Goal: Task Accomplishment & Management: Manage account settings

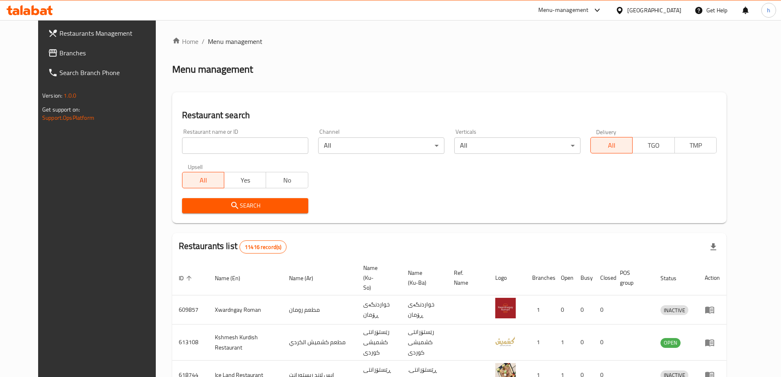
click at [48, 56] on span at bounding box center [53, 53] width 11 height 10
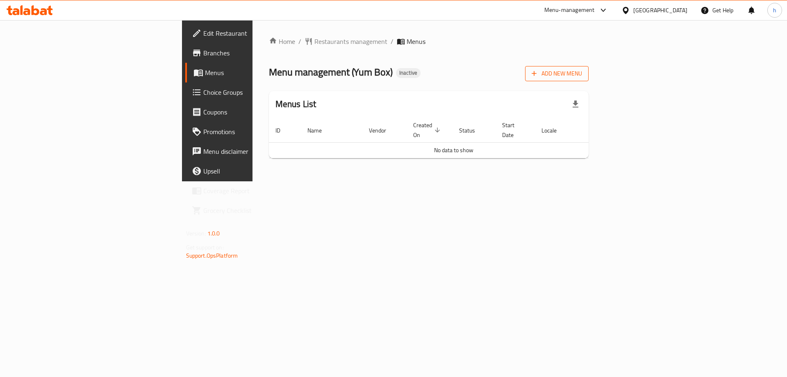
click at [582, 76] on span "Add New Menu" at bounding box center [556, 73] width 50 height 10
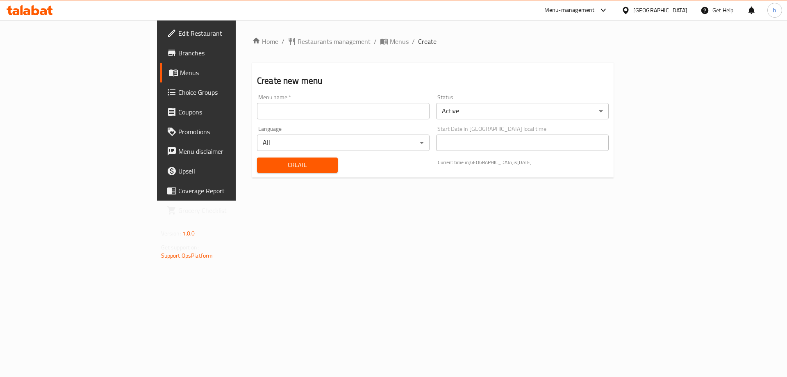
drag, startPoint x: 343, startPoint y: 111, endPoint x: 332, endPoint y: 115, distance: 11.8
click at [343, 111] on input "text" at bounding box center [343, 111] width 173 height 16
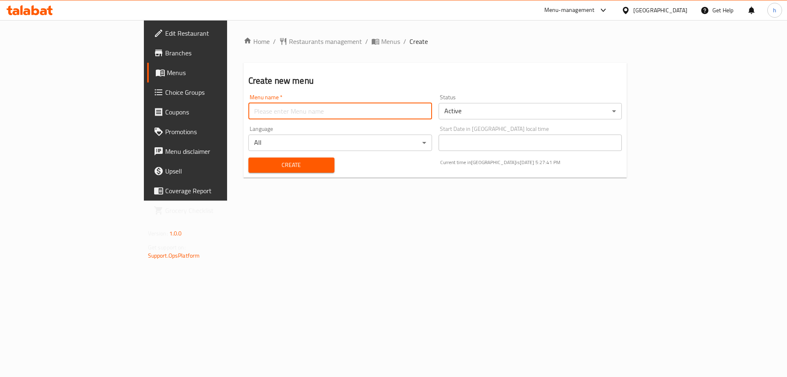
type input "husennn"
drag, startPoint x: 285, startPoint y: 168, endPoint x: 411, endPoint y: 178, distance: 126.2
click at [285, 167] on span "Create" at bounding box center [291, 165] width 73 height 10
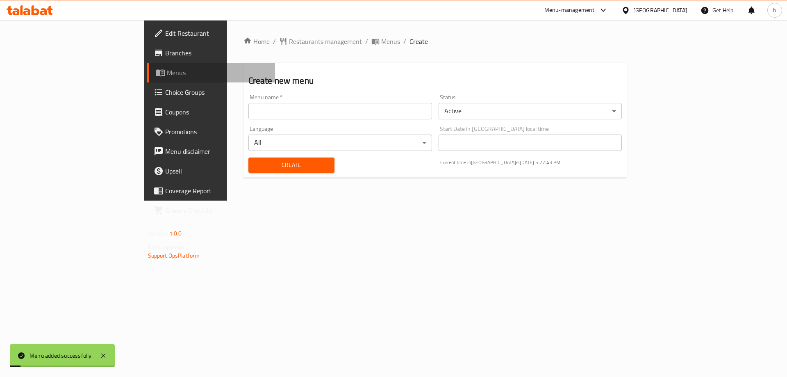
click at [167, 72] on span "Menus" at bounding box center [218, 73] width 102 height 10
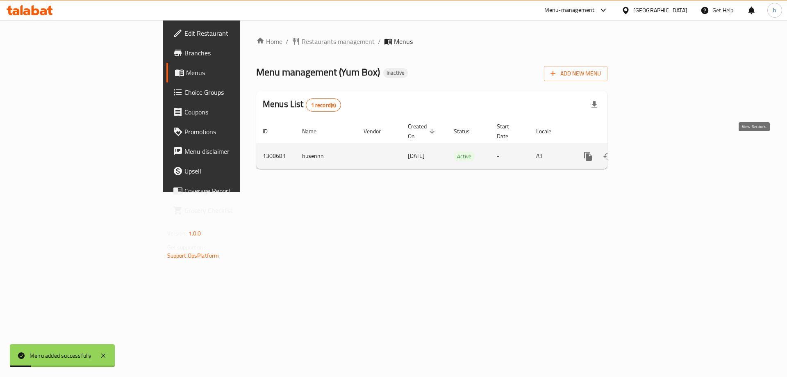
click at [652, 151] on icon "enhanced table" at bounding box center [647, 156] width 10 height 10
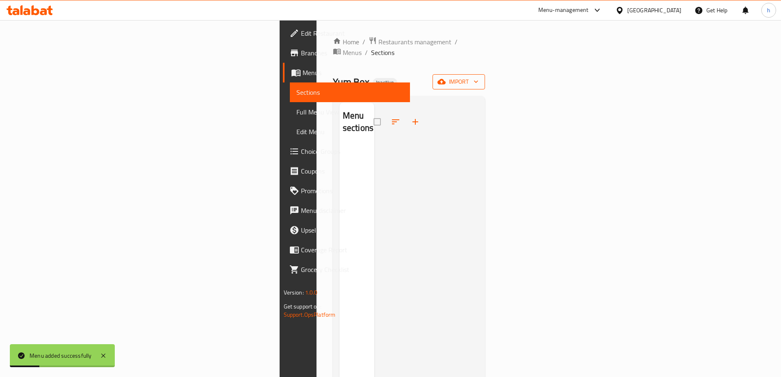
click at [478, 77] on span "import" at bounding box center [458, 82] width 39 height 10
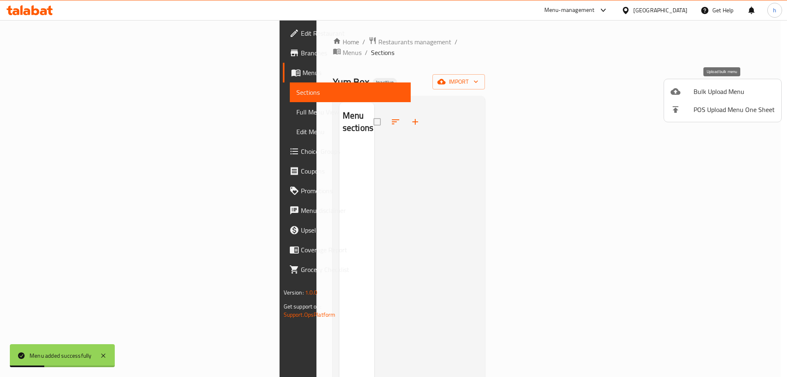
click at [711, 92] on span "Bulk Upload Menu" at bounding box center [733, 91] width 81 height 10
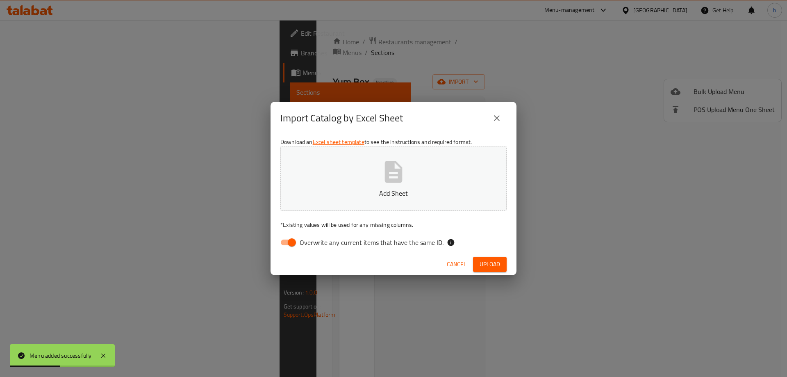
click at [294, 241] on input "Overwrite any current items that have the same ID." at bounding box center [291, 242] width 47 height 16
checkbox input "false"
click at [486, 267] on span "Upload" at bounding box center [489, 264] width 20 height 10
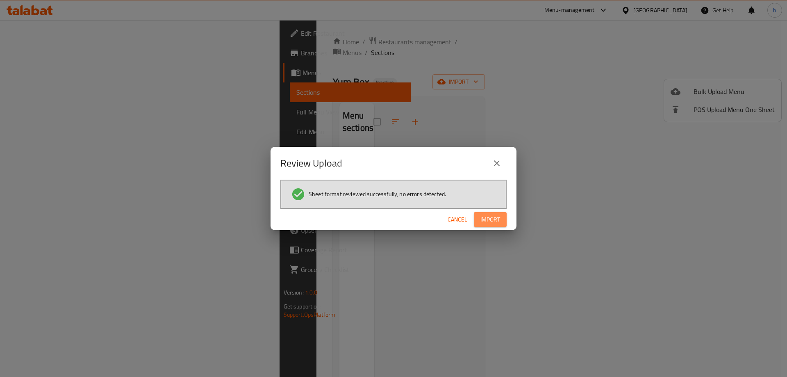
click at [496, 218] on span "Import" at bounding box center [490, 219] width 20 height 10
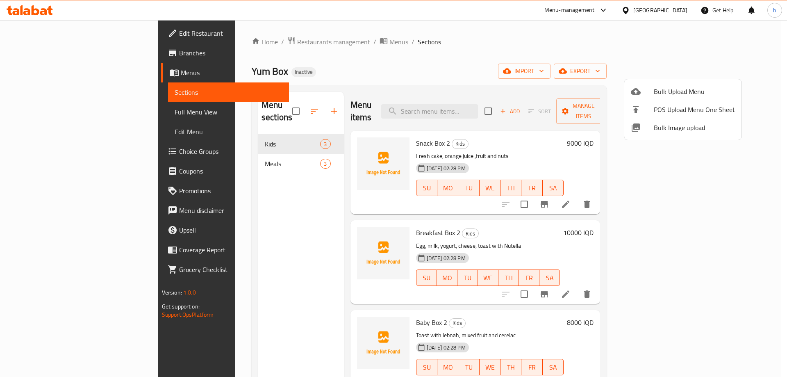
click at [275, 104] on div at bounding box center [393, 188] width 787 height 377
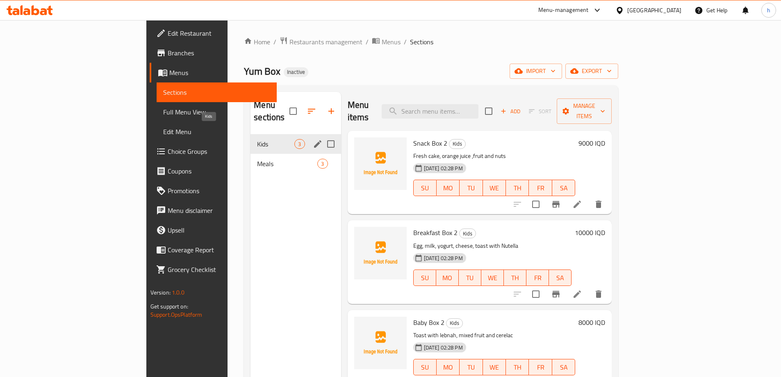
drag, startPoint x: 248, startPoint y: 148, endPoint x: 248, endPoint y: 131, distance: 17.6
click at [250, 134] on div "Kids 3 Meals 3" at bounding box center [295, 153] width 90 height 39
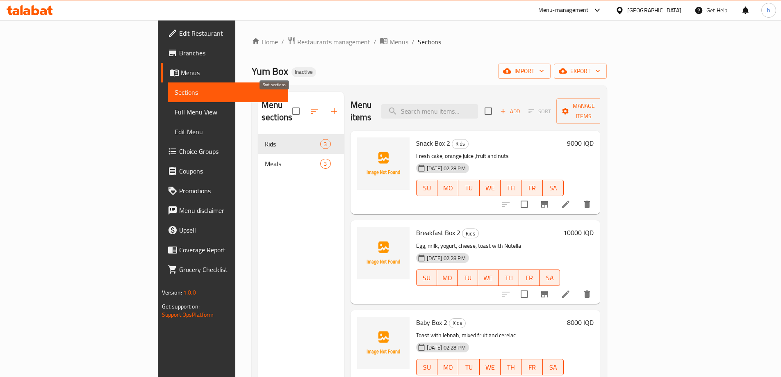
click at [309, 110] on icon "button" at bounding box center [314, 111] width 10 height 10
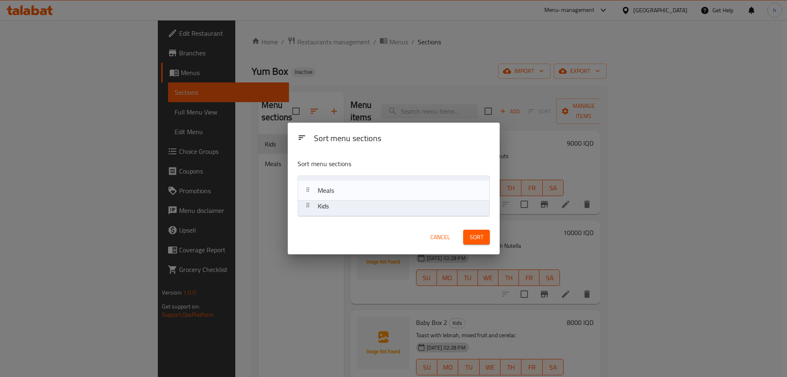
drag, startPoint x: 381, startPoint y: 205, endPoint x: 381, endPoint y: 184, distance: 21.3
click at [381, 184] on nav "Kids Meals" at bounding box center [394, 195] width 192 height 41
click at [473, 236] on span "Sort" at bounding box center [477, 237] width 14 height 10
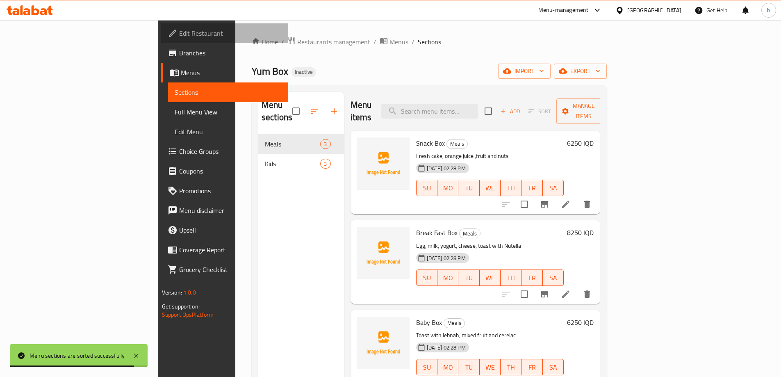
click at [179, 38] on span "Edit Restaurant" at bounding box center [230, 33] width 102 height 10
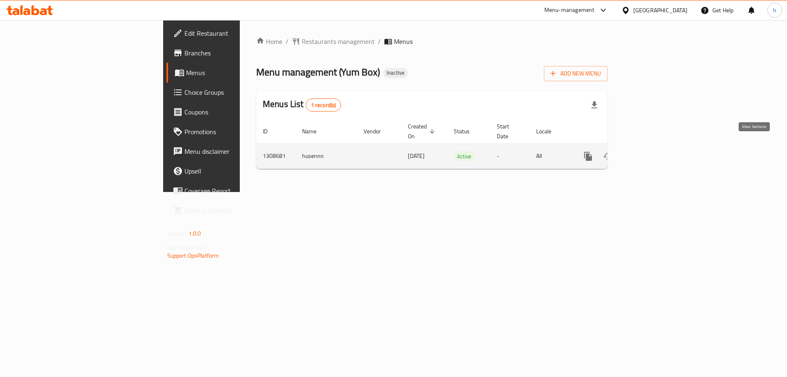
click at [652, 151] on icon "enhanced table" at bounding box center [647, 156] width 10 height 10
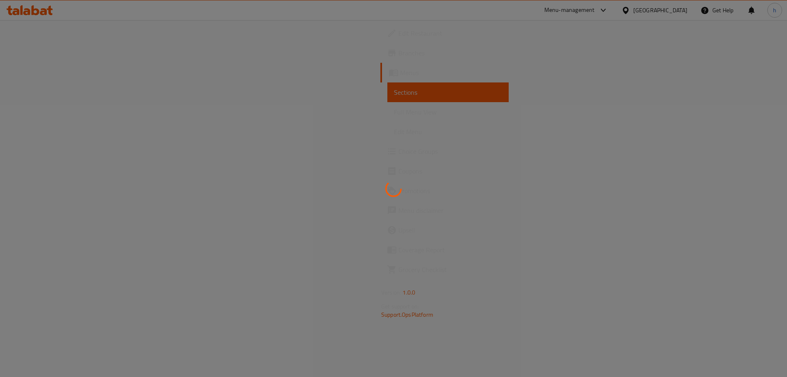
click at [32, 117] on div at bounding box center [393, 188] width 787 height 377
click at [39, 114] on div at bounding box center [393, 188] width 787 height 377
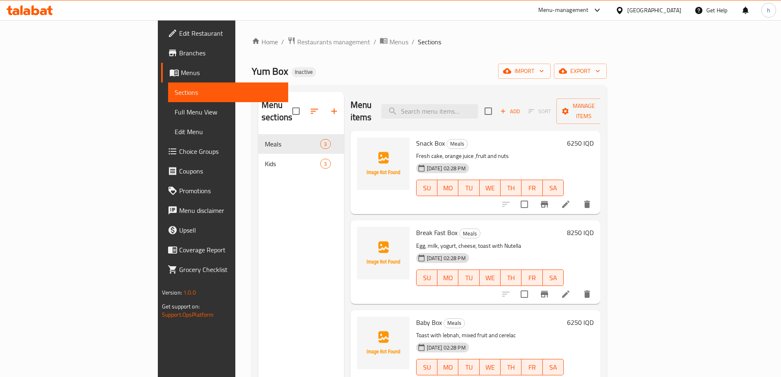
click at [175, 114] on span "Full Menu View" at bounding box center [228, 112] width 107 height 10
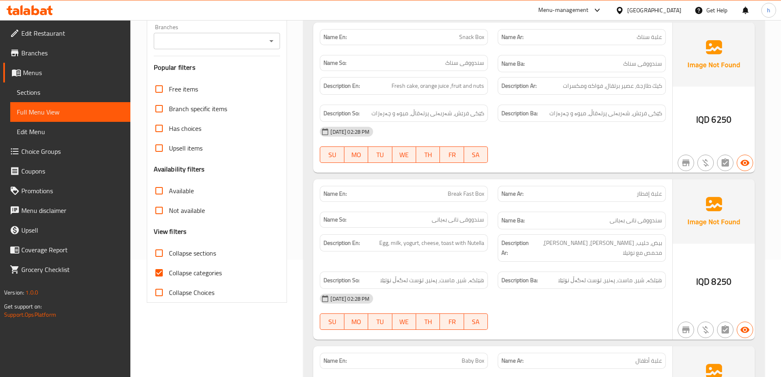
scroll to position [205, 0]
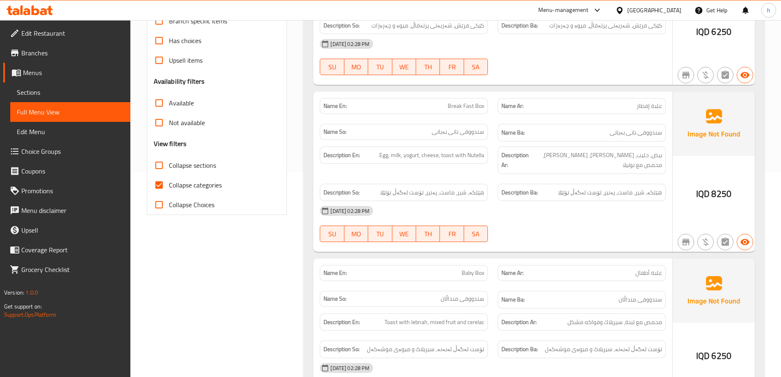
click at [153, 187] on input "Collapse categories" at bounding box center [159, 185] width 20 height 20
checkbox input "false"
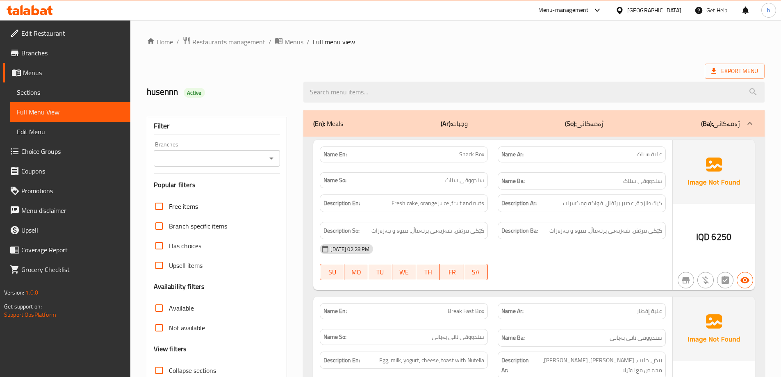
click at [273, 157] on icon "Open" at bounding box center [271, 158] width 10 height 10
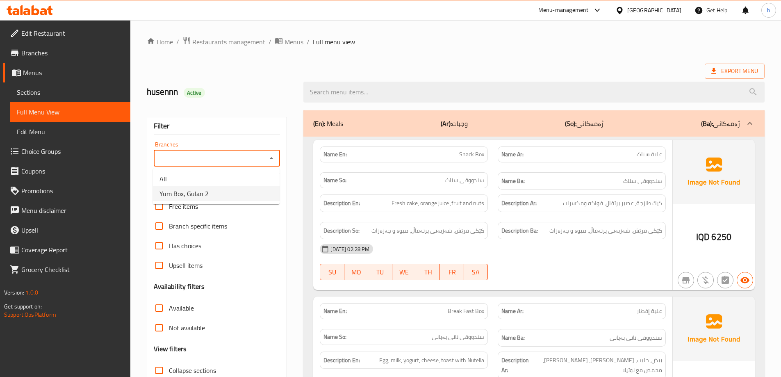
click at [191, 197] on span "Yum Box, Gulan 2" at bounding box center [183, 194] width 49 height 10
type input "Yum Box, Gulan 2"
click at [38, 91] on span "Sections" at bounding box center [70, 92] width 107 height 10
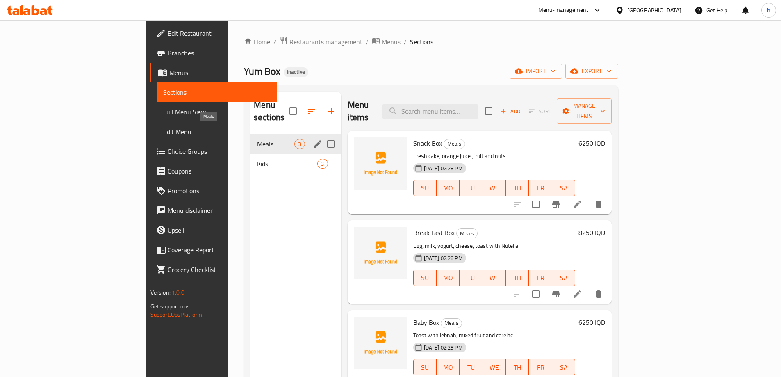
click at [257, 139] on span "Meals" at bounding box center [275, 144] width 37 height 10
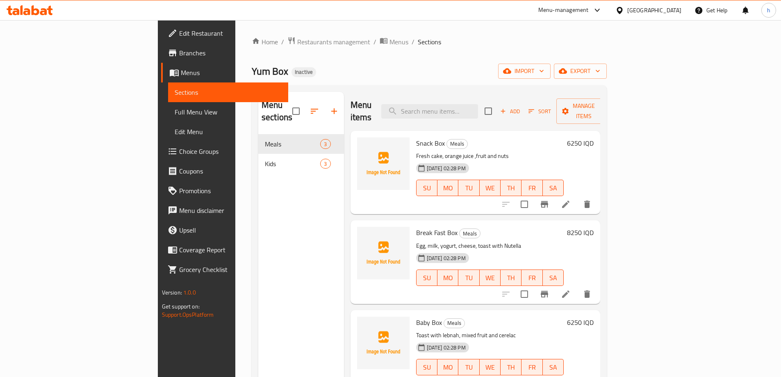
click at [521, 107] on span "Add" at bounding box center [510, 111] width 22 height 9
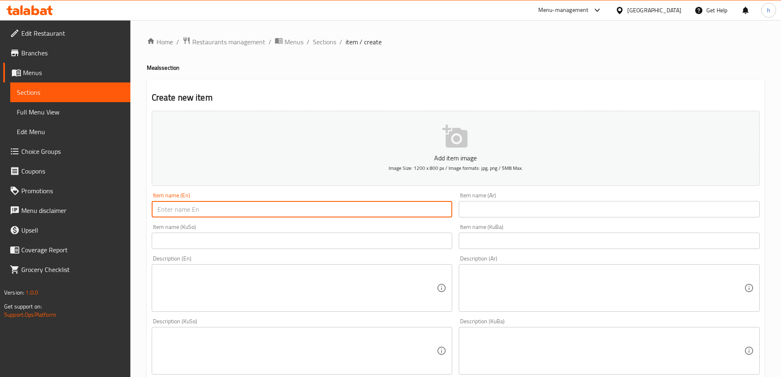
click at [238, 209] on input "text" at bounding box center [302, 209] width 301 height 16
paste input "Lunch Box"
type input "Lunch Box"
click at [492, 216] on input "text" at bounding box center [609, 209] width 301 height 16
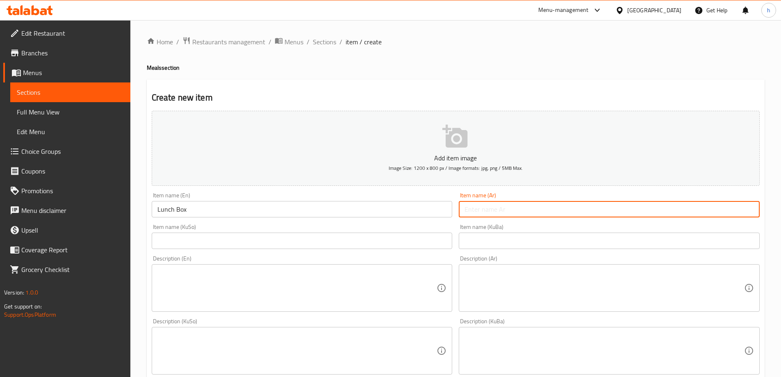
paste input "صندوق غداء"
type input "صندوق غداء"
click at [411, 244] on input "text" at bounding box center [302, 240] width 301 height 16
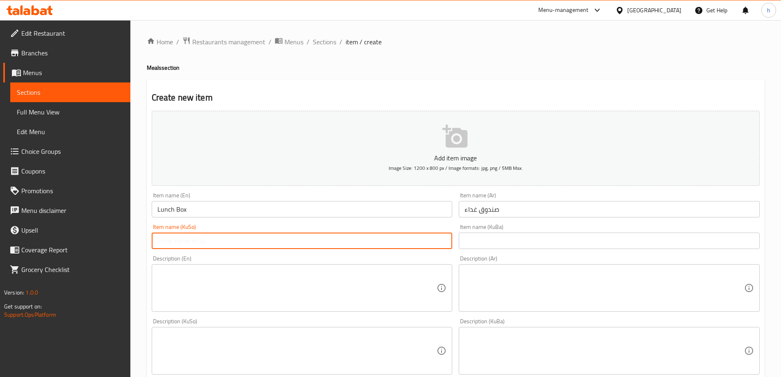
paste input "سندووقی نانی نیوەڕۆ"
type input "سندووقی نانی نیوەڕۆ"
click at [504, 241] on input "text" at bounding box center [609, 240] width 301 height 16
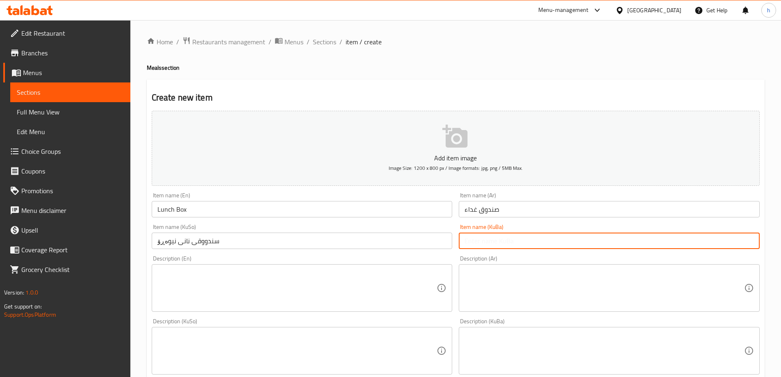
paste input "سندووقی نانی نیوەڕۆ"
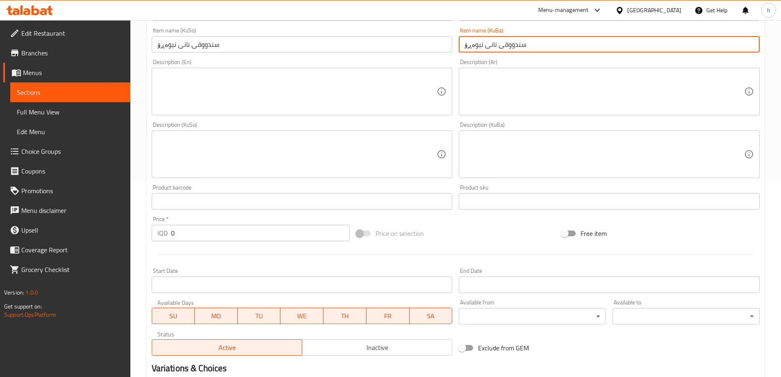
scroll to position [273, 0]
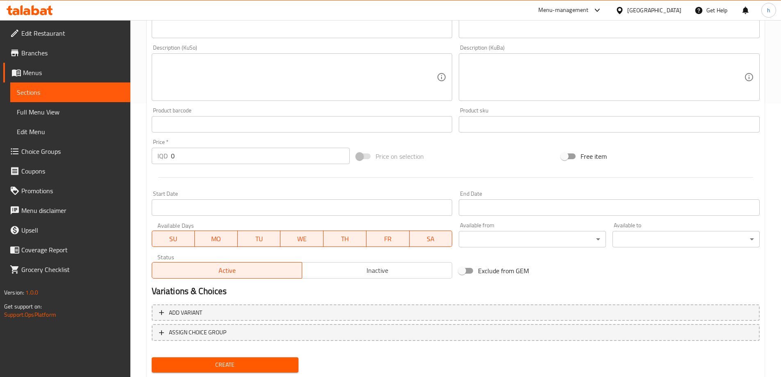
type input "سندووقی نانی نیوەڕۆ"
click at [176, 158] on input "0" at bounding box center [260, 156] width 179 height 16
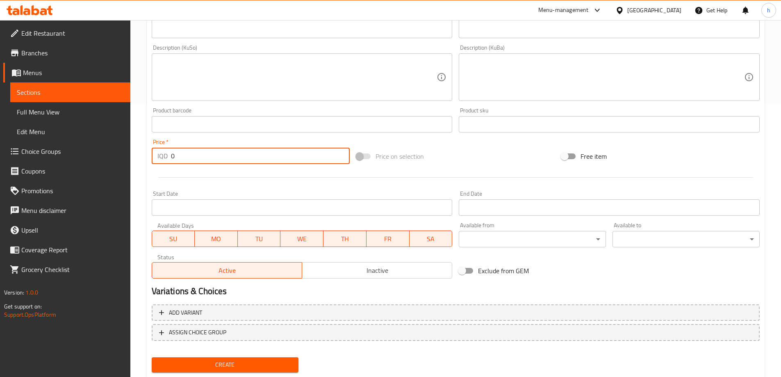
click at [165, 154] on div "IQD 0 Price *" at bounding box center [251, 156] width 198 height 16
paste input "10000"
type input "10000"
click at [220, 71] on textarea at bounding box center [296, 77] width 279 height 39
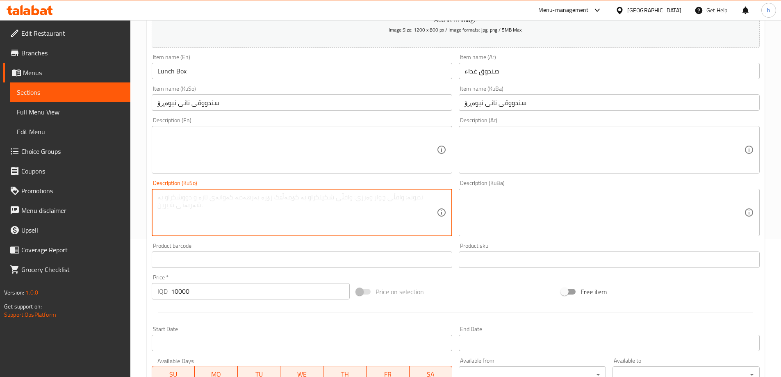
scroll to position [136, 0]
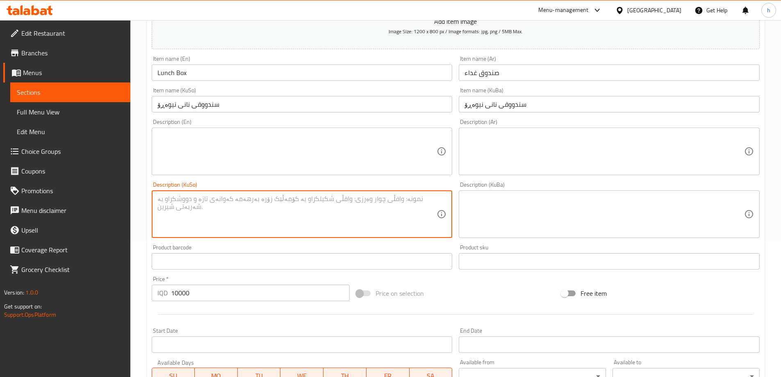
click at [224, 135] on textarea at bounding box center [296, 151] width 279 height 39
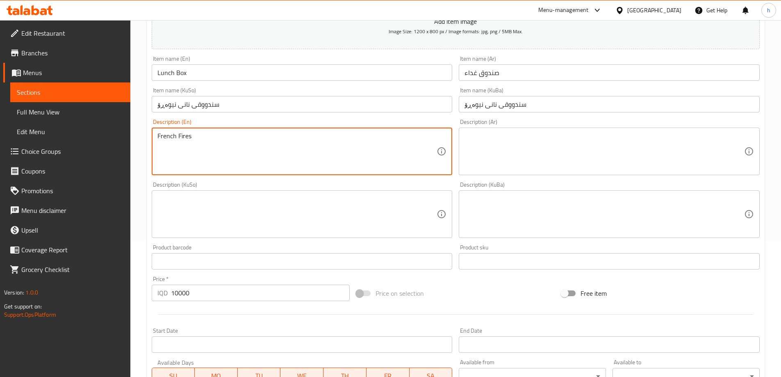
type textarea "French Fires"
click at [477, 145] on textarea at bounding box center [603, 151] width 279 height 39
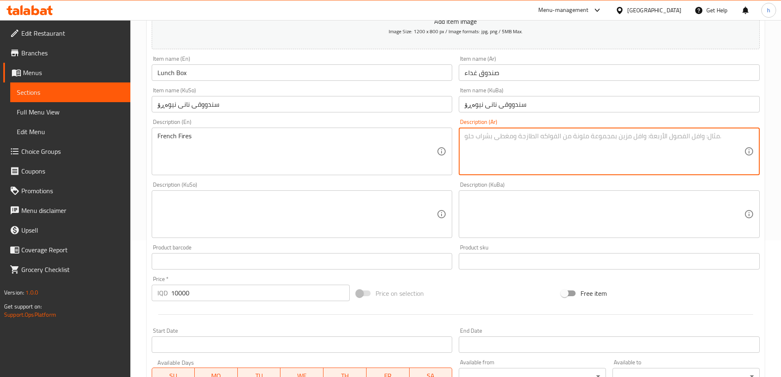
click at [487, 143] on textarea at bounding box center [603, 151] width 279 height 39
click at [469, 139] on textarea "بطا ط" at bounding box center [603, 151] width 279 height 39
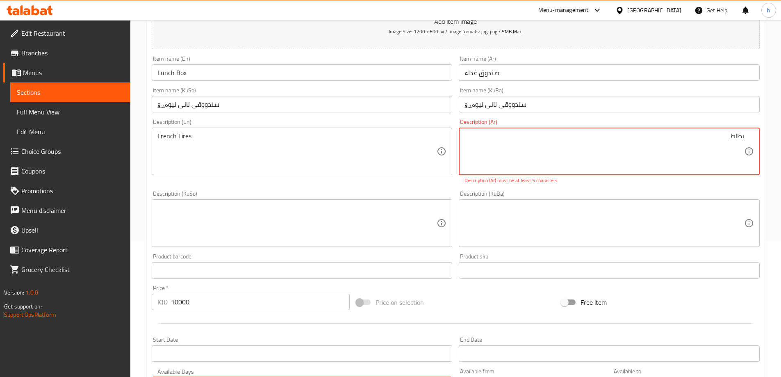
paste textarea "مقلية"
type textarea "بطاط مقلية"
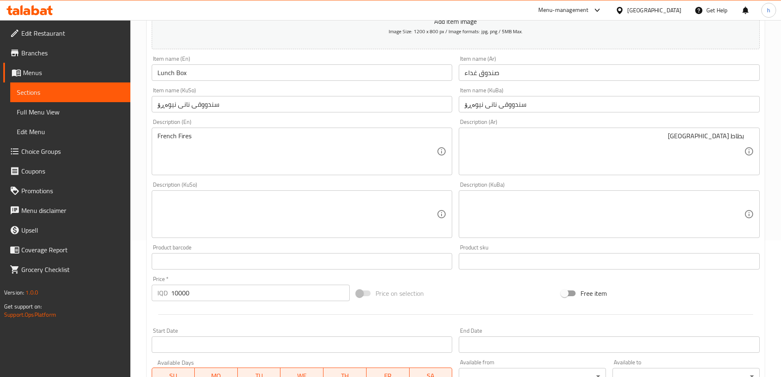
click at [559, 261] on div "Product sku Product sku" at bounding box center [609, 256] width 301 height 25
click at [556, 222] on textarea at bounding box center [603, 214] width 279 height 39
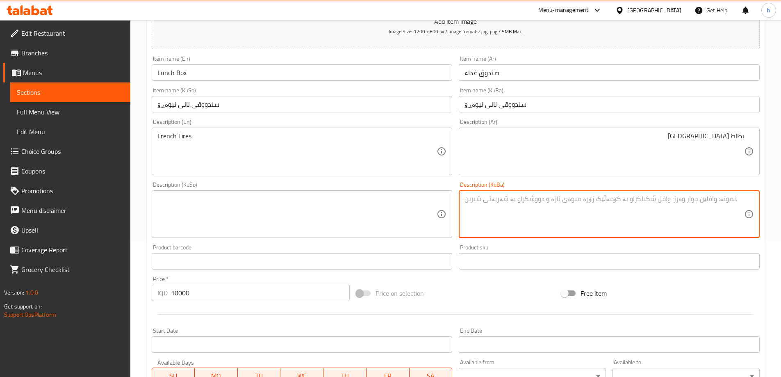
click at [362, 221] on textarea at bounding box center [296, 214] width 279 height 39
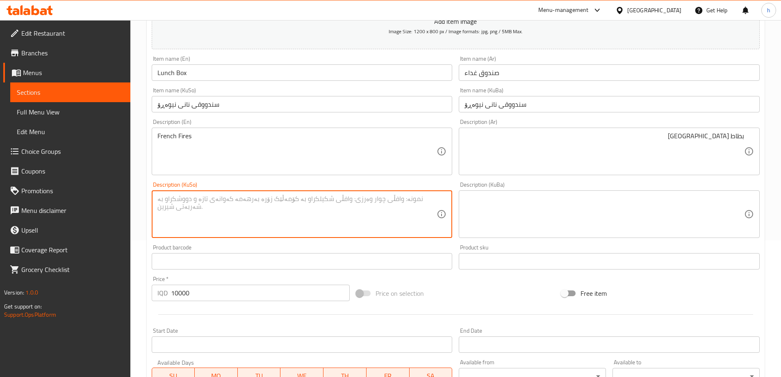
click at [382, 214] on textarea at bounding box center [296, 214] width 279 height 39
type textarea "فینگەر"
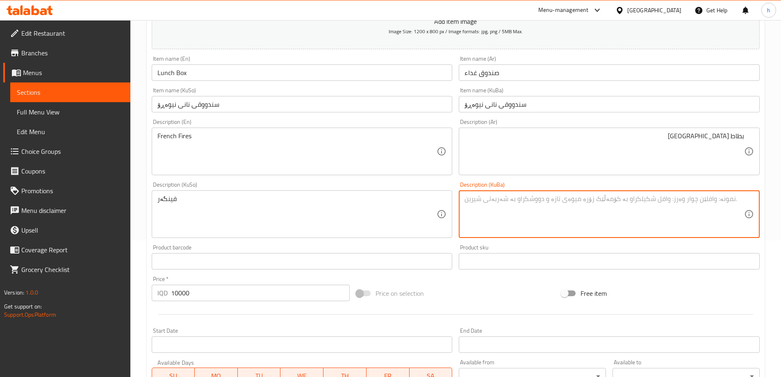
click at [540, 205] on textarea at bounding box center [603, 214] width 279 height 39
paste textarea "فینگەر"
type textarea "فینگەر"
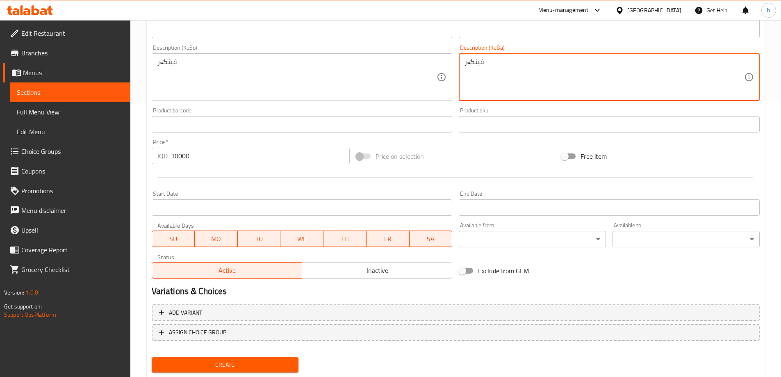
scroll to position [297, 0]
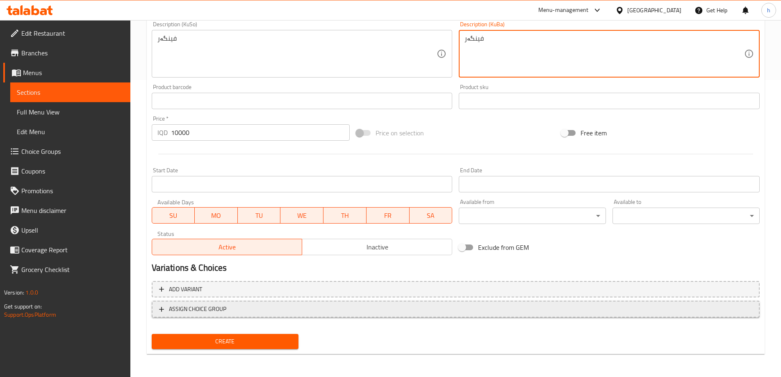
click at [207, 310] on span "ASSIGN CHOICE GROUP" at bounding box center [197, 309] width 57 height 10
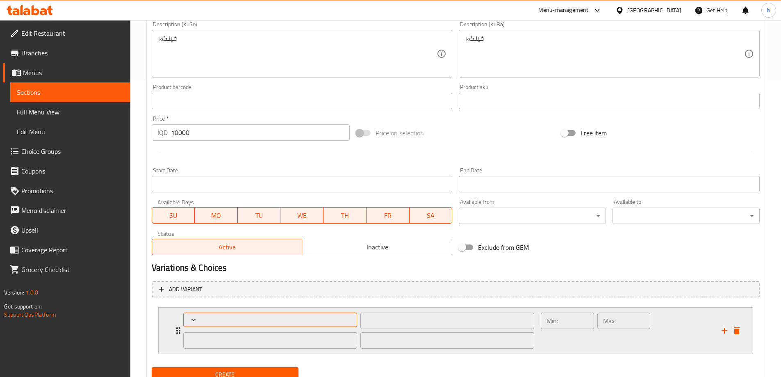
click at [195, 318] on icon "Expand" at bounding box center [193, 320] width 8 height 8
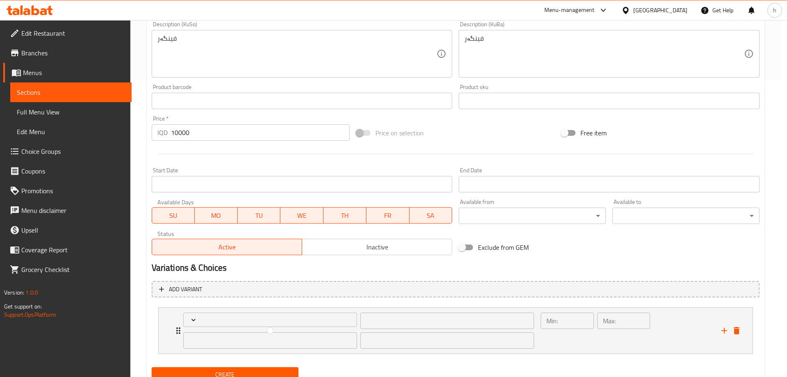
click at [319, 320] on div at bounding box center [393, 188] width 787 height 377
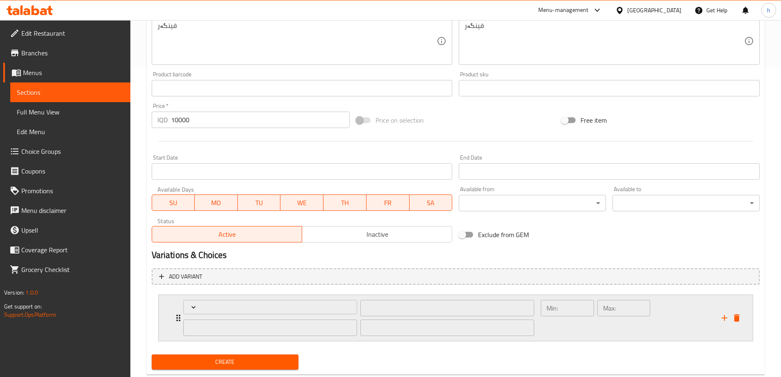
scroll to position [330, 0]
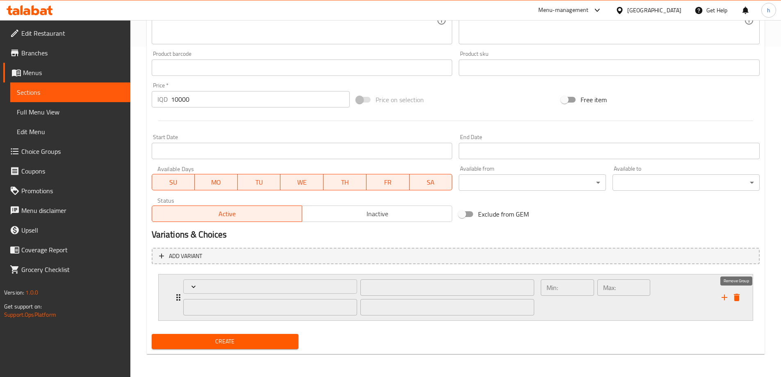
drag, startPoint x: 736, startPoint y: 297, endPoint x: 417, endPoint y: 277, distance: 319.8
click at [735, 297] on icon "delete" at bounding box center [737, 296] width 6 height 7
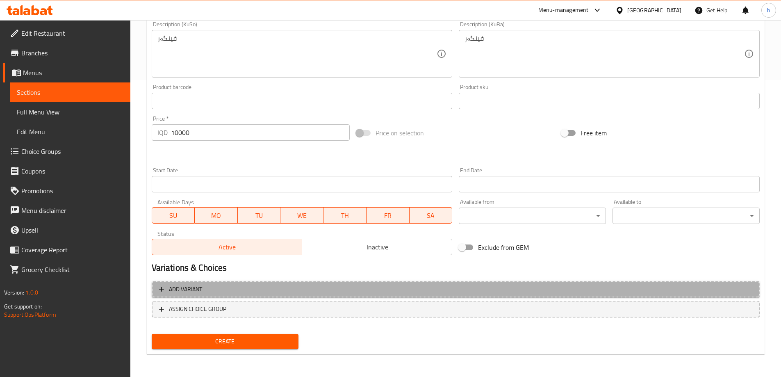
click at [369, 283] on button "Add variant" at bounding box center [456, 289] width 608 height 17
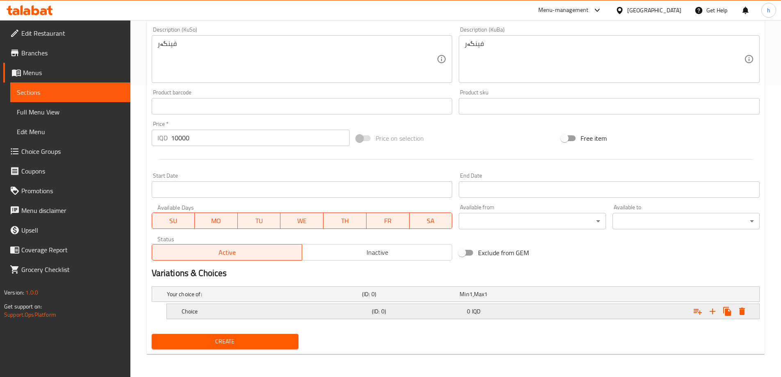
click at [416, 313] on h5 "(ID: 0)" at bounding box center [418, 311] width 92 height 8
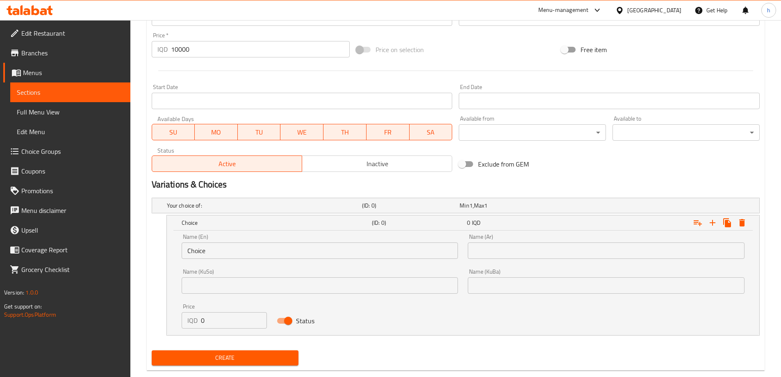
scroll to position [396, 0]
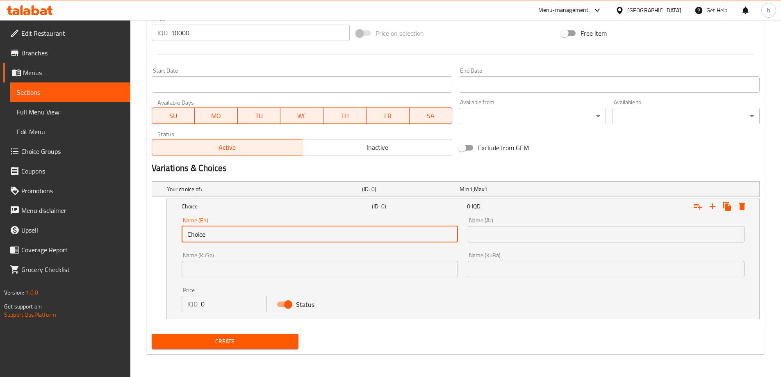
drag, startPoint x: 214, startPoint y: 238, endPoint x: 179, endPoint y: 233, distance: 36.0
click at [179, 233] on div "Name (En) Choice Name (En)" at bounding box center [320, 229] width 286 height 35
paste input "Your Choice Of:"
type input "Your Choice Of:"
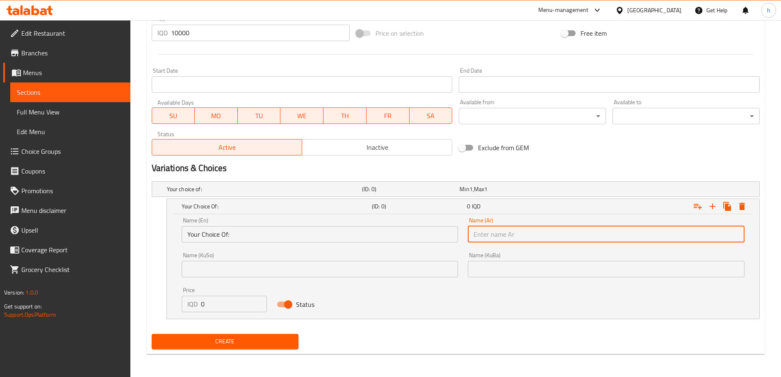
click at [479, 237] on input "text" at bounding box center [606, 234] width 277 height 16
paste input "إختيارك من:"
type input "إختيارك من:"
click at [401, 266] on input "text" at bounding box center [320, 269] width 277 height 16
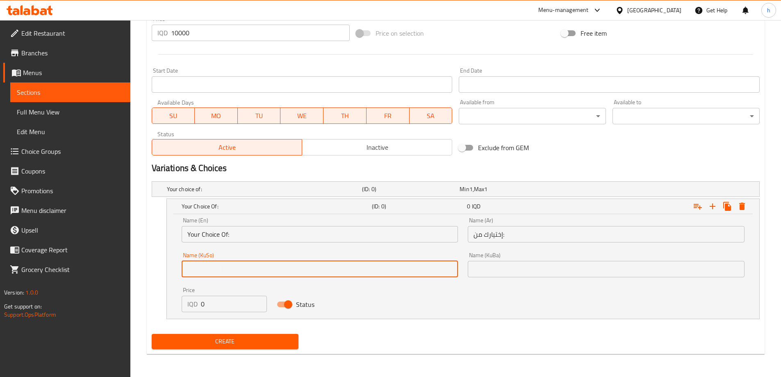
paste input "هەڵبژاردنت لە:"
type input "هەڵبژاردنت لە:"
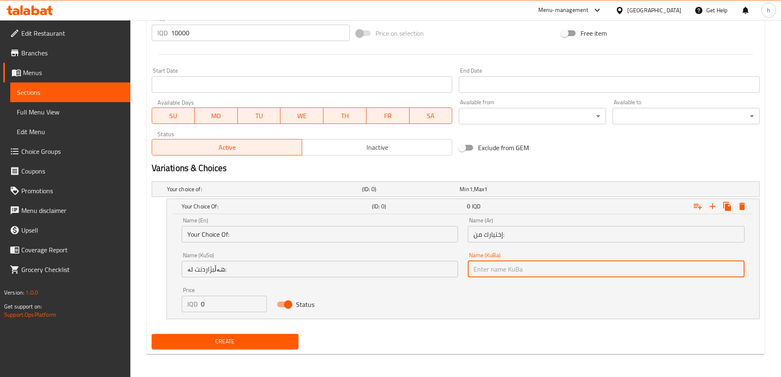
click at [500, 268] on input "text" at bounding box center [606, 269] width 277 height 16
paste input "هەڵبژاردنت لە:"
type input "هەڵبژاردنت لە:"
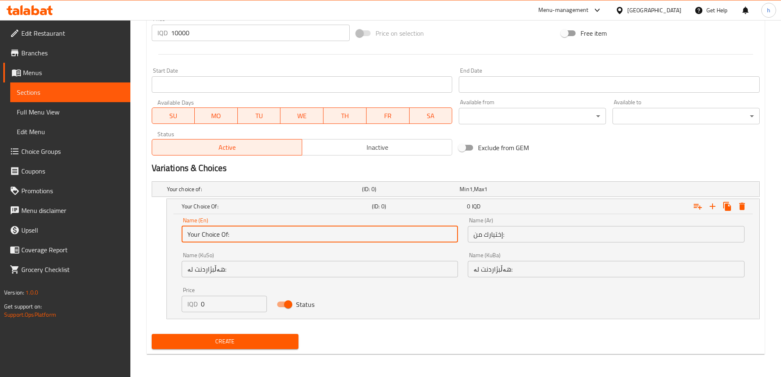
click at [147, 231] on div "Create new item Add item image Image Size: 1200 x 800 px / Image formats: jpg, …" at bounding box center [456, 18] width 618 height 670
paste input "Sandwiches"
type input "Sandwich"
drag, startPoint x: 509, startPoint y: 235, endPoint x: 467, endPoint y: 227, distance: 42.5
click at [468, 227] on input "إختيارك من:" at bounding box center [606, 234] width 277 height 16
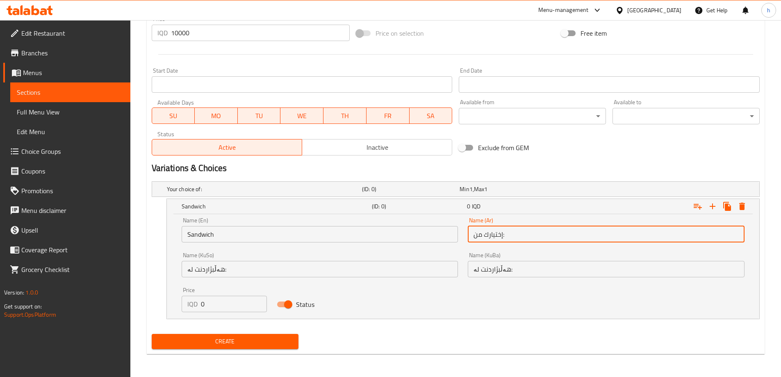
paste input "لسندويتشات"
click at [504, 236] on input "السندويتشات" at bounding box center [606, 234] width 277 height 16
click at [472, 233] on input "سندويتشات" at bounding box center [606, 234] width 277 height 16
drag, startPoint x: 480, startPoint y: 234, endPoint x: 473, endPoint y: 234, distance: 7.0
click at [473, 234] on input "سندويتشات" at bounding box center [606, 234] width 277 height 16
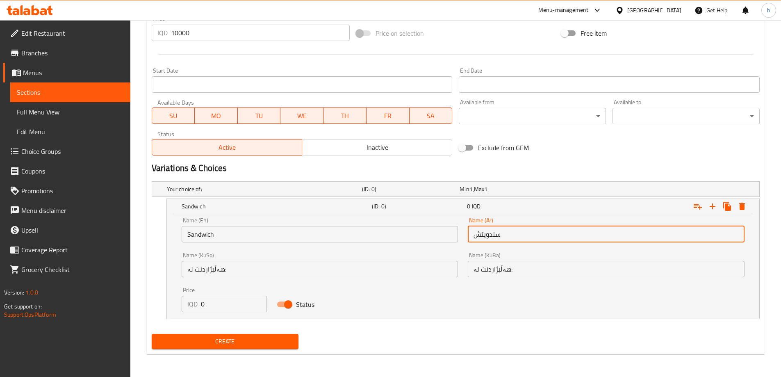
type input "سندويتش"
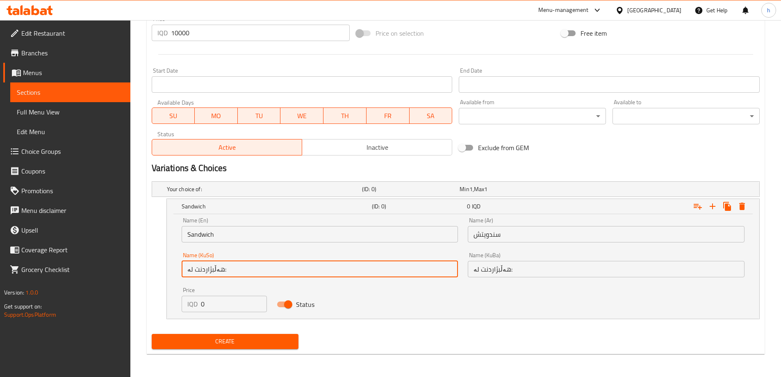
drag, startPoint x: 348, startPoint y: 270, endPoint x: 220, endPoint y: 261, distance: 127.7
click at [220, 261] on input "هەڵبژاردنت لە:" at bounding box center [320, 269] width 277 height 16
click at [247, 269] on input "هەڵبژاردنت لە:" at bounding box center [320, 269] width 277 height 16
drag, startPoint x: 252, startPoint y: 269, endPoint x: 185, endPoint y: 267, distance: 67.2
click at [185, 267] on input "هەڵبژاردنت لە:" at bounding box center [320, 269] width 277 height 16
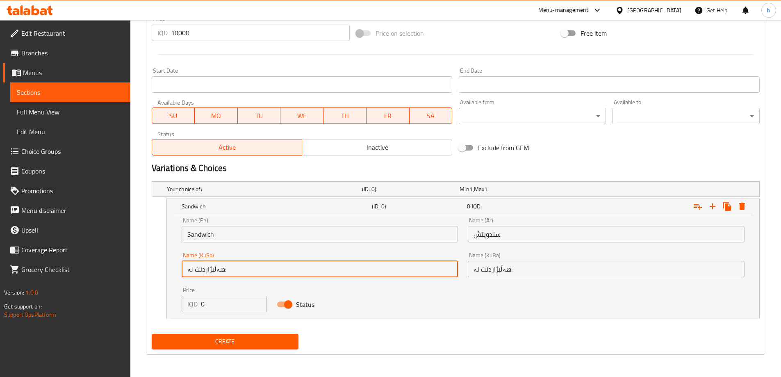
paste input "سەندویچ"
type input "سەندویچ"
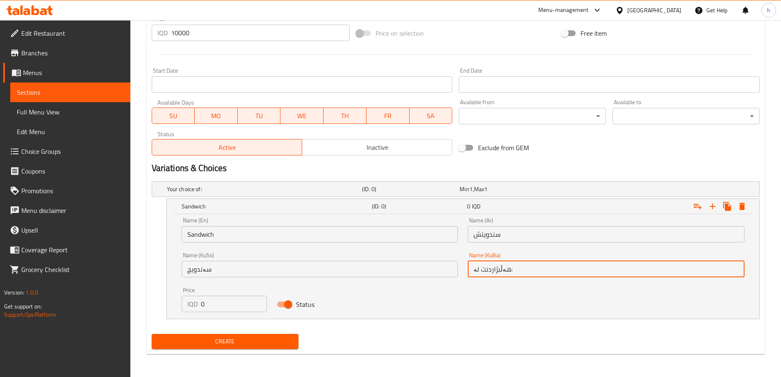
click at [515, 271] on input "هەڵبژاردنت لە:" at bounding box center [606, 269] width 277 height 16
paste input "سەندویچ"
type input "سەندویچ"
click at [244, 335] on button "Create" at bounding box center [225, 341] width 147 height 15
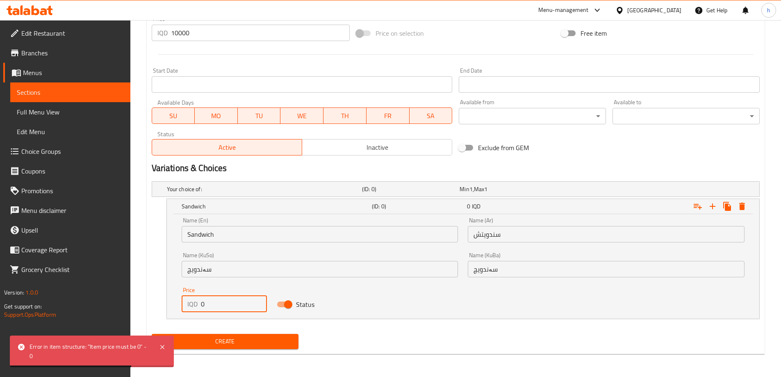
click at [183, 301] on div "IQD 0 Price" at bounding box center [225, 303] width 86 height 16
type input "0"
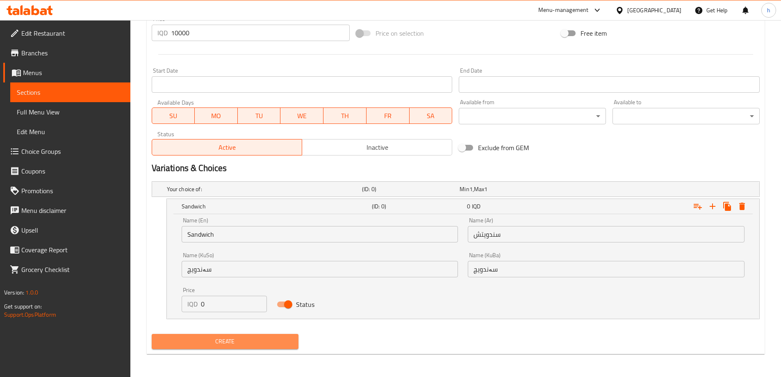
click at [234, 336] on span "Create" at bounding box center [225, 341] width 134 height 10
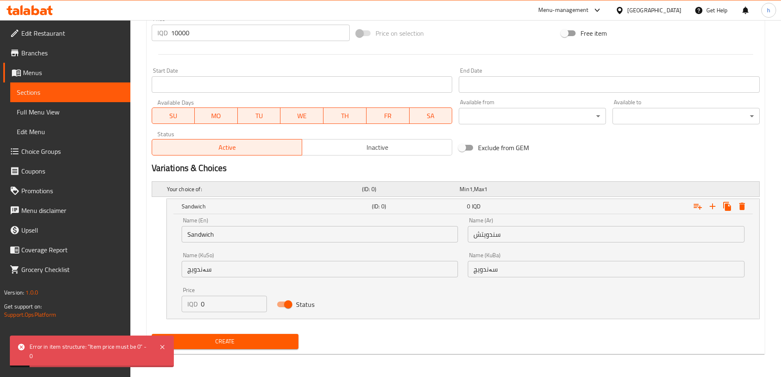
click at [197, 186] on h5 "Your choice of:" at bounding box center [263, 189] width 192 height 8
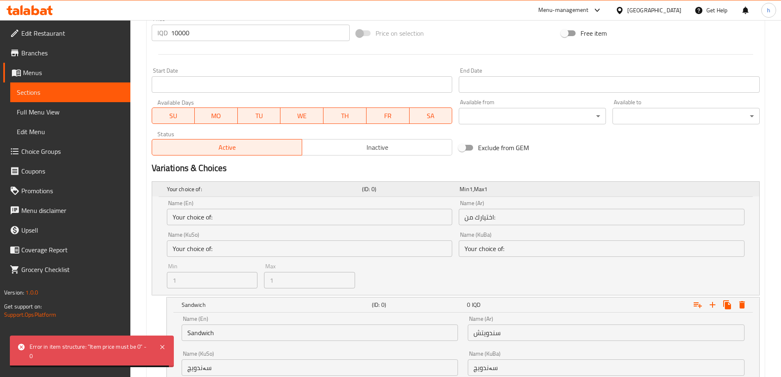
click at [461, 189] on span "Min" at bounding box center [463, 189] width 9 height 11
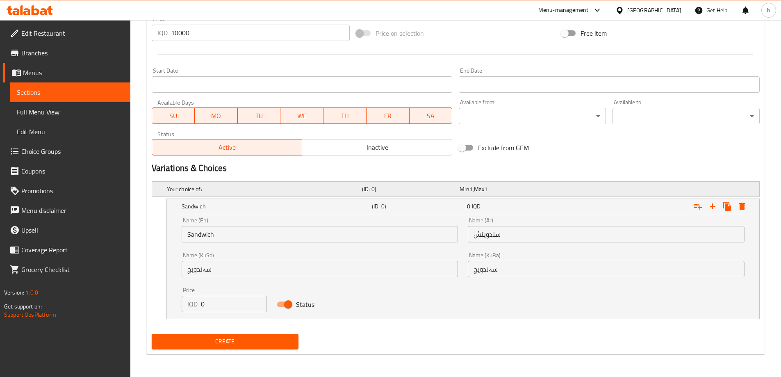
click at [461, 189] on span "Min" at bounding box center [463, 189] width 9 height 11
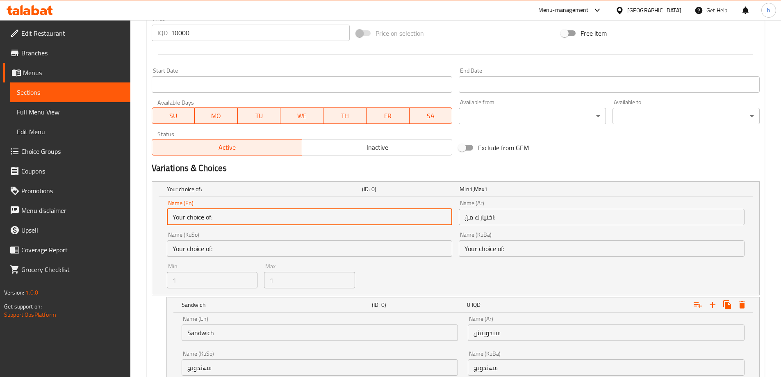
click at [228, 220] on input "Your choice of:" at bounding box center [310, 217] width 286 height 16
click at [213, 249] on input "Your choice of:" at bounding box center [310, 248] width 286 height 16
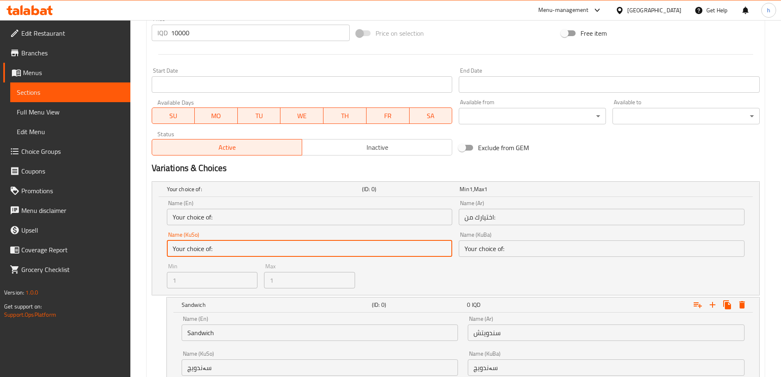
click at [213, 249] on input "Your choice of:" at bounding box center [310, 248] width 286 height 16
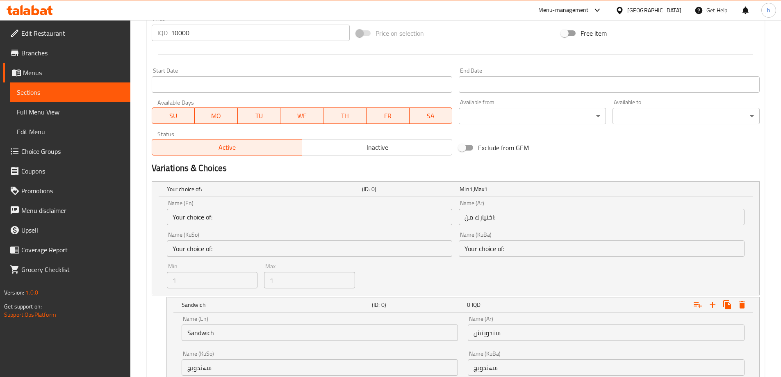
click at [322, 289] on div "Max 1 Max" at bounding box center [310, 276] width 98 height 32
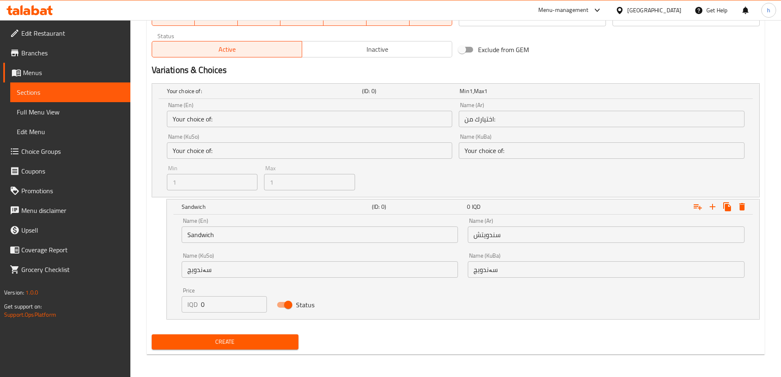
scroll to position [495, 0]
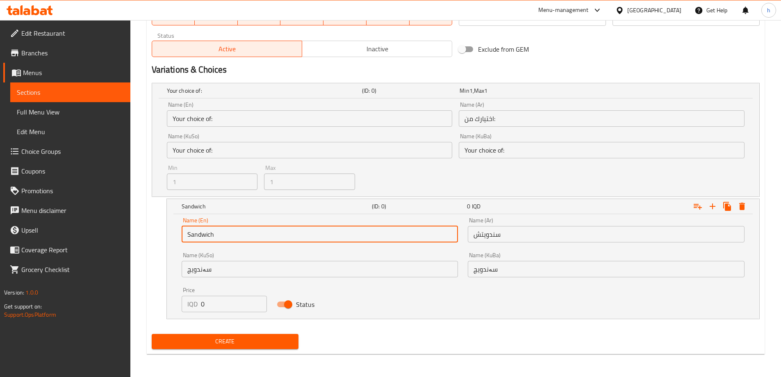
drag, startPoint x: 234, startPoint y: 230, endPoint x: 177, endPoint y: 234, distance: 56.7
click at [177, 234] on div "Name (En) Sandwich Name (En)" at bounding box center [320, 229] width 286 height 35
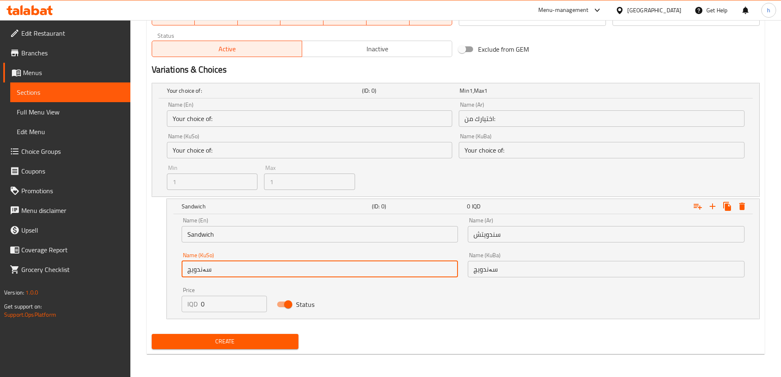
drag, startPoint x: 241, startPoint y: 266, endPoint x: 184, endPoint y: 274, distance: 57.1
click at [184, 274] on input "سەندویچ" at bounding box center [320, 269] width 277 height 16
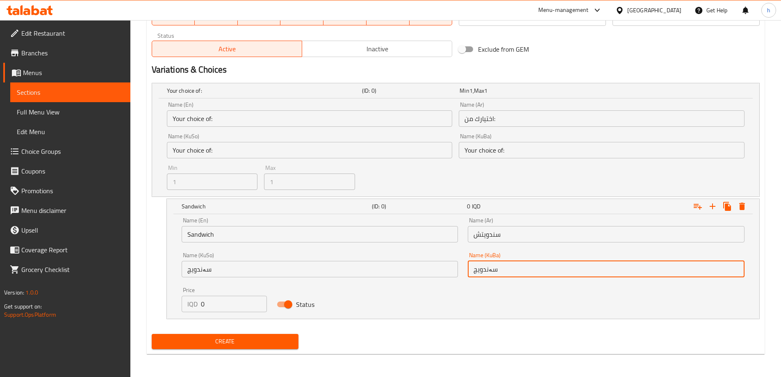
drag, startPoint x: 504, startPoint y: 270, endPoint x: 463, endPoint y: 274, distance: 40.4
click at [463, 274] on div "Name (KuBa) سەندویچ Name (KuBa)" at bounding box center [606, 264] width 286 height 35
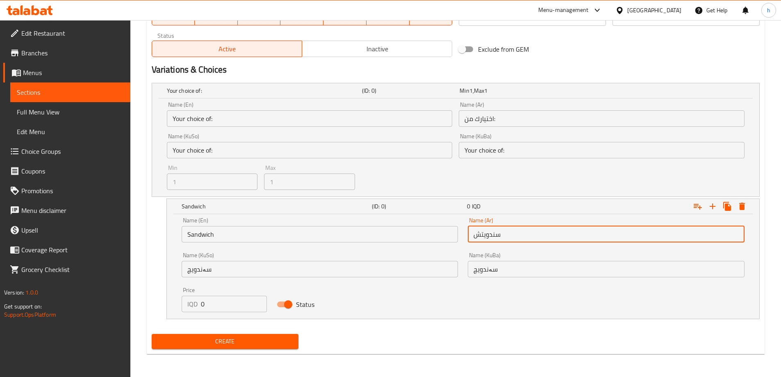
drag, startPoint x: 522, startPoint y: 229, endPoint x: 458, endPoint y: 237, distance: 64.8
click at [457, 236] on div "Name (En) Sandwich Name (En) Name (Ar) سندويتش Name (Ar) Name (KuSo) سەندویچ Na…" at bounding box center [463, 264] width 572 height 104
click at [524, 95] on div "Min 1 , Max 1" at bounding box center [507, 90] width 98 height 11
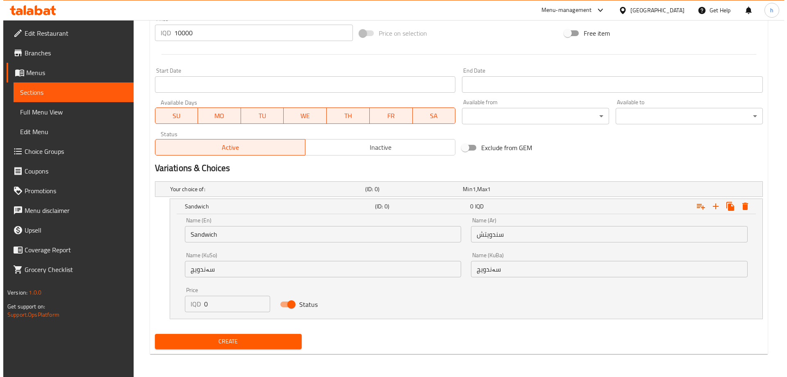
scroll to position [396, 0]
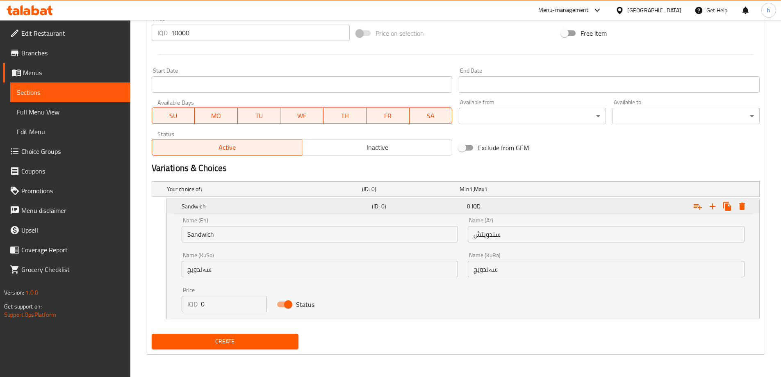
click at [744, 207] on icon "Expand" at bounding box center [742, 205] width 6 height 7
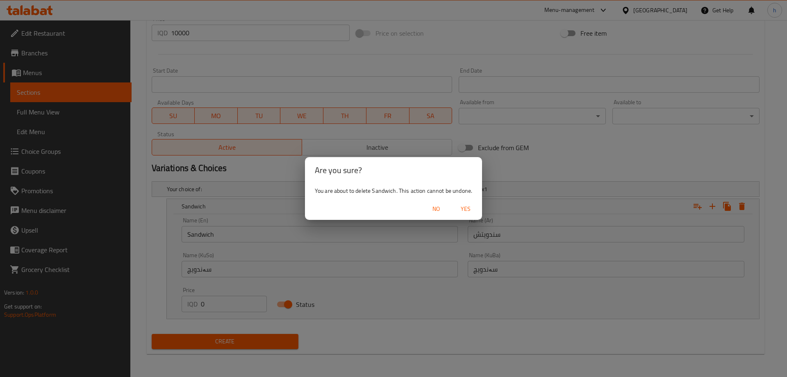
click at [474, 211] on span "Yes" at bounding box center [466, 209] width 20 height 10
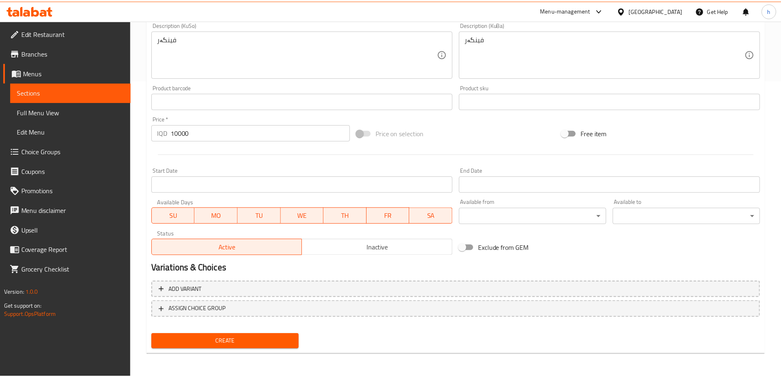
scroll to position [297, 0]
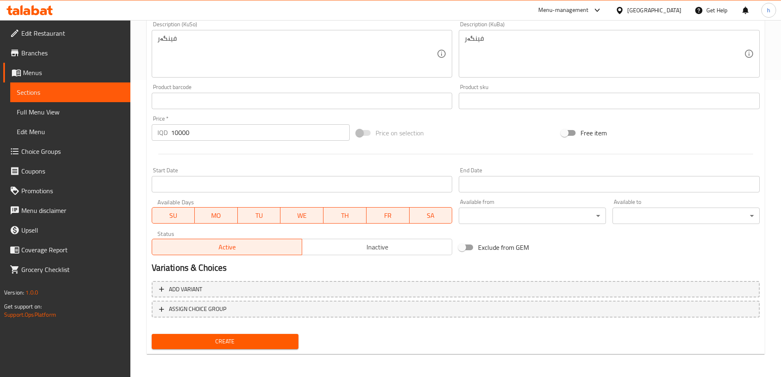
click at [25, 153] on span "Choice Groups" at bounding box center [72, 151] width 102 height 10
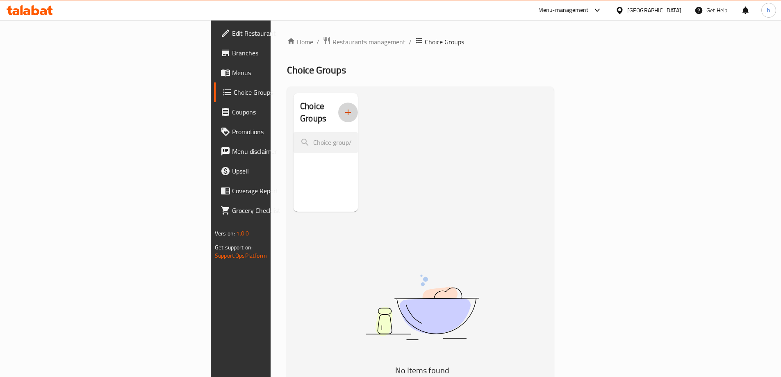
click at [338, 112] on button "button" at bounding box center [348, 112] width 20 height 20
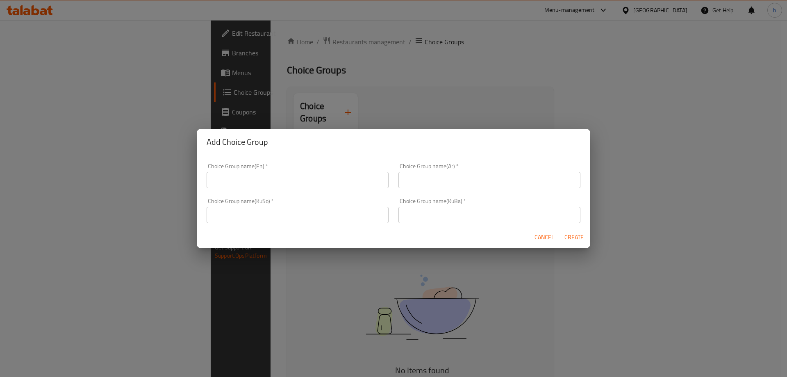
click at [269, 176] on input "text" at bounding box center [298, 180] width 182 height 16
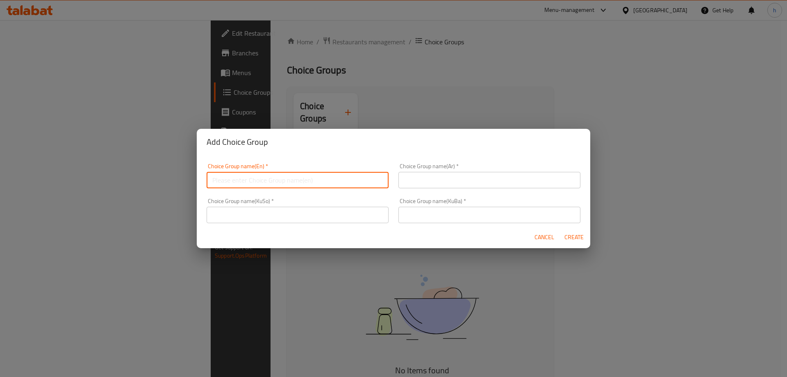
paste input "Your Choice Of:"
type input "Your Choice Of:"
drag, startPoint x: 490, startPoint y: 183, endPoint x: 485, endPoint y: 186, distance: 6.1
click at [490, 183] on input "text" at bounding box center [489, 180] width 182 height 16
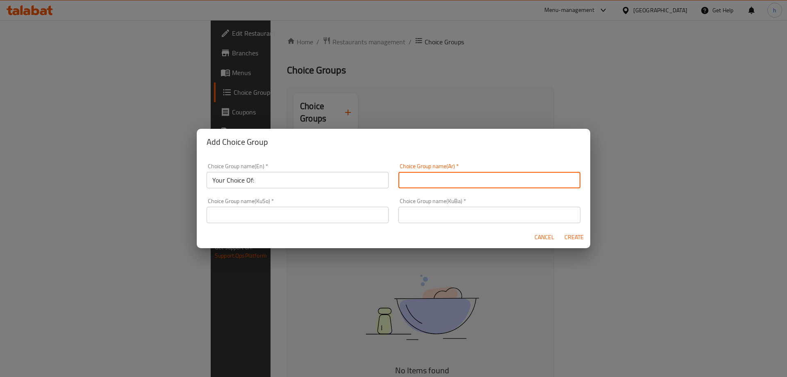
paste input "إختيارك من:"
type input "إختيارك من:"
click at [321, 222] on input "text" at bounding box center [298, 215] width 182 height 16
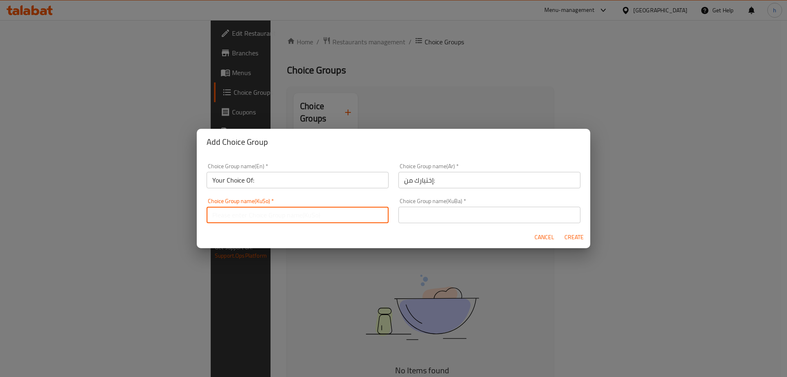
paste input "هەڵبژاردنت لە:"
type input "هەڵبژاردنت لە:"
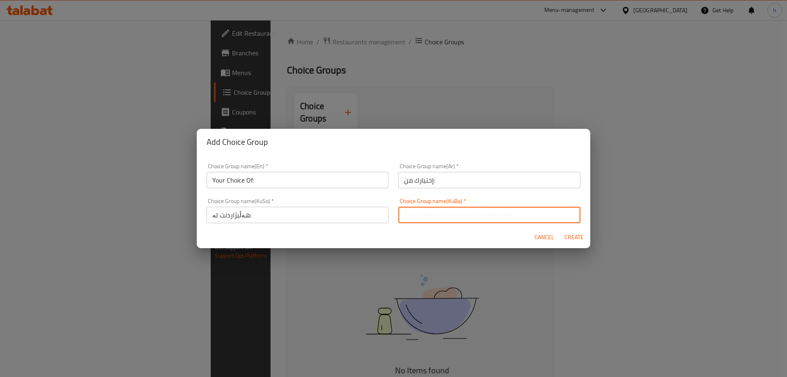
click at [447, 213] on input "text" at bounding box center [489, 215] width 182 height 16
paste input "هەڵبژاردنت لە:"
type input "هەڵبژاردنت لە:"
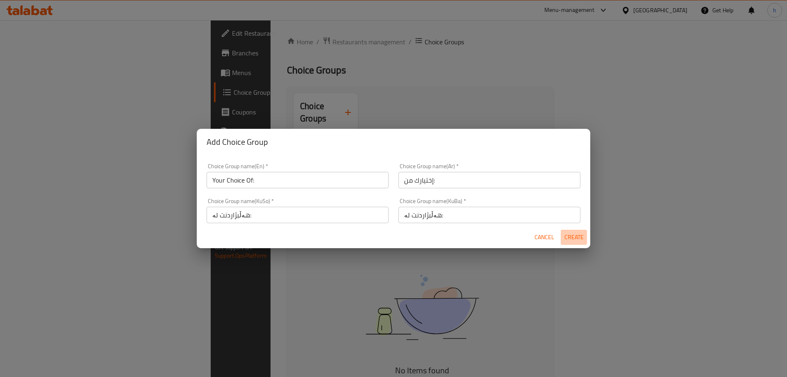
click at [577, 241] on span "Create" at bounding box center [574, 237] width 20 height 10
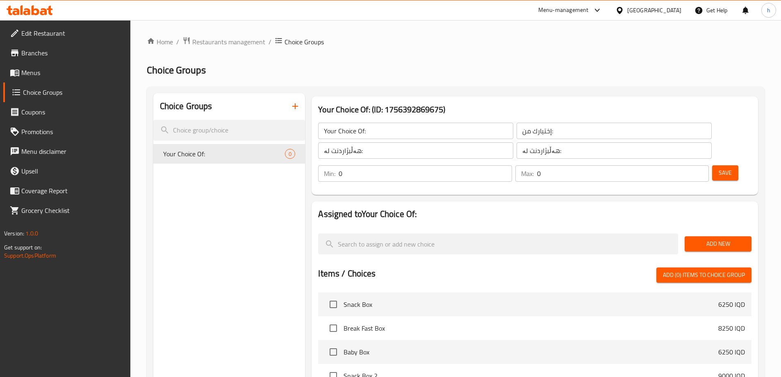
click at [709, 238] on span "Add New" at bounding box center [718, 243] width 54 height 10
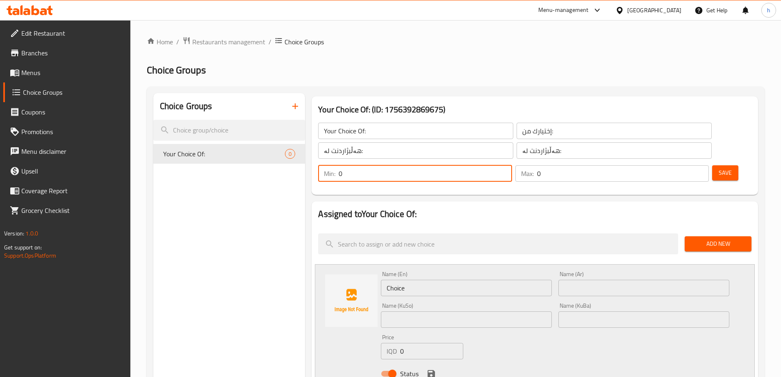
drag, startPoint x: 636, startPoint y: 130, endPoint x: 627, endPoint y: 129, distance: 9.1
click at [511, 165] on div "Min: 0 ​" at bounding box center [414, 173] width 193 height 16
type input "1"
click at [677, 165] on input "0" at bounding box center [623, 173] width 172 height 16
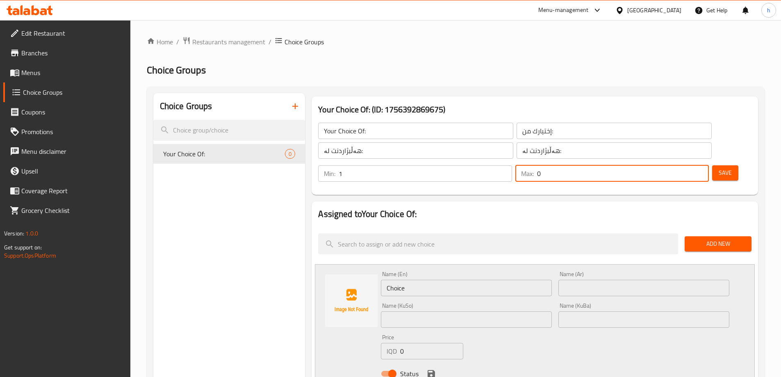
click at [677, 165] on input "0" at bounding box center [623, 173] width 172 height 16
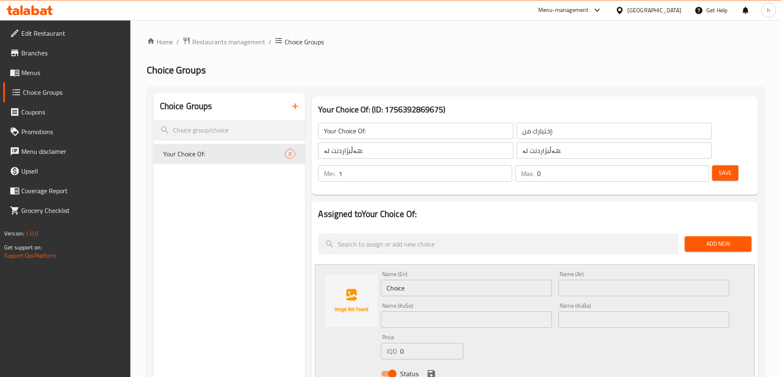
click at [654, 165] on div "Max: 0 ​" at bounding box center [611, 173] width 193 height 16
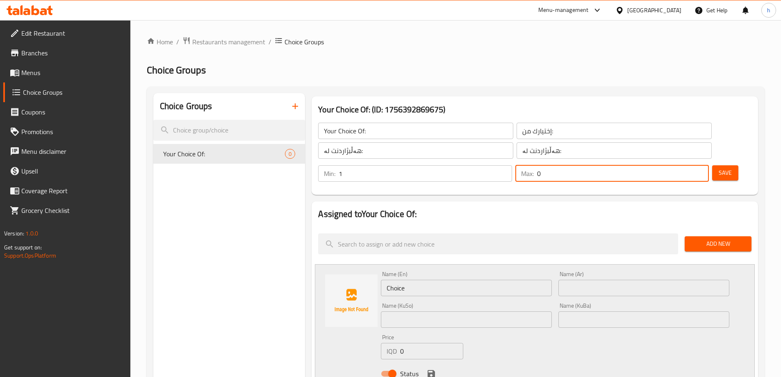
drag, startPoint x: 677, startPoint y: 134, endPoint x: 681, endPoint y: 130, distance: 4.6
click at [681, 165] on input "0" at bounding box center [623, 173] width 172 height 16
drag, startPoint x: 675, startPoint y: 129, endPoint x: 682, endPoint y: 127, distance: 7.3
click at [682, 165] on input "0" at bounding box center [623, 173] width 172 height 16
type input "1"
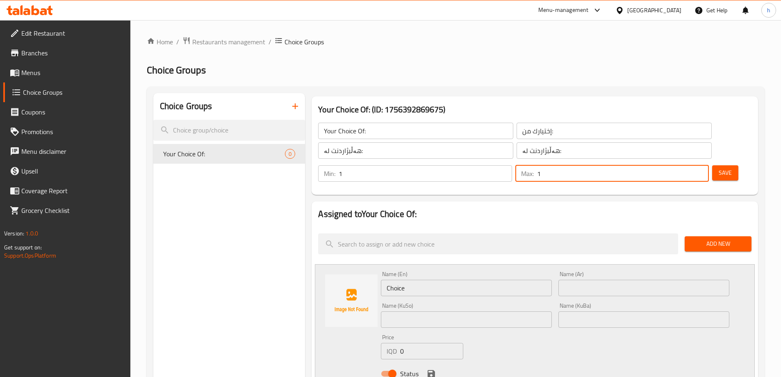
drag, startPoint x: 413, startPoint y: 266, endPoint x: 374, endPoint y: 264, distance: 39.0
click at [374, 264] on div "Name (En) Choice Name (En) Name (Ar) Name (Ar) Name (KuSo) Name (KuSo) Name (Ku…" at bounding box center [535, 326] width 440 height 124
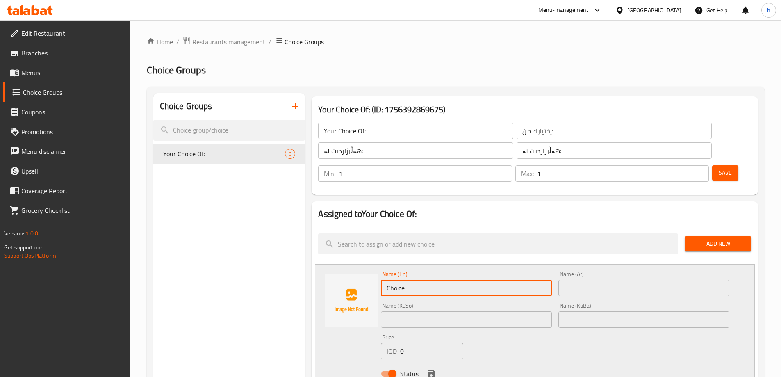
paste input "Sandwich"
type input "Sandwich"
click at [575, 279] on input "text" at bounding box center [643, 287] width 171 height 16
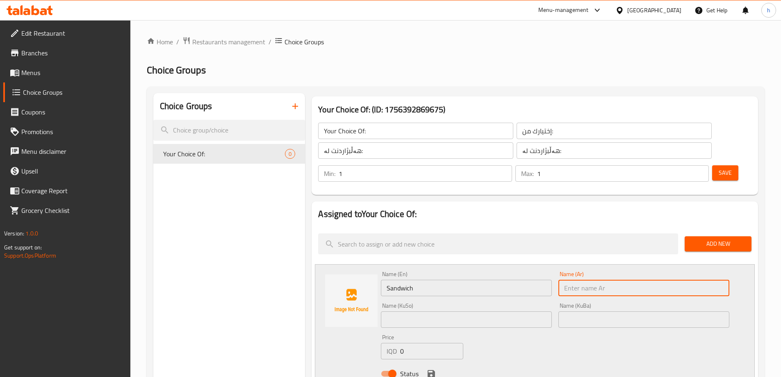
paste input "سندويتش"
type input "سندويتش"
click at [505, 311] on input "text" at bounding box center [466, 319] width 171 height 16
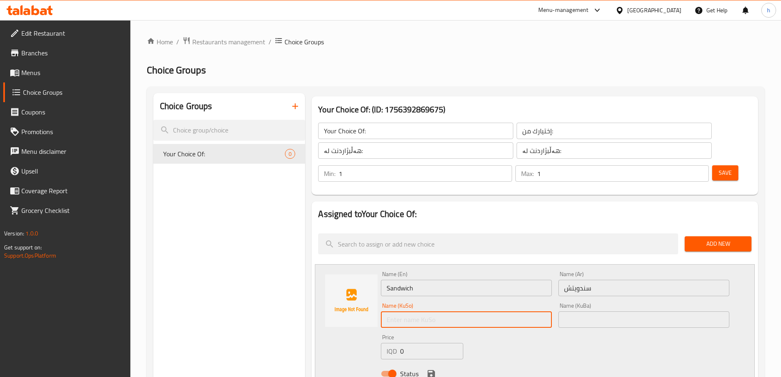
paste input "سەندویچ"
type input "سەندویچ"
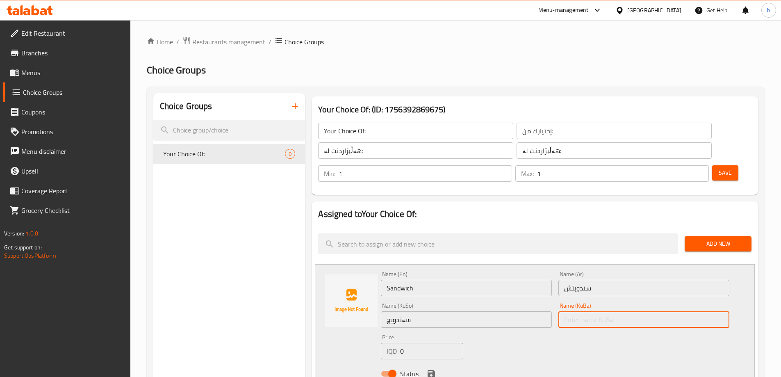
click at [598, 311] on input "text" at bounding box center [643, 319] width 171 height 16
paste input "سەندویچ"
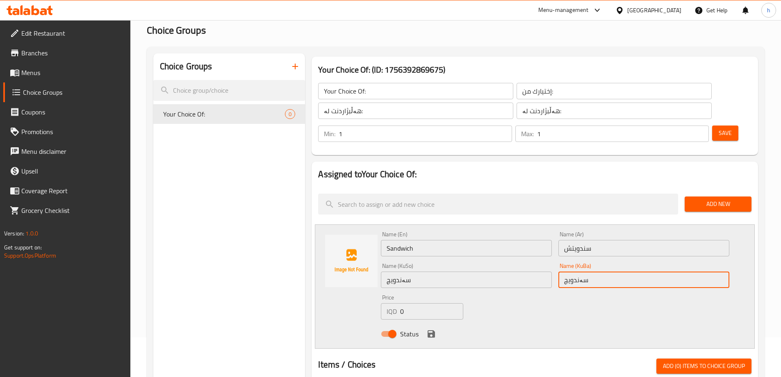
scroll to position [68, 0]
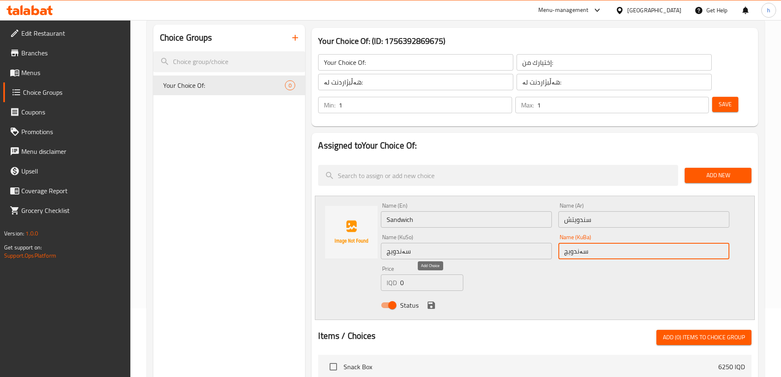
type input "سەندویچ"
click at [433, 301] on icon "save" at bounding box center [430, 304] width 7 height 7
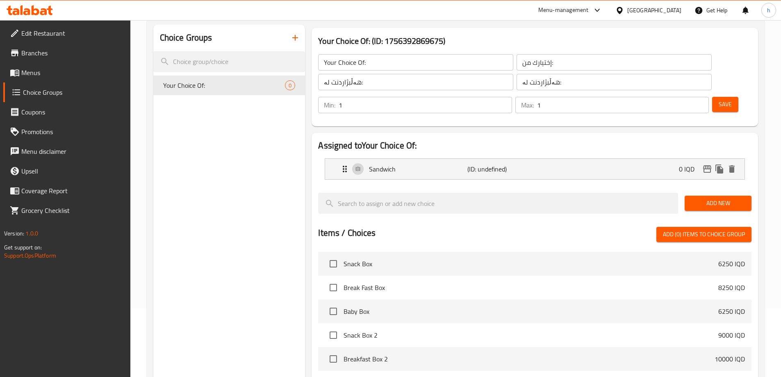
click at [720, 198] on span "Add New" at bounding box center [718, 203] width 54 height 10
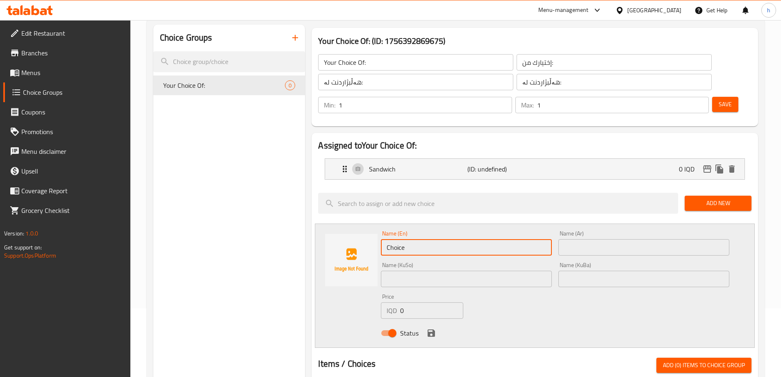
drag, startPoint x: 392, startPoint y: 228, endPoint x: 380, endPoint y: 232, distance: 12.8
click at [381, 239] on input "Choice" at bounding box center [466, 247] width 171 height 16
type input "Burger"
click at [584, 239] on input "text" at bounding box center [643, 247] width 171 height 16
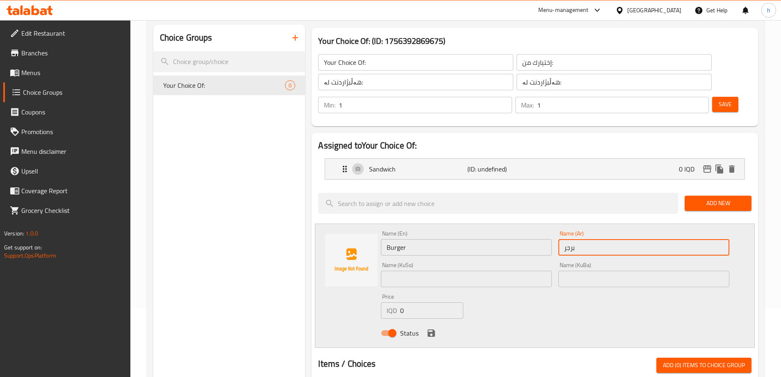
type input "برجر"
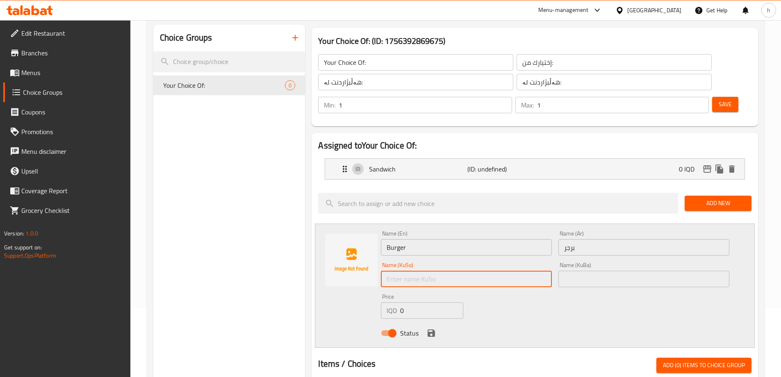
click at [469, 270] on input "text" at bounding box center [466, 278] width 171 height 16
type input "بەرگر"
click at [575, 270] on input "text" at bounding box center [643, 278] width 171 height 16
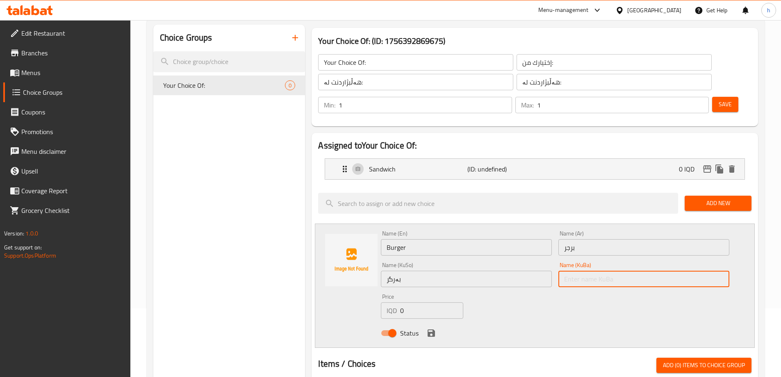
paste input "بەرگر"
type input "بەرگر"
click at [434, 329] on icon "save" at bounding box center [430, 332] width 7 height 7
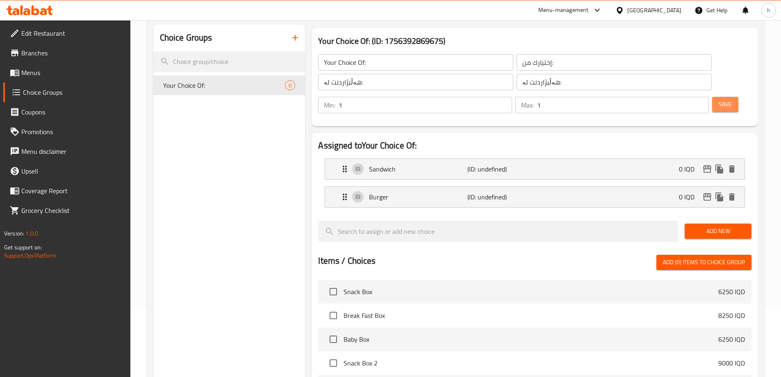
click at [712, 97] on button "Save" at bounding box center [725, 104] width 26 height 15
click at [296, 39] on icon "button" at bounding box center [295, 38] width 10 height 10
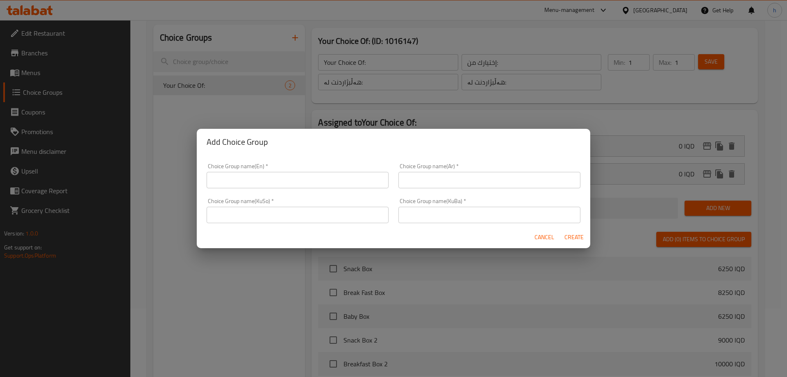
click at [246, 180] on input "text" at bounding box center [298, 180] width 182 height 16
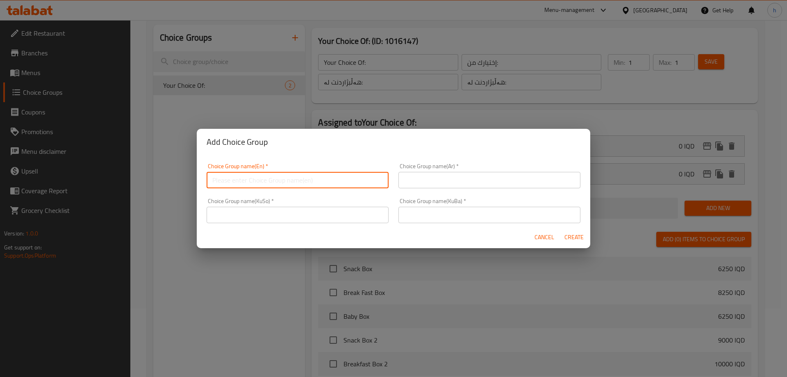
paste input "Your Choice Of Drink:"
type input "Your Choice Of Drink:"
click at [445, 178] on input "text" at bounding box center [489, 180] width 182 height 16
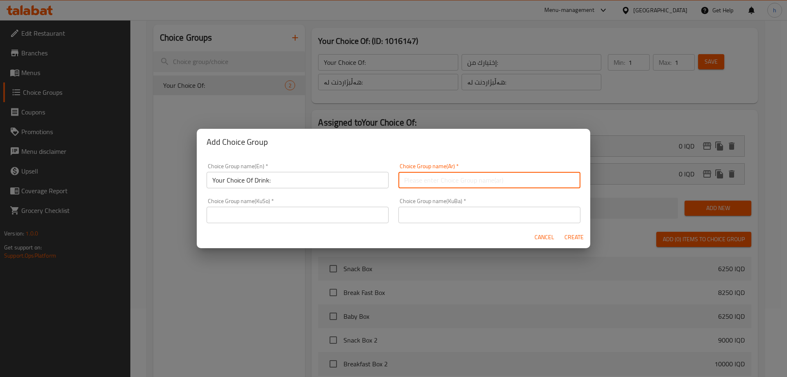
paste input "إختيارك من المشروب:"
type input "إختيارك من المشروب:"
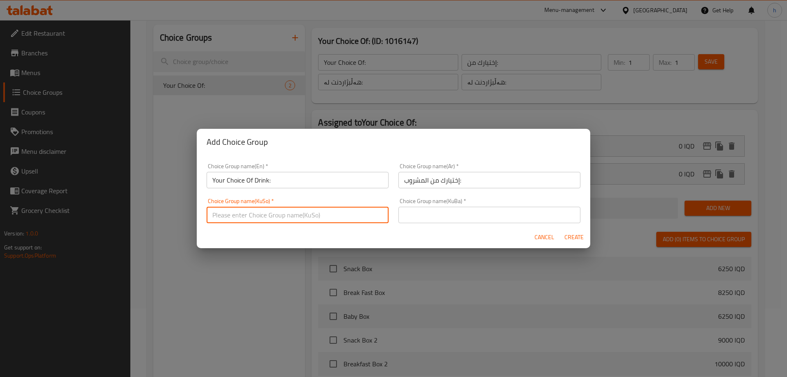
click at [365, 214] on input "text" at bounding box center [298, 215] width 182 height 16
paste input "هەڵبژاردنت لە خواردنەوە:"
type input "هەڵبژاردنت لە خواردنەوە:"
click at [417, 215] on input "text" at bounding box center [489, 215] width 182 height 16
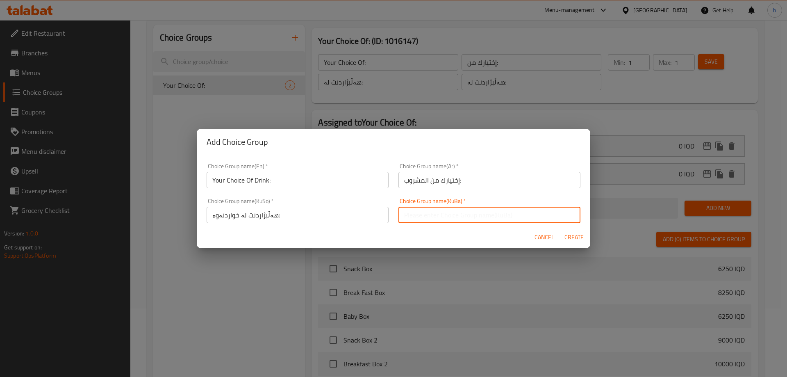
paste input "هەڵبژاردنت لە خواردنەوە:"
type input "هەڵبژاردنت لە خواردنەوە:"
click at [581, 241] on span "Create" at bounding box center [574, 237] width 20 height 10
type input "Your Choice Of Drink:"
type input "إختيارك من المشروب:"
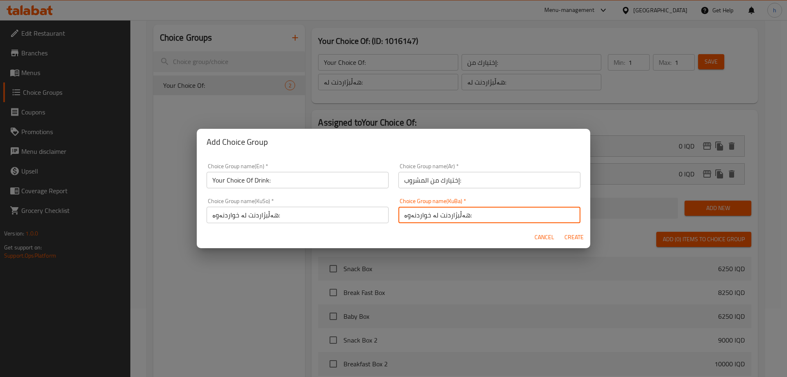
type input "هەڵبژاردنت لە خواردنەوە:"
type input "0"
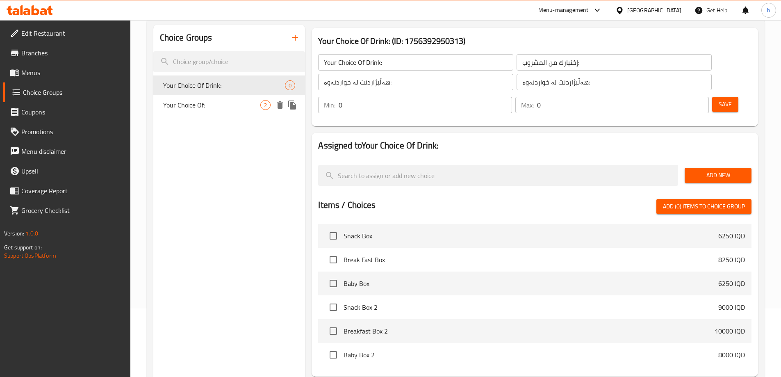
click at [203, 105] on span "Your Choice Of:" at bounding box center [212, 105] width 98 height 10
type input "Your Choice Of:"
type input "إختيارك من:"
type input "هەڵبژاردنت لە:"
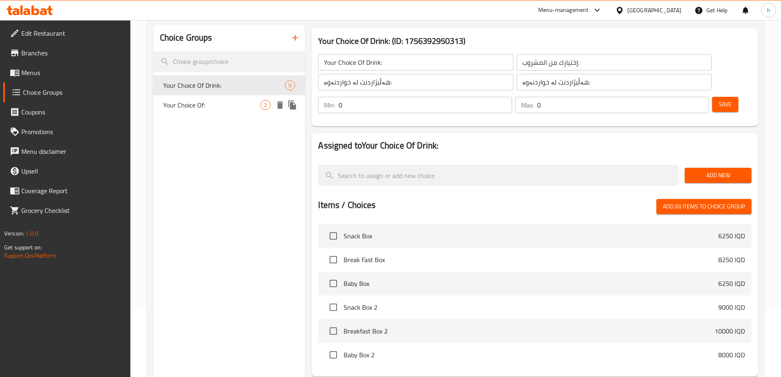
type input "1"
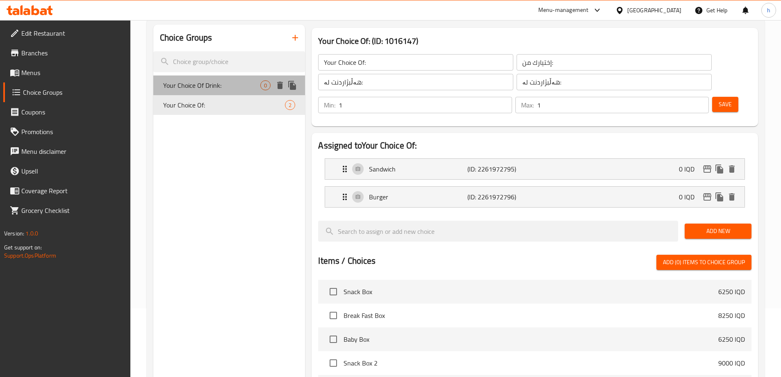
click at [211, 85] on span "Your Choice Of Drink:" at bounding box center [212, 85] width 98 height 10
type input "Your Choice Of Drink:"
type input "إختيارك من المشروب:"
type input "هەڵبژاردنت لە خواردنەوە:"
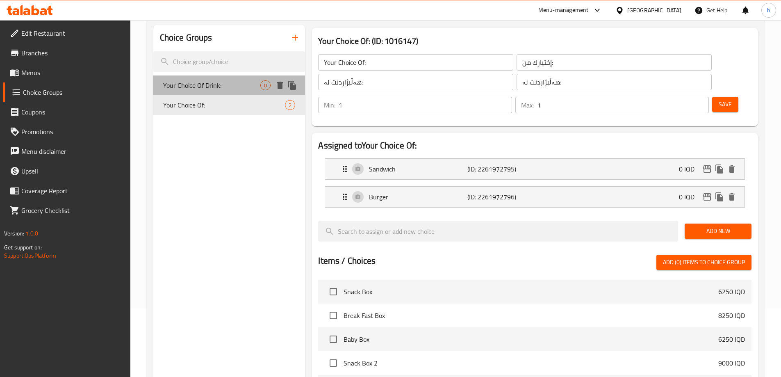
type input "0"
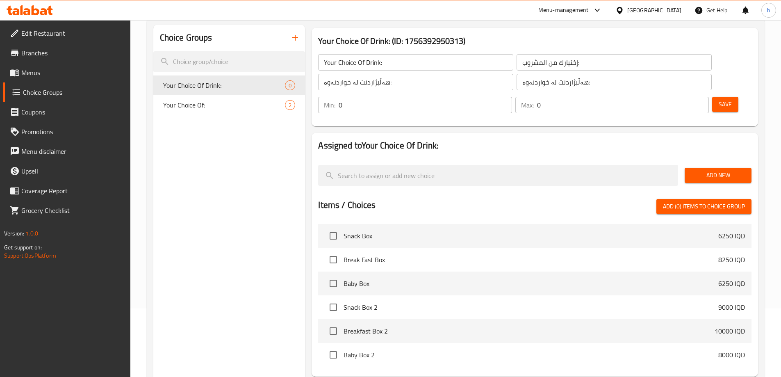
click at [717, 170] on span "Add New" at bounding box center [718, 175] width 54 height 10
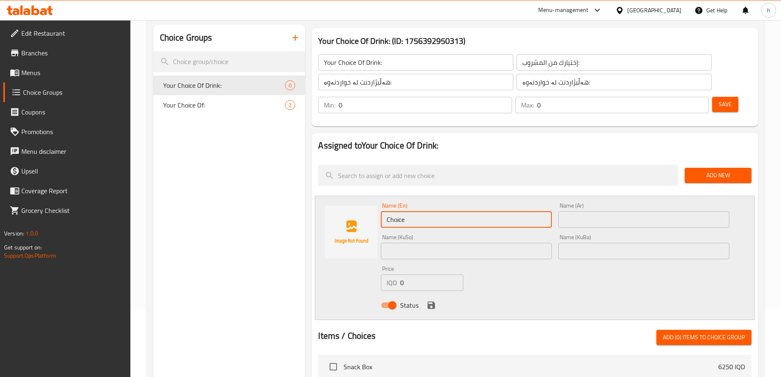
drag, startPoint x: 438, startPoint y: 200, endPoint x: 380, endPoint y: 194, distance: 58.9
click at [380, 199] on div "Name (En) Choice Name (En)" at bounding box center [465, 215] width 177 height 32
type input "o"
drag, startPoint x: 424, startPoint y: 193, endPoint x: 385, endPoint y: 199, distance: 38.9
click at [385, 211] on input "Orange Juice" at bounding box center [466, 219] width 171 height 16
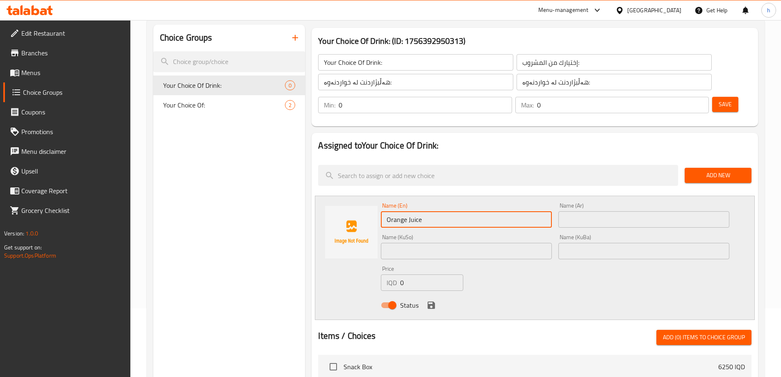
type input "Orange Juice"
click at [581, 211] on input "text" at bounding box center [643, 219] width 171 height 16
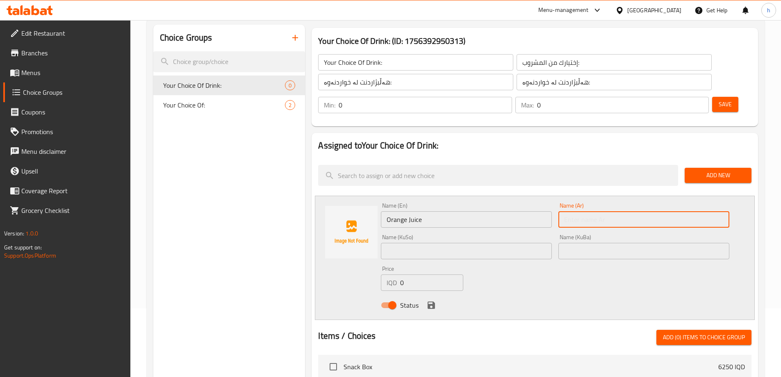
paste input "عصير برتقال"
type input "عصير برتقال"
click at [516, 243] on input "text" at bounding box center [466, 251] width 171 height 16
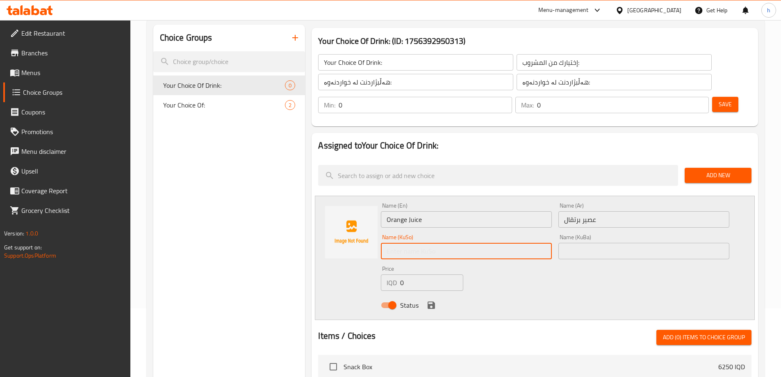
paste input "شەربەتی پرتەقاڵ"
type input "شەربەتی پرتەقاڵ"
click at [596, 243] on input "text" at bounding box center [643, 251] width 171 height 16
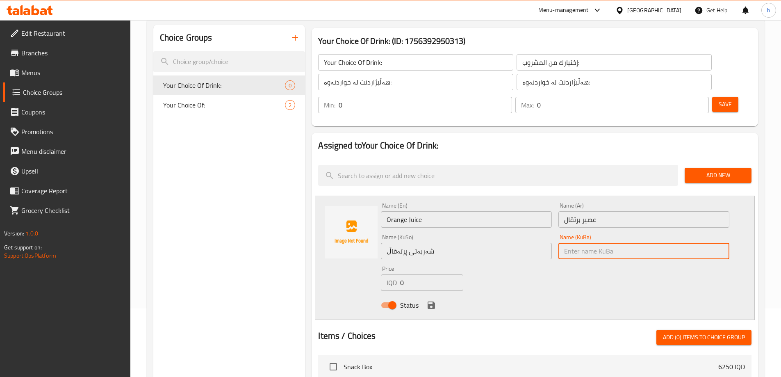
paste input "شەربەتی پرتەقاڵ"
type input "شەربەتی پرتەقاڵ"
click at [435, 300] on icon "save" at bounding box center [431, 305] width 10 height 10
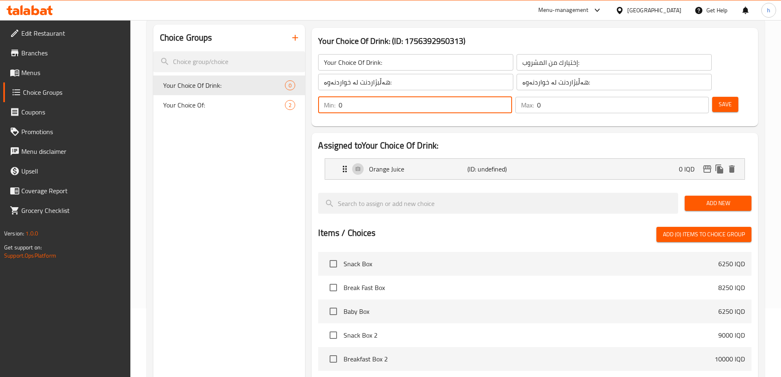
drag, startPoint x: 635, startPoint y: 59, endPoint x: 626, endPoint y: 59, distance: 9.4
click at [511, 97] on div "Min: 0 ​" at bounding box center [414, 105] width 193 height 16
type input "1"
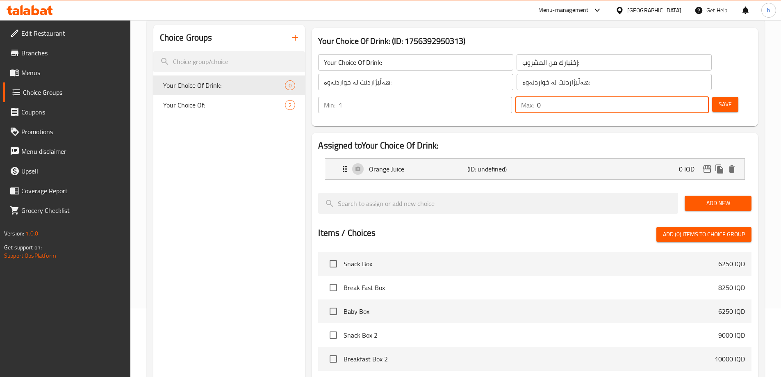
drag, startPoint x: 679, startPoint y: 65, endPoint x: 672, endPoint y: 62, distance: 7.5
click at [672, 97] on div "Max: 0 ​" at bounding box center [611, 105] width 193 height 16
type input "1"
click at [709, 198] on span "Add New" at bounding box center [718, 203] width 54 height 10
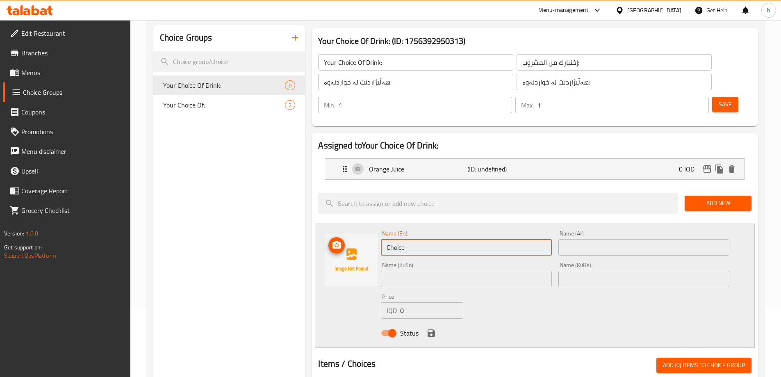
drag, startPoint x: 381, startPoint y: 223, endPoint x: 363, endPoint y: 221, distance: 18.1
click at [363, 223] on div "Name (En) Choice Name (En) Name (Ar) Name (Ar) Name (KuSo) Name (KuSo) Name (Ku…" at bounding box center [535, 285] width 440 height 124
paste input "Ayran"
type input "Ayran"
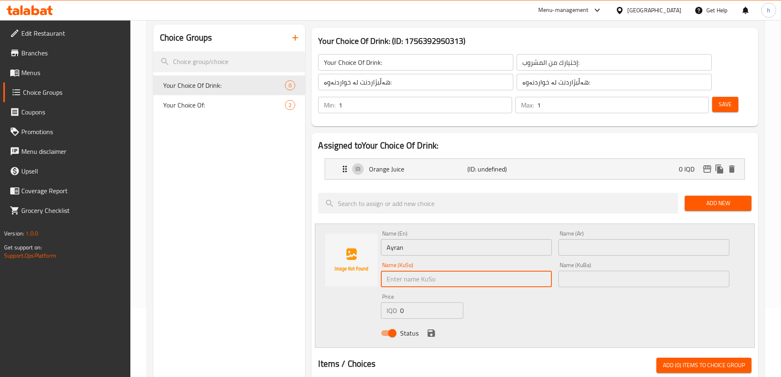
click at [482, 270] on input "text" at bounding box center [466, 278] width 171 height 16
paste input "ماستاو"
type input "ماستاو"
click at [578, 239] on input "text" at bounding box center [643, 247] width 171 height 16
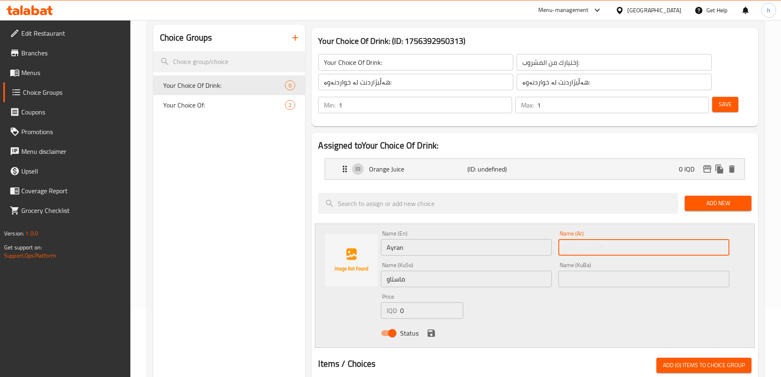
paste input "شنينة/لبن"
drag, startPoint x: 572, startPoint y: 220, endPoint x: 623, endPoint y: 224, distance: 51.4
click at [622, 239] on input "شنينة/لبن" at bounding box center [643, 247] width 171 height 16
type input "لبن"
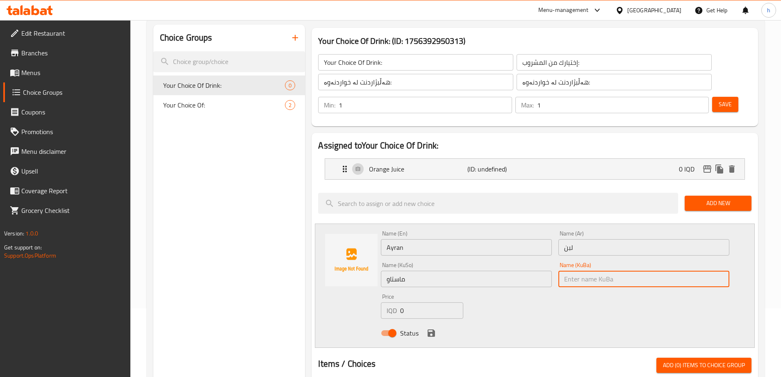
click at [575, 270] on input "text" at bounding box center [643, 278] width 171 height 16
paste input "ماستاو"
type input "ماستاو"
click at [433, 329] on icon "save" at bounding box center [430, 332] width 7 height 7
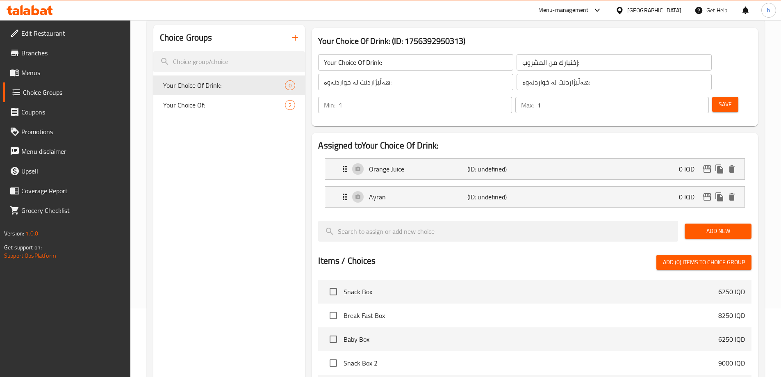
click at [718, 99] on span "Save" at bounding box center [724, 104] width 13 height 10
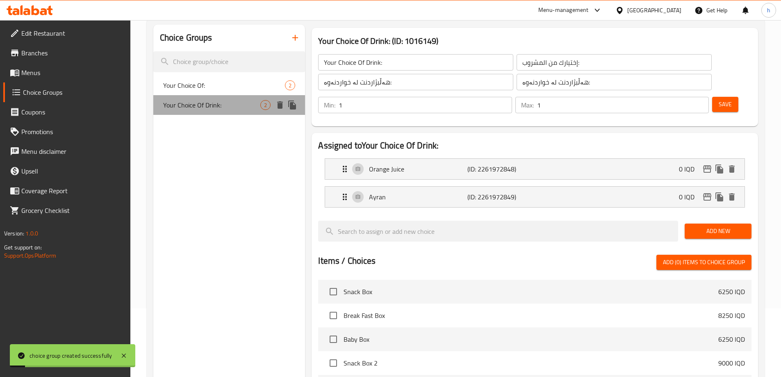
click at [216, 98] on div "Your Choice Of Drink: 2" at bounding box center [229, 105] width 152 height 20
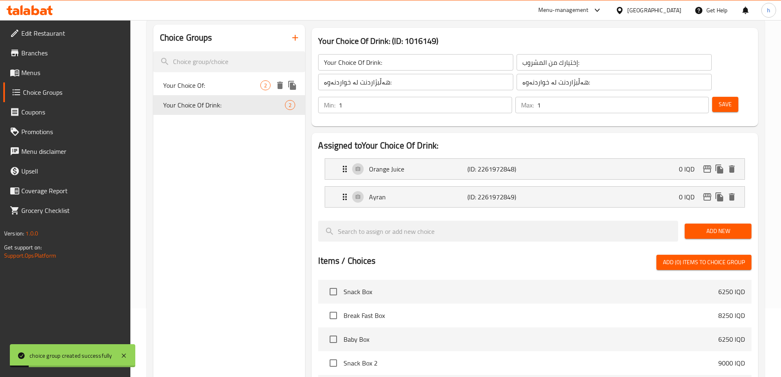
click at [218, 90] on div "Your Choice Of: 2" at bounding box center [229, 85] width 152 height 20
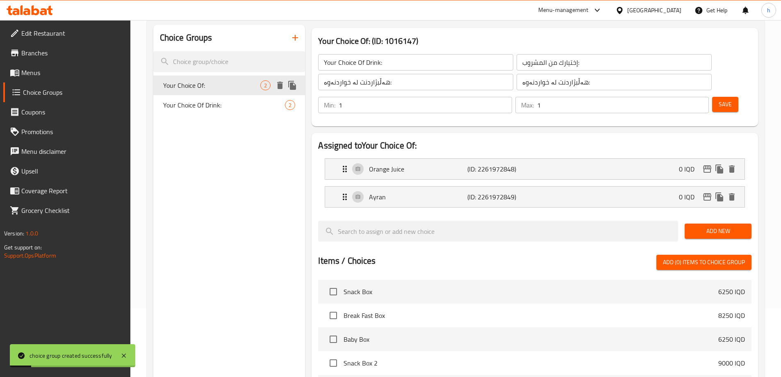
type input "Your Choice Of:"
type input "إختيارك من:"
type input "هەڵبژاردنت لە:"
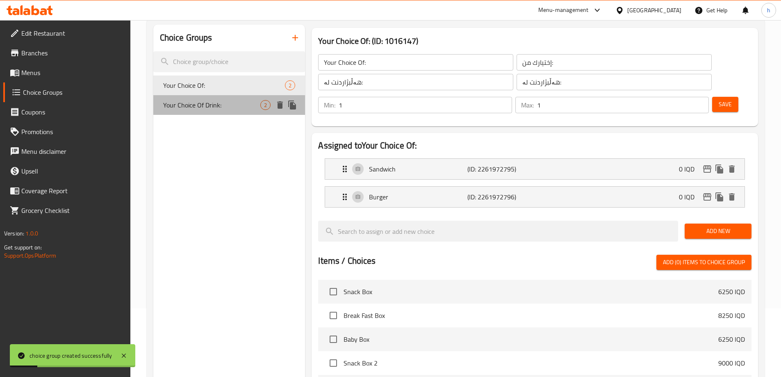
click at [216, 100] on span "Your Choice Of Drink:" at bounding box center [212, 105] width 98 height 10
type input "Your Choice Of Drink:"
type input "إختيارك من المشروب:"
type input "هەڵبژاردنت لە خواردنەوە:"
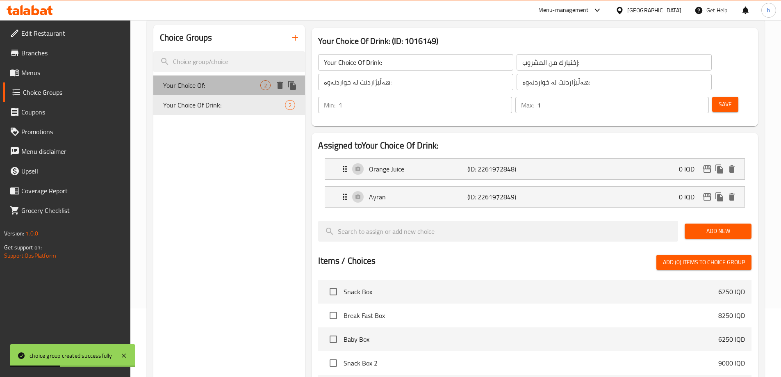
click at [189, 87] on span "Your Choice Of:" at bounding box center [212, 85] width 98 height 10
type input "Your Choice Of:"
type input "إختيارك من:"
type input "هەڵبژاردنت لە:"
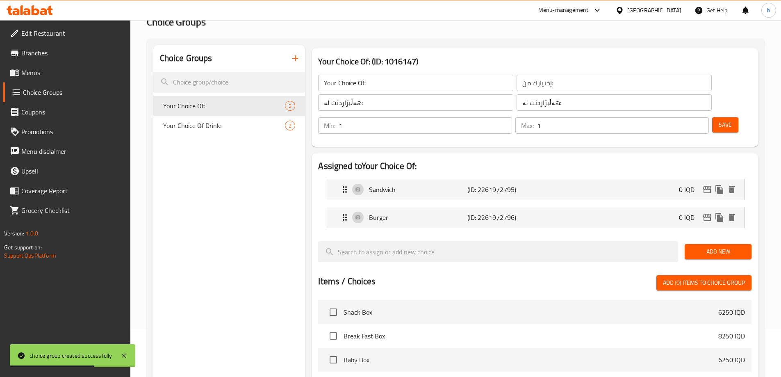
scroll to position [184, 0]
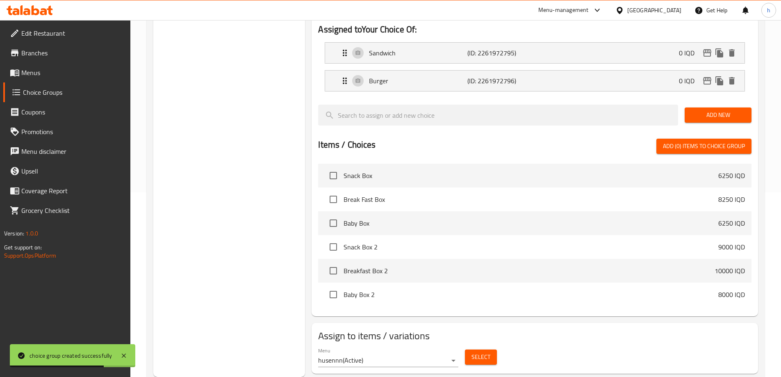
click at [482, 352] on span "Select" at bounding box center [480, 357] width 19 height 10
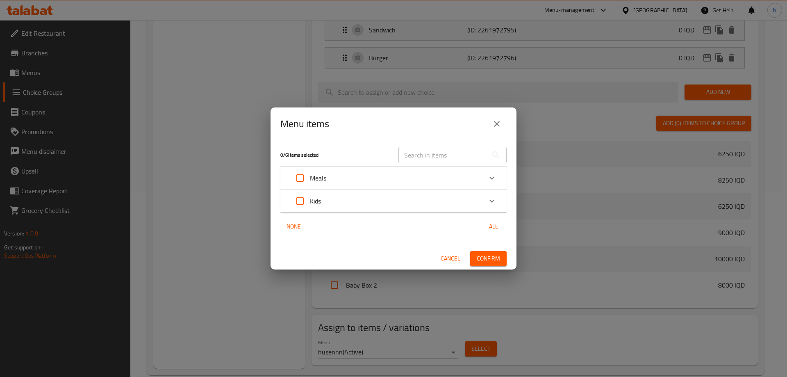
click at [503, 123] on button "close" at bounding box center [497, 124] width 20 height 20
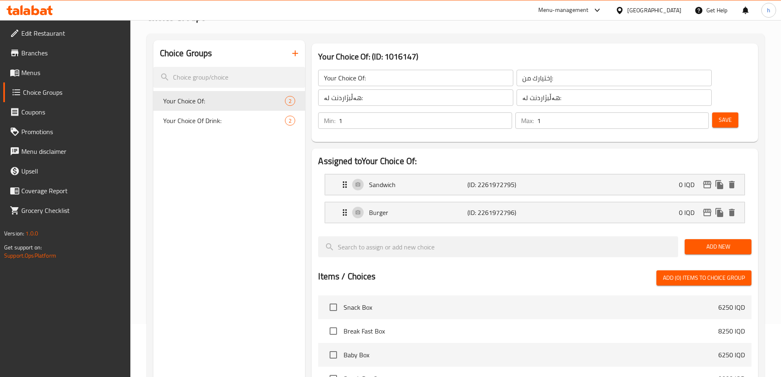
scroll to position [0, 0]
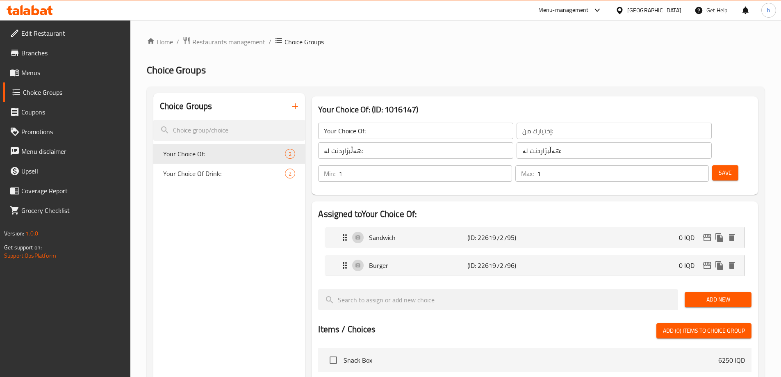
click at [25, 72] on span "Menus" at bounding box center [72, 73] width 102 height 10
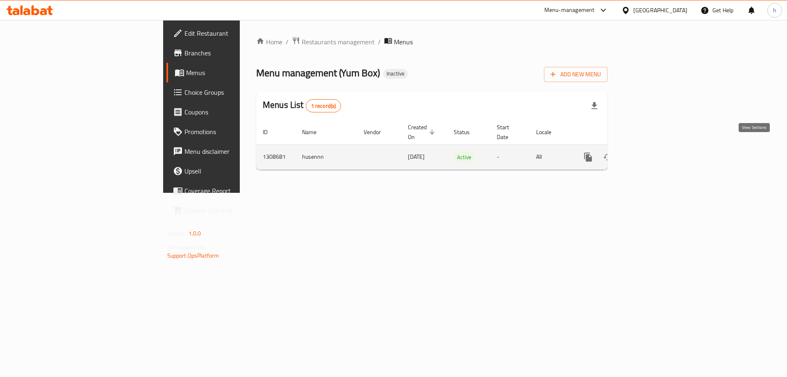
click at [657, 147] on link "enhanced table" at bounding box center [647, 157] width 20 height 20
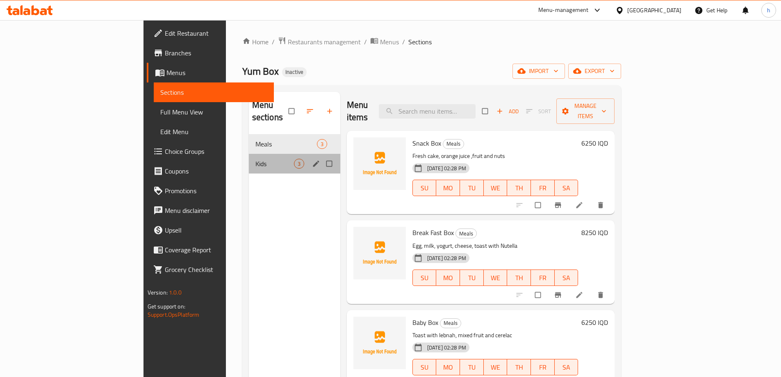
click at [249, 154] on div "Kids 3" at bounding box center [294, 164] width 91 height 20
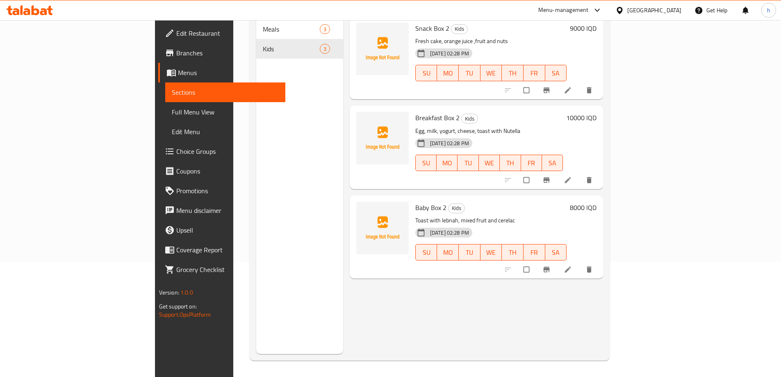
scroll to position [46, 0]
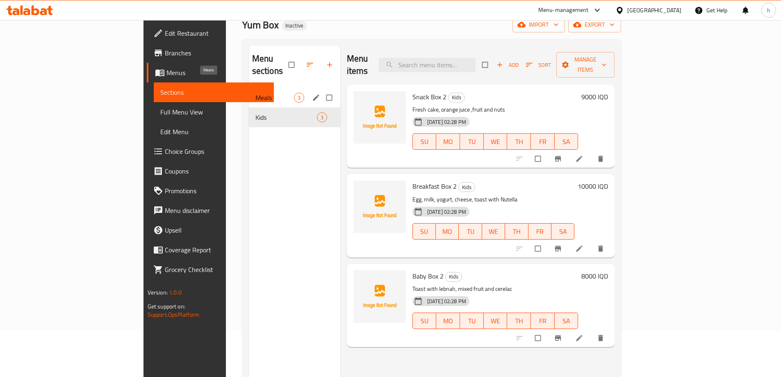
click at [255, 93] on span "Meals" at bounding box center [274, 98] width 39 height 10
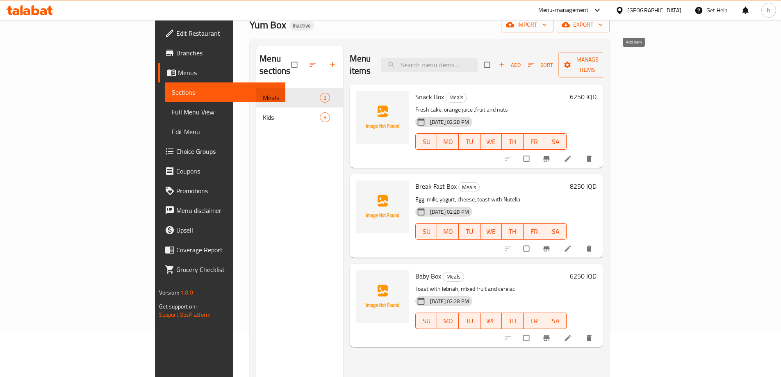
click at [520, 61] on span "Add" at bounding box center [509, 64] width 22 height 9
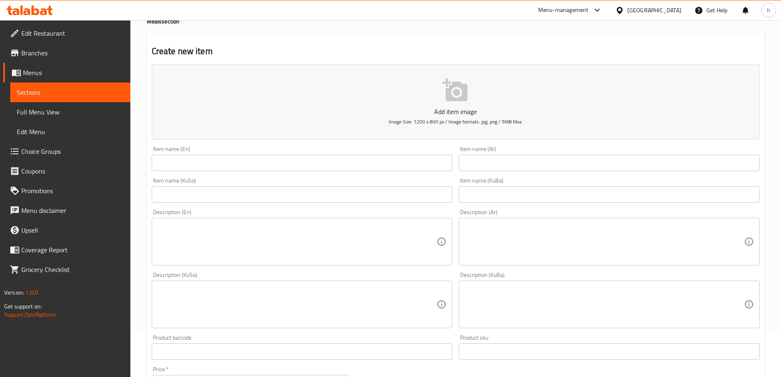
click at [246, 170] on input "text" at bounding box center [302, 162] width 301 height 16
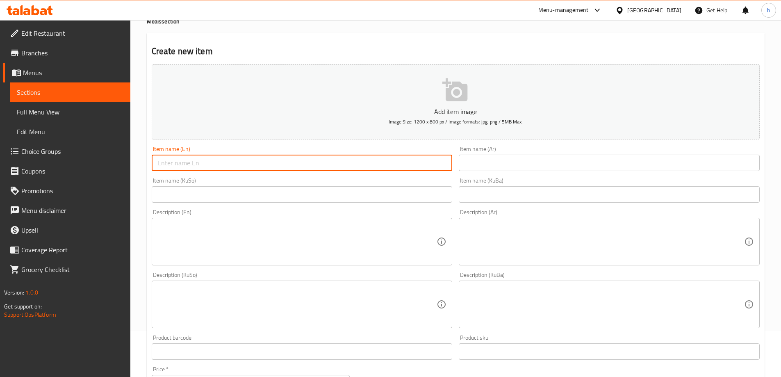
paste input "Lunch Box"
type input "Lunch Box"
click at [487, 173] on div "Item name (Ar) Item name (Ar)" at bounding box center [608, 159] width 307 height 32
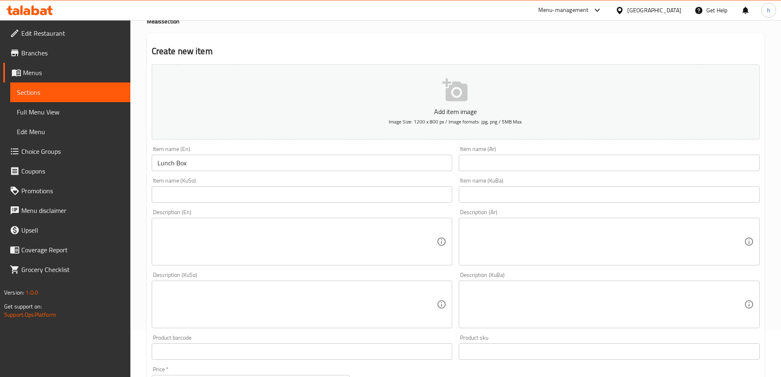
click at [486, 162] on input "text" at bounding box center [609, 162] width 301 height 16
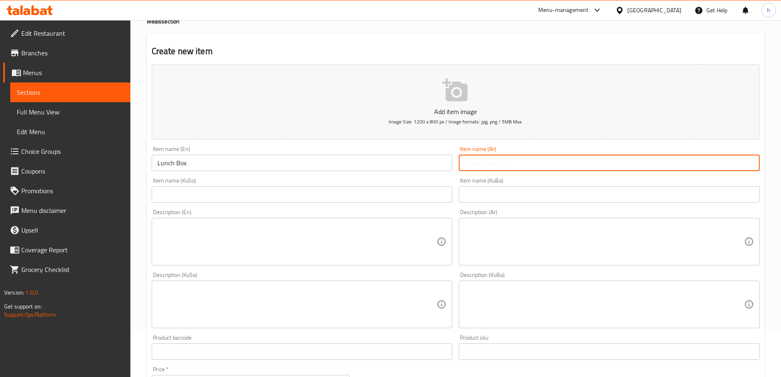
paste input "صندوق غداء"
type input "صندوق غداء"
click at [435, 194] on input "text" at bounding box center [302, 194] width 301 height 16
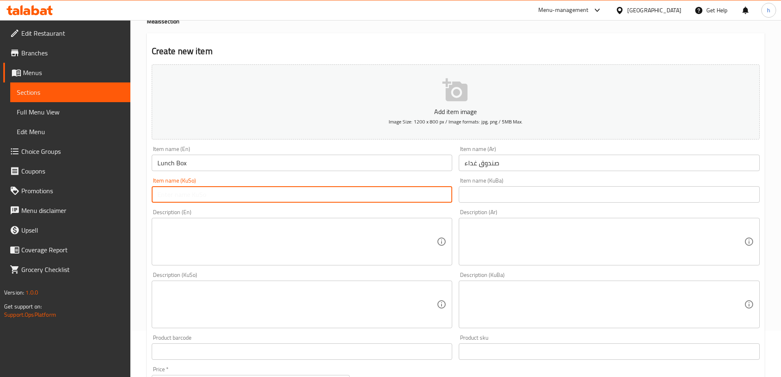
paste input "سندووقی نانی نیوەڕۆ"
type input "سندووقی نانی نیوەڕۆ"
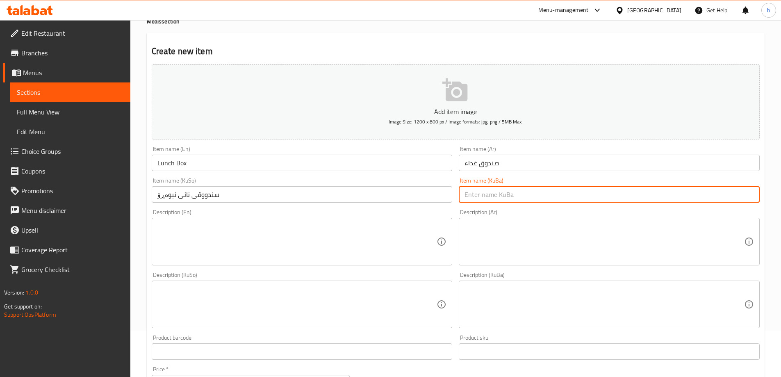
click at [478, 201] on input "text" at bounding box center [609, 194] width 301 height 16
paste input "سندووقی نانی نیوەڕۆ"
type input "سندووقی نانی نیوەڕۆ"
click at [353, 238] on textarea at bounding box center [296, 241] width 279 height 39
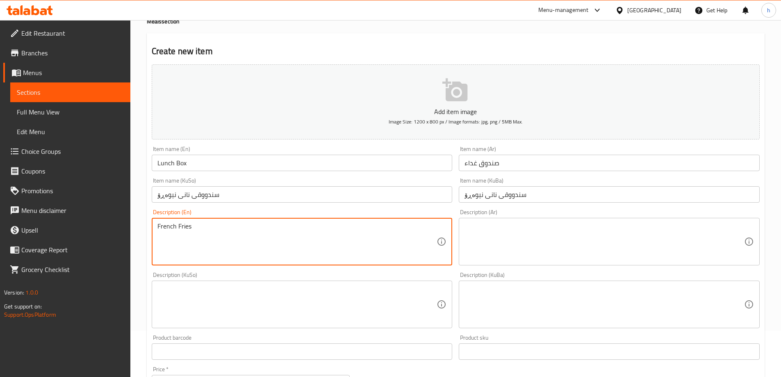
type textarea "French Fries"
click at [536, 235] on textarea at bounding box center [603, 241] width 279 height 39
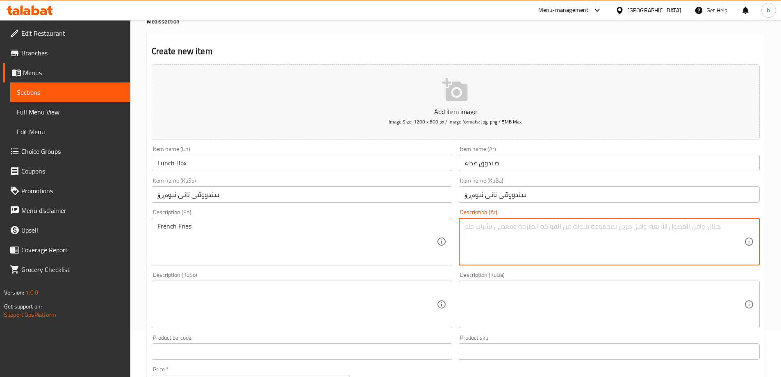
paste textarea "بطاطة [GEOGRAPHIC_DATA]"
type textarea "بطاطة [GEOGRAPHIC_DATA]"
click at [373, 280] on div "Description (KuSo) Description (KuSo)" at bounding box center [302, 300] width 301 height 56
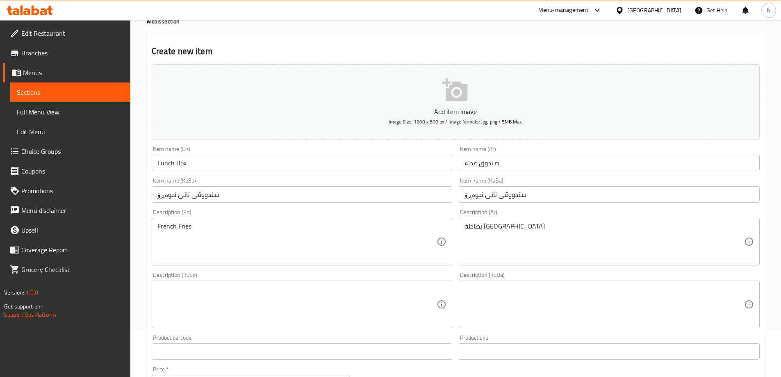
click at [373, 288] on textarea at bounding box center [296, 304] width 279 height 39
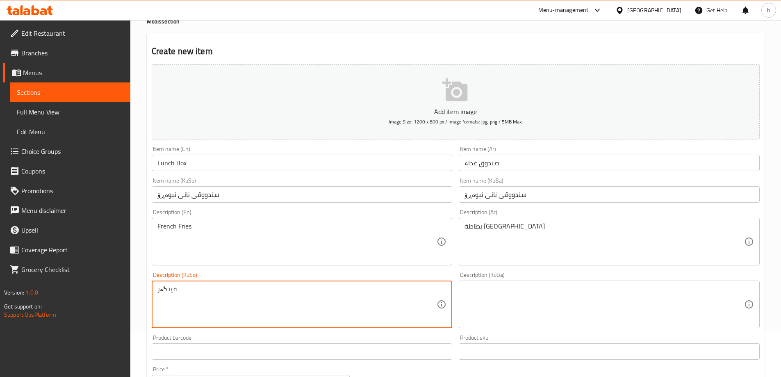
type textarea "فینگەر"
click at [529, 292] on textarea at bounding box center [603, 304] width 279 height 39
drag, startPoint x: 192, startPoint y: 298, endPoint x: 152, endPoint y: 291, distance: 40.4
click at [505, 291] on textarea at bounding box center [603, 304] width 279 height 39
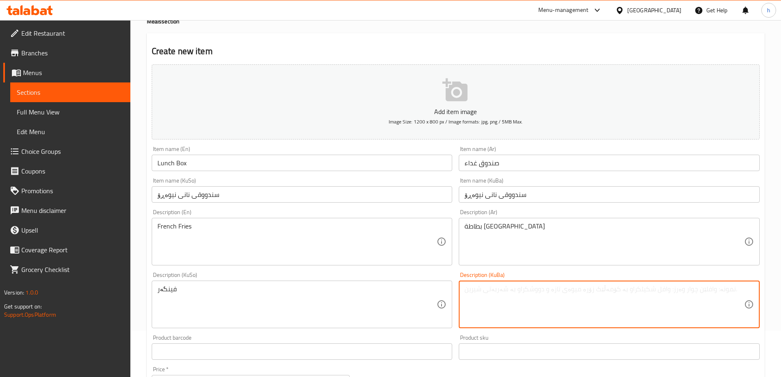
paste textarea "فینگەر"
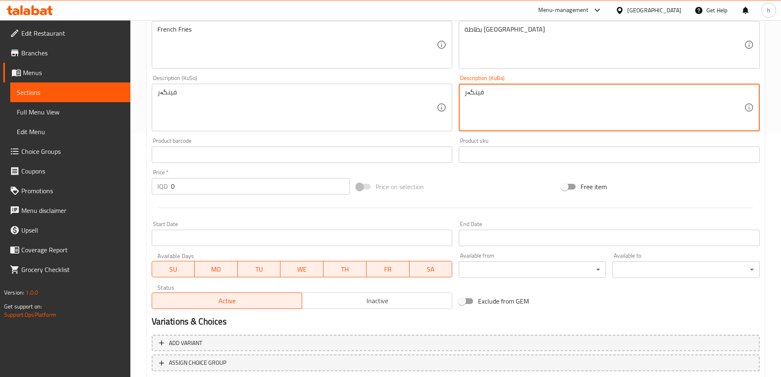
scroll to position [251, 0]
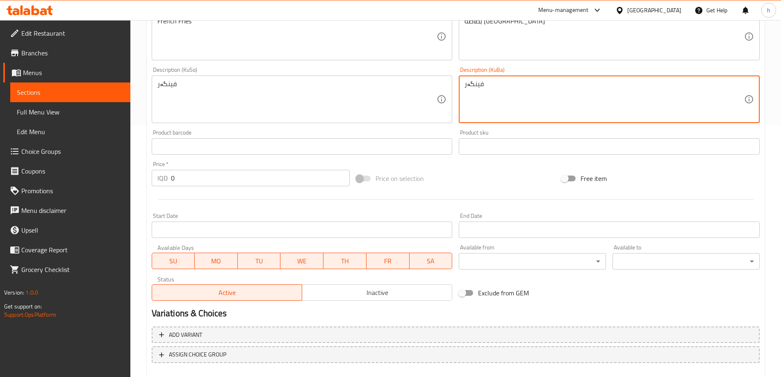
type textarea "فینگەر"
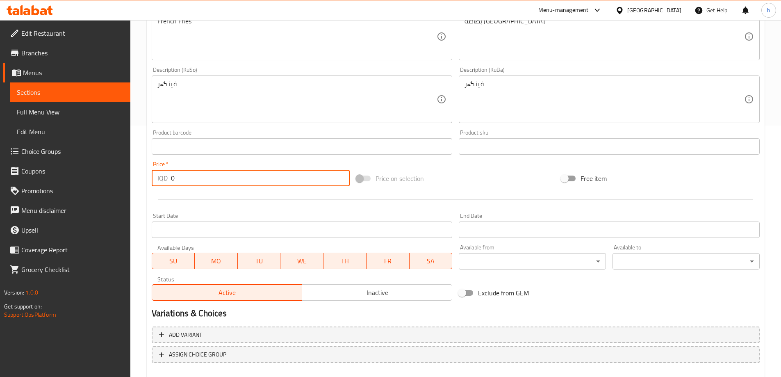
drag, startPoint x: 186, startPoint y: 178, endPoint x: 168, endPoint y: 177, distance: 18.5
click at [168, 177] on div "IQD 0 Price *" at bounding box center [251, 178] width 198 height 16
paste input "1000"
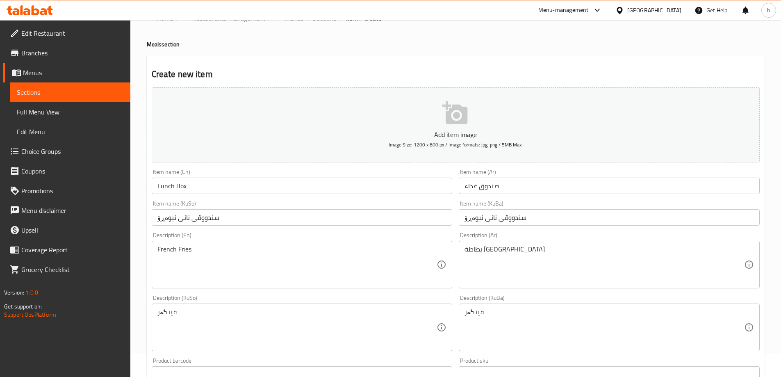
scroll to position [297, 0]
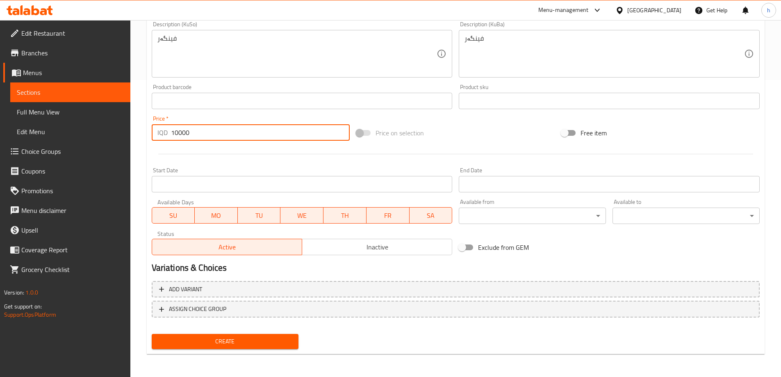
type input "10000"
click at [243, 341] on span "Create" at bounding box center [225, 341] width 134 height 10
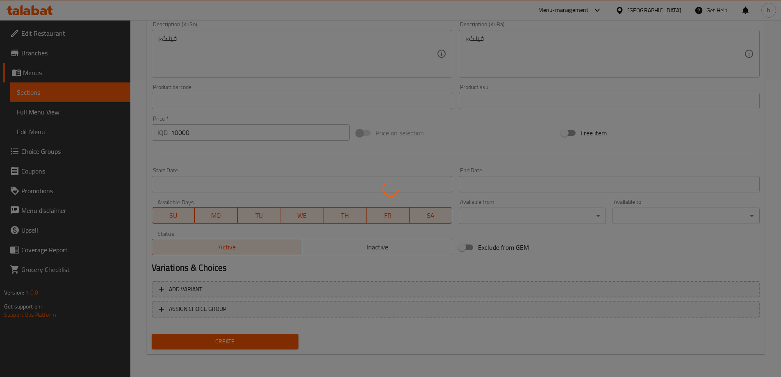
type input "0"
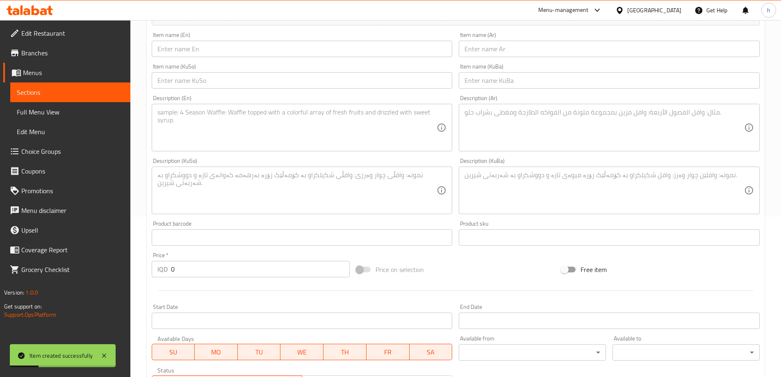
scroll to position [23, 0]
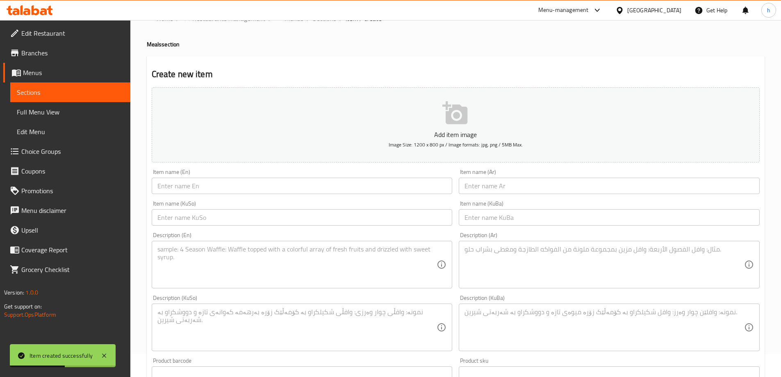
click at [193, 179] on input "text" at bounding box center [302, 185] width 301 height 16
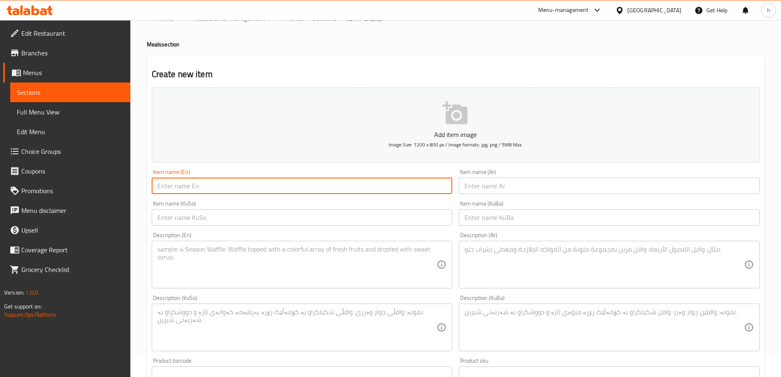
click at [466, 260] on textarea at bounding box center [603, 264] width 279 height 39
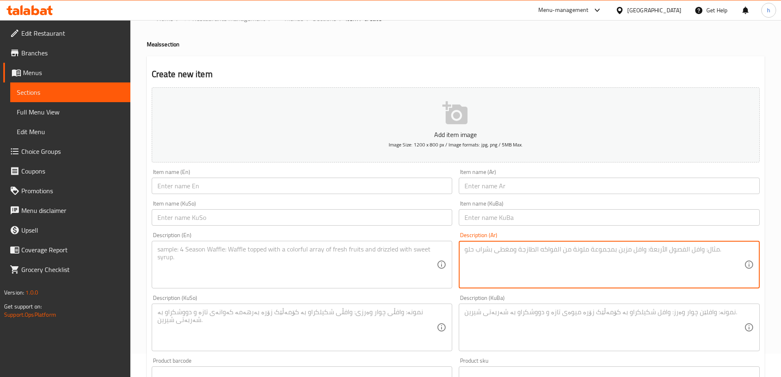
paste textarea "بطاطة [GEOGRAPHIC_DATA]"
type textarea "بطاطة [GEOGRAPHIC_DATA]"
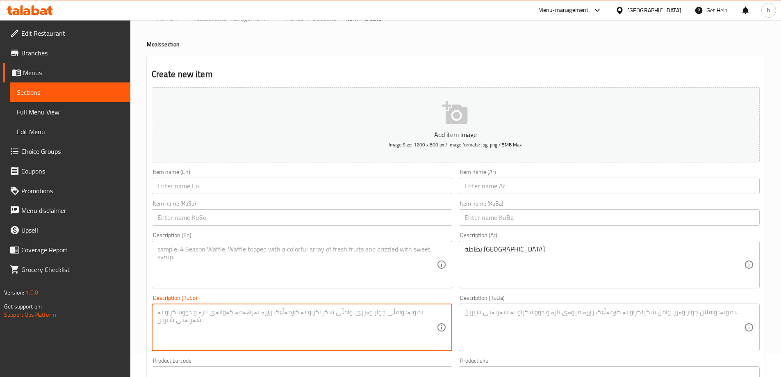
click at [291, 322] on textarea at bounding box center [296, 327] width 279 height 39
paste textarea "فینگەر"
type textarea "فینگەر"
drag, startPoint x: 529, startPoint y: 352, endPoint x: 521, endPoint y: 330, distance: 22.7
click at [529, 347] on div "Description (KuBa) Description (KuBa)" at bounding box center [608, 322] width 307 height 63
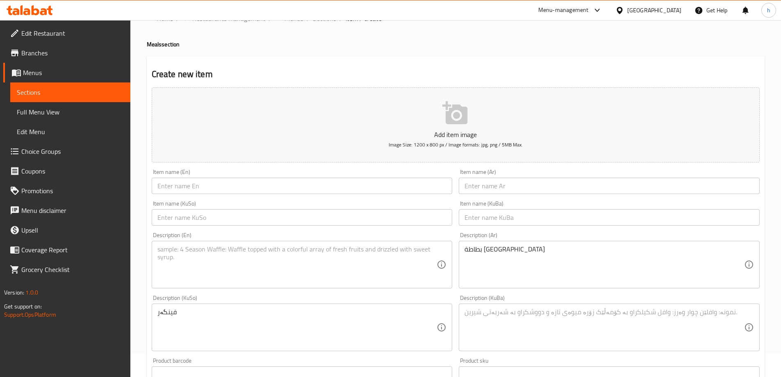
click at [511, 327] on textarea at bounding box center [603, 327] width 279 height 39
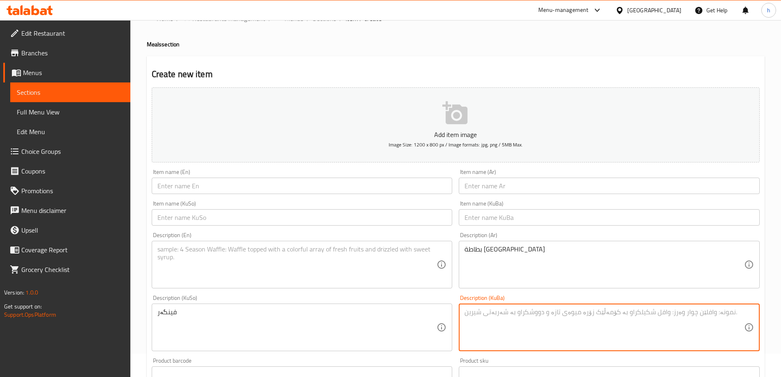
paste textarea "فینگەر"
type textarea "فینگەر"
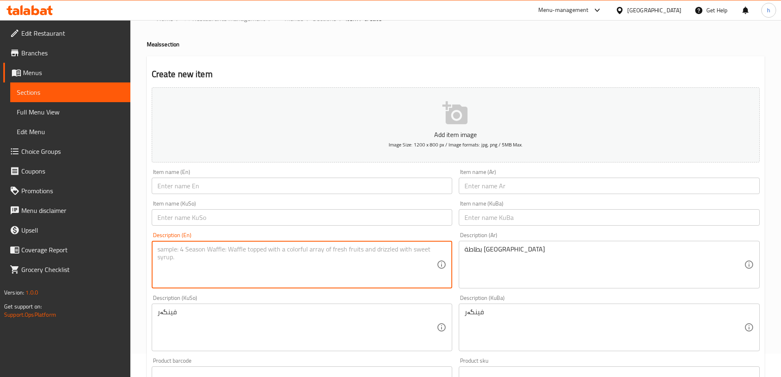
click at [186, 260] on textarea at bounding box center [296, 264] width 279 height 39
click at [188, 259] on textarea at bounding box center [296, 264] width 279 height 39
type textarea "f"
type textarea "French fries"
click at [177, 186] on input "text" at bounding box center [302, 185] width 301 height 16
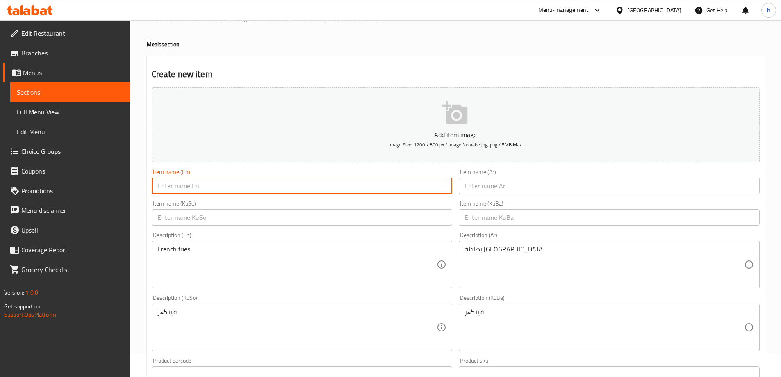
paste input "Lunch Box"
type input "Lunch Box 2"
click at [474, 193] on input "text" at bounding box center [609, 185] width 301 height 16
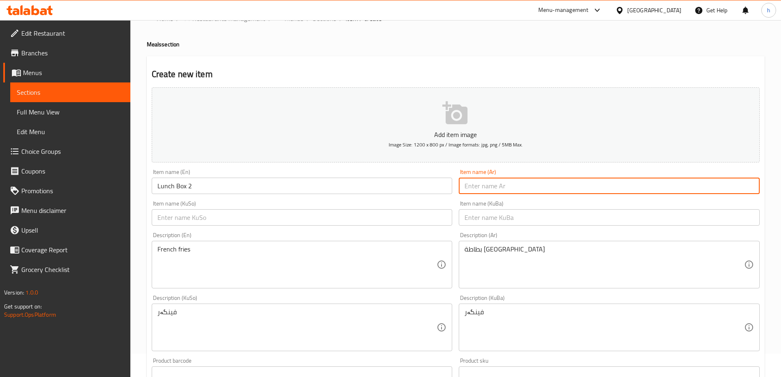
paste input "بطاطة مقلية"
type input "بطاطة مقلية"
paste input "صندوق غداء"
type input "صندوق غداء 2"
click at [413, 216] on input "text" at bounding box center [302, 217] width 301 height 16
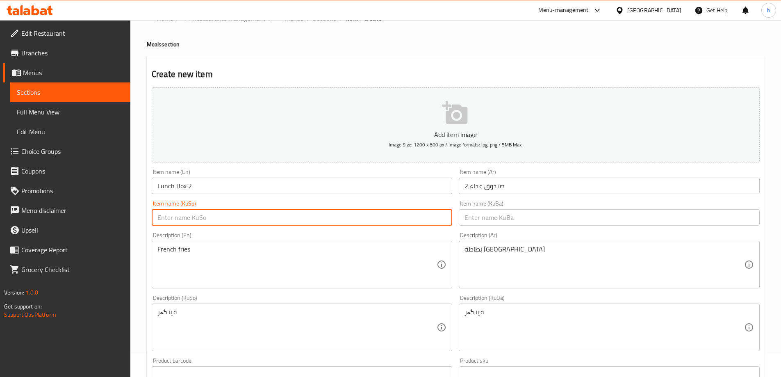
paste input "سندووقی نانی نیوەڕۆ"
type input "سندووقی نانی نیوەڕۆ 2"
click at [487, 219] on input "text" at bounding box center [609, 217] width 301 height 16
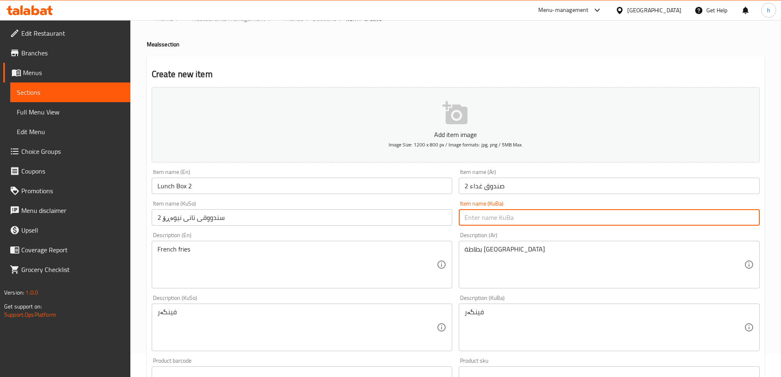
paste input "سندووقی نانی نیوەڕۆ 2"
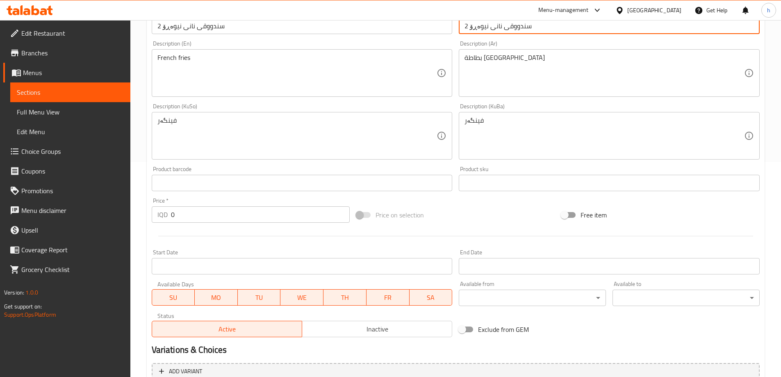
scroll to position [297, 0]
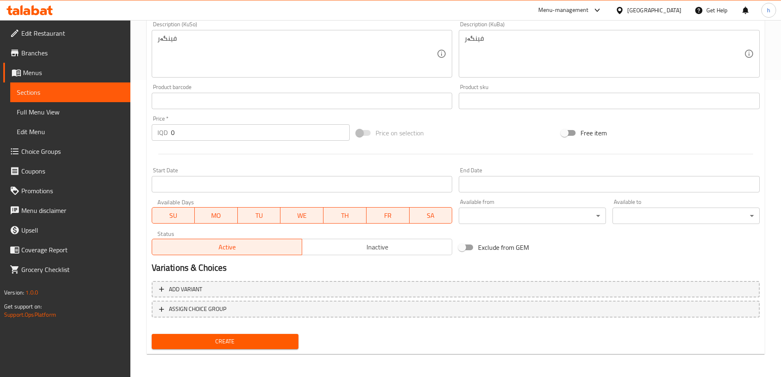
type input "سندووقی نانی نیوەڕۆ 2"
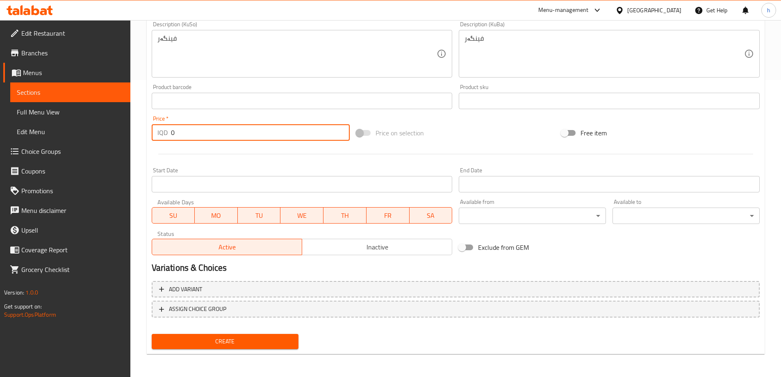
drag, startPoint x: 196, startPoint y: 134, endPoint x: 148, endPoint y: 129, distance: 48.2
click at [148, 129] on div "Price   * IQD 0 Price *" at bounding box center [250, 128] width 205 height 32
paste input "1200"
type input "12000"
click at [262, 336] on span "Create" at bounding box center [225, 341] width 134 height 10
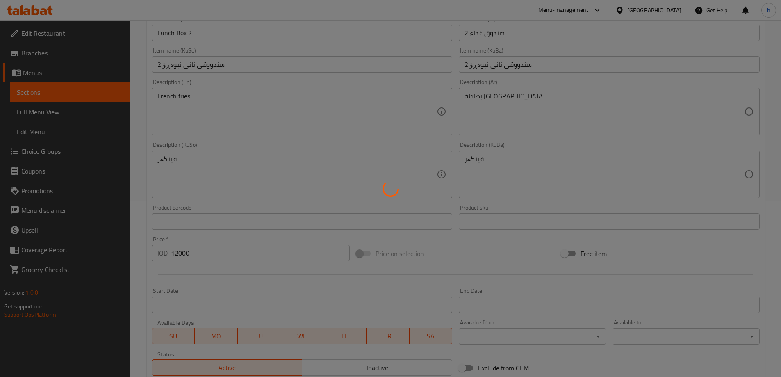
scroll to position [23, 0]
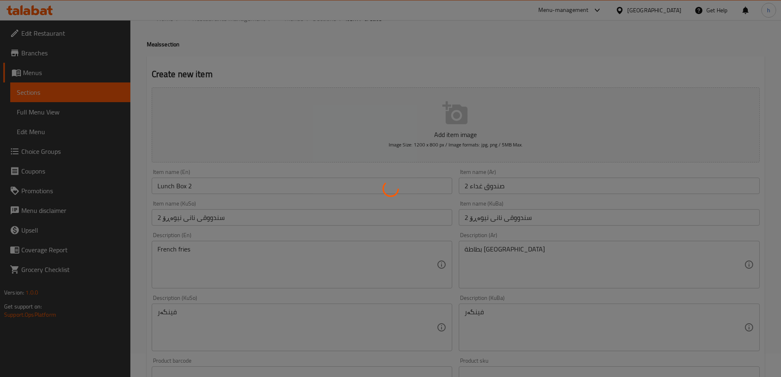
type input "0"
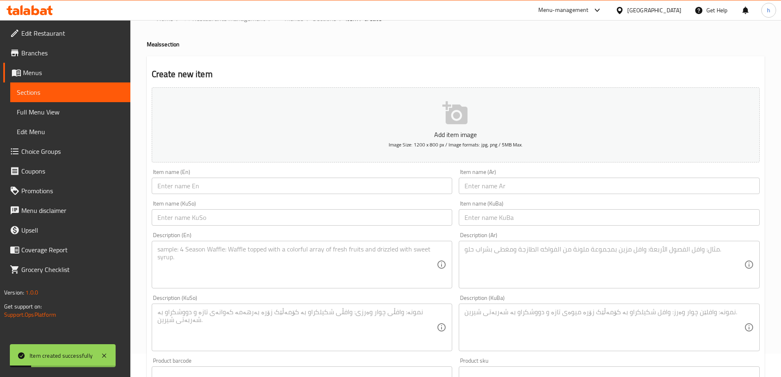
click at [34, 90] on span "Sections" at bounding box center [70, 92] width 107 height 10
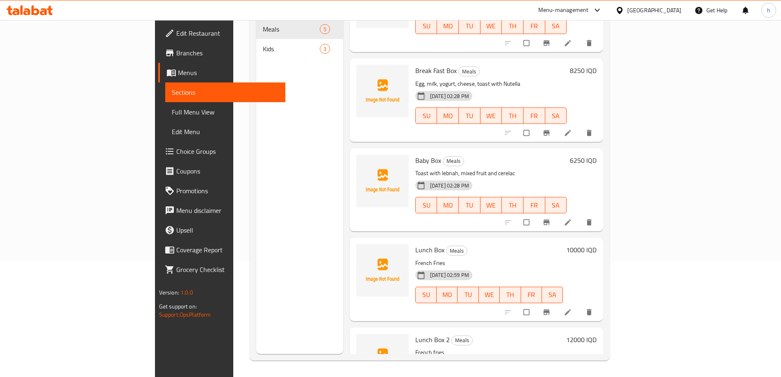
scroll to position [91, 0]
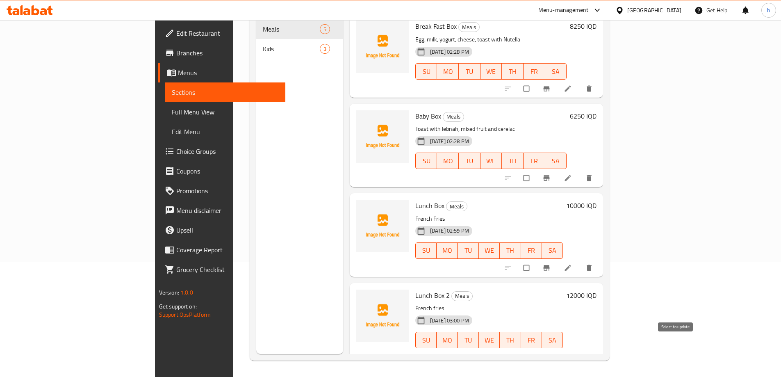
click at [536, 349] on input "checkbox" at bounding box center [526, 357] width 17 height 16
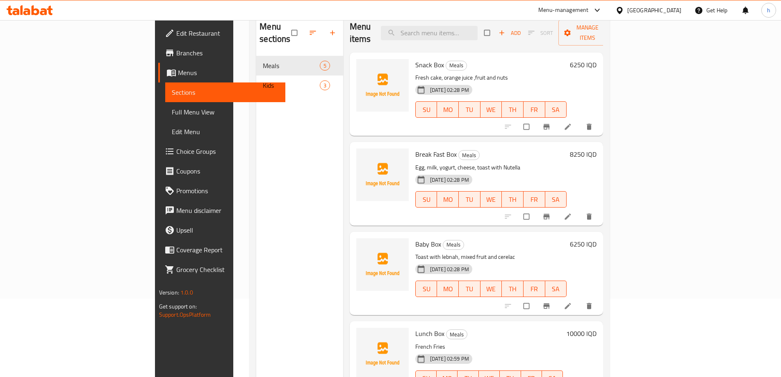
scroll to position [0, 0]
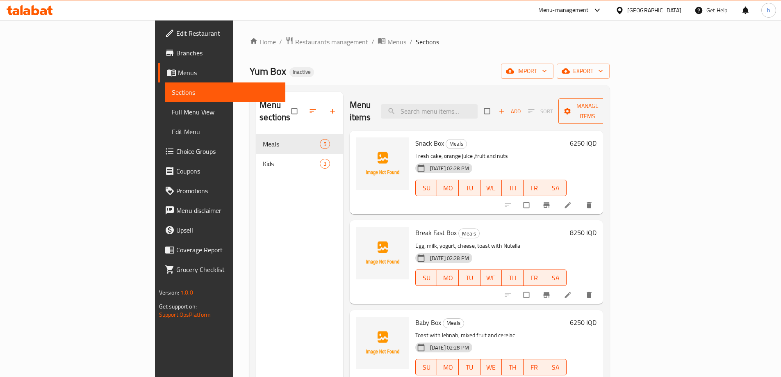
click at [610, 109] on span "Manage items" at bounding box center [587, 111] width 45 height 20
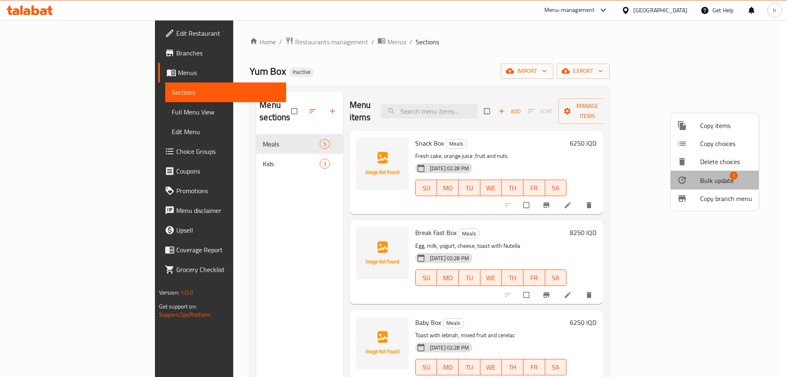
click at [714, 177] on span "Bulk update" at bounding box center [717, 180] width 34 height 10
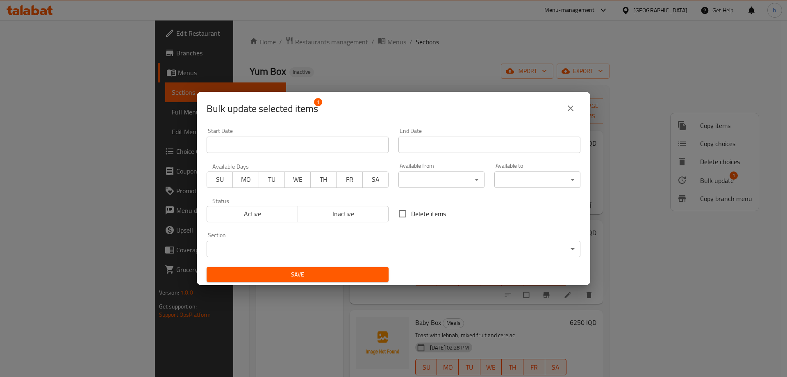
click at [314, 247] on body "​ Menu-management [GEOGRAPHIC_DATA] Get Help h Edit Restaurant Branches Menus S…" at bounding box center [393, 198] width 787 height 357
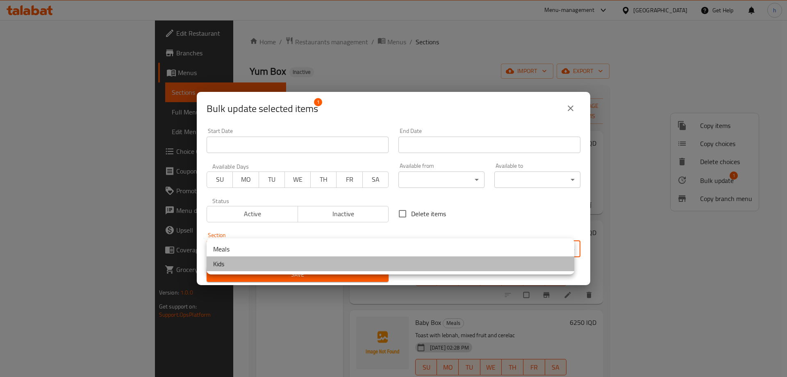
click at [213, 265] on li "Kids" at bounding box center [391, 263] width 368 height 15
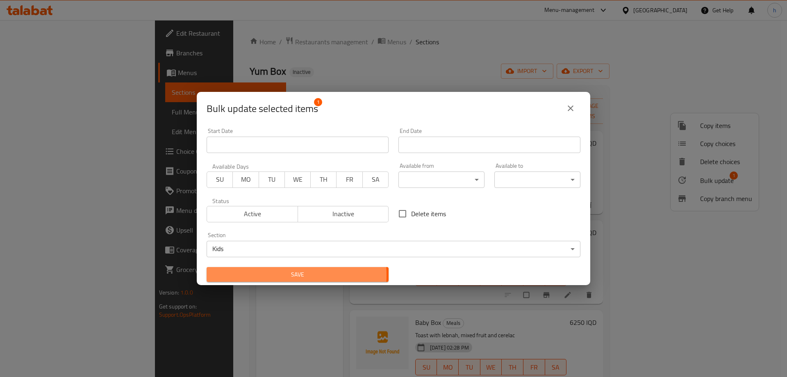
click at [276, 275] on span "Save" at bounding box center [297, 274] width 169 height 10
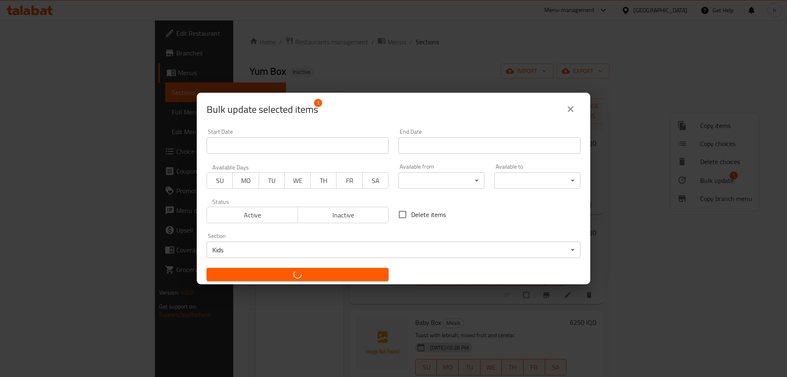
checkbox input "false"
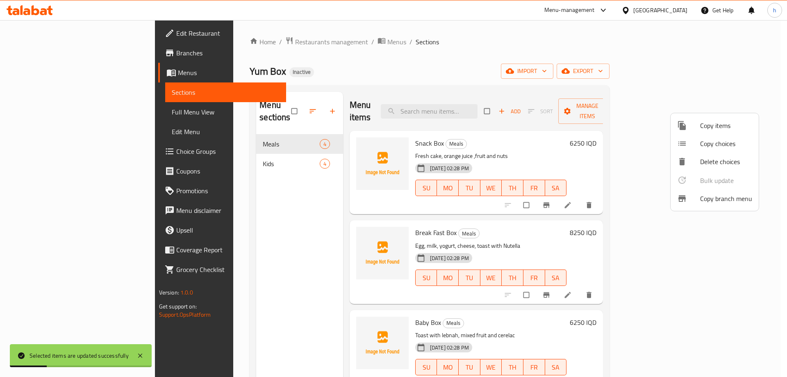
drag, startPoint x: 235, startPoint y: 229, endPoint x: 361, endPoint y: 271, distance: 133.2
click at [234, 229] on div at bounding box center [393, 188] width 787 height 377
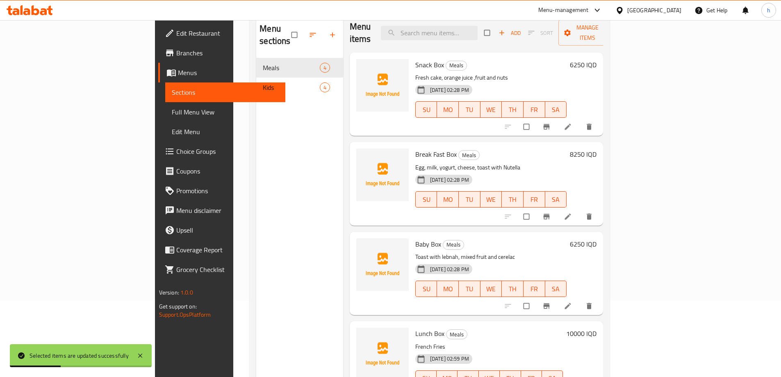
scroll to position [115, 0]
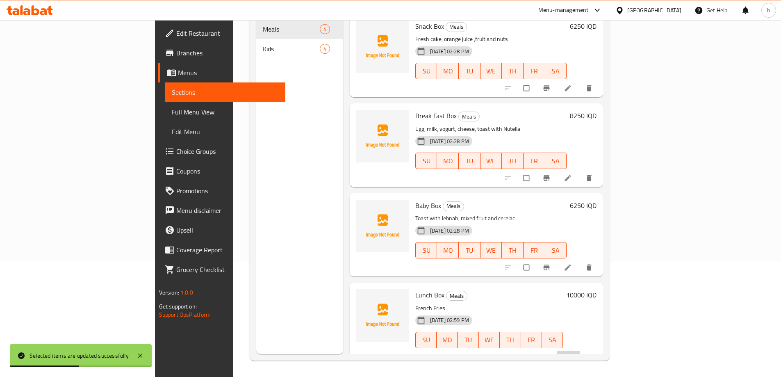
click at [580, 350] on li at bounding box center [568, 356] width 23 height 13
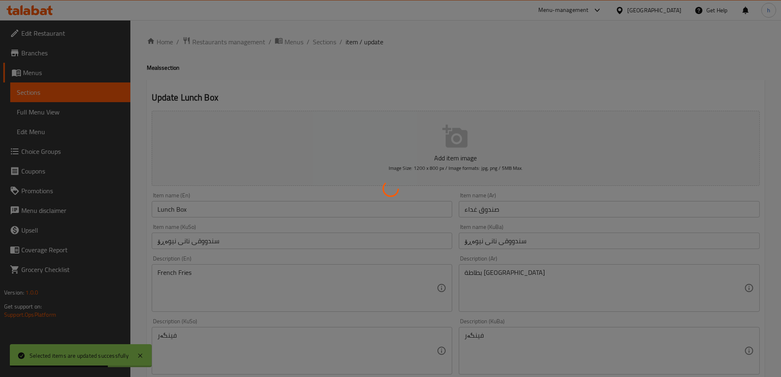
click at [182, 273] on div at bounding box center [390, 188] width 781 height 377
click at [202, 278] on div at bounding box center [390, 188] width 781 height 377
click at [209, 273] on div at bounding box center [390, 188] width 781 height 377
click at [212, 283] on div at bounding box center [390, 188] width 781 height 377
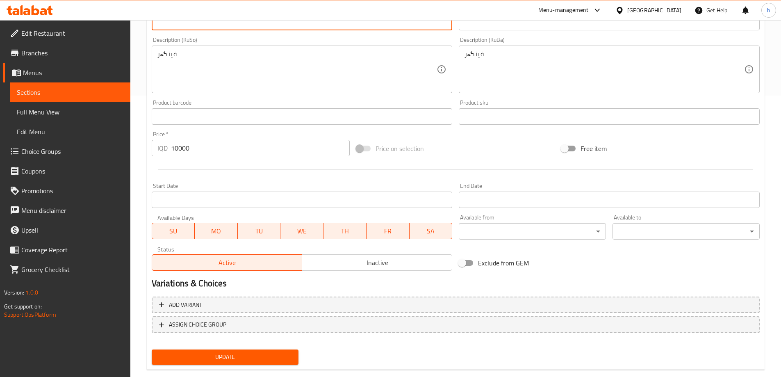
scroll to position [297, 0]
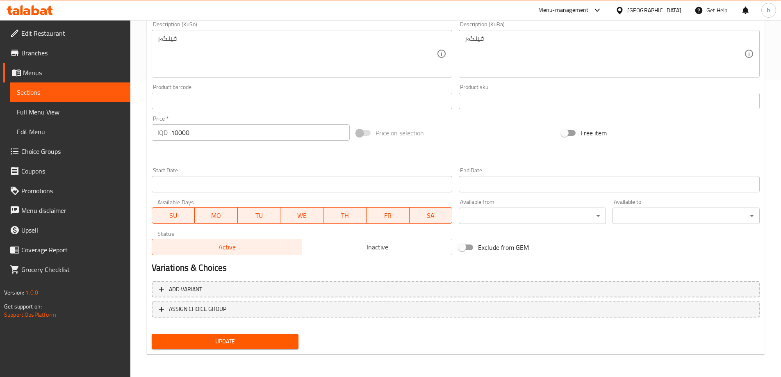
type textarea "French fries"
click at [214, 344] on span "Update" at bounding box center [225, 341] width 134 height 10
click at [21, 90] on span "Sections" at bounding box center [70, 92] width 107 height 10
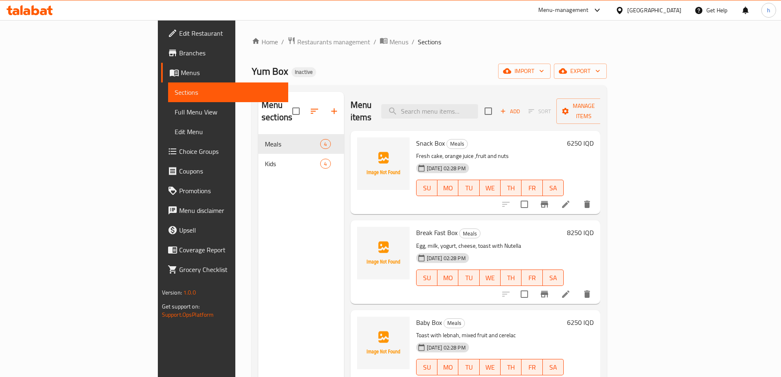
scroll to position [2, 0]
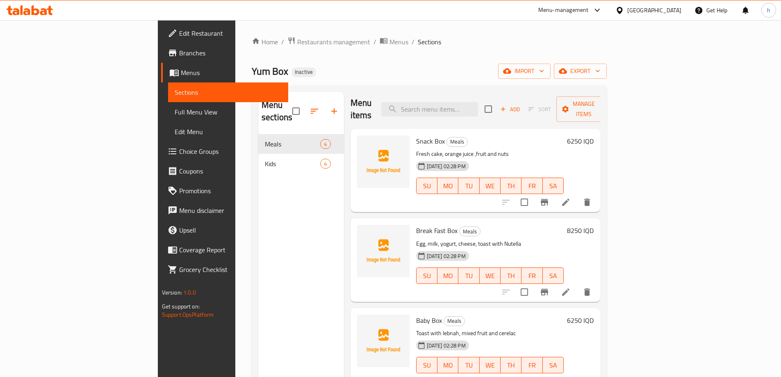
click at [175, 116] on span "Full Menu View" at bounding box center [228, 112] width 107 height 10
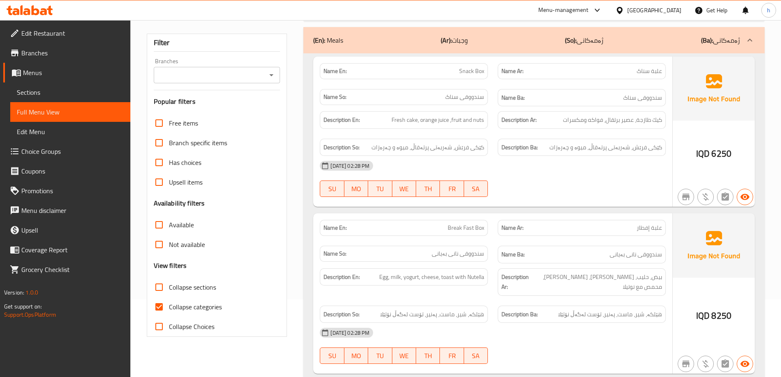
scroll to position [136, 0]
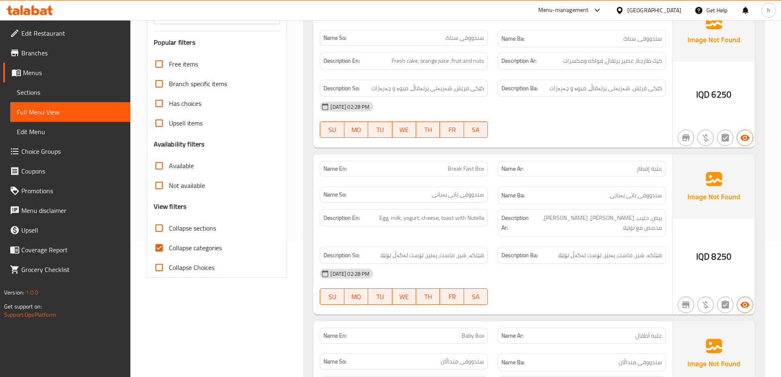
click at [164, 249] on input "Collapse categories" at bounding box center [159, 248] width 20 height 20
checkbox input "false"
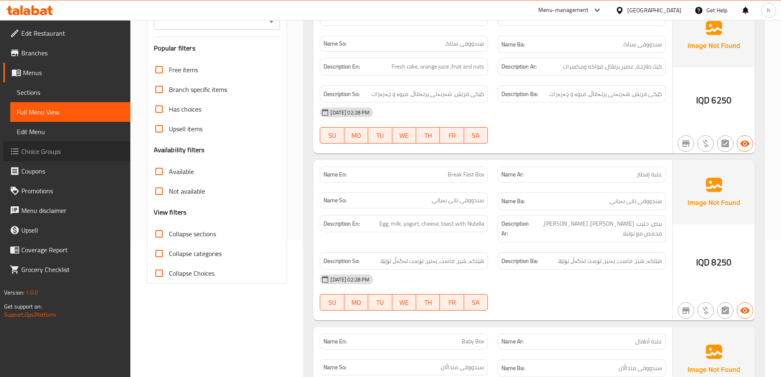
click at [30, 155] on span "Choice Groups" at bounding box center [72, 151] width 102 height 10
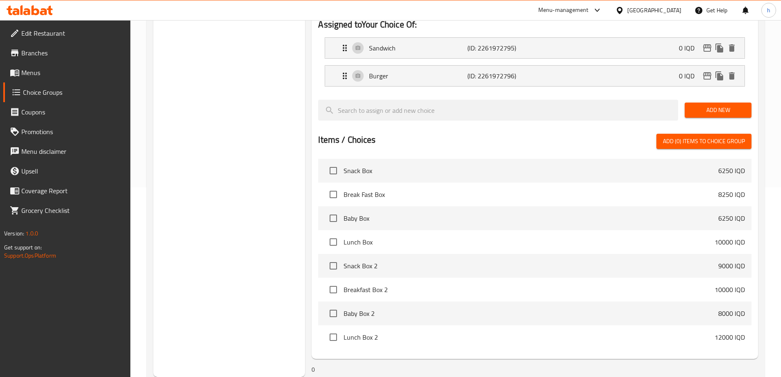
scroll to position [53, 0]
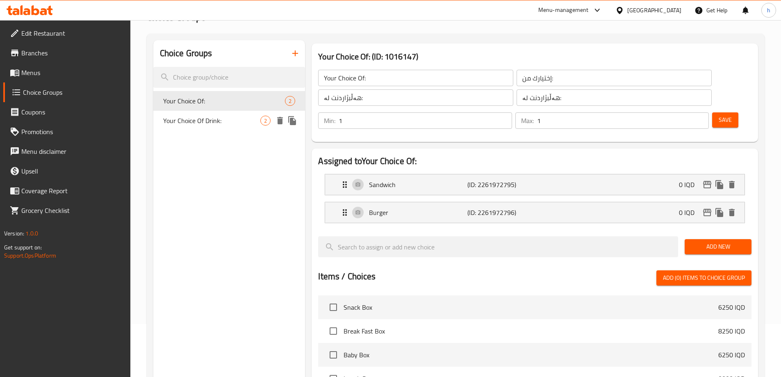
click at [225, 119] on span "Your Choice Of Drink:" at bounding box center [212, 121] width 98 height 10
type input "Your Choice Of Drink:"
type input "إختيارك من المشروب:"
type input "هەڵبژاردنت لە خواردنەوە:"
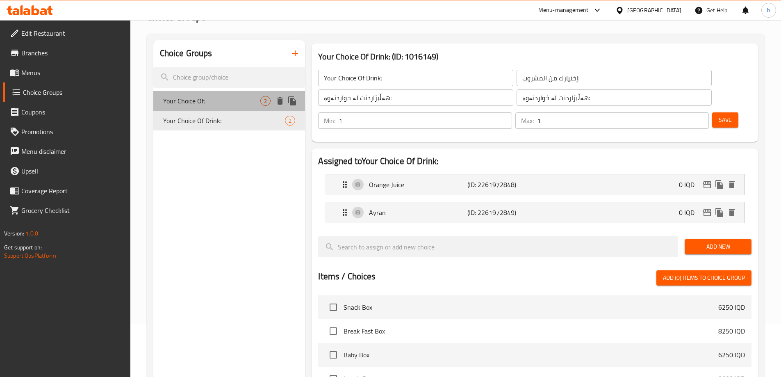
click at [219, 105] on span "Your Choice Of:" at bounding box center [212, 101] width 98 height 10
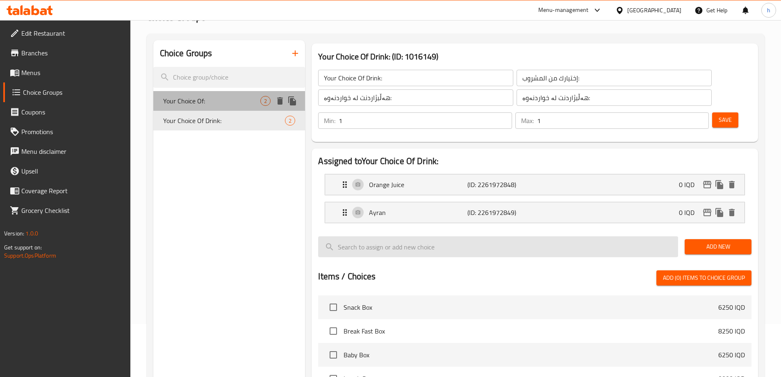
type input "Your Choice Of:"
type input "إختيارك من:"
type input "هەڵبژاردنت لە:"
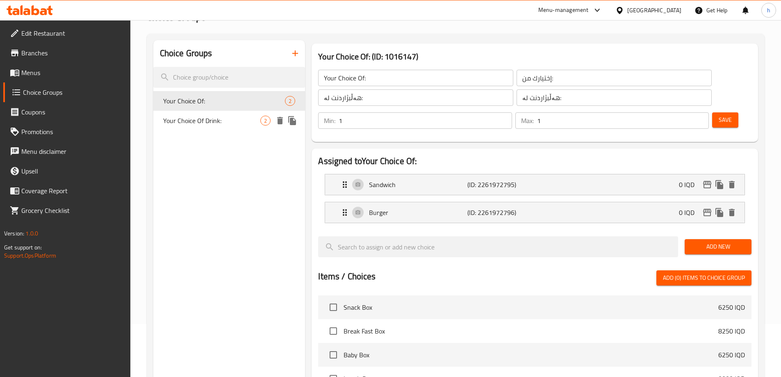
click at [178, 122] on span "Your Choice Of Drink:" at bounding box center [212, 121] width 98 height 10
type input "Your Choice Of Drink:"
type input "إختيارك من المشروب:"
type input "هەڵبژاردنت لە خواردنەوە:"
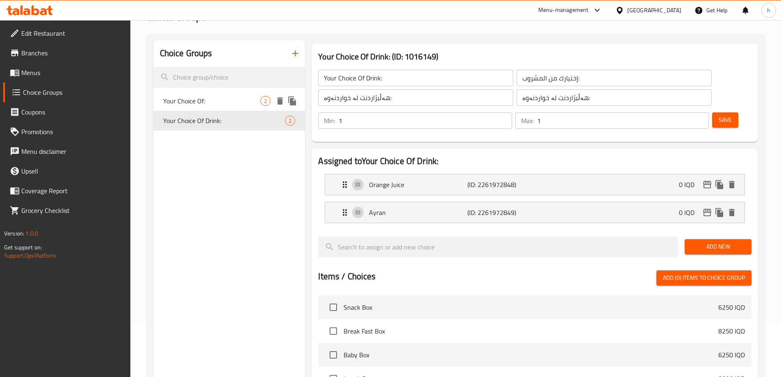
click at [213, 107] on div "Your Choice Of: 2" at bounding box center [229, 101] width 152 height 20
type input "Your Choice Of:"
type input "إختيارك من:"
type input "هەڵبژاردنت لە:"
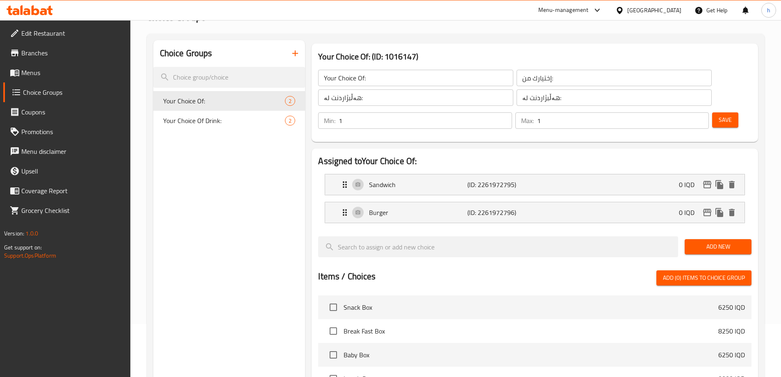
click at [43, 76] on span "Menus" at bounding box center [72, 73] width 102 height 10
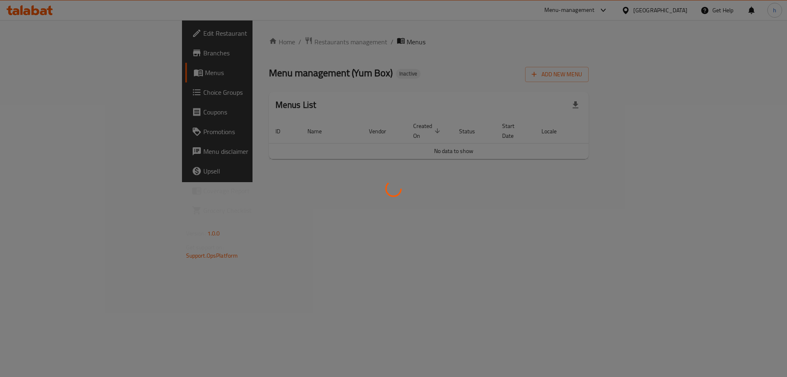
click at [39, 91] on div at bounding box center [393, 188] width 787 height 377
click at [58, 92] on div at bounding box center [393, 188] width 787 height 377
click at [39, 94] on div at bounding box center [393, 188] width 787 height 377
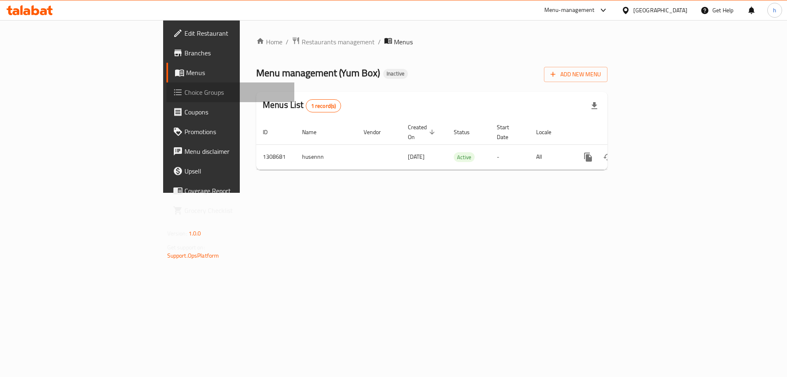
click at [166, 99] on link "Choice Groups" at bounding box center [230, 92] width 128 height 20
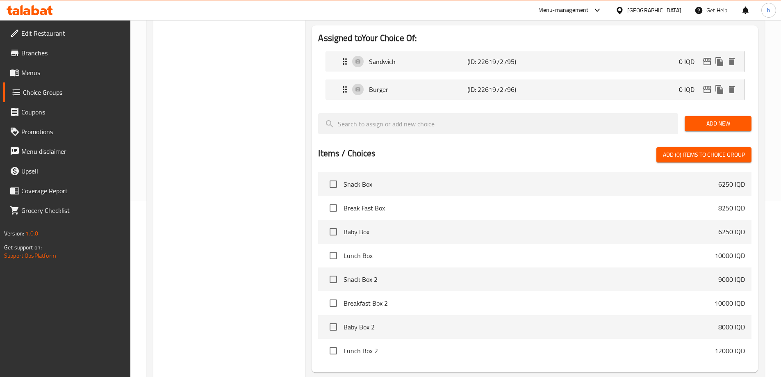
scroll to position [232, 0]
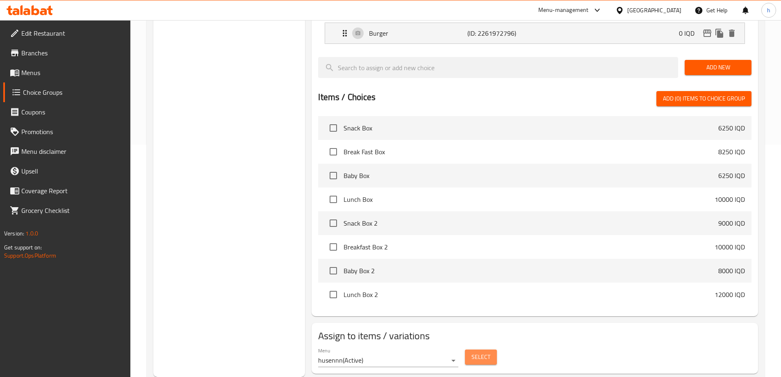
click at [485, 352] on span "Select" at bounding box center [480, 357] width 19 height 10
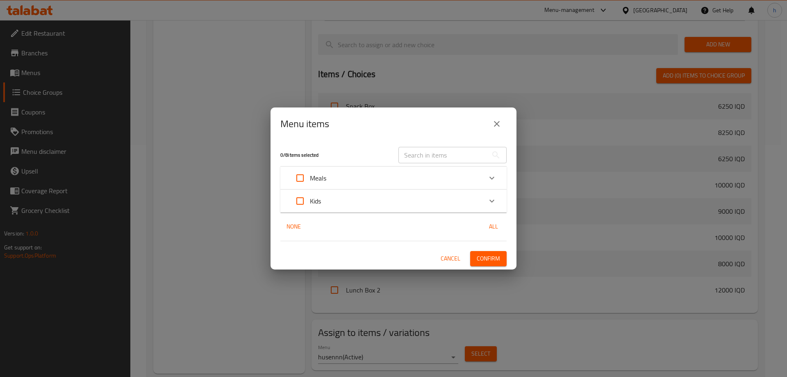
click at [488, 203] on icon "Expand" at bounding box center [492, 201] width 10 height 10
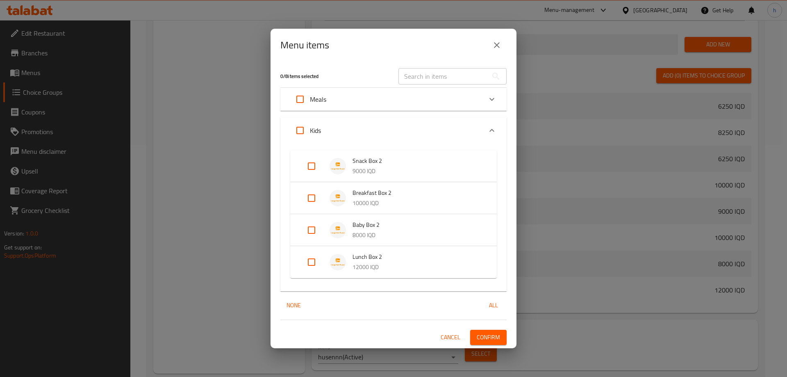
click at [309, 258] on input "Expand" at bounding box center [312, 262] width 20 height 20
checkbox input "true"
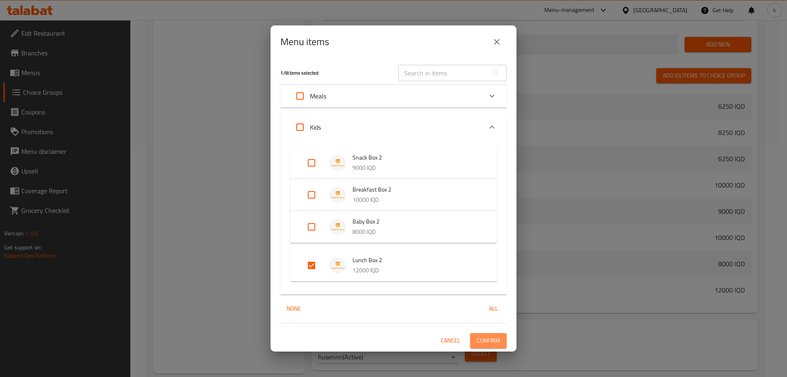
click at [485, 339] on span "Confirm" at bounding box center [488, 340] width 23 height 10
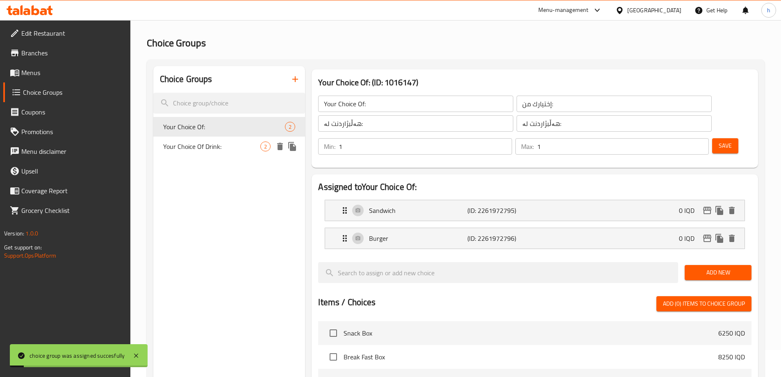
click at [199, 139] on div "Your Choice Of Drink: 2" at bounding box center [229, 146] width 152 height 20
type input "Your Choice Of Drink:"
type input "إختيارك من المشروب:"
type input "هەڵبژاردنت لە خواردنەوە:"
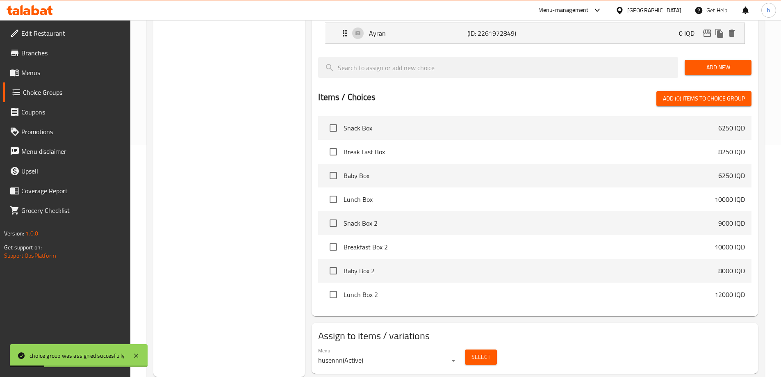
click at [475, 349] on button "Select" at bounding box center [481, 356] width 32 height 15
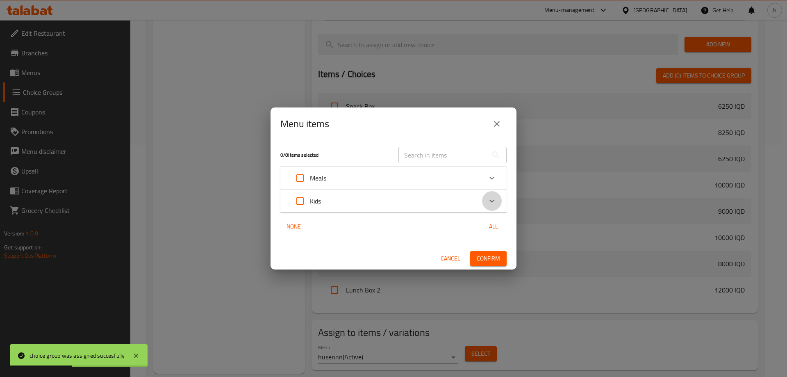
click at [491, 204] on icon "Expand" at bounding box center [492, 201] width 10 height 10
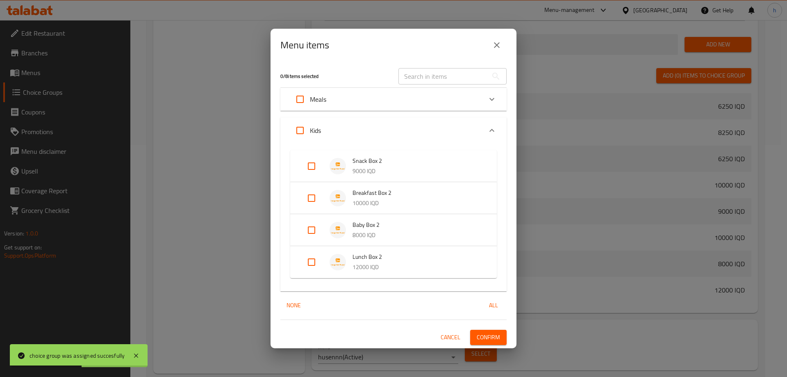
click at [318, 260] on input "Expand" at bounding box center [312, 262] width 20 height 20
checkbox input "true"
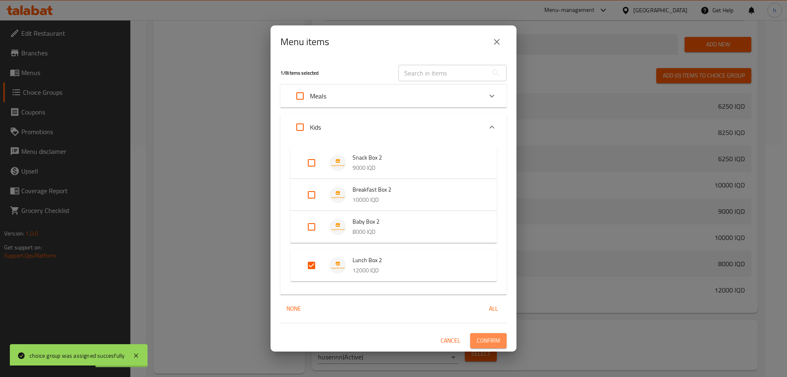
click at [485, 334] on button "Confirm" at bounding box center [488, 340] width 36 height 15
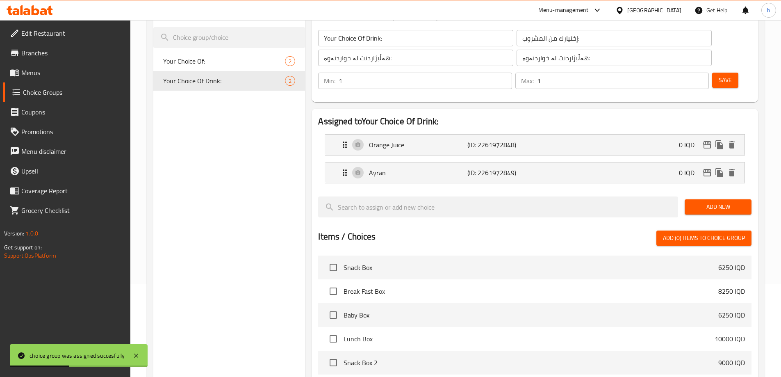
scroll to position [27, 0]
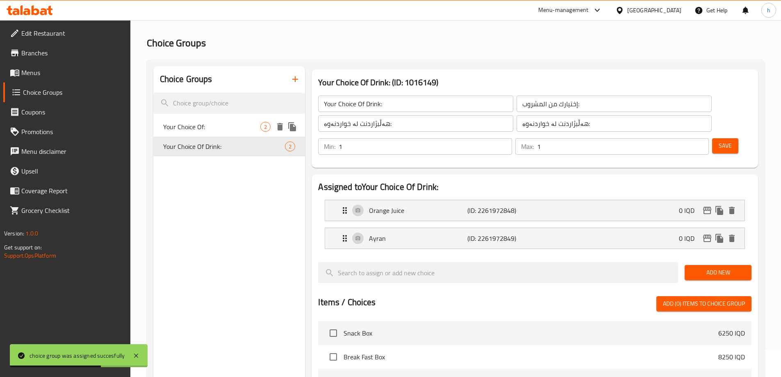
click at [190, 128] on span "Your Choice Of:" at bounding box center [212, 127] width 98 height 10
type input "Your Choice Of:"
type input "إختيارك من:"
type input "هەڵبژاردنت لە:"
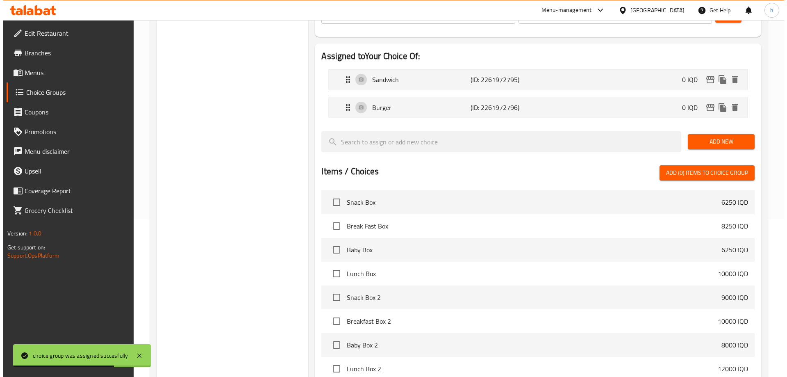
scroll to position [232, 0]
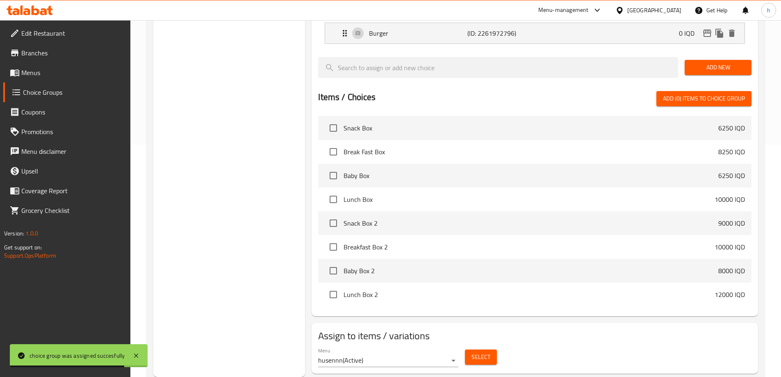
click at [470, 349] on button "Select" at bounding box center [481, 356] width 32 height 15
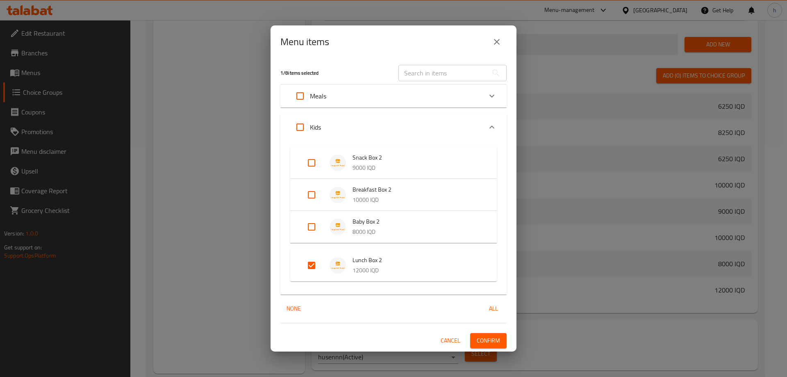
click at [353, 94] on div "Meals" at bounding box center [386, 96] width 192 height 20
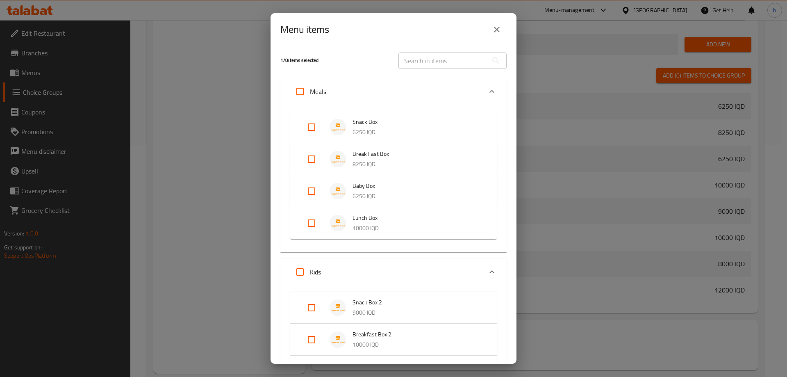
click at [338, 223] on img "Expand" at bounding box center [337, 223] width 16 height 16
click at [312, 234] on input "Expand" at bounding box center [312, 230] width 20 height 20
checkbox input "true"
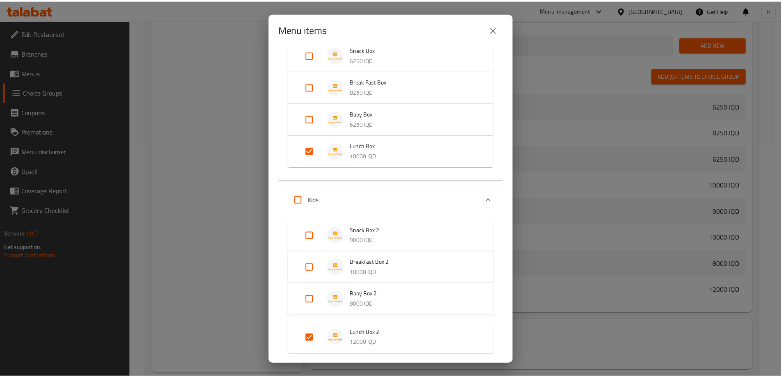
scroll to position [132, 0]
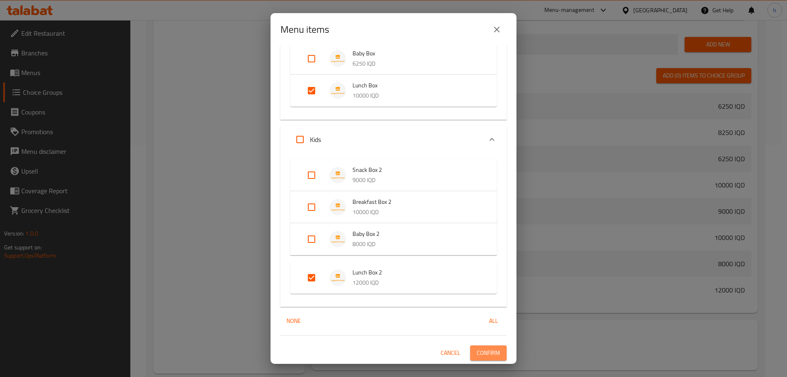
click at [481, 359] on button "Confirm" at bounding box center [488, 352] width 36 height 15
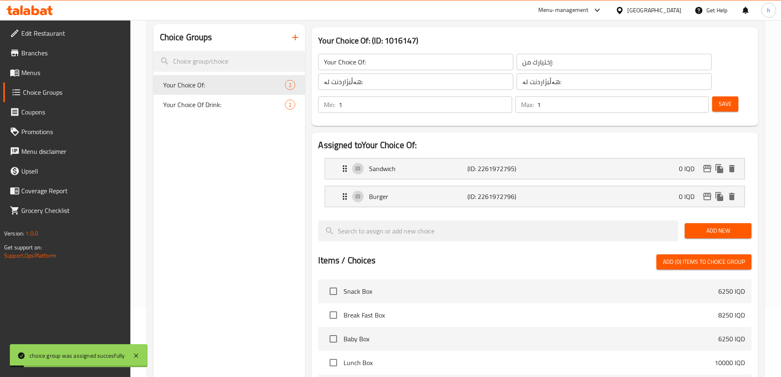
scroll to position [0, 0]
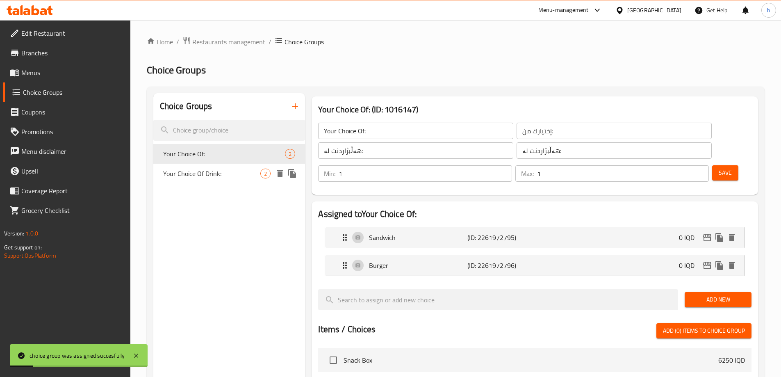
click at [196, 174] on span "Your Choice Of Drink:" at bounding box center [212, 173] width 98 height 10
type input "Your Choice Of Drink:"
type input "إختيارك من المشروب:"
type input "هەڵبژاردنت لە خواردنەوە:"
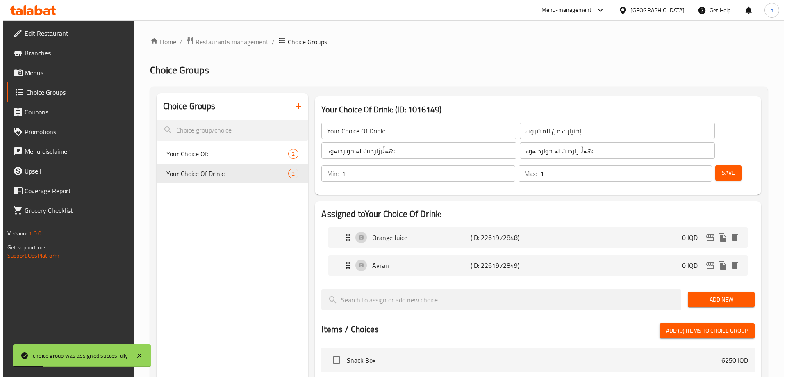
scroll to position [232, 0]
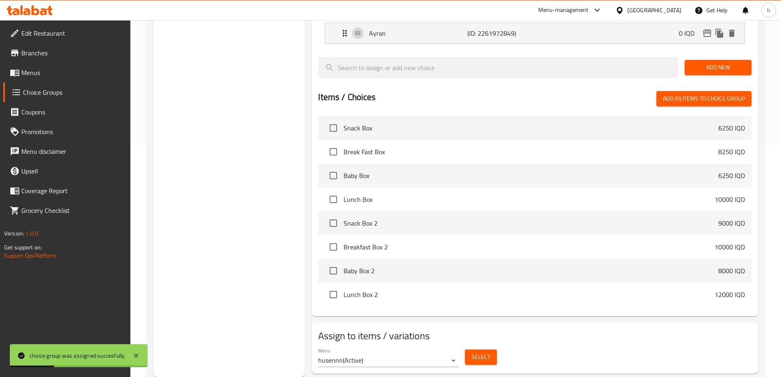
click at [477, 352] on span "Select" at bounding box center [480, 357] width 19 height 10
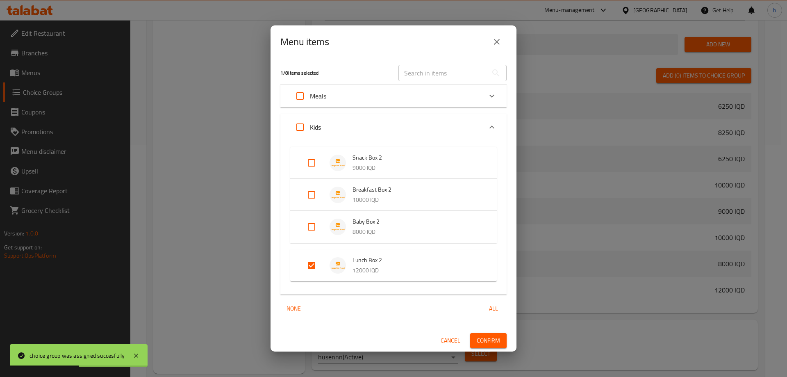
click at [357, 93] on div "Meals" at bounding box center [386, 96] width 192 height 20
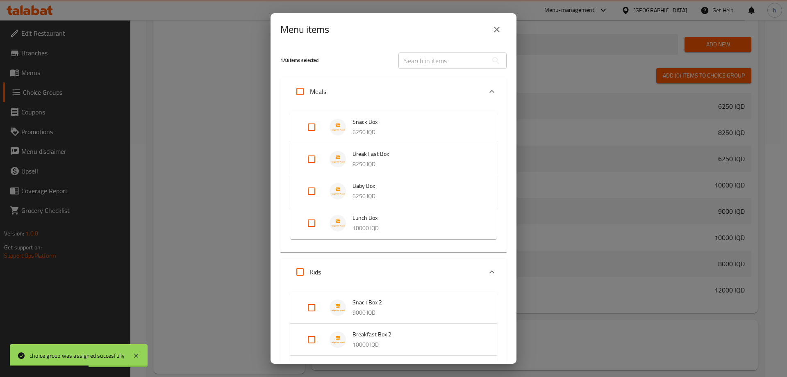
click at [312, 226] on input "Expand" at bounding box center [312, 223] width 20 height 20
checkbox input "true"
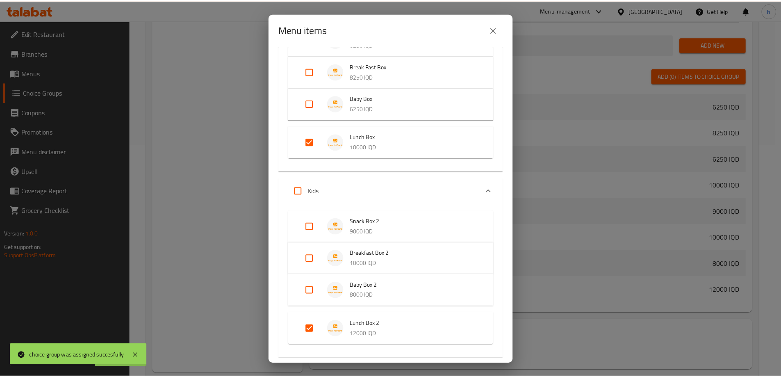
scroll to position [139, 0]
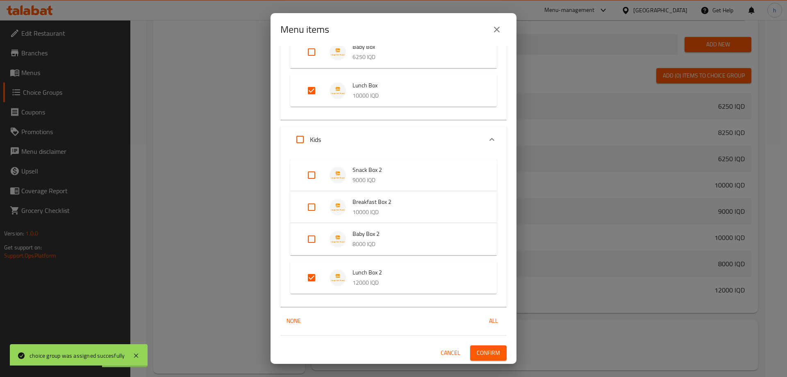
click at [484, 351] on span "Confirm" at bounding box center [488, 352] width 23 height 10
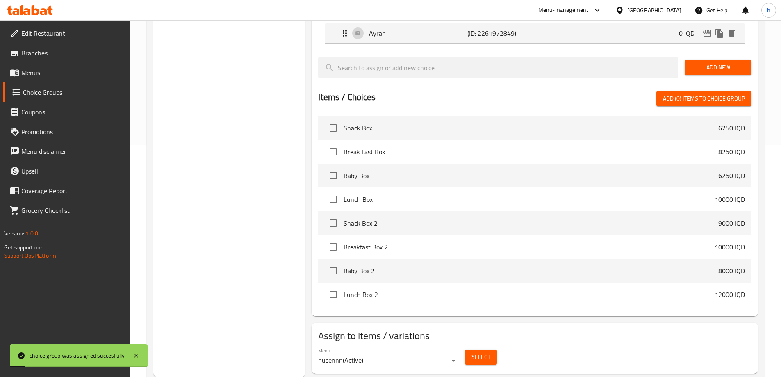
click at [31, 70] on span "Menus" at bounding box center [72, 73] width 102 height 10
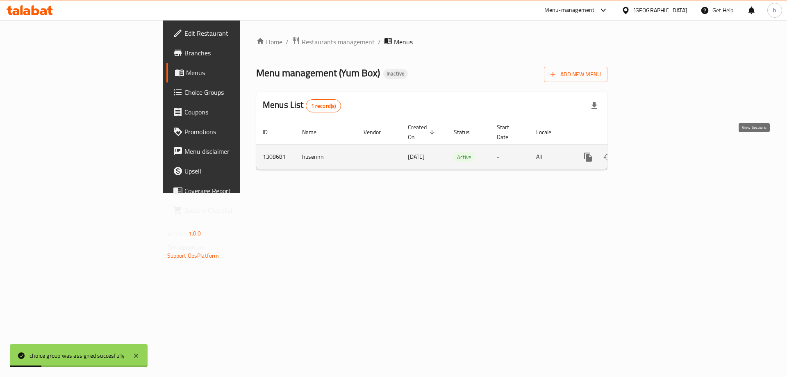
click at [652, 152] on icon "enhanced table" at bounding box center [647, 157] width 10 height 10
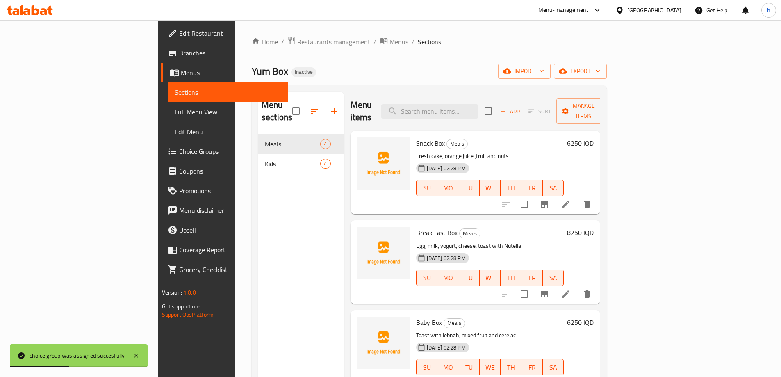
click at [175, 111] on span "Full Menu View" at bounding box center [228, 112] width 107 height 10
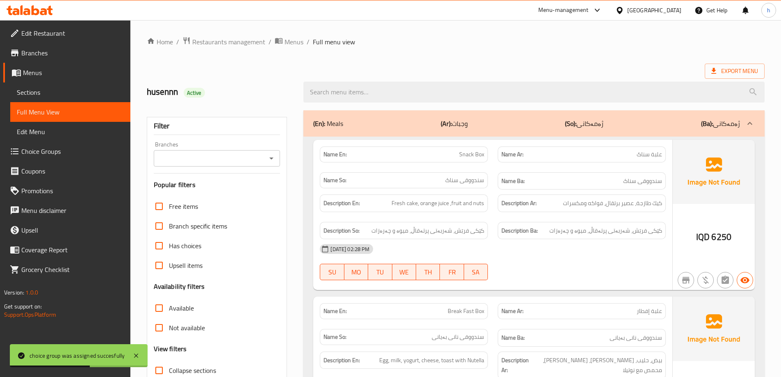
click at [271, 157] on icon "Open" at bounding box center [271, 158] width 10 height 10
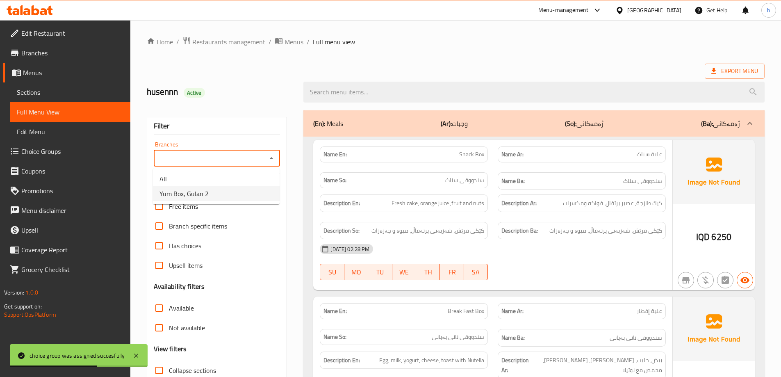
click at [204, 191] on span "Yum Box, Gulan 2" at bounding box center [183, 194] width 49 height 10
type input "Yum Box, Gulan 2"
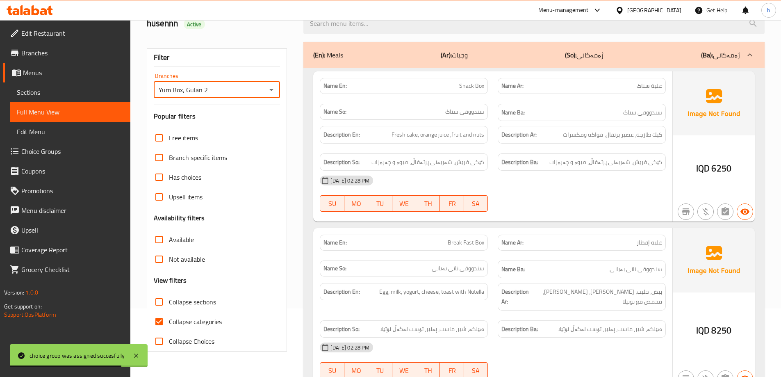
click at [163, 320] on input "Collapse categories" at bounding box center [159, 321] width 20 height 20
checkbox input "false"
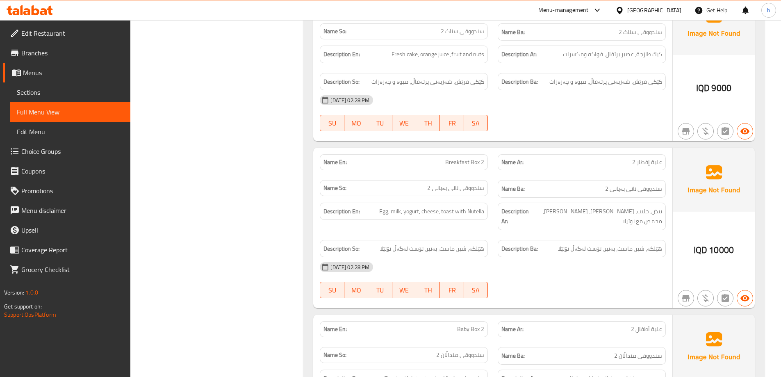
scroll to position [1049, 0]
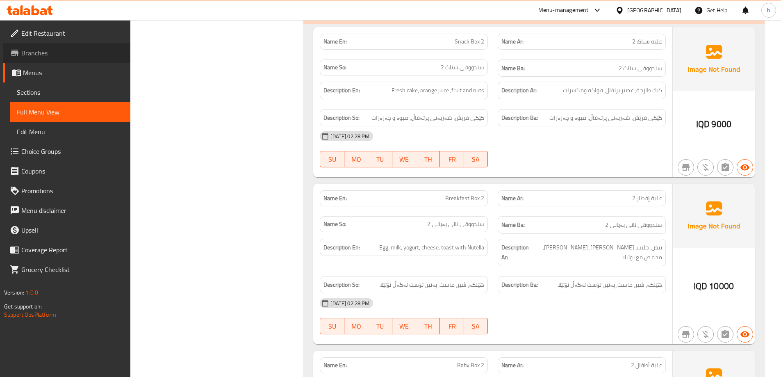
click at [28, 53] on span "Branches" at bounding box center [72, 53] width 102 height 10
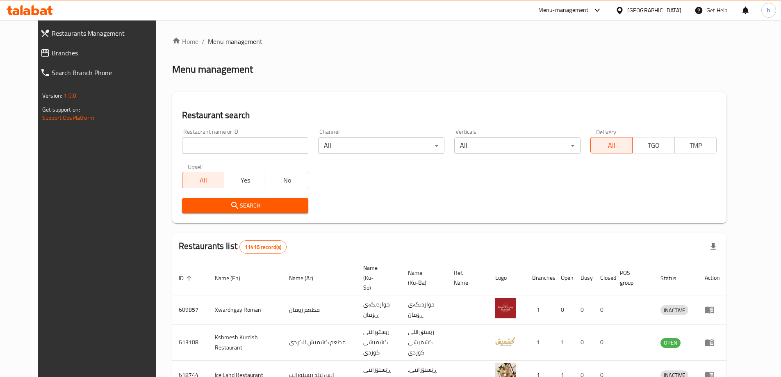
click at [232, 150] on input "search" at bounding box center [245, 145] width 126 height 16
paste input "Yum"
type input "Yum"
click at [259, 206] on span "Search" at bounding box center [245, 205] width 113 height 10
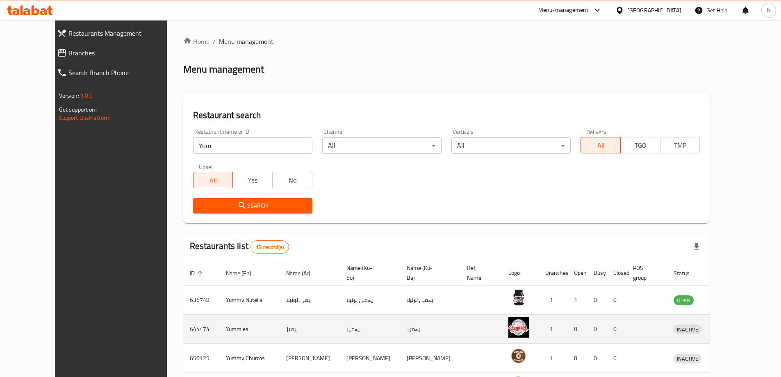
scroll to position [136, 0]
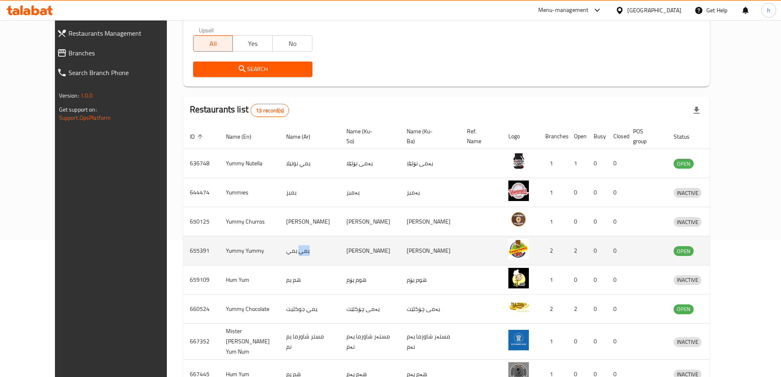
drag, startPoint x: 286, startPoint y: 243, endPoint x: 300, endPoint y: 244, distance: 14.3
click at [300, 244] on td "يمي يمي" at bounding box center [309, 250] width 60 height 29
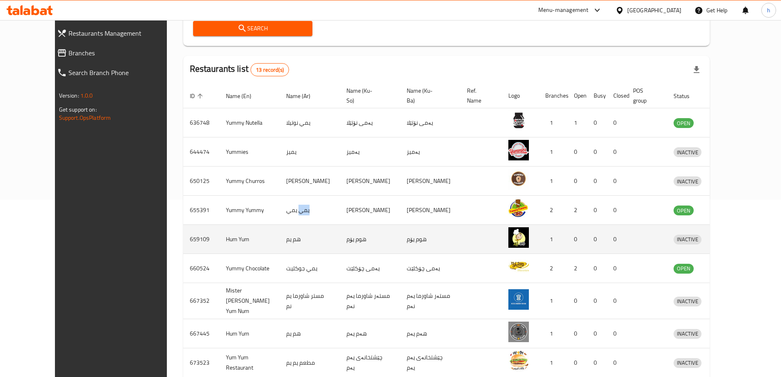
scroll to position [205, 0]
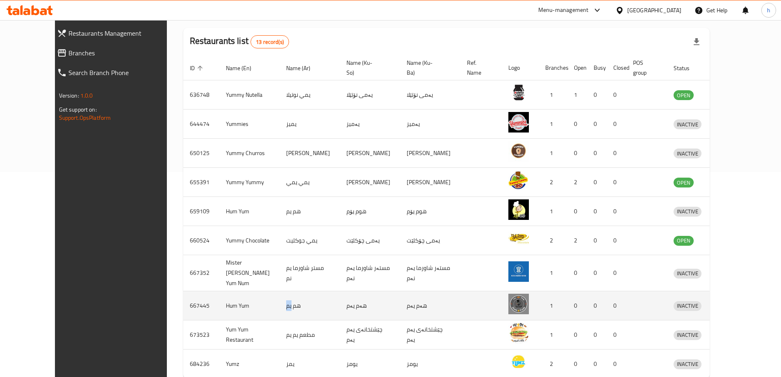
drag, startPoint x: 273, startPoint y: 290, endPoint x: 278, endPoint y: 291, distance: 5.0
click at [279, 291] on td "هم يم" at bounding box center [309, 305] width 60 height 29
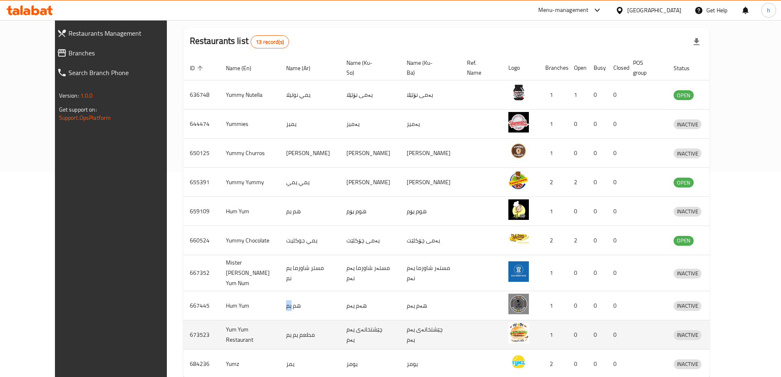
copy td "يم"
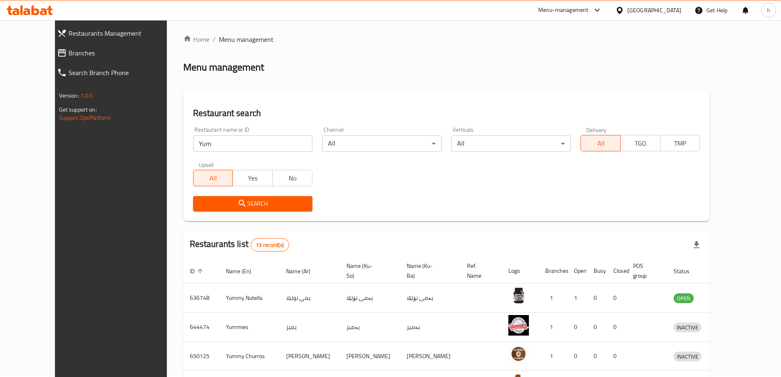
scroll to position [0, 0]
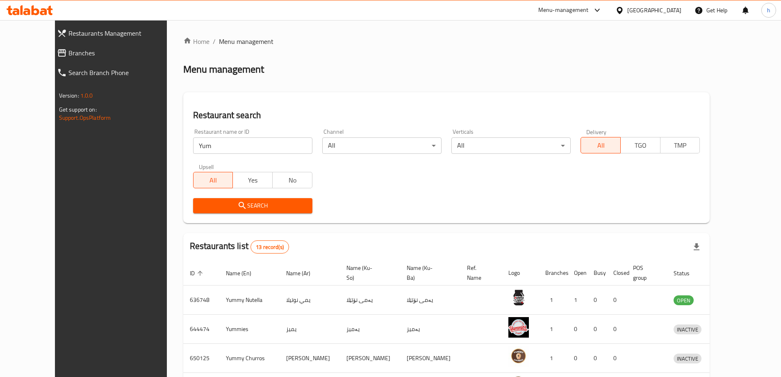
click at [68, 52] on span "Branches" at bounding box center [123, 53] width 110 height 10
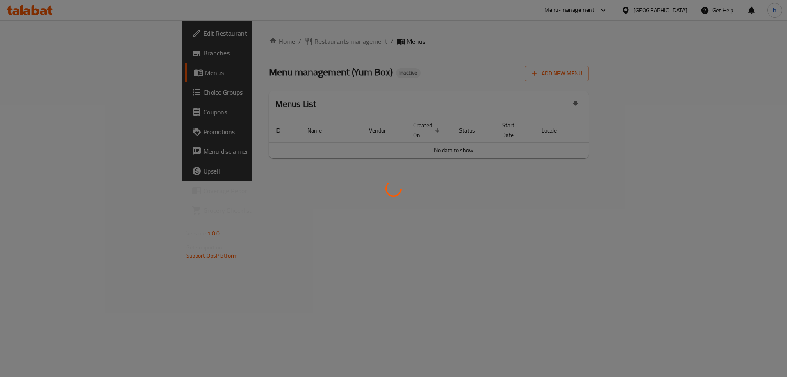
click at [439, 154] on div at bounding box center [393, 188] width 787 height 377
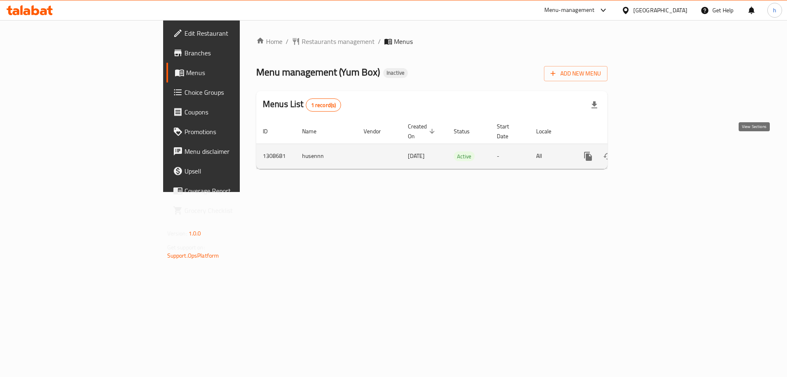
click at [657, 152] on link "enhanced table" at bounding box center [647, 156] width 20 height 20
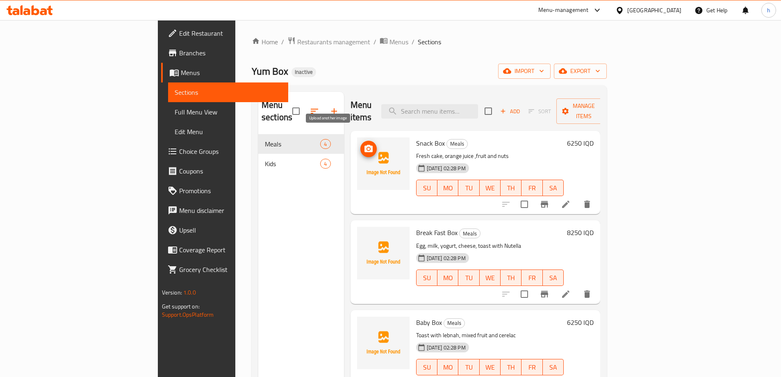
click at [364, 145] on icon "upload picture" at bounding box center [368, 148] width 8 height 7
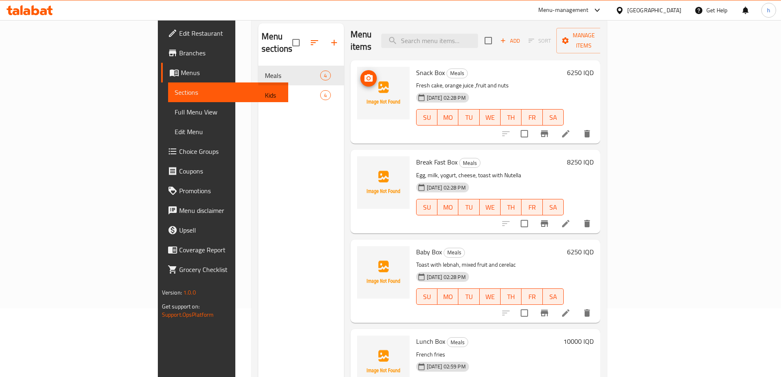
scroll to position [115, 0]
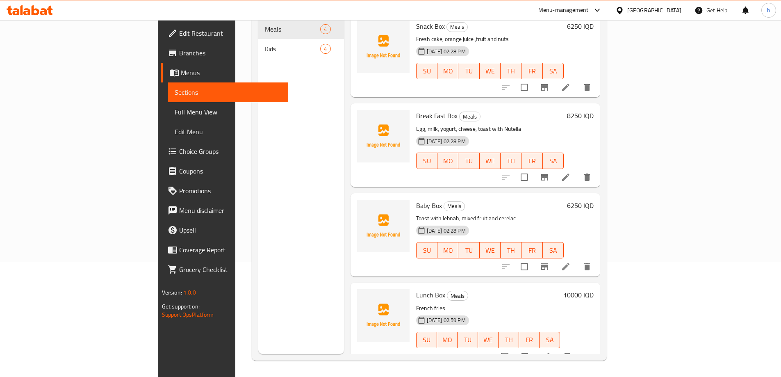
click at [597, 347] on button "show more" at bounding box center [587, 356] width 20 height 20
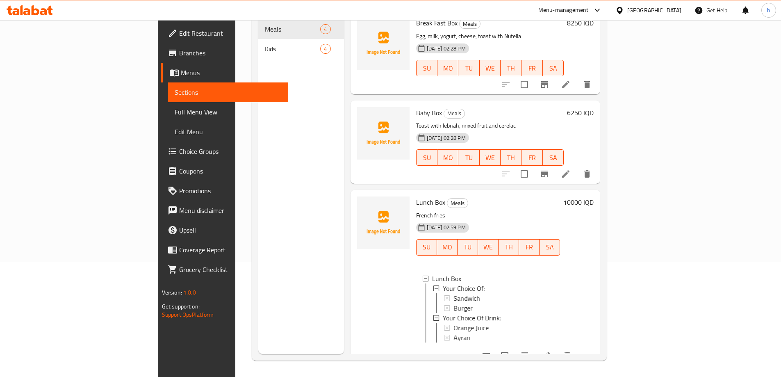
scroll to position [100, 0]
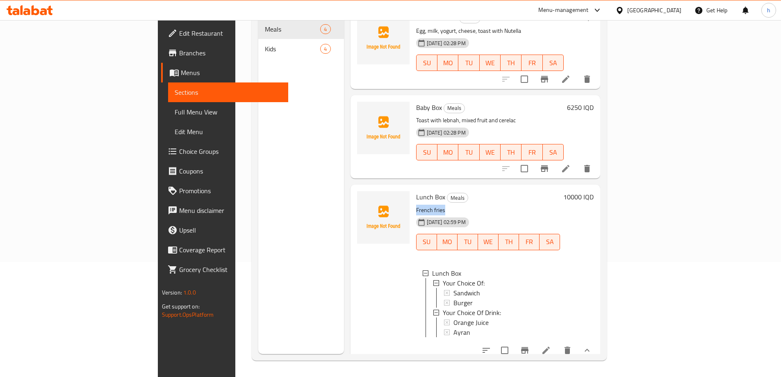
drag, startPoint x: 405, startPoint y: 199, endPoint x: 375, endPoint y: 200, distance: 29.5
click at [413, 200] on div "Lunch Box Meals French fries 28-08-2025 02:59 PM SU MO TU WE TH FR SA Lunch Box…" at bounding box center [488, 272] width 151 height 168
click at [461, 214] on div "28-08-2025 02:59 PM SU MO TU WE TH FR SA" at bounding box center [488, 236] width 151 height 44
drag, startPoint x: 404, startPoint y: 183, endPoint x: 376, endPoint y: 184, distance: 28.3
click at [413, 188] on div "Lunch Box Meals French fries 28-08-2025 02:59 PM SU MO TU WE TH FR SA Lunch Box…" at bounding box center [488, 272] width 151 height 168
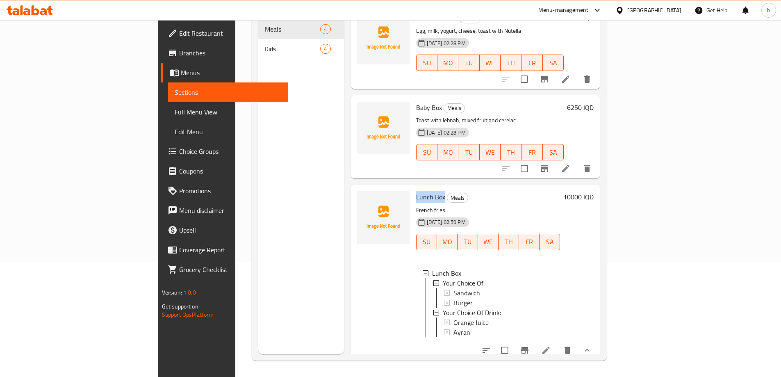
copy span "Lunch Box"
click at [551, 345] on icon at bounding box center [546, 350] width 10 height 10
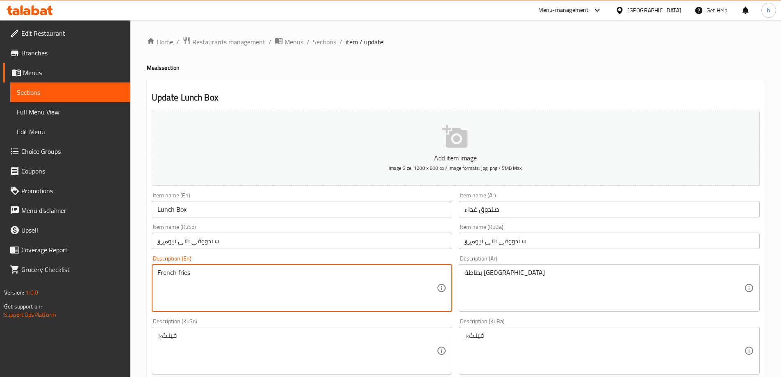
drag, startPoint x: 193, startPoint y: 275, endPoint x: 170, endPoint y: 275, distance: 23.0
click at [177, 275] on textarea "French fries" at bounding box center [296, 287] width 279 height 39
type textarea "Fries"
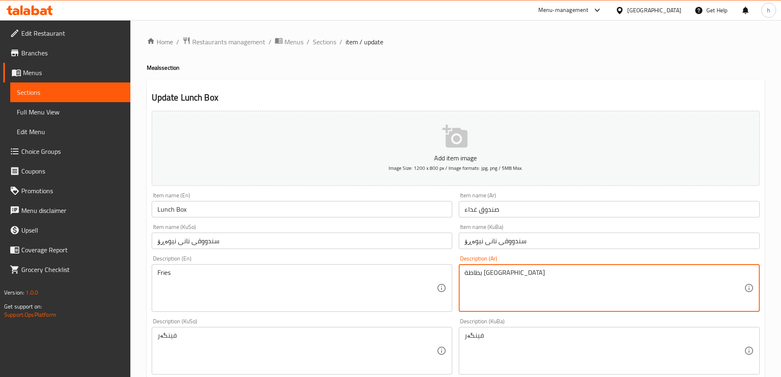
drag, startPoint x: 478, startPoint y: 264, endPoint x: 459, endPoint y: 264, distance: 18.9
paste textarea "ي"
type textarea "فرايس"
click at [504, 333] on div "Description (KuBa) فینگەر Description (KuBa)" at bounding box center [609, 355] width 301 height 56
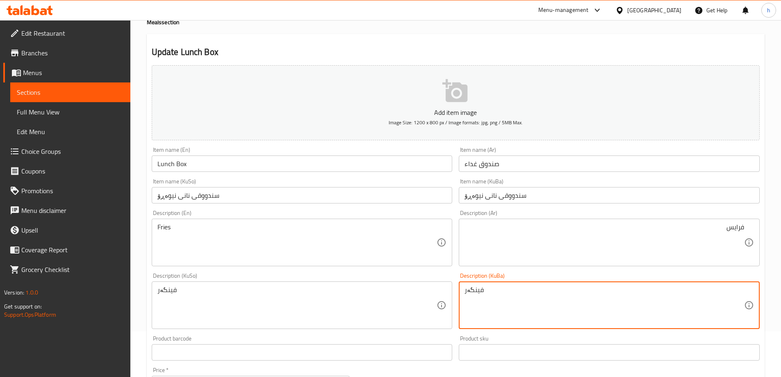
scroll to position [136, 0]
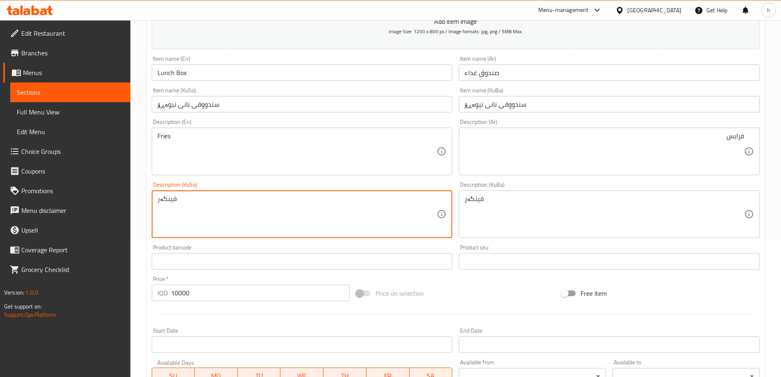
drag, startPoint x: 167, startPoint y: 200, endPoint x: 154, endPoint y: 197, distance: 13.3
type textarea "فرایس"
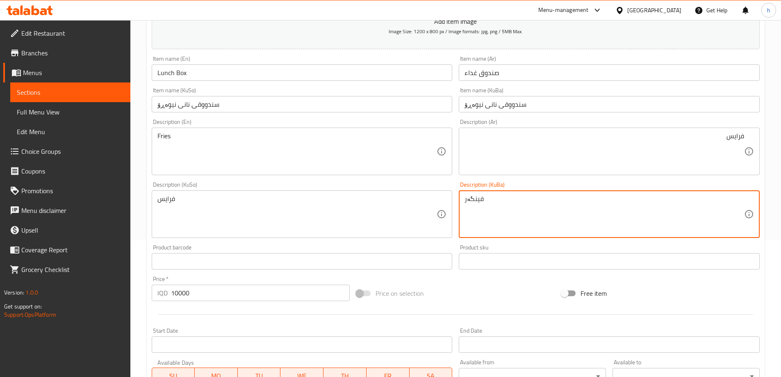
paste textarea "رایس"
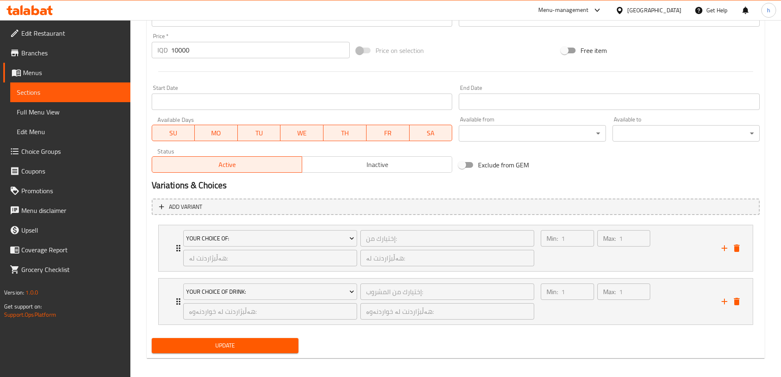
scroll to position [383, 0]
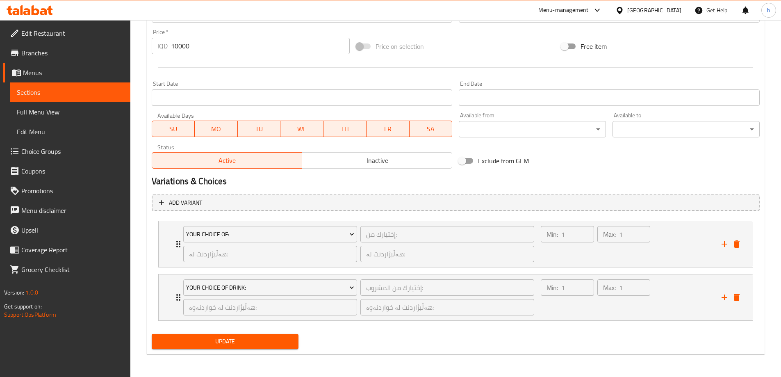
type textarea "فرایس"
click at [258, 347] on button "Update" at bounding box center [225, 341] width 147 height 15
click at [53, 95] on span "Sections" at bounding box center [70, 92] width 107 height 10
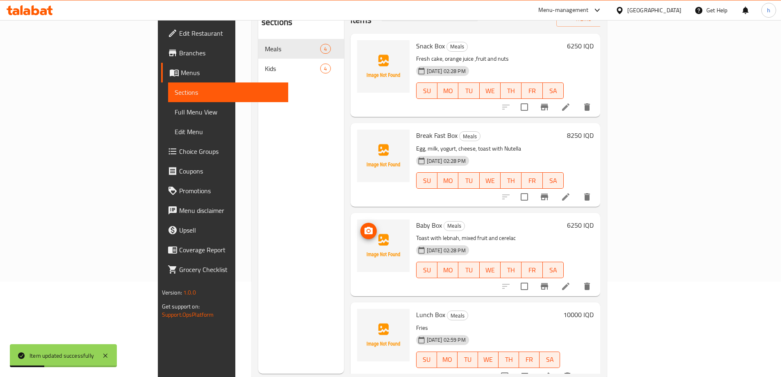
scroll to position [115, 0]
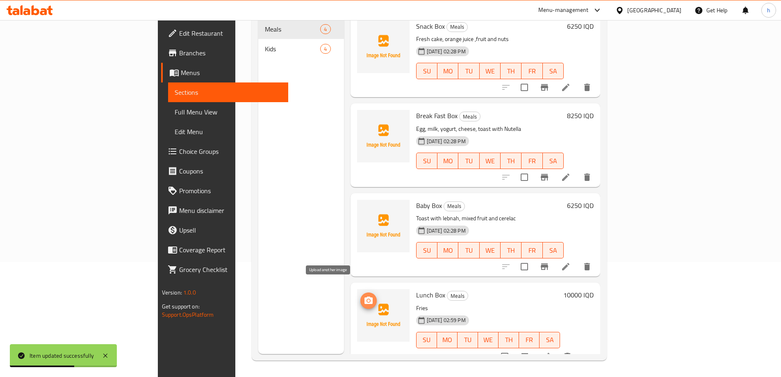
click at [363, 295] on icon "upload picture" at bounding box center [368, 300] width 10 height 10
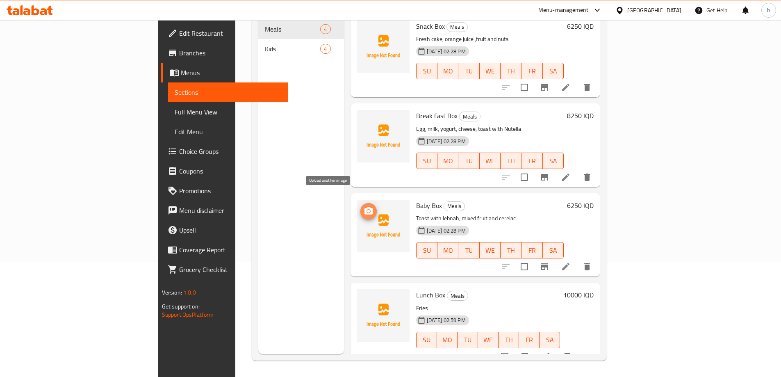
click at [363, 206] on icon "upload picture" at bounding box center [368, 211] width 10 height 10
click at [360, 206] on span "upload picture" at bounding box center [368, 211] width 16 height 10
click at [390, 205] on button "delete image" at bounding box center [398, 211] width 16 height 16
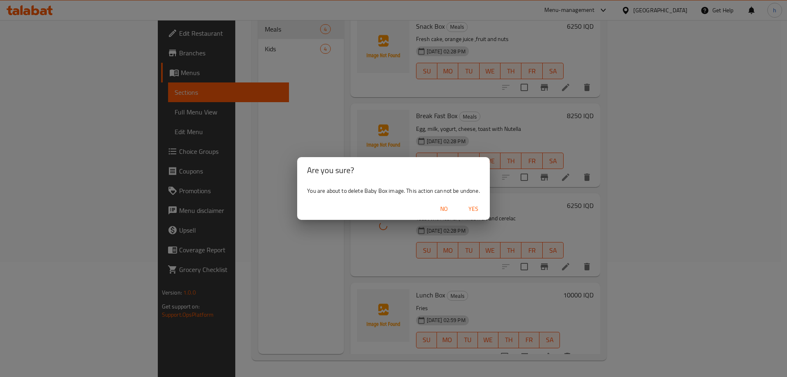
click at [467, 208] on span "Yes" at bounding box center [473, 209] width 20 height 10
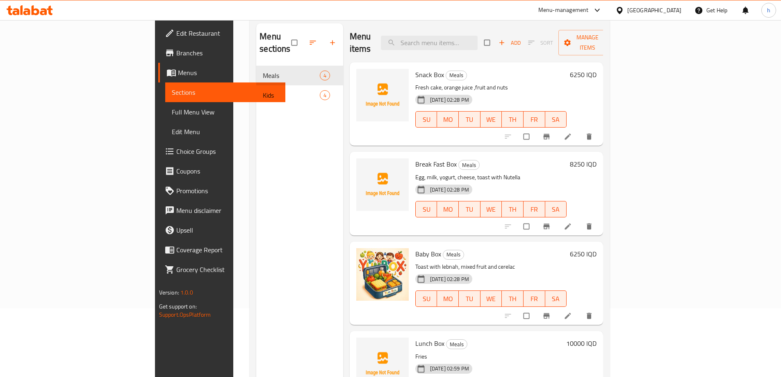
scroll to position [115, 0]
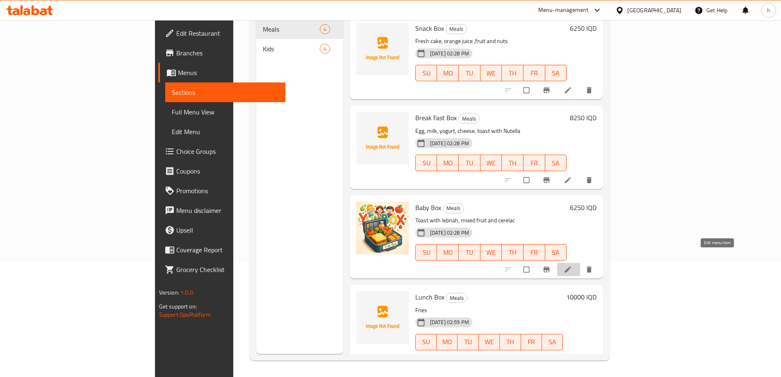
click at [572, 265] on icon at bounding box center [567, 269] width 8 height 8
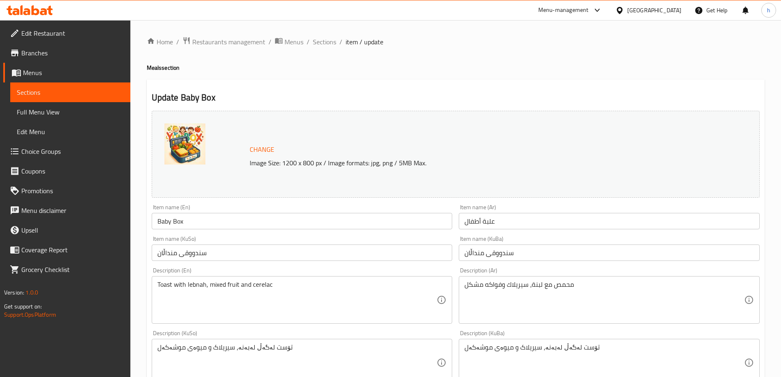
click at [187, 218] on input "Baby Box" at bounding box center [302, 221] width 301 height 16
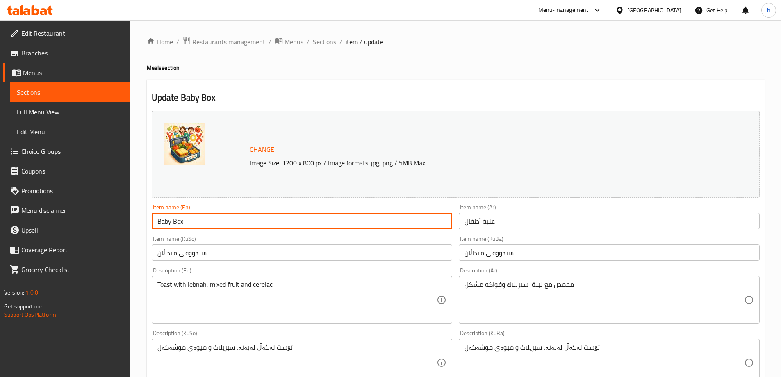
click at [187, 218] on input "Baby Box" at bounding box center [302, 221] width 301 height 16
click at [188, 252] on input "سندووقی منداڵان" at bounding box center [302, 252] width 301 height 16
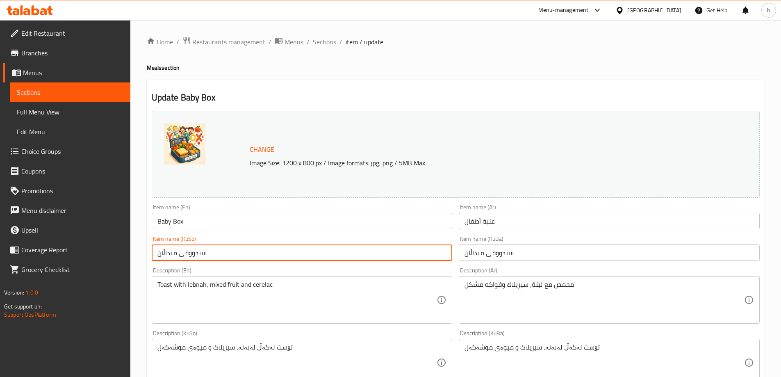
click at [188, 252] on input "سندووقی منداڵان" at bounding box center [302, 252] width 301 height 16
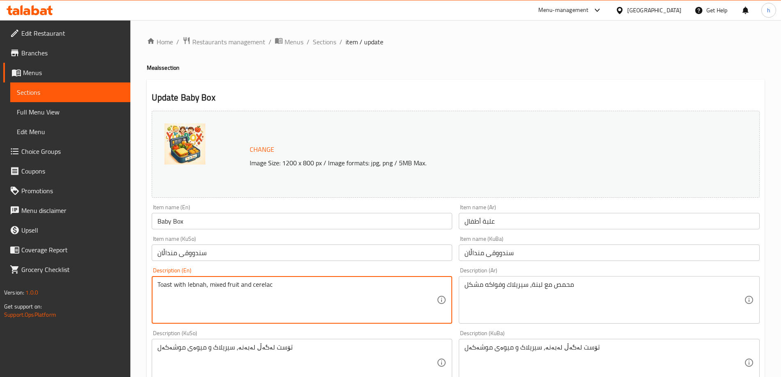
click at [205, 289] on textarea "Toast with lebnah, mixed fruit and cerelac" at bounding box center [296, 299] width 279 height 39
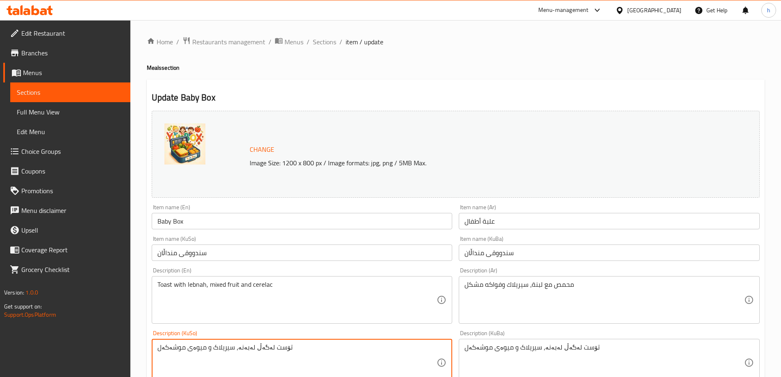
click at [219, 357] on textarea "تۆست لەگەڵ لەبەنە، سیریلاک و میوەی موشەکەل" at bounding box center [296, 362] width 279 height 39
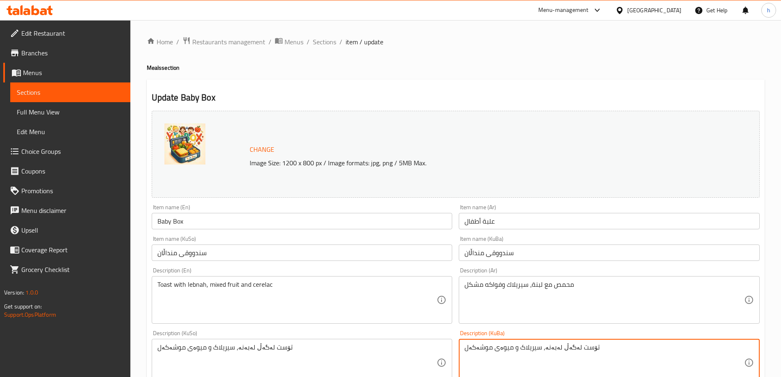
click at [516, 350] on textarea "تۆست لەگەڵ لەبەنە، سیریلاک و میوەی موشەکەل" at bounding box center [603, 362] width 279 height 39
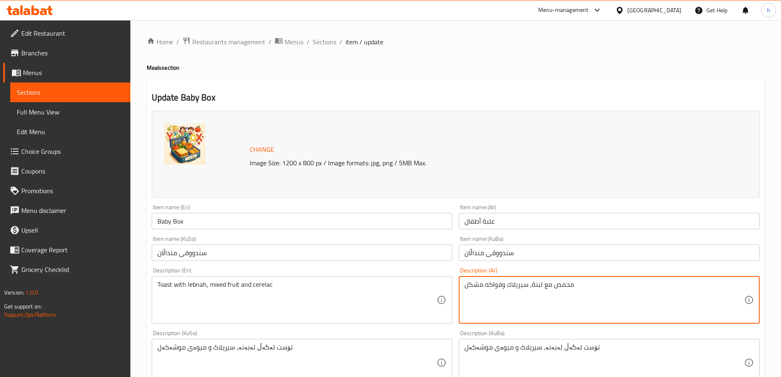
click at [505, 294] on textarea "محمص مع لبنة، سيريلاك وفواكه مشکل" at bounding box center [603, 299] width 279 height 39
click at [495, 248] on input "سندووقی منداڵان" at bounding box center [609, 252] width 301 height 16
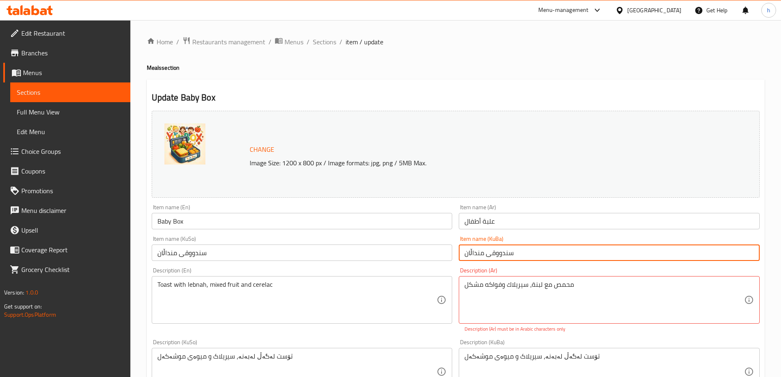
click at [495, 248] on input "سندووقی منداڵان" at bounding box center [609, 252] width 301 height 16
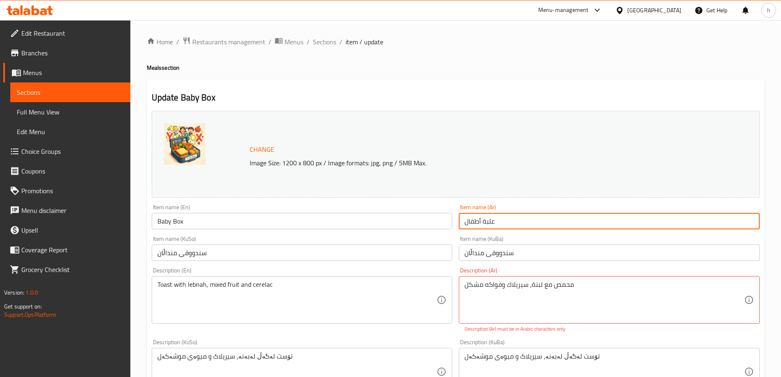
click at [485, 218] on input "علبة أطفال" at bounding box center [609, 221] width 301 height 16
click at [506, 224] on input "علبة أطفال" at bounding box center [609, 221] width 301 height 16
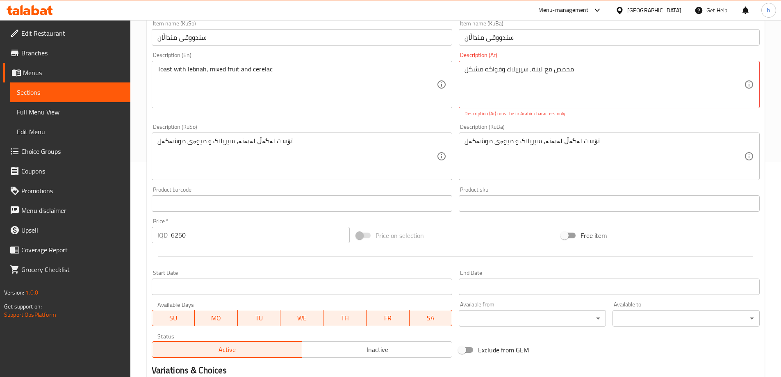
scroll to position [318, 0]
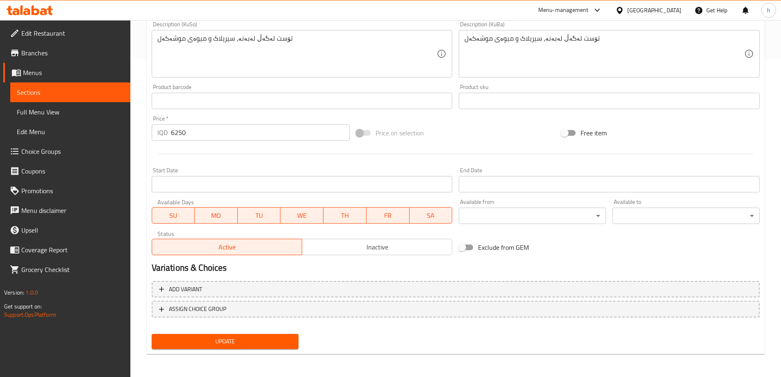
click at [177, 128] on input "6250" at bounding box center [260, 132] width 179 height 16
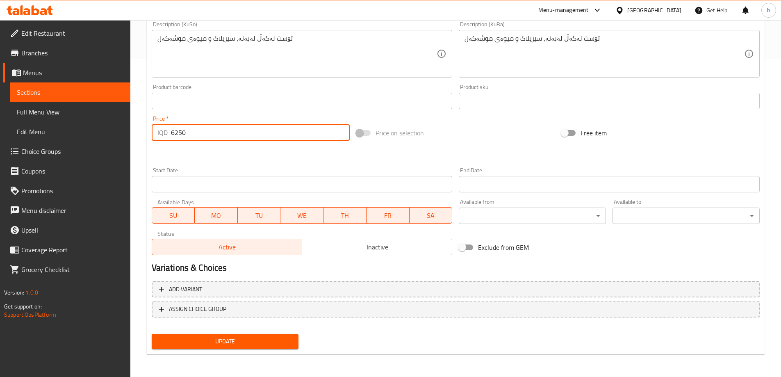
click at [177, 128] on input "6250" at bounding box center [260, 132] width 179 height 16
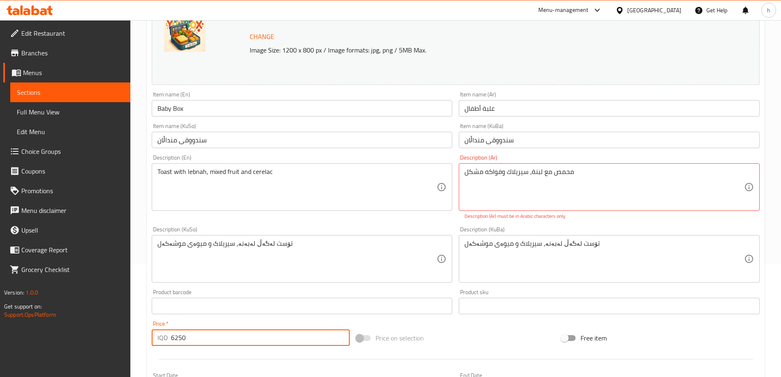
scroll to position [0, 0]
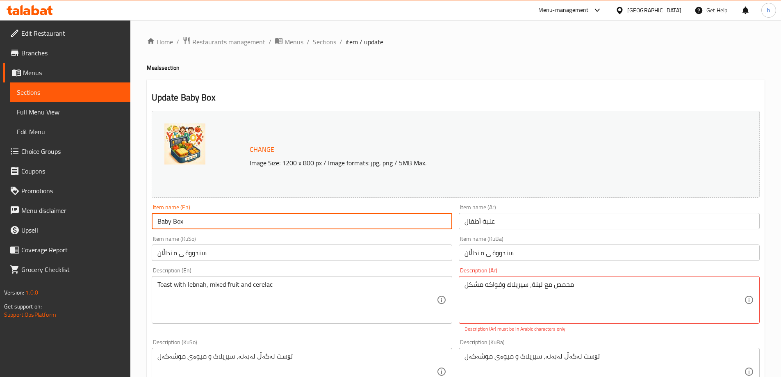
click at [174, 223] on input "Baby Box" at bounding box center [302, 221] width 301 height 16
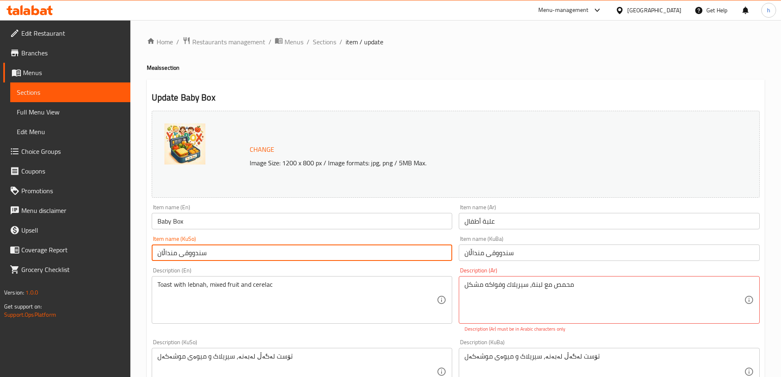
click at [179, 250] on input "سندووقی منداڵان" at bounding box center [302, 252] width 301 height 16
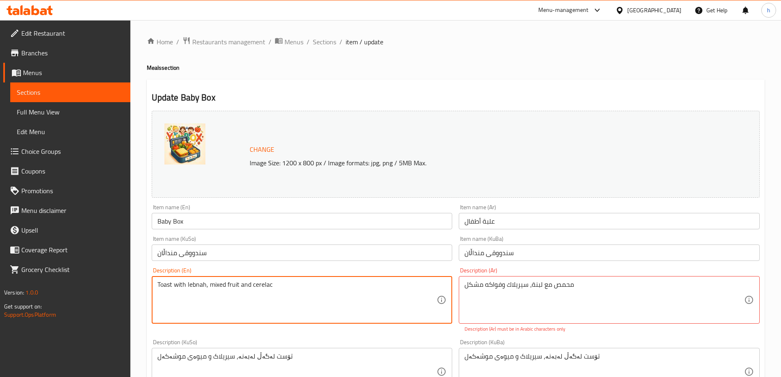
click at [195, 290] on textarea "Toast with lebnah, mixed fruit and cerelac" at bounding box center [296, 299] width 279 height 39
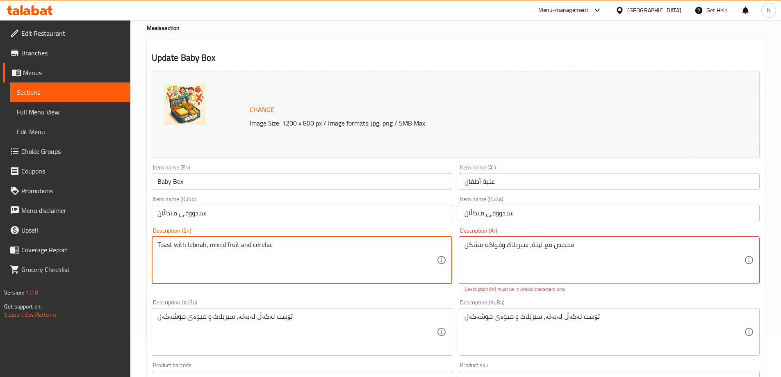
scroll to position [68, 0]
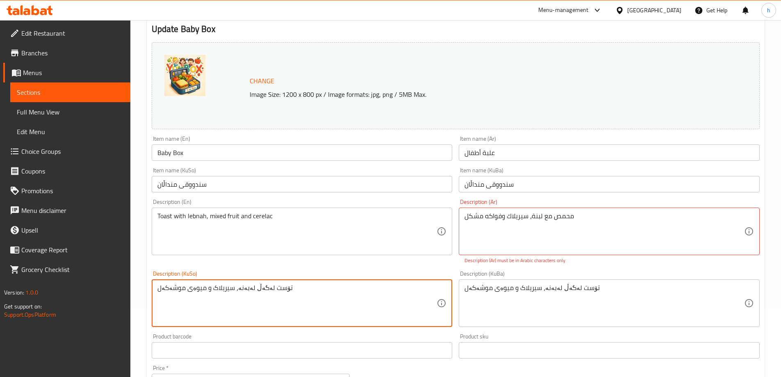
click at [212, 290] on textarea "تۆست لەگەڵ لەبەنە، سیریلاک و میوەی موشەکەل" at bounding box center [296, 303] width 279 height 39
click at [507, 207] on div "Description (Ar) محمص مع لبنة، سيريلاك وفواكه مشکل Description (Ar) Description…" at bounding box center [609, 231] width 301 height 65
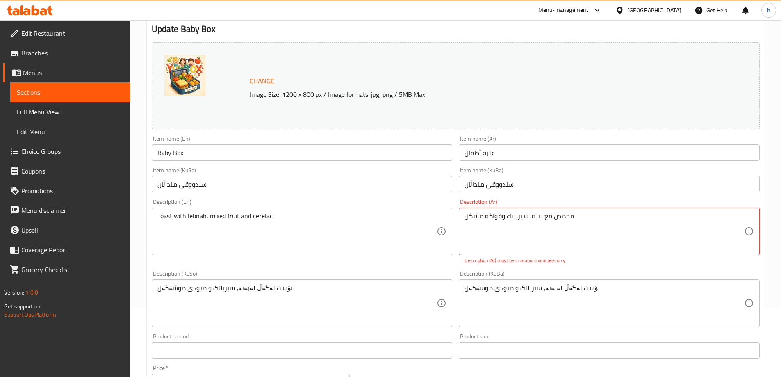
click at [504, 213] on textarea "محمص مع لبنة، سيريلاك وفواكه مشکل" at bounding box center [603, 231] width 279 height 39
click at [483, 181] on input "سندووقی منداڵان" at bounding box center [609, 184] width 301 height 16
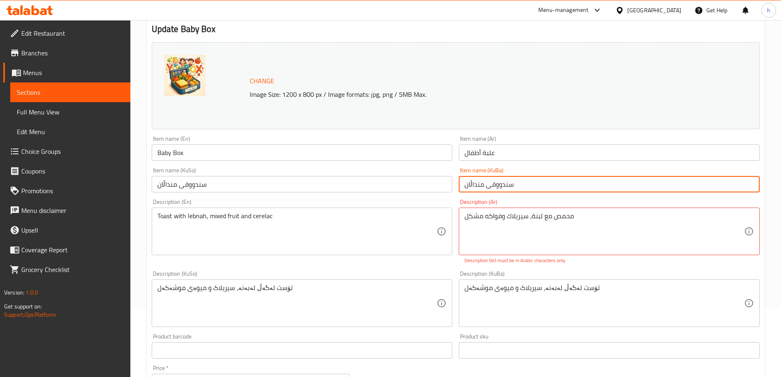
click at [483, 181] on input "سندووقی منداڵان" at bounding box center [609, 184] width 301 height 16
click at [480, 150] on input "علبة أطفال" at bounding box center [609, 152] width 301 height 16
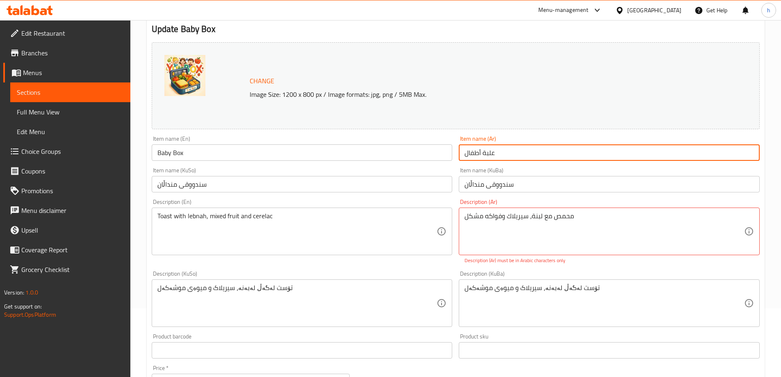
click at [480, 150] on input "علبة أطفال" at bounding box center [609, 152] width 301 height 16
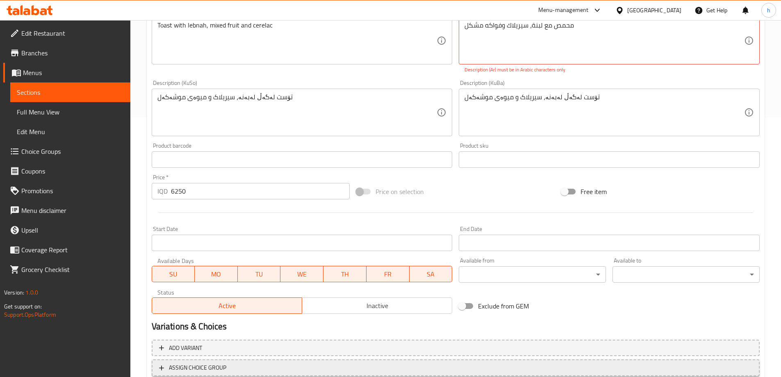
scroll to position [318, 0]
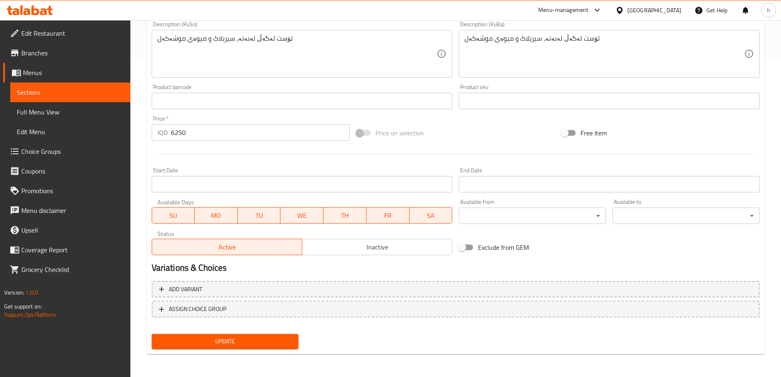
click at [177, 132] on input "6250" at bounding box center [260, 132] width 179 height 16
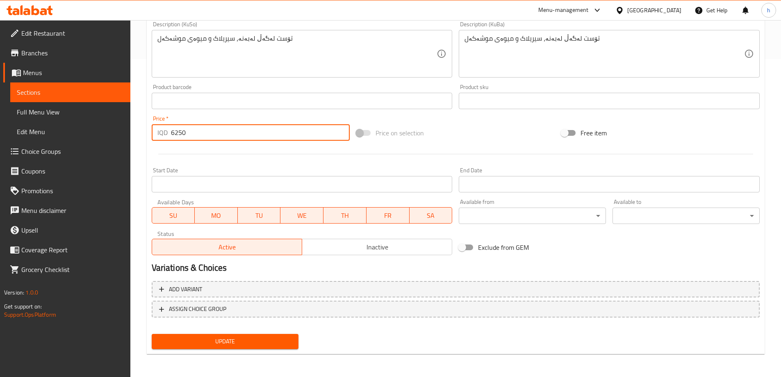
click at [177, 132] on input "6250" at bounding box center [260, 132] width 179 height 16
click at [44, 95] on span "Sections" at bounding box center [70, 92] width 107 height 10
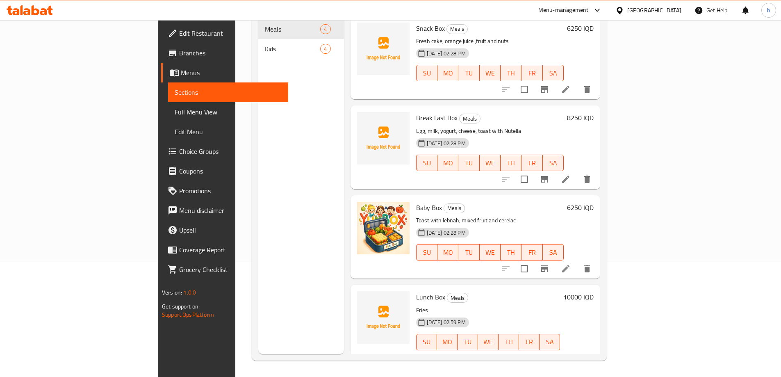
scroll to position [115, 0]
click at [592, 263] on icon "delete" at bounding box center [587, 268] width 10 height 10
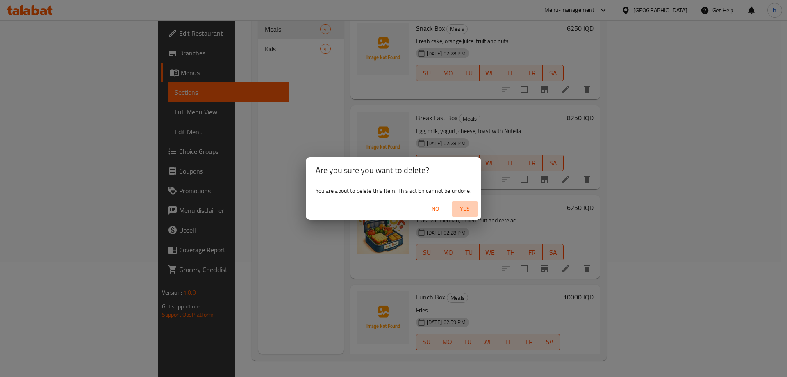
click at [470, 210] on span "Yes" at bounding box center [465, 209] width 20 height 10
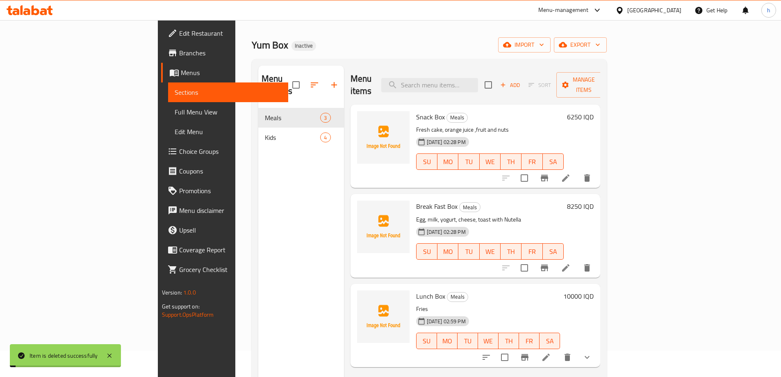
scroll to position [0, 0]
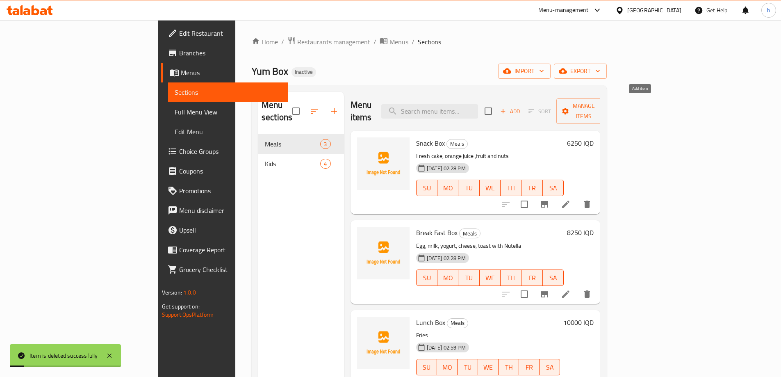
click at [521, 107] on span "Add" at bounding box center [510, 111] width 22 height 9
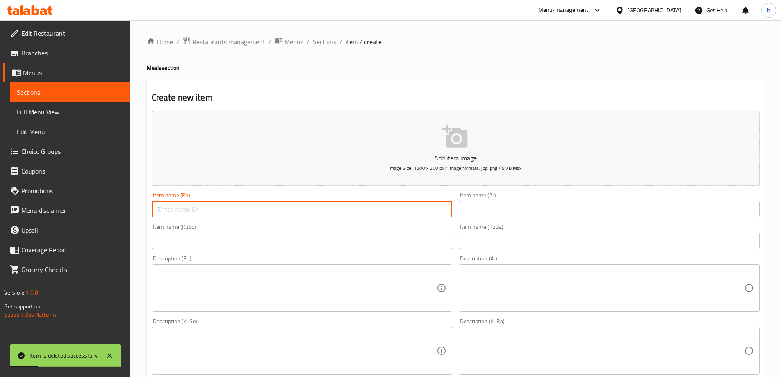
click at [273, 213] on input "text" at bounding box center [302, 209] width 301 height 16
paste input "Baby Box"
type input "Baby Box"
click at [195, 238] on input "text" at bounding box center [302, 240] width 301 height 16
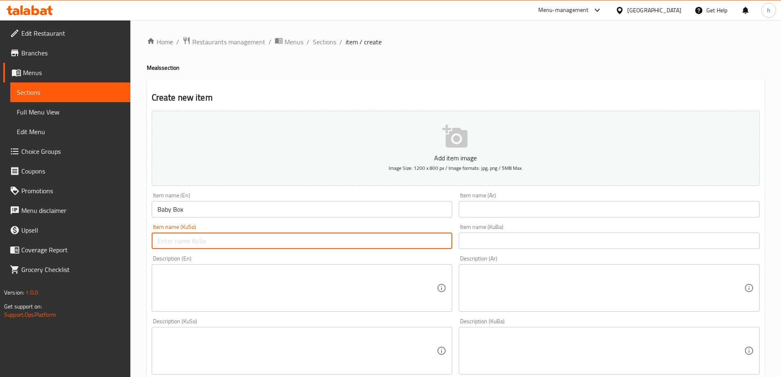
paste input "سندووقی منداڵان"
type input "سندووقی منداڵان"
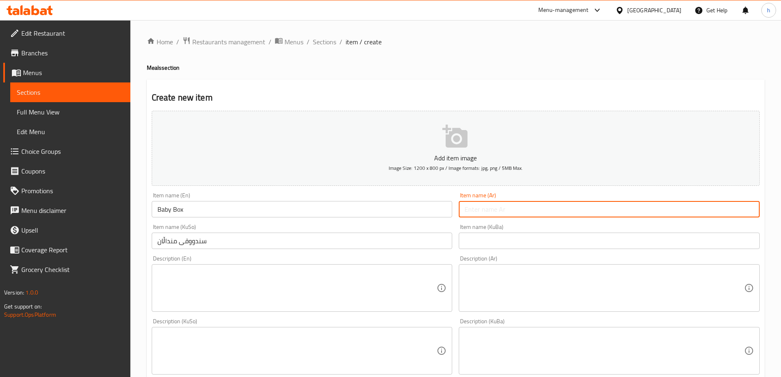
click at [466, 210] on input "text" at bounding box center [609, 209] width 301 height 16
paste input "علبة أطفال"
type input "علبة أطفال"
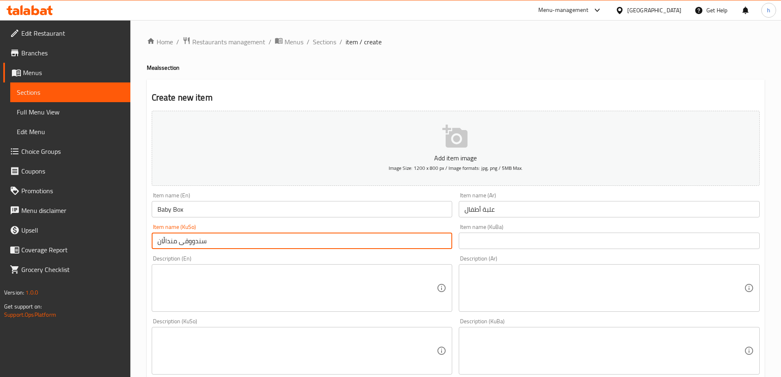
drag, startPoint x: 259, startPoint y: 247, endPoint x: 137, endPoint y: 246, distance: 121.7
click at [137, 246] on div "Home / Restaurants management / Menus / Sections / item / create Meals section …" at bounding box center [455, 346] width 650 height 653
click at [480, 242] on input "text" at bounding box center [609, 240] width 301 height 16
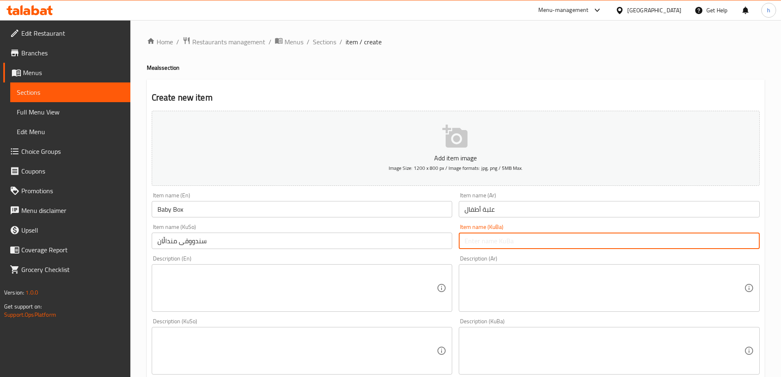
paste input "سندووقی منداڵان"
type input "سندووقی منداڵان"
click at [291, 301] on textarea at bounding box center [296, 287] width 279 height 39
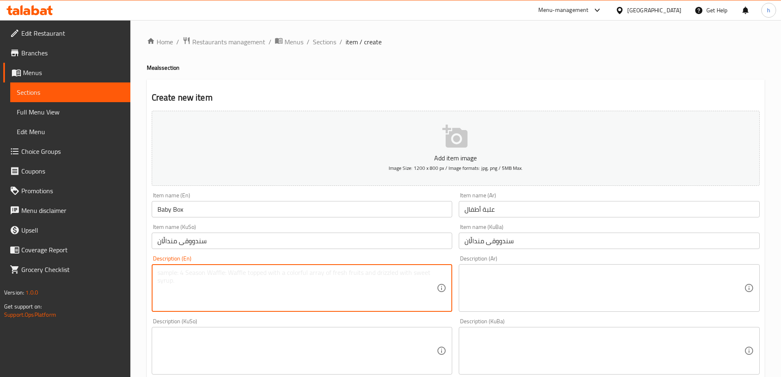
paste textarea "Toast with lebnah, mixed fruit and cerelac"
type textarea "Toast with lebnah, mixed fruit and cerelac"
click at [497, 281] on textarea at bounding box center [603, 287] width 279 height 39
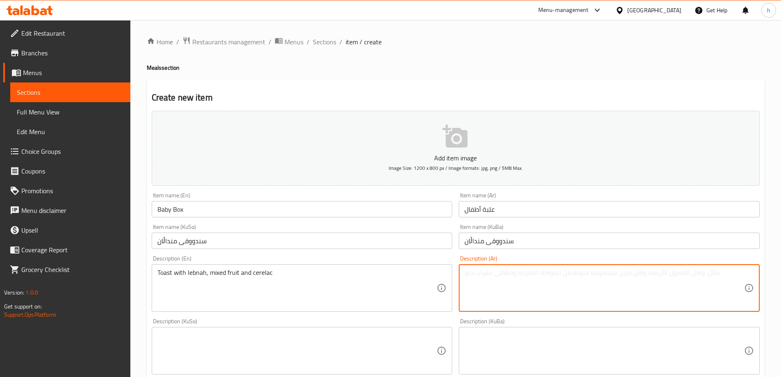
paste textarea "محمص مع لبنة، سيريلاك وفواكه مشکل"
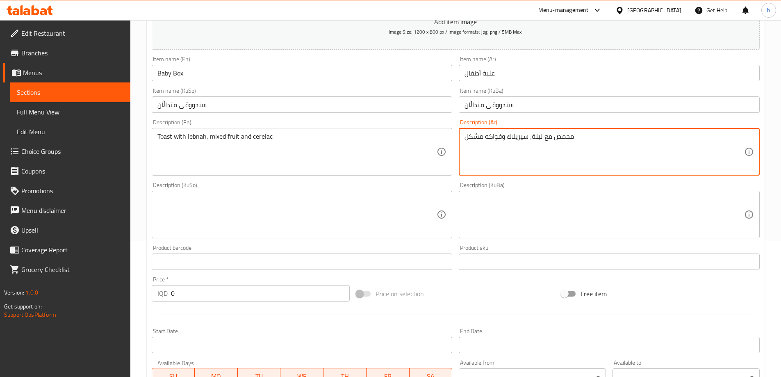
scroll to position [136, 0]
type textarea "محمص مع لبنة، سيريلاك وفواكه مشکل"
click at [386, 230] on textarea at bounding box center [296, 214] width 279 height 39
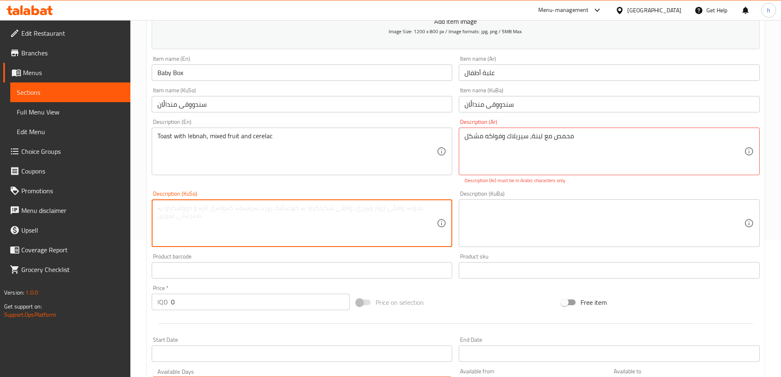
paste textarea "تۆست لەگەڵ لەبەنە، سیریلاک و میوەی موشەکەل"
type textarea "تۆست لەگەڵ لەبەنە، سیریلاک و میوەی موشەکەل"
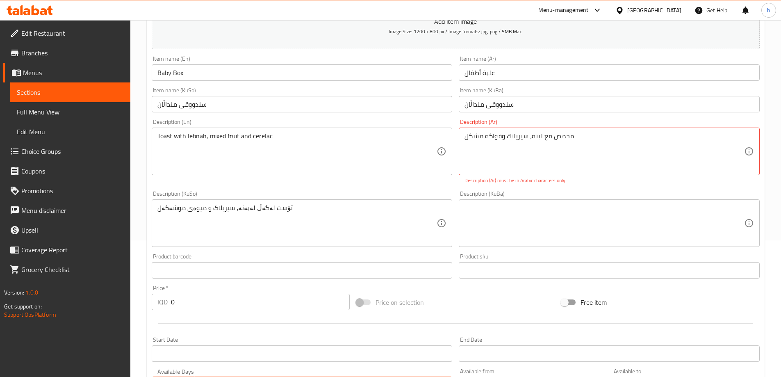
click at [459, 225] on div "Description (KuBa)" at bounding box center [609, 223] width 301 height 48
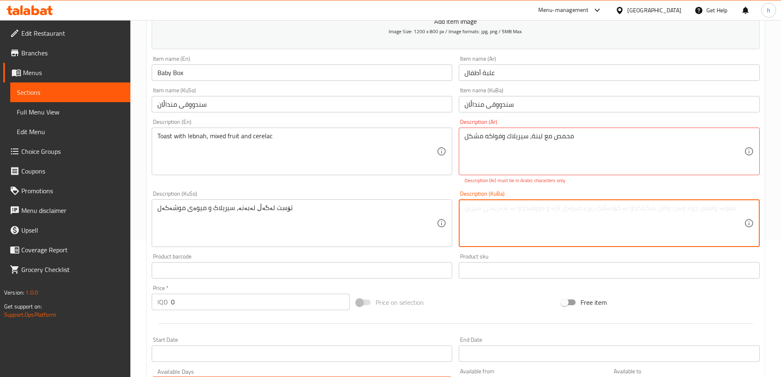
paste textarea "تۆست لەگەڵ لەبەنە، سیریلاک و میوەی موشەکەل"
type textarea "تۆست لەگەڵ لەبەنە، سیریلاک و میوەی موشەکەل"
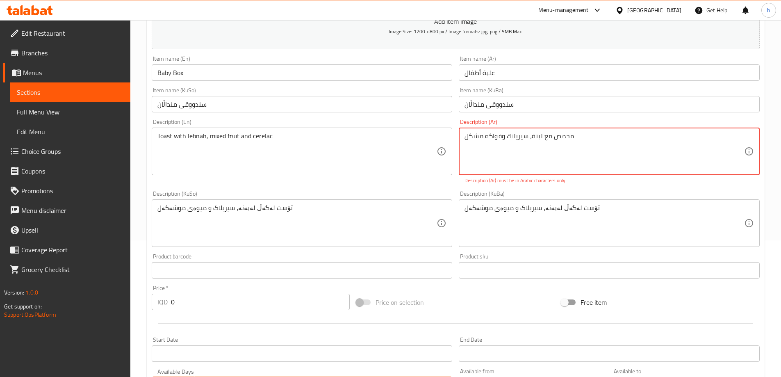
click at [519, 135] on textarea "محمص مع لبنة، سيريلاك وفواكه مشکل" at bounding box center [603, 151] width 279 height 39
paste textarea "ي"
paste textarea
click at [522, 159] on textarea "محمص مع لبنة، سيريلاك وفواكه مشکل" at bounding box center [603, 151] width 279 height 39
paste textarea
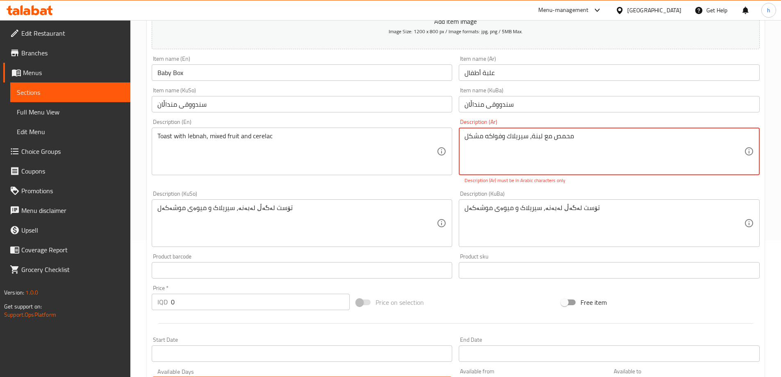
type textarea "محمص مع لبنة، سيريلاك وفواكه مشكل"
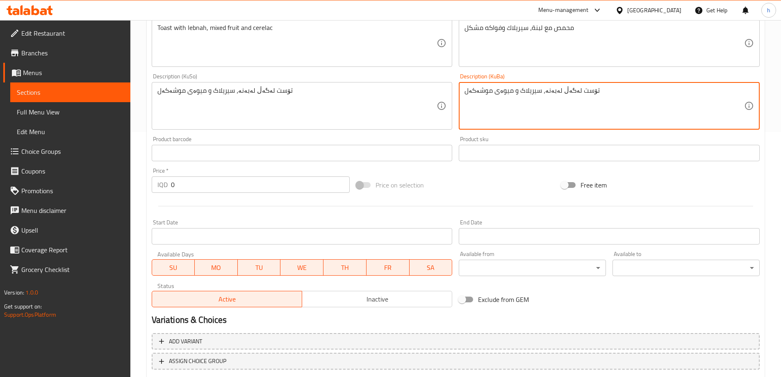
scroll to position [273, 0]
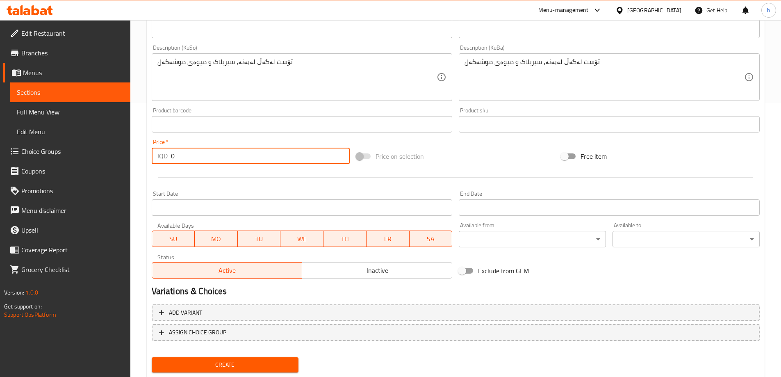
drag, startPoint x: 186, startPoint y: 155, endPoint x: 146, endPoint y: 148, distance: 41.2
click at [146, 148] on div "Home / Restaurants management / Menus / Sections / item / create Meals section …" at bounding box center [455, 73] width 650 height 653
paste input "625"
type input "6250"
click at [283, 363] on span "Create" at bounding box center [225, 364] width 134 height 10
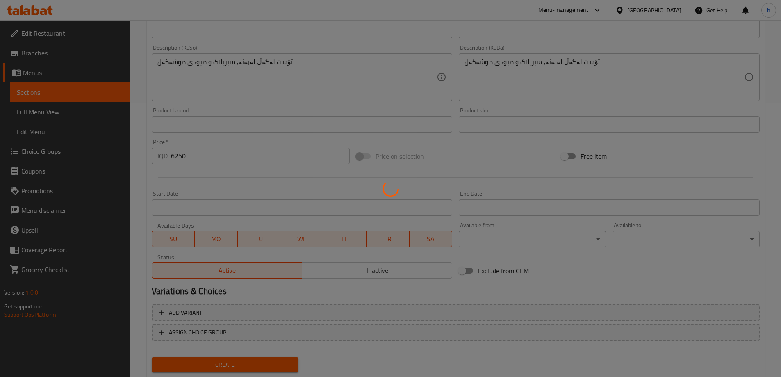
type input "0"
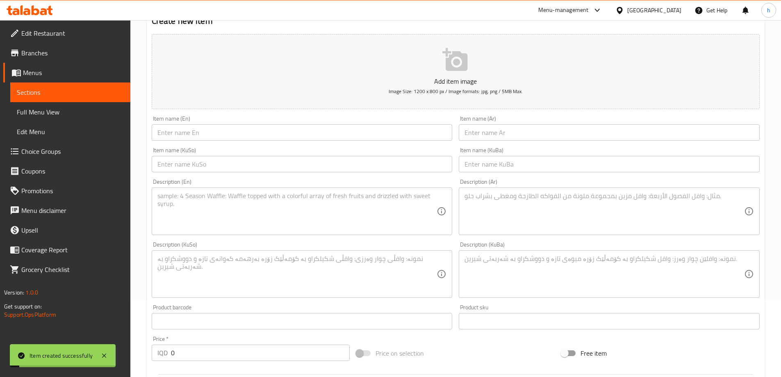
scroll to position [23, 0]
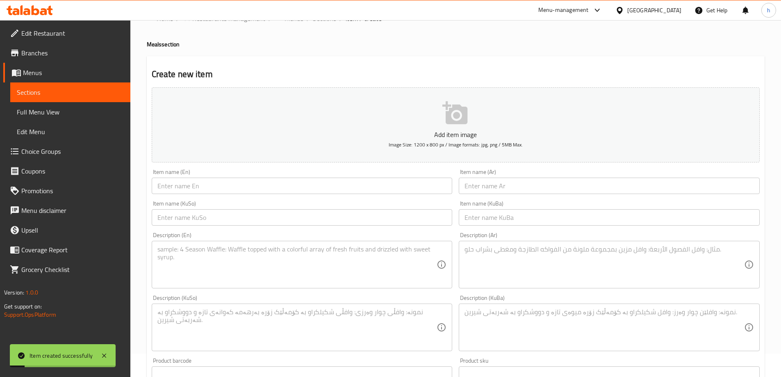
click at [72, 97] on span "Sections" at bounding box center [70, 92] width 107 height 10
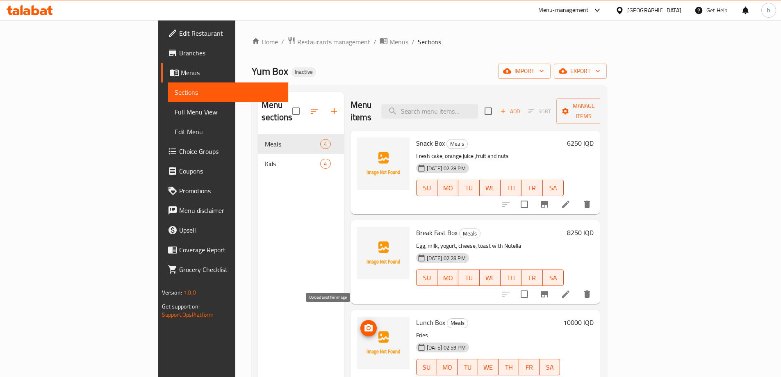
click at [364, 324] on icon "upload picture" at bounding box center [368, 327] width 8 height 7
click at [364, 234] on icon "upload picture" at bounding box center [368, 237] width 8 height 7
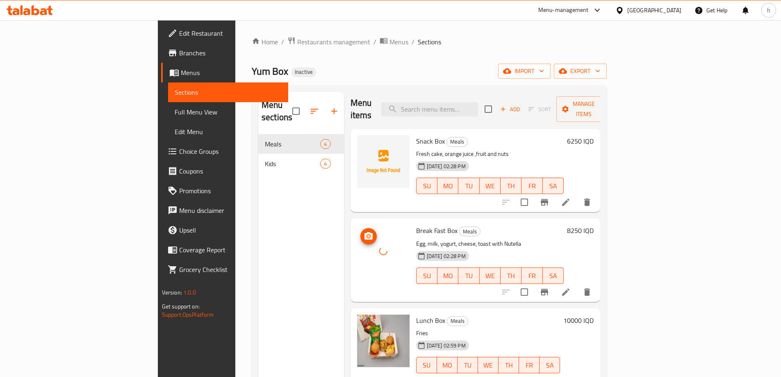
scroll to position [115, 0]
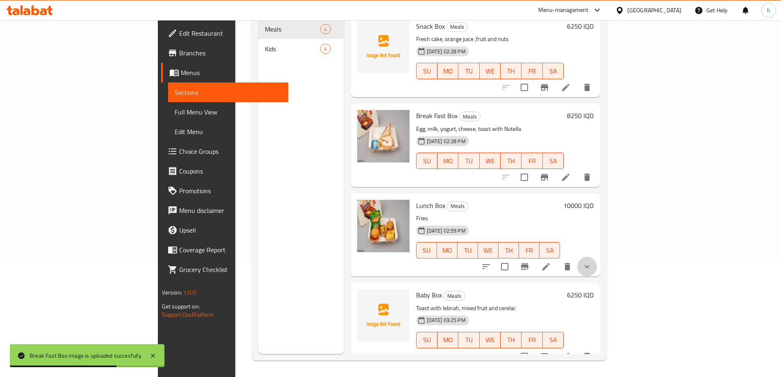
click at [597, 257] on button "show more" at bounding box center [587, 267] width 20 height 20
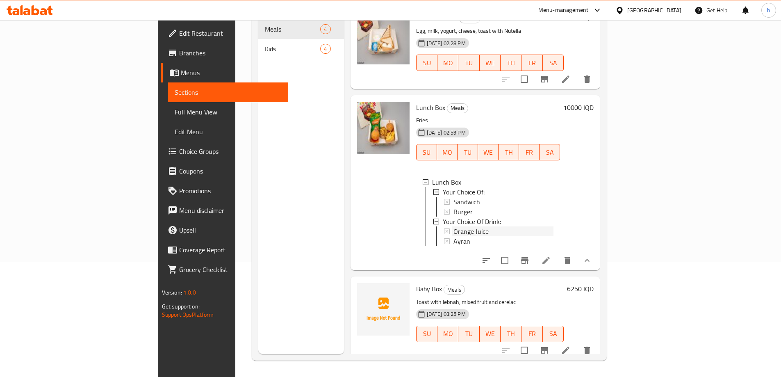
click at [554, 226] on div "Orange Juice" at bounding box center [503, 231] width 100 height 10
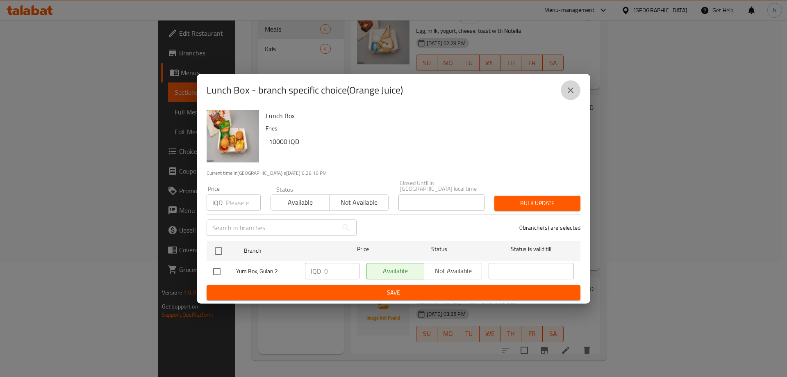
click at [573, 87] on button "close" at bounding box center [571, 90] width 20 height 20
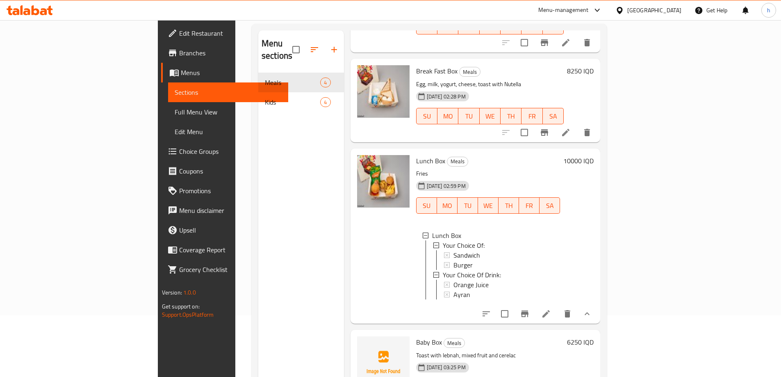
scroll to position [0, 0]
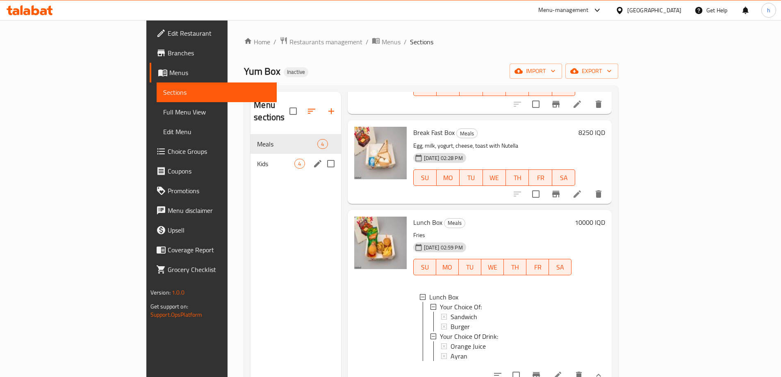
click at [257, 159] on span "Kids" at bounding box center [275, 164] width 37 height 10
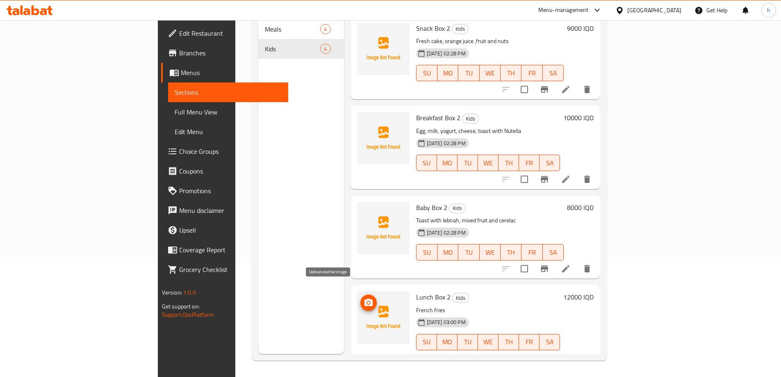
click at [364, 298] on icon "upload picture" at bounding box center [368, 301] width 8 height 7
click at [551, 353] on icon at bounding box center [546, 358] width 10 height 10
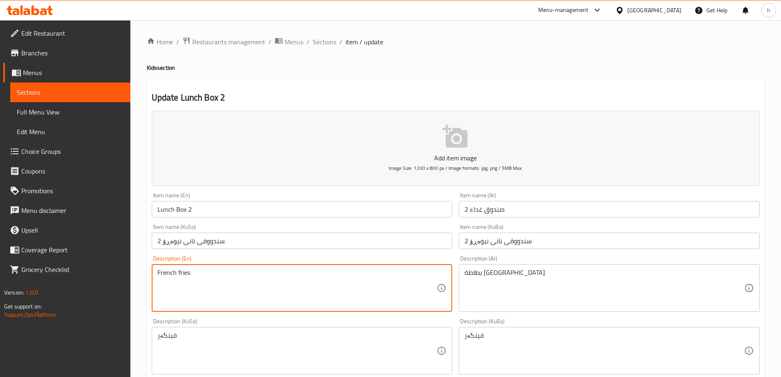
drag, startPoint x: 175, startPoint y: 271, endPoint x: 150, endPoint y: 273, distance: 25.1
type textarea "fries"
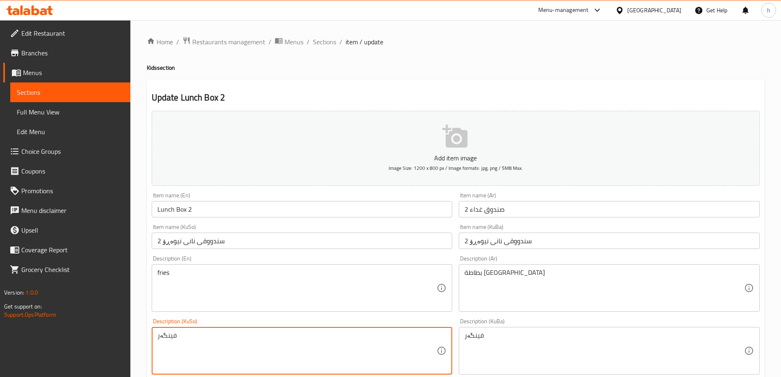
drag, startPoint x: 178, startPoint y: 339, endPoint x: 152, endPoint y: 336, distance: 26.3
type textarea "فرایس"
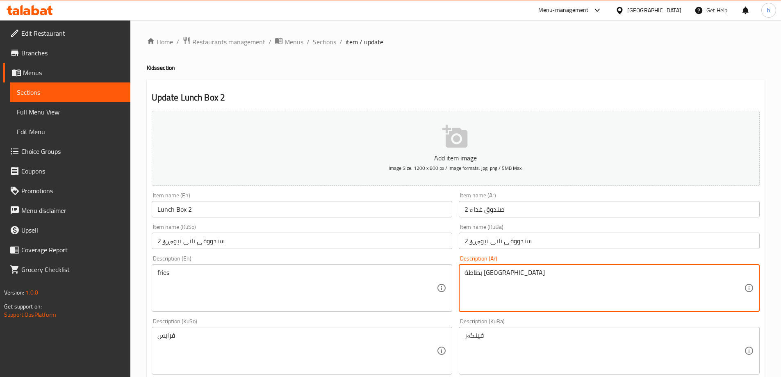
drag, startPoint x: 480, startPoint y: 269, endPoint x: 456, endPoint y: 269, distance: 23.8
type textarea "ر"
paste textarea "ي"
type textarea "فرايس"
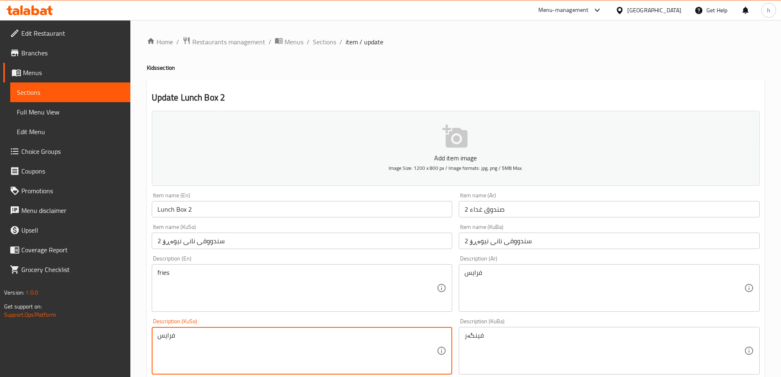
drag, startPoint x: 190, startPoint y: 336, endPoint x: 149, endPoint y: 330, distance: 41.8
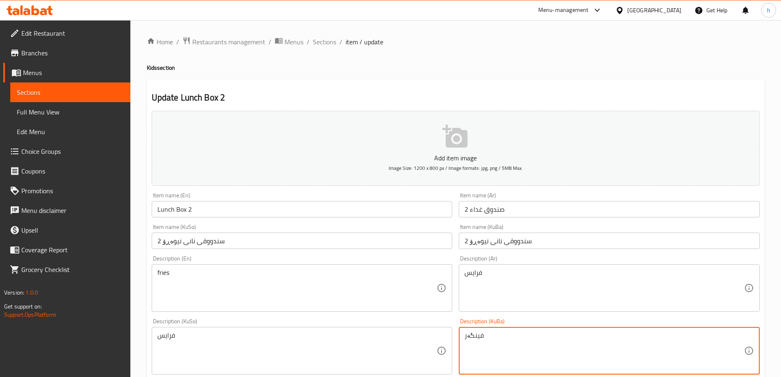
paste textarea "رایس"
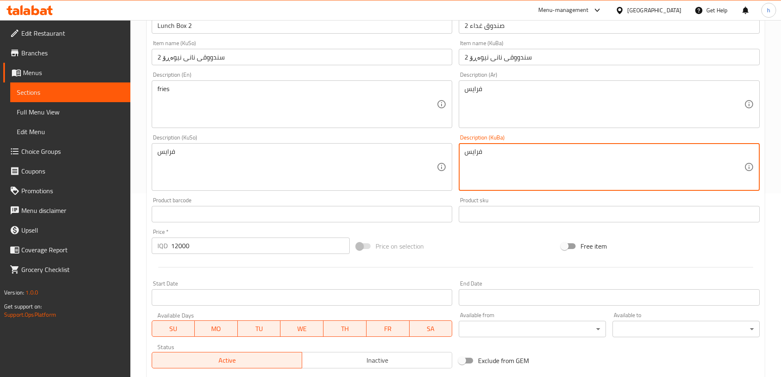
scroll to position [136, 0]
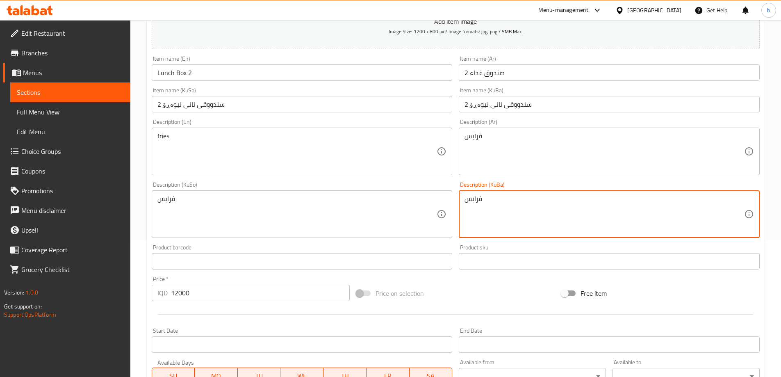
type textarea "فرایس"
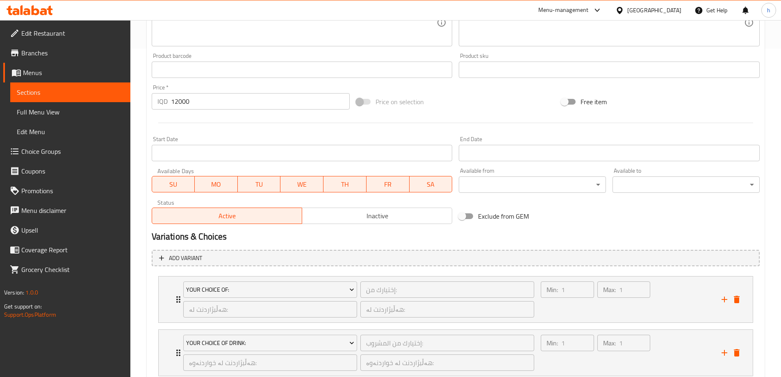
scroll to position [383, 0]
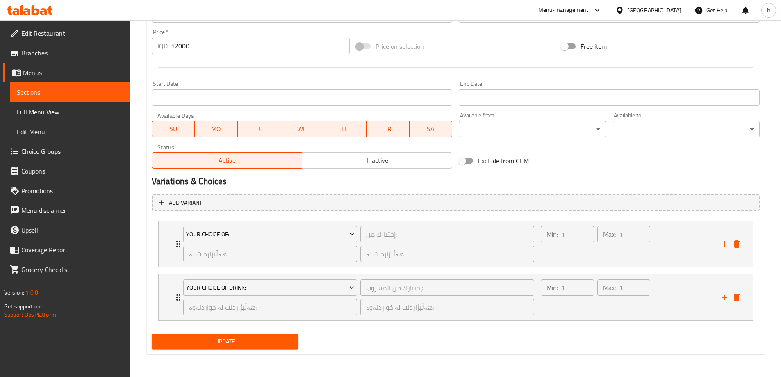
type textarea "Fries"
click at [266, 339] on span "Update" at bounding box center [225, 341] width 134 height 10
click at [27, 94] on span "Sections" at bounding box center [70, 92] width 107 height 10
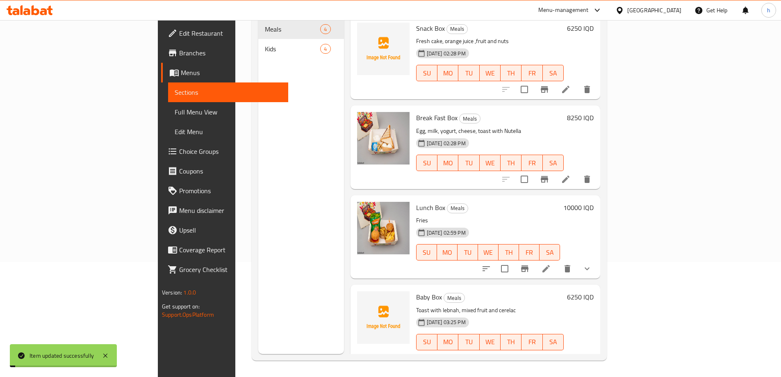
scroll to position [115, 0]
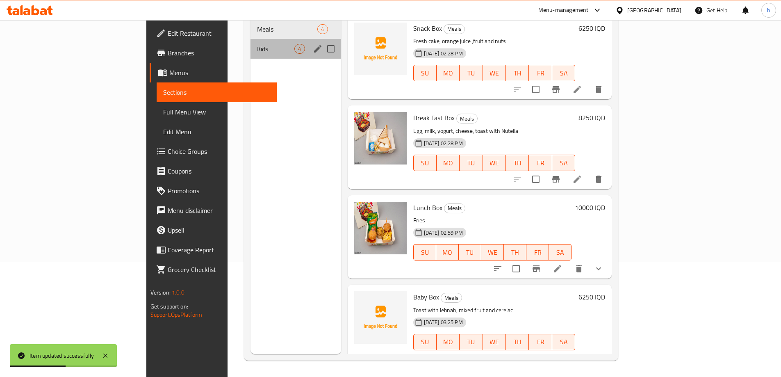
click at [250, 42] on div "Kids 4" at bounding box center [295, 49] width 90 height 20
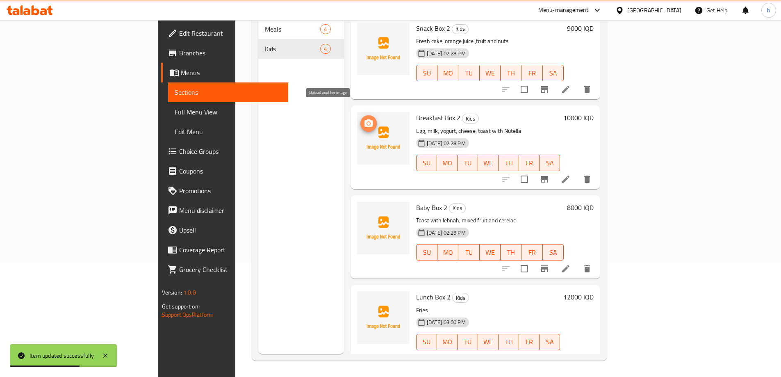
click at [363, 118] on icon "upload picture" at bounding box center [368, 123] width 10 height 10
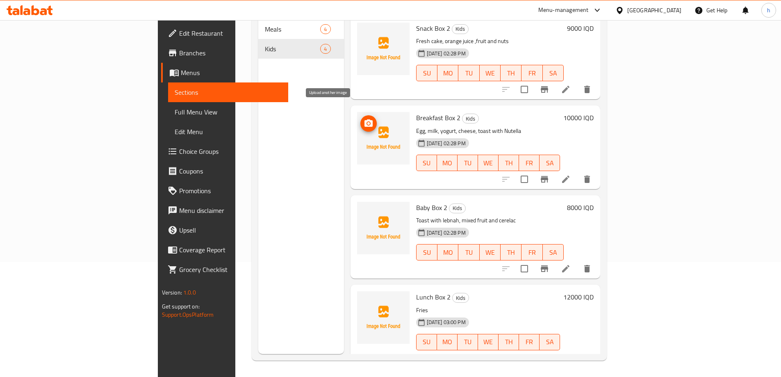
click at [363, 118] on icon "upload picture" at bounding box center [368, 123] width 10 height 10
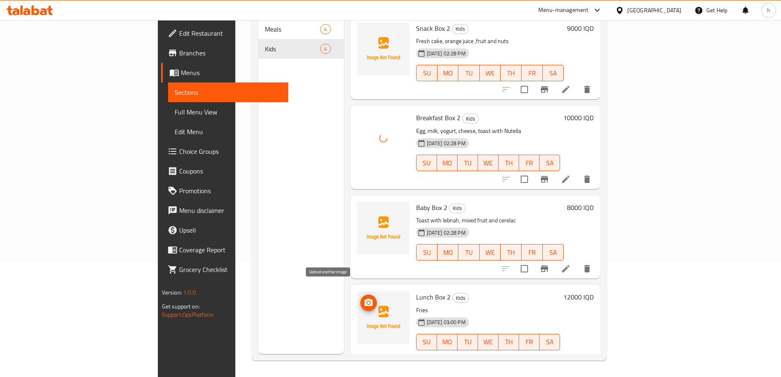
click at [363, 298] on icon "upload picture" at bounding box center [368, 303] width 10 height 10
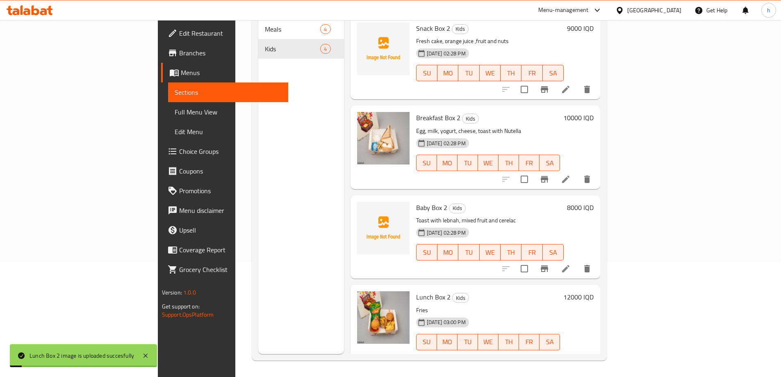
click at [175, 111] on span "Full Menu View" at bounding box center [228, 112] width 107 height 10
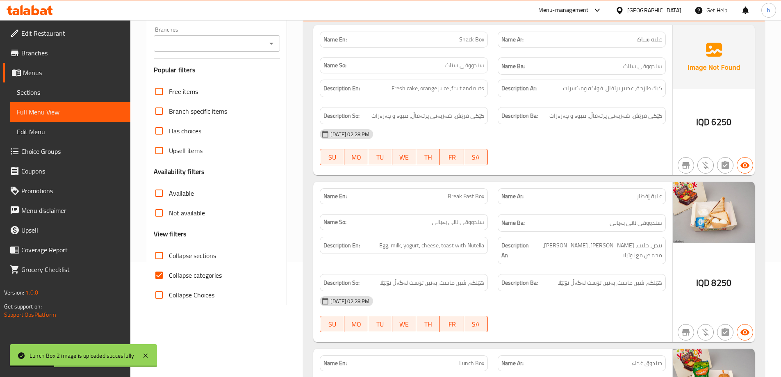
click at [275, 43] on icon "Open" at bounding box center [271, 44] width 10 height 10
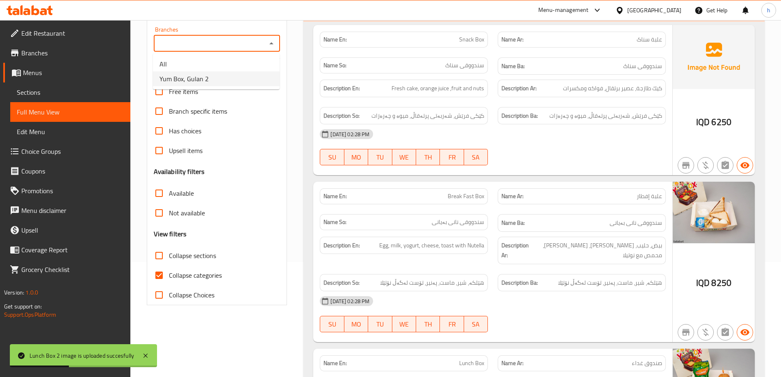
click at [213, 79] on li "Yum Box, Gulan 2" at bounding box center [216, 78] width 127 height 15
type input "Yum Box, Gulan 2"
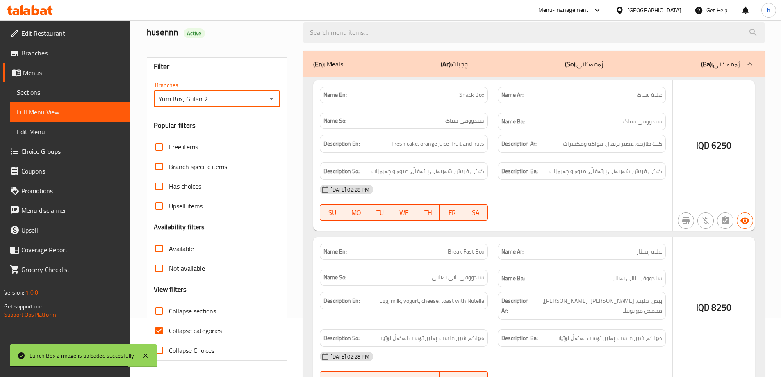
scroll to position [115, 0]
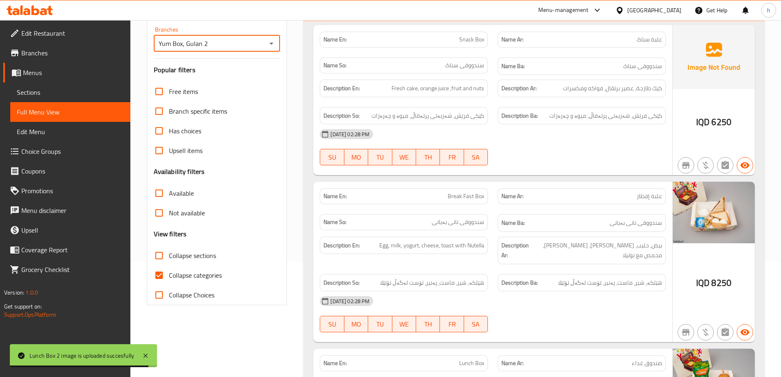
click at [164, 277] on input "Collapse categories" at bounding box center [159, 275] width 20 height 20
checkbox input "false"
click at [157, 253] on input "Collapse sections" at bounding box center [159, 255] width 20 height 20
checkbox input "true"
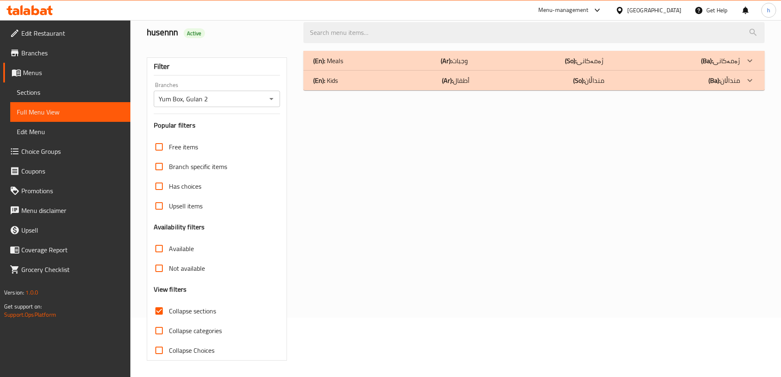
scroll to position [59, 0]
click at [157, 253] on input "Available" at bounding box center [159, 248] width 20 height 20
checkbox input "true"
click at [164, 310] on input "Collapse sections" at bounding box center [159, 311] width 20 height 20
checkbox input "false"
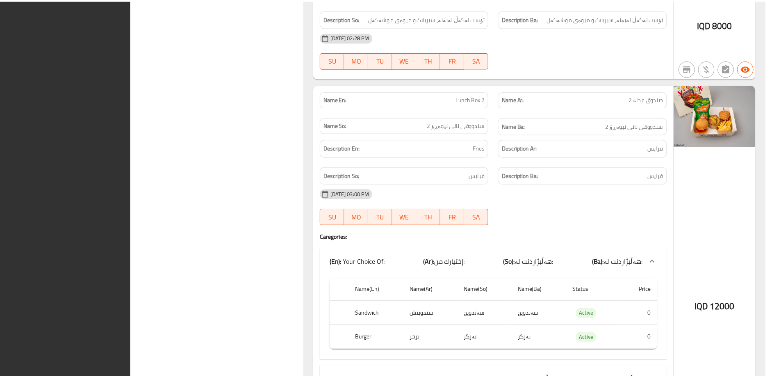
scroll to position [1595, 0]
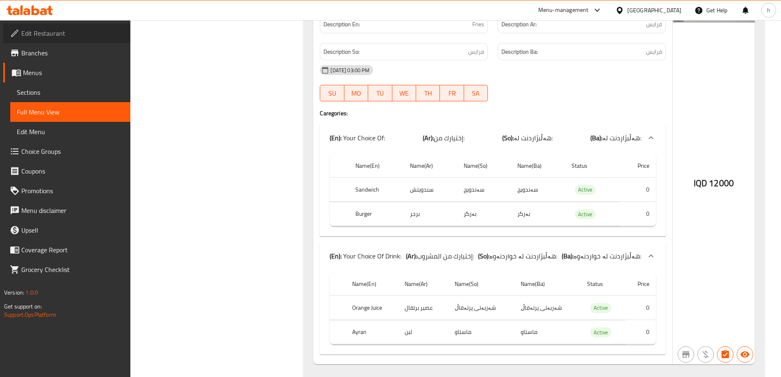
click at [37, 40] on link "Edit Restaurant" at bounding box center [66, 33] width 127 height 20
click at [57, 51] on span "Branches" at bounding box center [72, 53] width 102 height 10
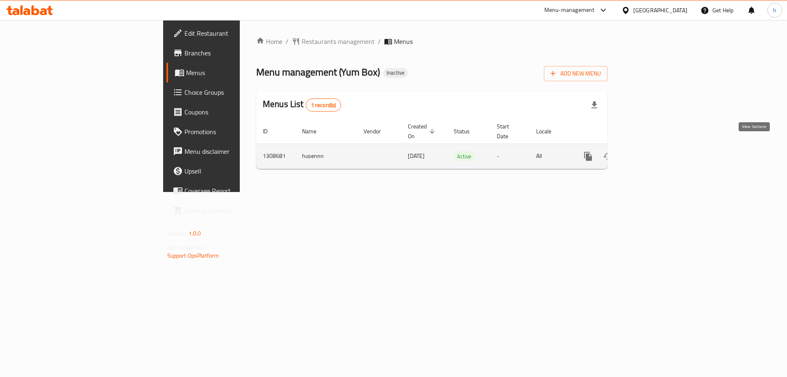
click at [652, 152] on icon "enhanced table" at bounding box center [647, 156] width 10 height 10
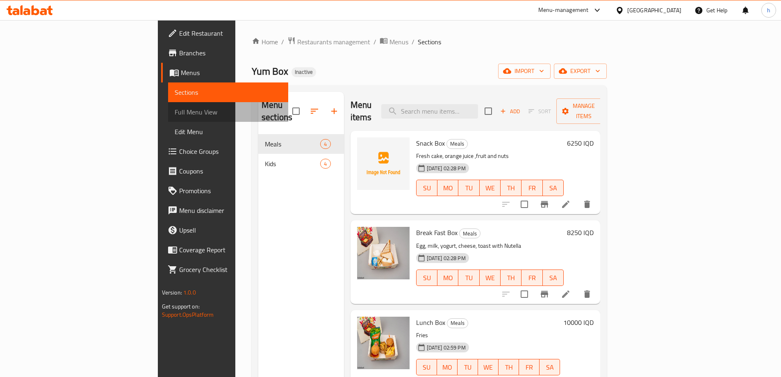
click at [175, 113] on span "Full Menu View" at bounding box center [228, 112] width 107 height 10
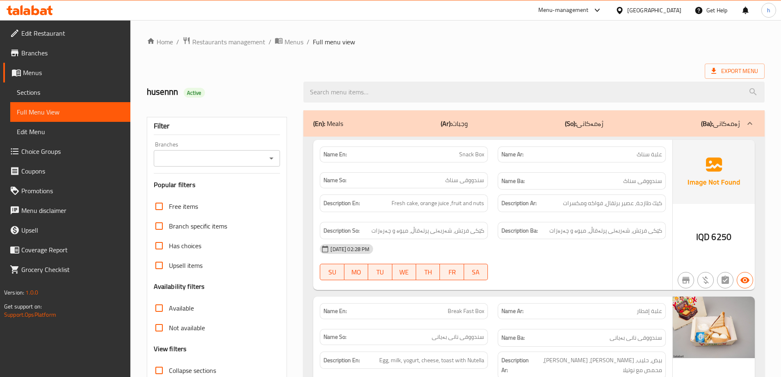
click at [274, 160] on icon "Open" at bounding box center [271, 158] width 10 height 10
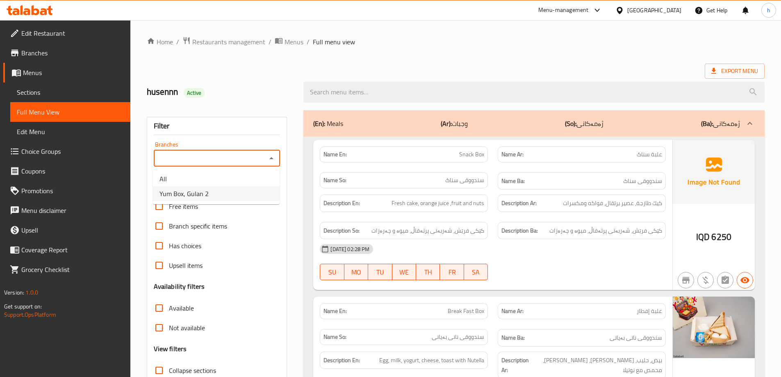
click at [252, 191] on li "Yum Box, Gulan 2" at bounding box center [216, 193] width 127 height 15
type input "Yum Box, Gulan 2"
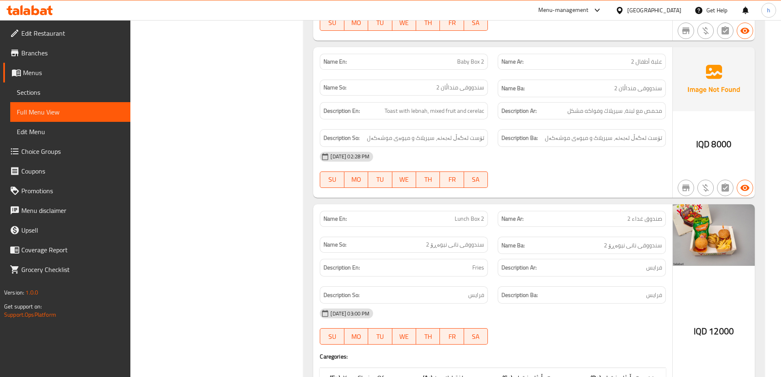
scroll to position [1078, 0]
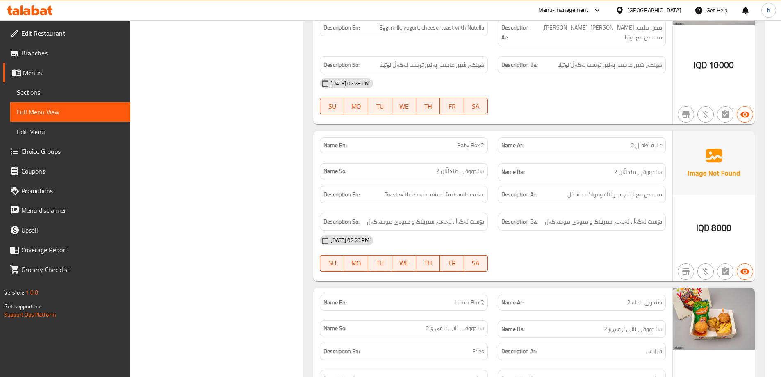
click at [637, 230] on div "[DATE] 02:28 PM" at bounding box center [493, 240] width 356 height 20
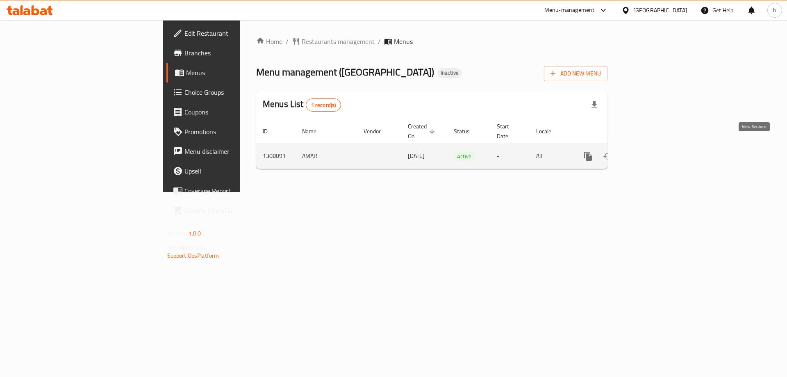
click at [657, 146] on link "enhanced table" at bounding box center [647, 156] width 20 height 20
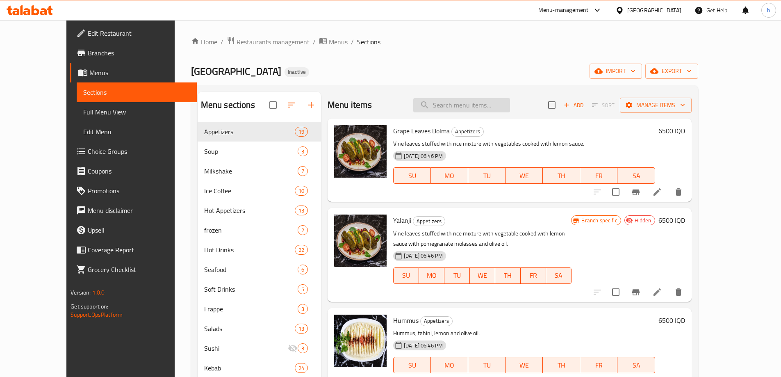
click at [476, 104] on input "search" at bounding box center [461, 105] width 97 height 14
paste input "775570"
type input "775570"
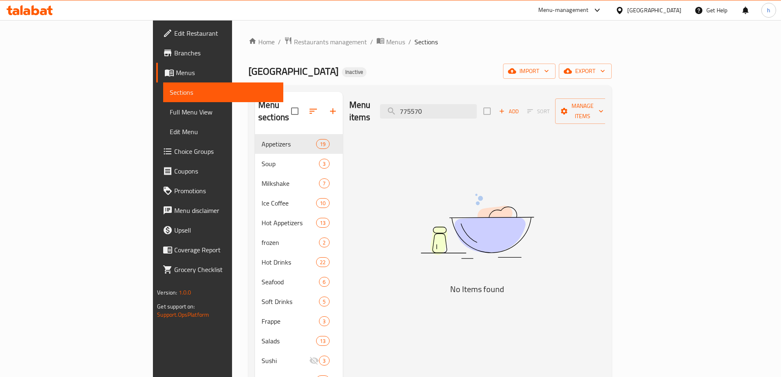
drag, startPoint x: 482, startPoint y: 100, endPoint x: 437, endPoint y: 105, distance: 45.3
click at [437, 105] on div "Menu items 775570 Add Sort Manage items" at bounding box center [477, 111] width 256 height 39
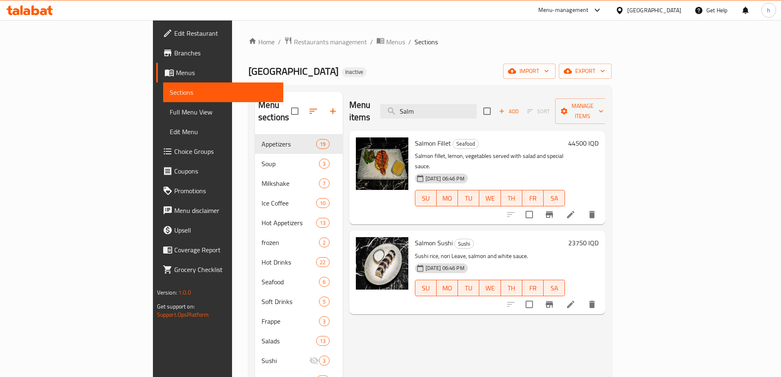
type input "Salm"
click at [575, 209] on icon at bounding box center [571, 214] width 10 height 10
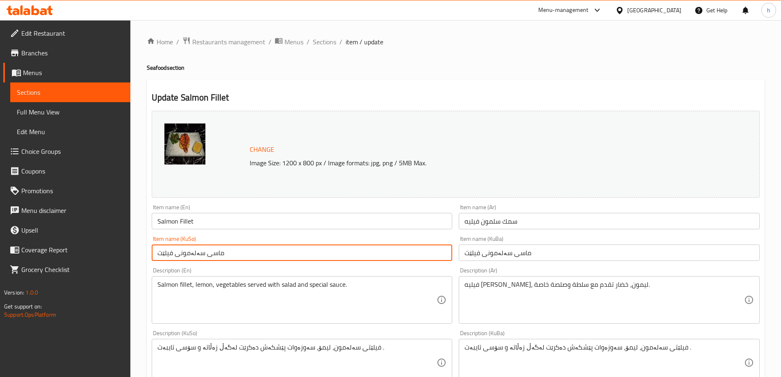
drag, startPoint x: 204, startPoint y: 252, endPoint x: 237, endPoint y: 253, distance: 32.8
click at [237, 253] on input "ماسی سەلەمونی فیلێت" at bounding box center [302, 252] width 301 height 16
type input "سەلەمونی فیلێت"
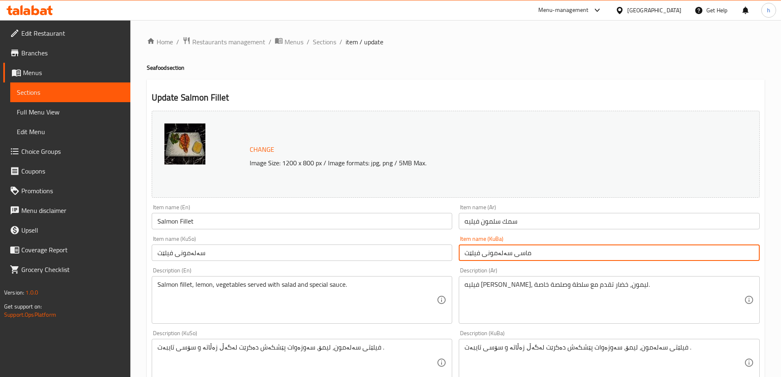
drag, startPoint x: 511, startPoint y: 252, endPoint x: 558, endPoint y: 255, distance: 46.8
click at [558, 255] on input "ماسی سەلەمونی فیلێت" at bounding box center [609, 252] width 301 height 16
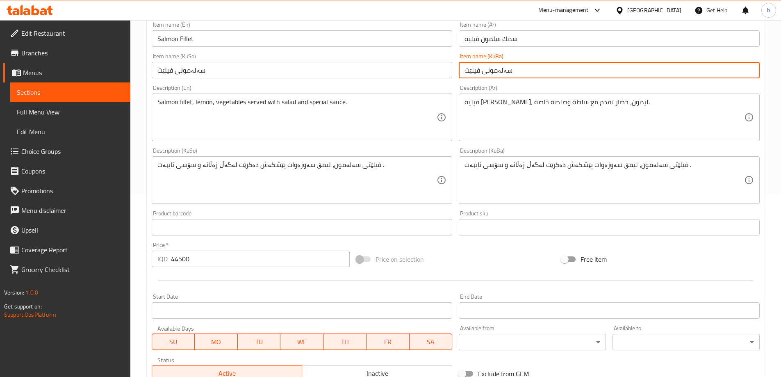
scroll to position [309, 0]
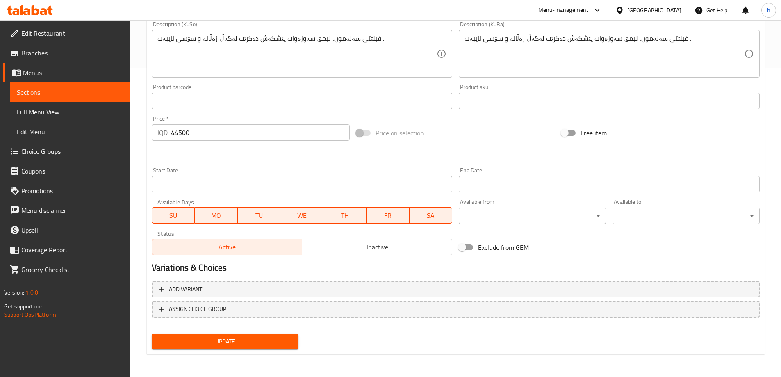
type input "سەلەمونی فیلێت"
click at [248, 336] on span "Update" at bounding box center [225, 341] width 134 height 10
click at [18, 105] on link "Full Menu View" at bounding box center [70, 112] width 120 height 20
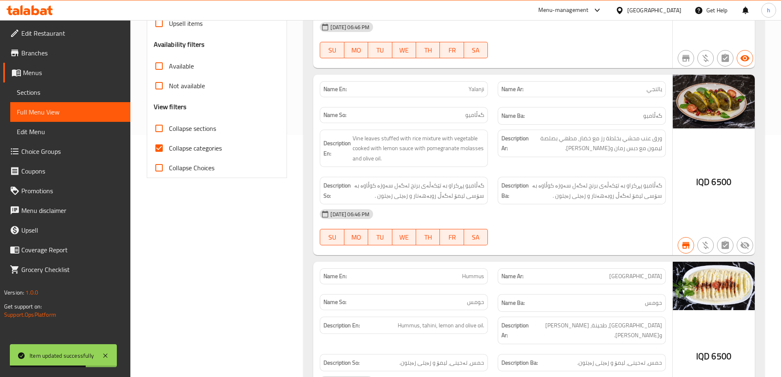
scroll to position [35, 0]
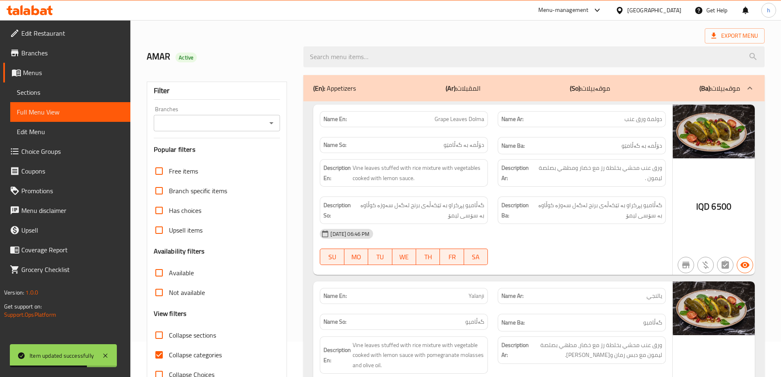
click at [267, 120] on icon "Open" at bounding box center [271, 123] width 10 height 10
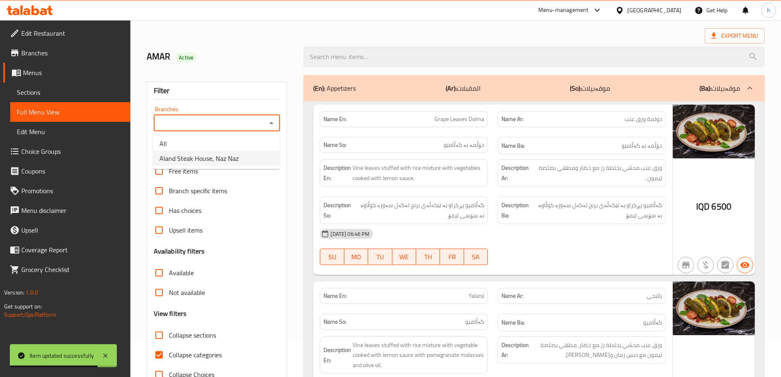
click at [232, 155] on span "Aland Steak House, Naz Naz" at bounding box center [198, 158] width 79 height 10
type input "Aland Steak House, Naz Naz"
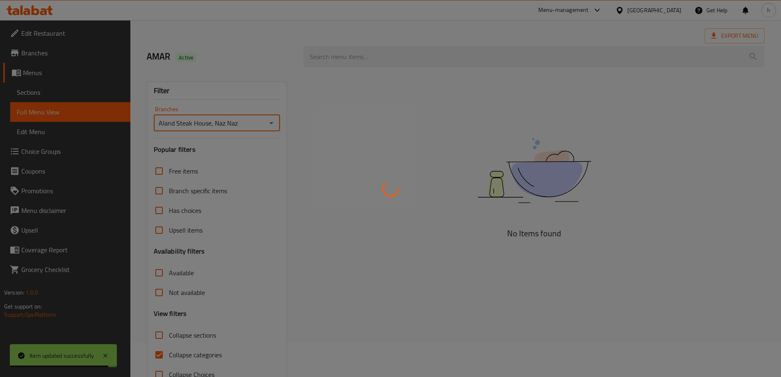
scroll to position [59, 0]
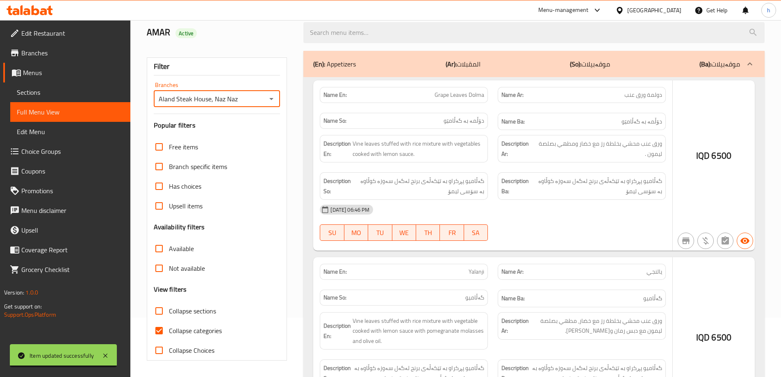
click at [159, 334] on div at bounding box center [390, 188] width 781 height 377
click at [159, 332] on div at bounding box center [390, 188] width 781 height 377
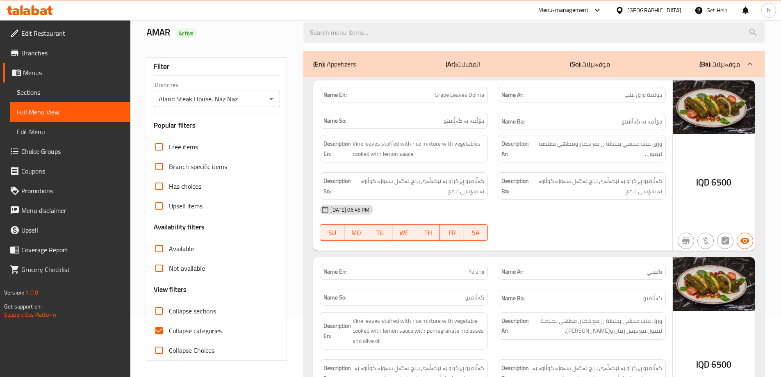
click at [162, 327] on input "Collapse categories" at bounding box center [159, 330] width 20 height 20
checkbox input "false"
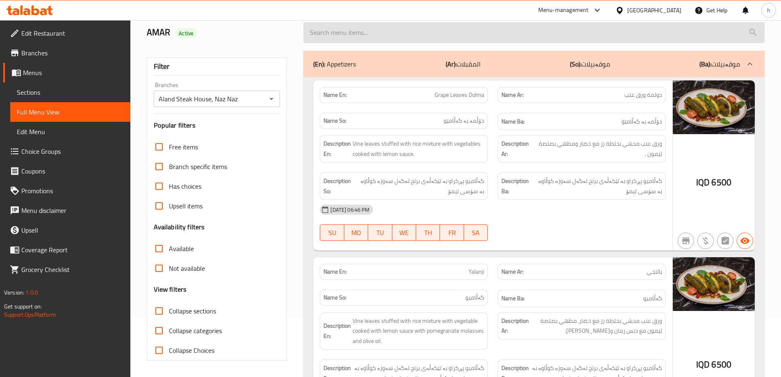
click at [360, 37] on input "search" at bounding box center [533, 32] width 461 height 21
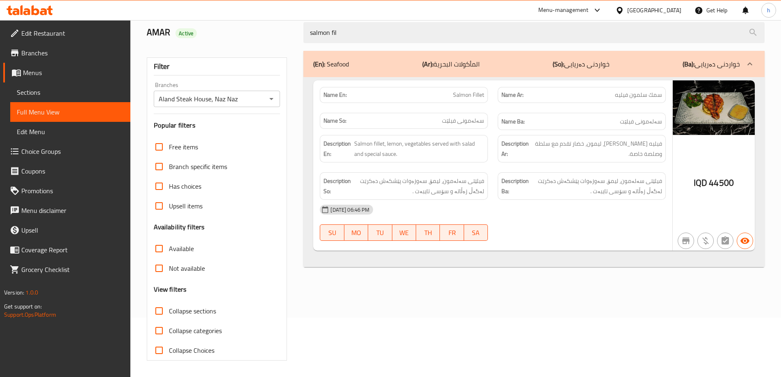
type input "salmon fil"
click at [37, 91] on span "Sections" at bounding box center [70, 92] width 107 height 10
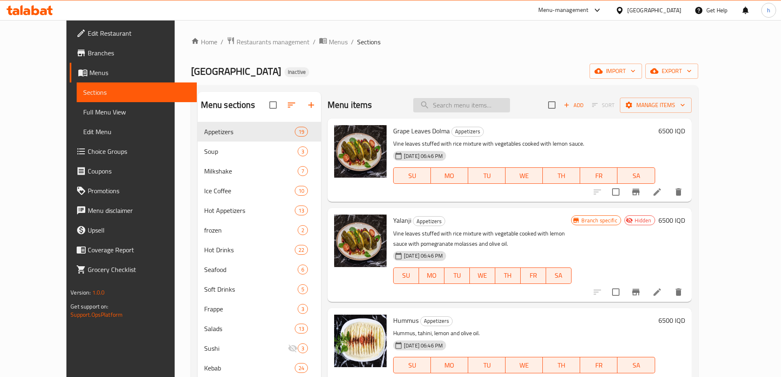
drag, startPoint x: 470, startPoint y: 106, endPoint x: 461, endPoint y: 107, distance: 9.1
click at [470, 106] on input "search" at bounding box center [461, 105] width 97 height 14
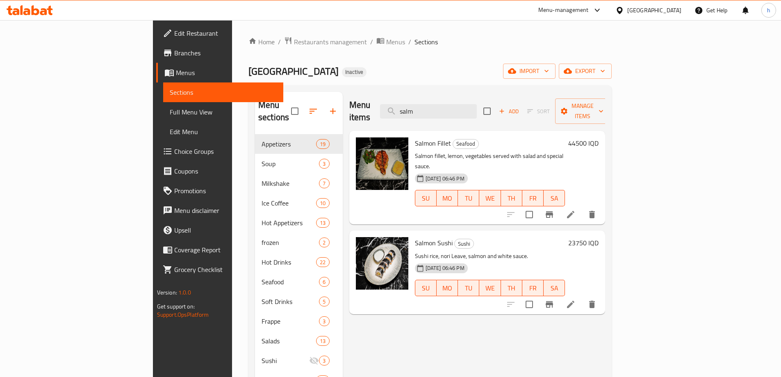
type input "salm"
click at [582, 207] on li at bounding box center [570, 214] width 23 height 15
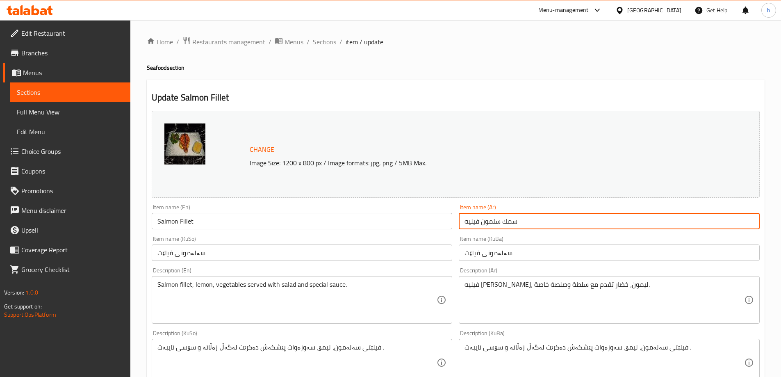
drag, startPoint x: 502, startPoint y: 218, endPoint x: 584, endPoint y: 225, distance: 82.2
click at [579, 230] on div "Item name (Ar) سمك سلمون فيليه Item name (Ar)" at bounding box center [608, 217] width 307 height 32
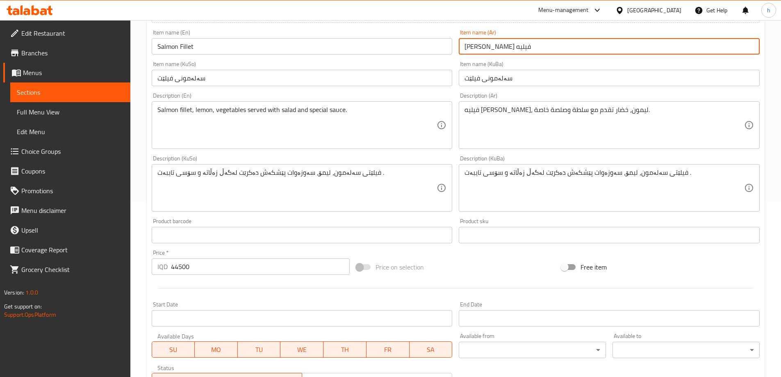
scroll to position [309, 0]
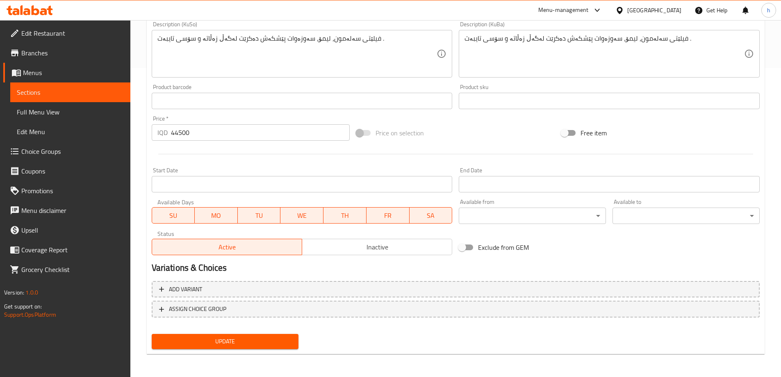
type input "[PERSON_NAME] فيليه"
click at [262, 338] on span "Update" at bounding box center [225, 341] width 134 height 10
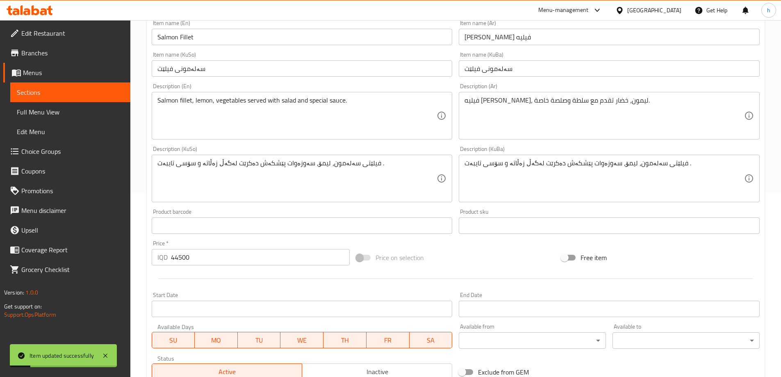
scroll to position [104, 0]
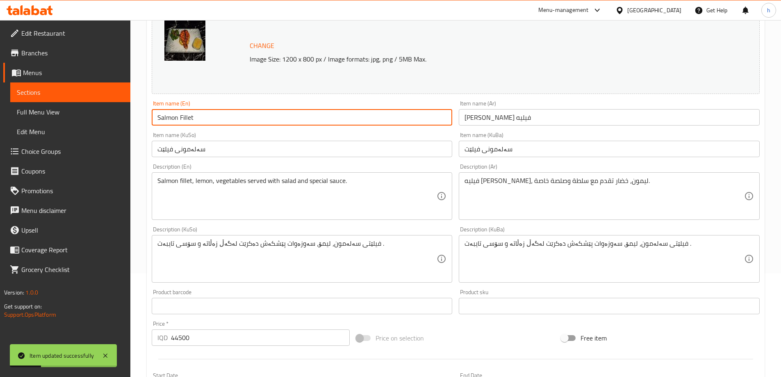
drag, startPoint x: 214, startPoint y: 123, endPoint x: 144, endPoint y: 119, distance: 70.2
click at [144, 119] on div "Home / Restaurants management / Menus / Sections / item / update Seafood sectio…" at bounding box center [455, 248] width 650 height 665
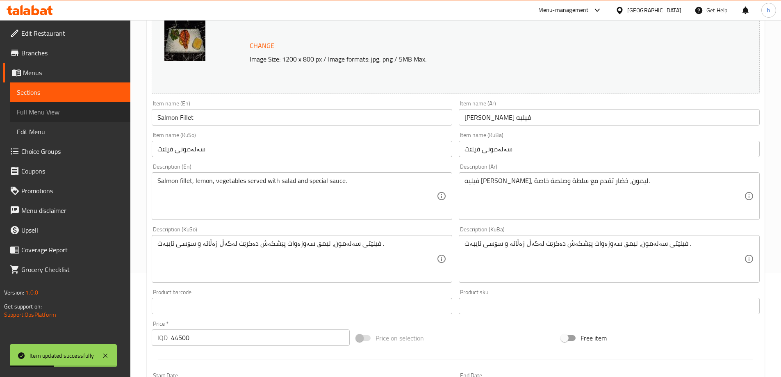
click at [66, 118] on link "Full Menu View" at bounding box center [70, 112] width 120 height 20
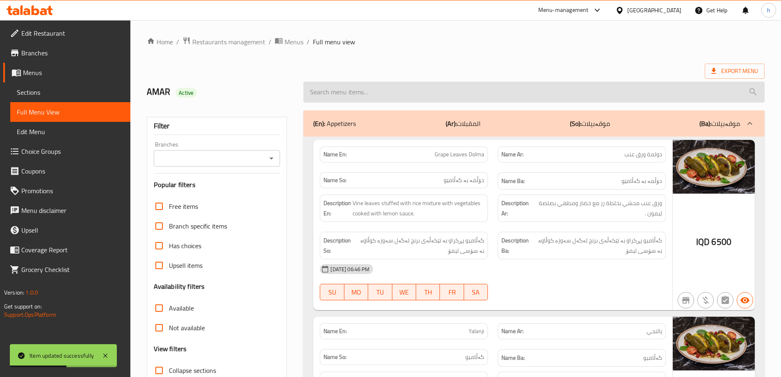
click at [340, 95] on input "search" at bounding box center [533, 92] width 461 height 21
paste input "Salmon Fillet"
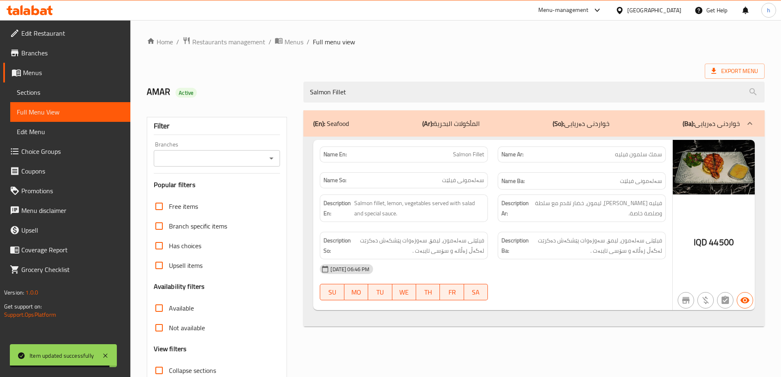
click at [274, 159] on icon "Open" at bounding box center [271, 158] width 10 height 10
type input "Salmon Fillet"
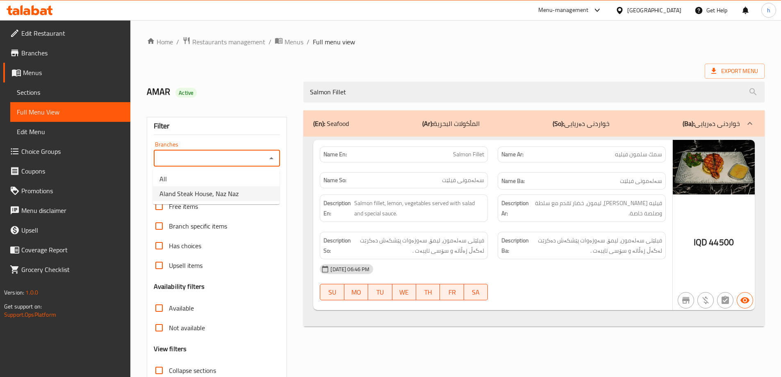
click at [220, 189] on span "Aland Steak House, Naz Naz" at bounding box center [198, 194] width 79 height 10
type input "Aland Steak House, Naz Naz"
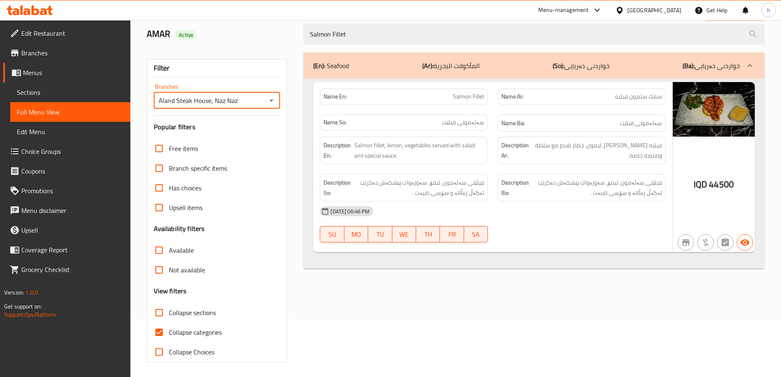
scroll to position [59, 0]
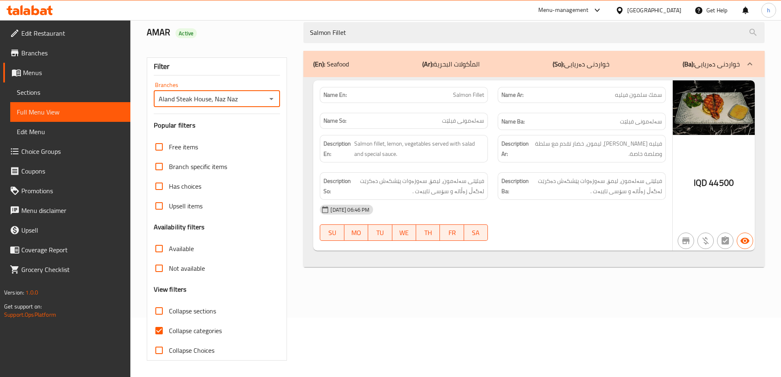
click at [158, 329] on input "Collapse categories" at bounding box center [159, 330] width 20 height 20
checkbox input "false"
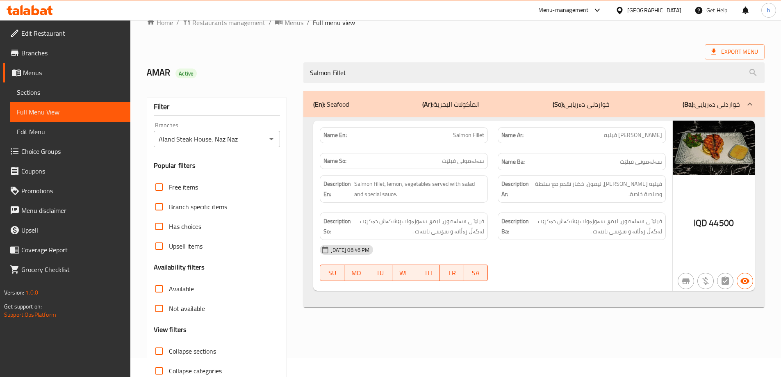
scroll to position [0, 0]
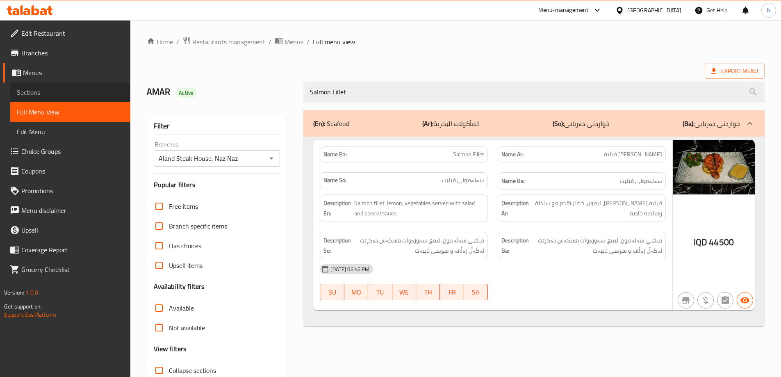
click at [37, 94] on span "Sections" at bounding box center [70, 92] width 107 height 10
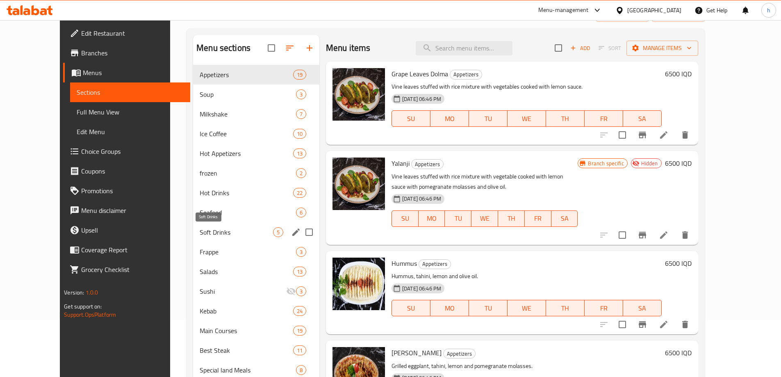
scroll to position [68, 0]
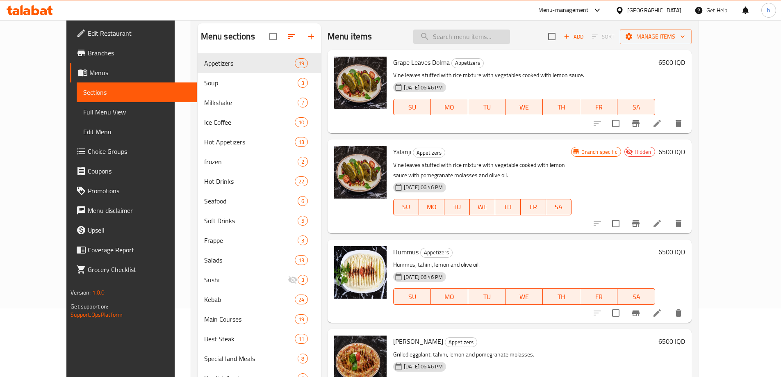
click at [470, 39] on input "search" at bounding box center [461, 37] width 97 height 14
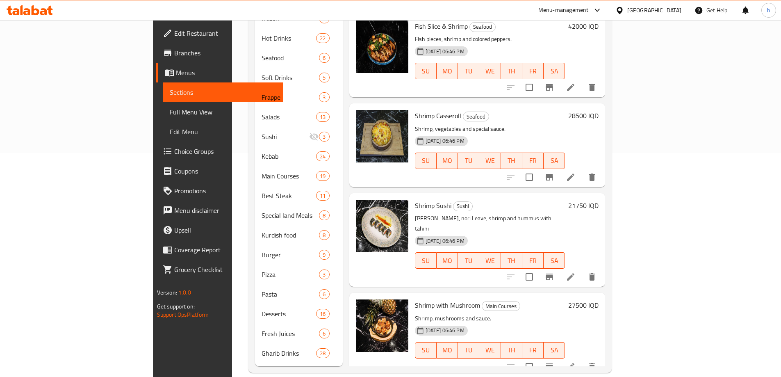
scroll to position [4, 0]
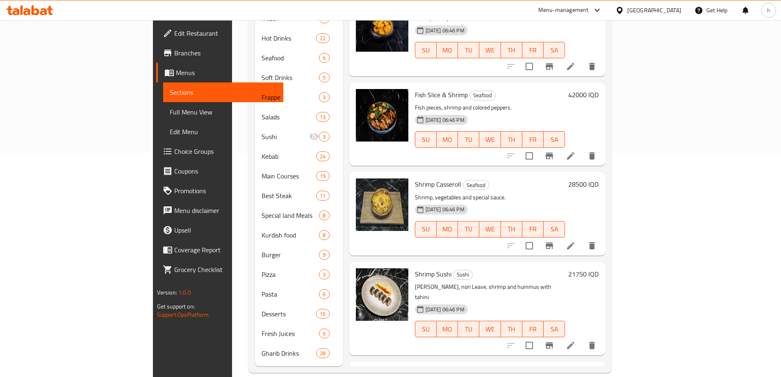
type input "Shrimp"
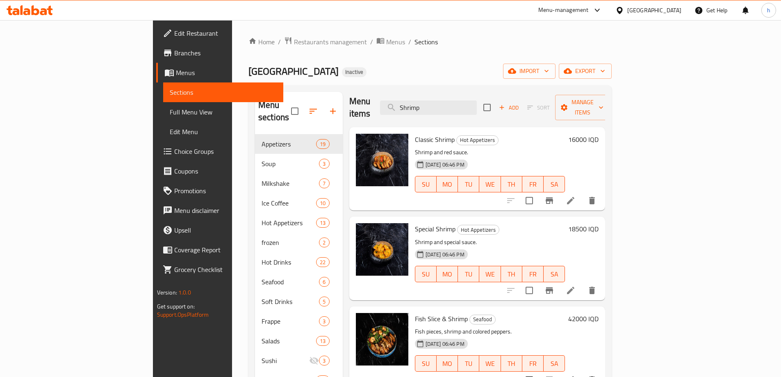
scroll to position [72, 0]
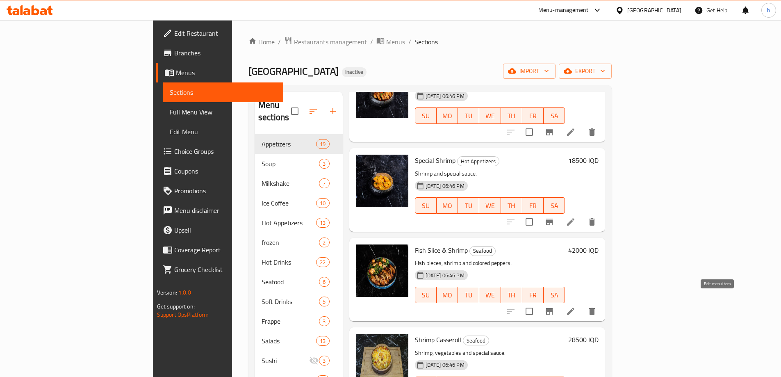
click at [575, 306] on icon at bounding box center [571, 311] width 10 height 10
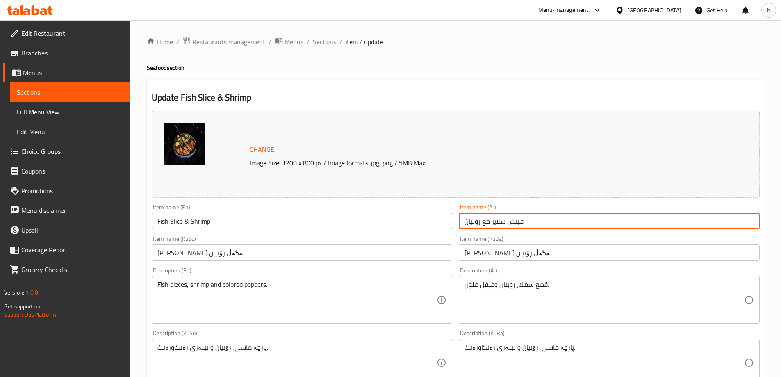
drag, startPoint x: 527, startPoint y: 222, endPoint x: 508, endPoint y: 221, distance: 19.7
click at [508, 221] on input "فيتش سلايز مع روبيان" at bounding box center [609, 221] width 301 height 16
click at [513, 220] on input "سم سلايز مع روبيان" at bounding box center [609, 221] width 301 height 16
click at [512, 220] on input "سم سلايز مع روبيان" at bounding box center [609, 221] width 301 height 16
paste input "سمكة"
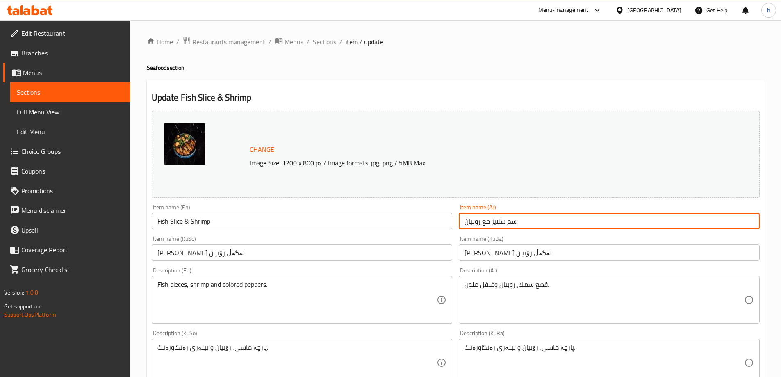
click at [508, 220] on input "سم سلايز مع روبيان" at bounding box center [609, 221] width 301 height 16
drag, startPoint x: 506, startPoint y: 221, endPoint x: 525, endPoint y: 222, distance: 18.9
click at [525, 222] on input "سم سلايز مع روبيان" at bounding box center [609, 221] width 301 height 16
paste input "كة"
click at [729, 220] on input "سمك سلايز مع روبيان" at bounding box center [609, 221] width 301 height 16
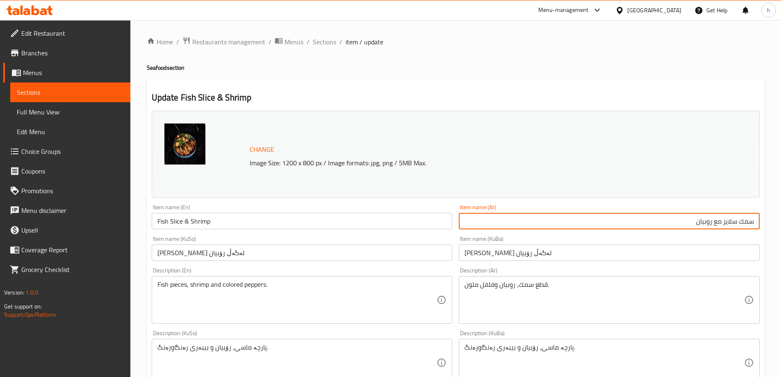
click at [729, 220] on input "سمك سلايز مع روبيان" at bounding box center [609, 221] width 301 height 16
type input "فيتش سلايز مع روبيان"
click at [684, 262] on div "Item name (KuBa) ماسی سادیز لەگەڵ رۆبیان Item name (KuBa)" at bounding box center [608, 248] width 307 height 32
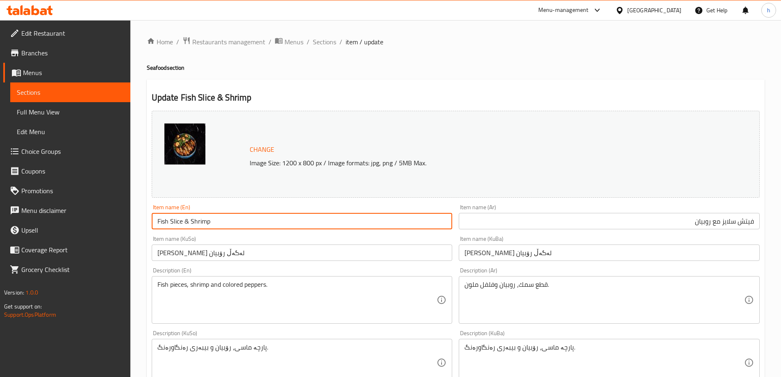
drag, startPoint x: 189, startPoint y: 220, endPoint x: 185, endPoint y: 218, distance: 4.4
click at [185, 218] on input "Fish Slice & Shrimp" at bounding box center [302, 221] width 301 height 16
type input "Fish Slice And Shrimp"
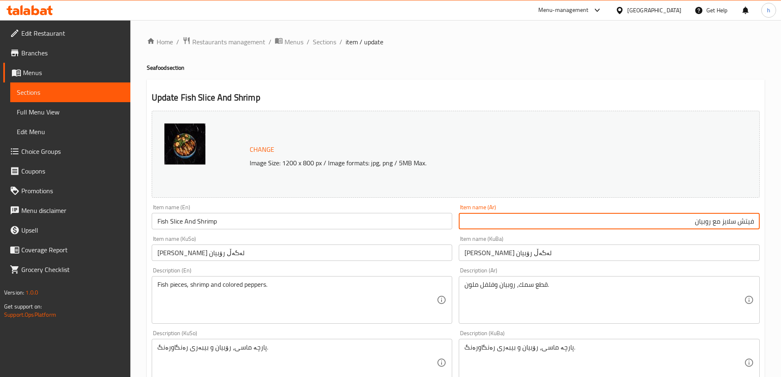
drag, startPoint x: 720, startPoint y: 221, endPoint x: 711, endPoint y: 220, distance: 8.6
click at [711, 220] on input "فيتش سلايز مع روبيان" at bounding box center [609, 221] width 301 height 16
type input "فيتش سلايز وروبيان"
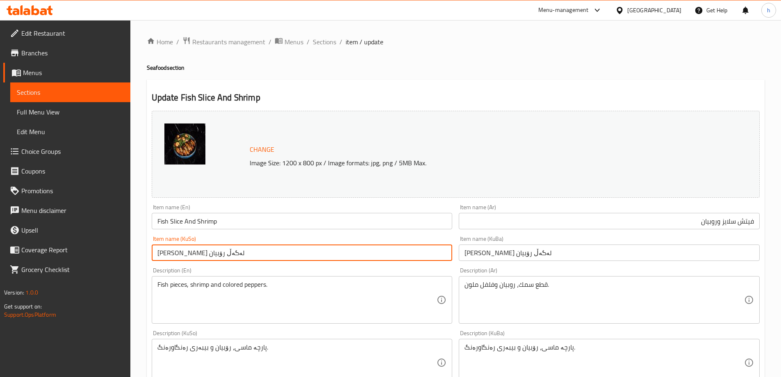
click at [177, 254] on input "ماسی سادیز لەگەڵ رۆبیان" at bounding box center [302, 252] width 301 height 16
type input "ماسی سادیز و رۆبیان"
click at [484, 250] on input "ماسی سادیز لەگەڵ رۆبیان" at bounding box center [609, 252] width 301 height 16
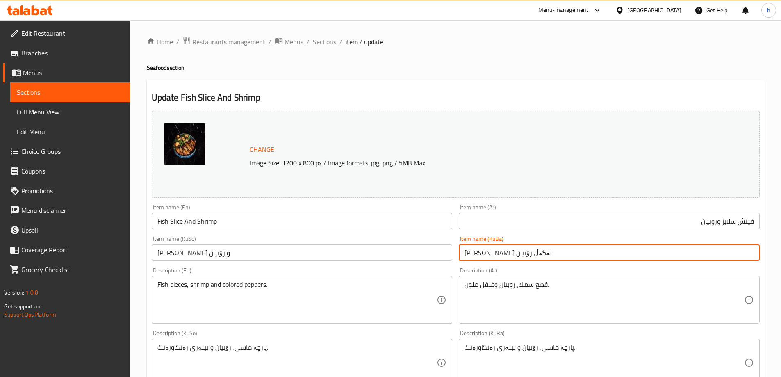
click at [484, 250] on input "ماسی سادیز لەگەڵ رۆبیان" at bounding box center [609, 252] width 301 height 16
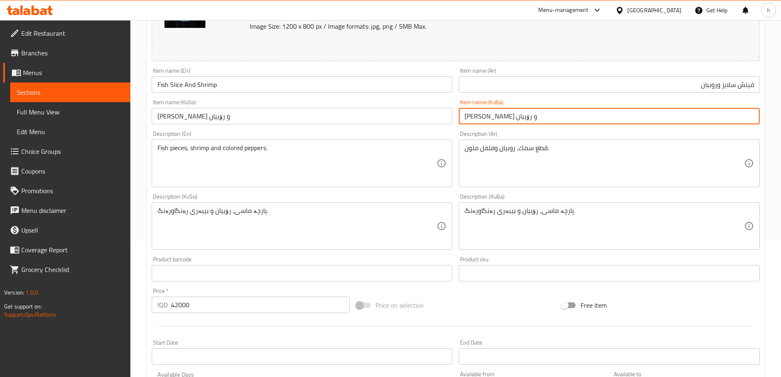
scroll to position [68, 0]
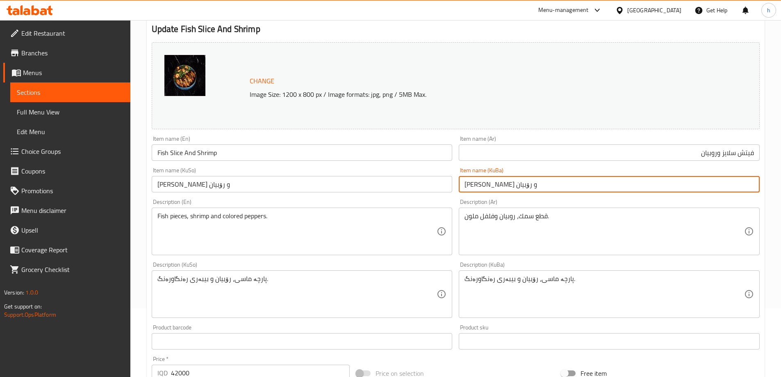
type input "ماسی سادیز و رۆبیان"
click at [744, 153] on input "فيتش سلايز وروبيان" at bounding box center [609, 152] width 301 height 16
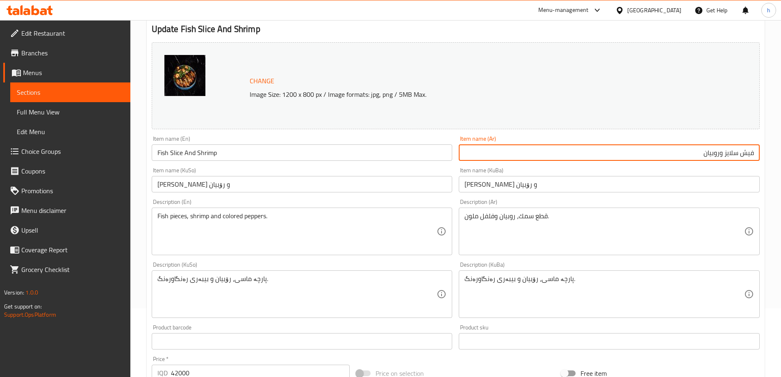
type input "فيش سلايز وروبيان"
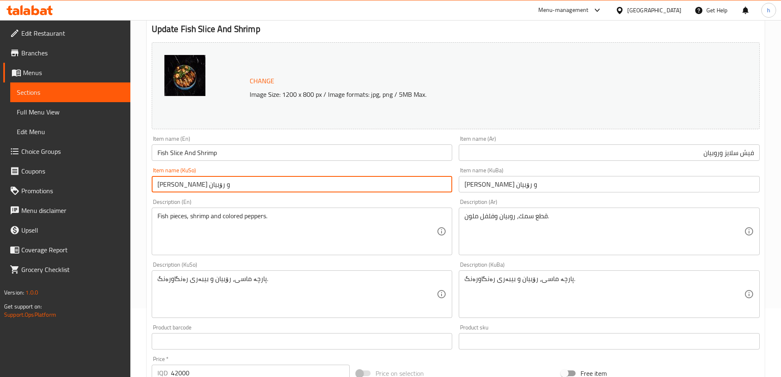
click at [183, 186] on input "ماسی سادیز و رۆبیان" at bounding box center [302, 184] width 301 height 16
type input "ماسی سلایز و رۆبیان"
click at [520, 177] on input "ماسی سادیز و رۆبیان" at bounding box center [609, 184] width 301 height 16
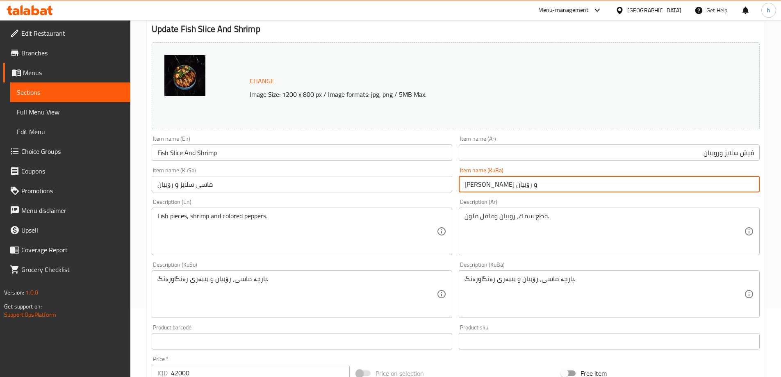
paste input "لا"
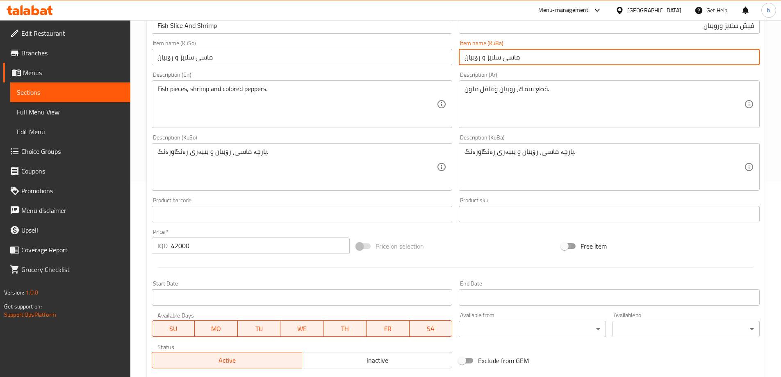
scroll to position [136, 0]
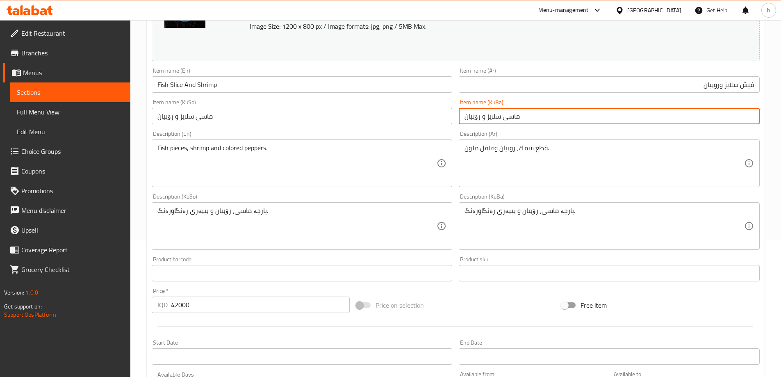
click at [478, 118] on input "ماسی سلایز و رۆبیان" at bounding box center [609, 116] width 301 height 16
type input "ماسی سلایز و ڕوبیان"
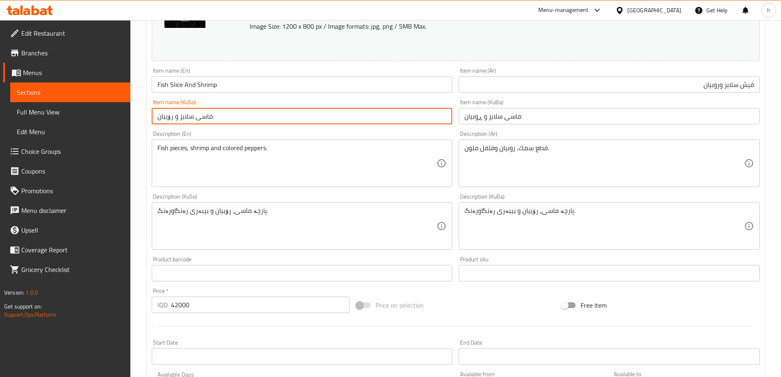
click at [334, 122] on input "ماسی سلایز و رۆبیان" at bounding box center [302, 116] width 301 height 16
paste input "ڕو"
type input "ماسی سلایز و رۆبیان"
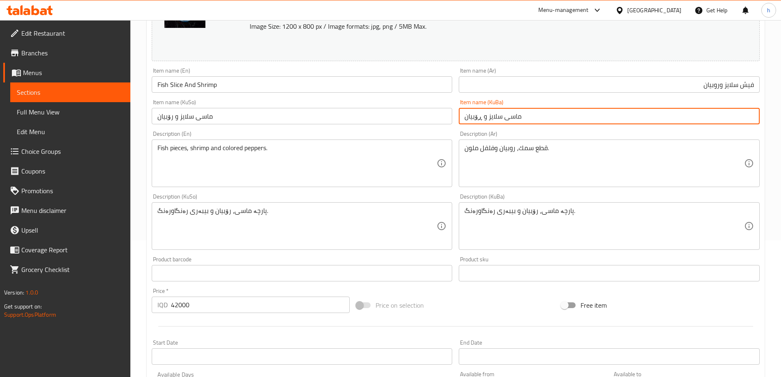
type input "ماسی سلایز و ڕۆبیان"
click at [170, 120] on input "ماسی سلایز و رۆبیان" at bounding box center [302, 116] width 301 height 16
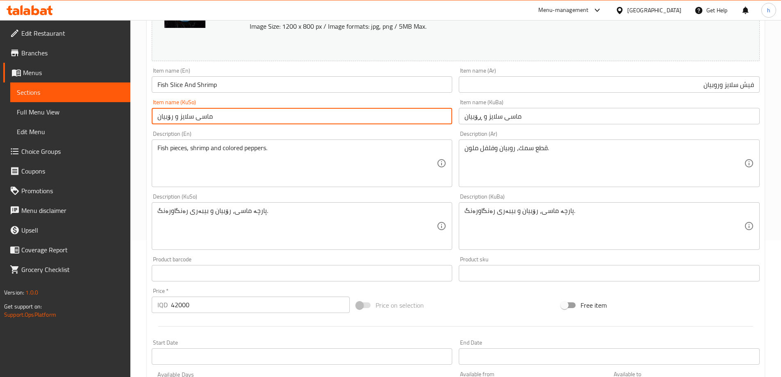
click at [170, 120] on input "ماسی سلایز و رۆبیان" at bounding box center [302, 116] width 301 height 16
click at [173, 115] on input "ماسی سلایز و رۆبیان" at bounding box center [302, 116] width 301 height 16
click at [170, 118] on input "ماسی سلایز و رۆبیان" at bounding box center [302, 116] width 301 height 16
paste input "ڕ"
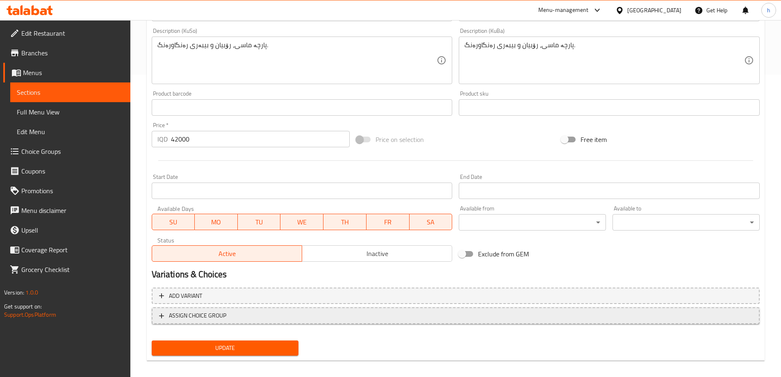
scroll to position [309, 0]
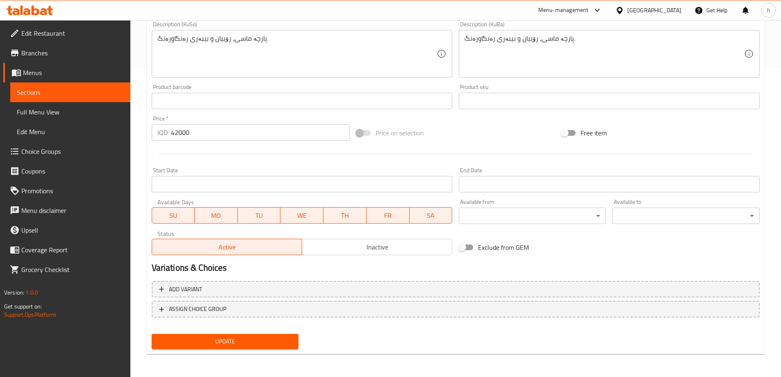
type input "ماسی سلایز و ڕۆبیان"
click at [243, 337] on span "Update" at bounding box center [225, 341] width 134 height 10
click at [206, 340] on span "Update" at bounding box center [225, 341] width 134 height 10
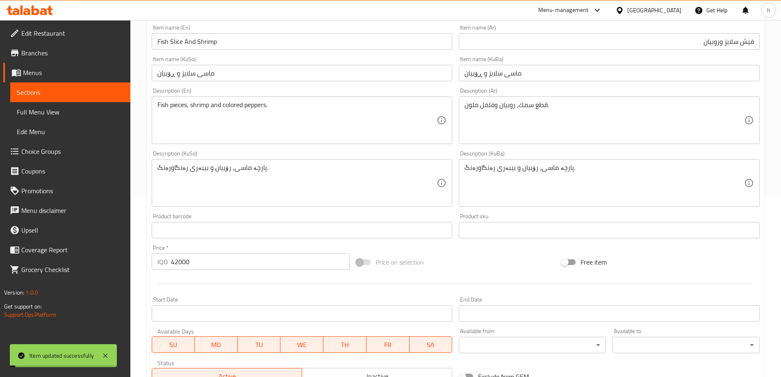
scroll to position [104, 0]
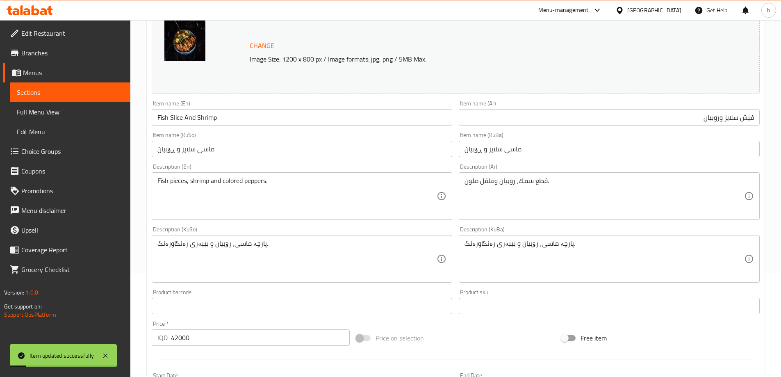
click at [198, 114] on input "Fish Slice And Shrimp" at bounding box center [302, 117] width 301 height 16
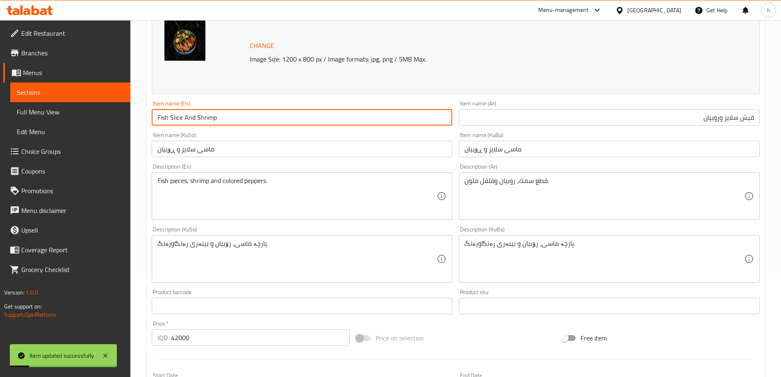
click at [198, 114] on input "Fish Slice And Shrimp" at bounding box center [302, 117] width 301 height 16
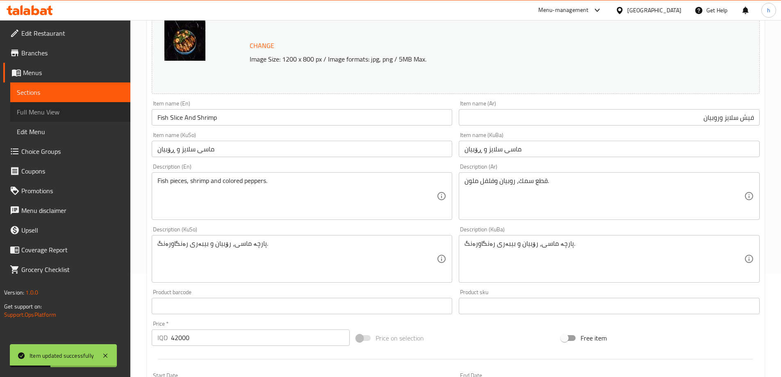
click at [57, 107] on span "Full Menu View" at bounding box center [70, 112] width 107 height 10
click at [50, 118] on link "Full Menu View" at bounding box center [70, 112] width 120 height 20
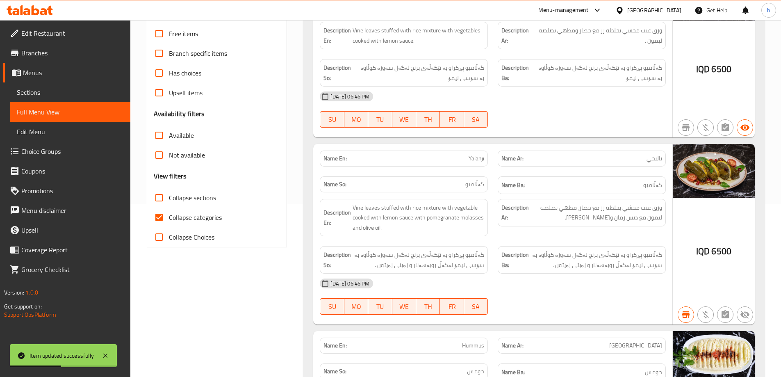
scroll to position [205, 0]
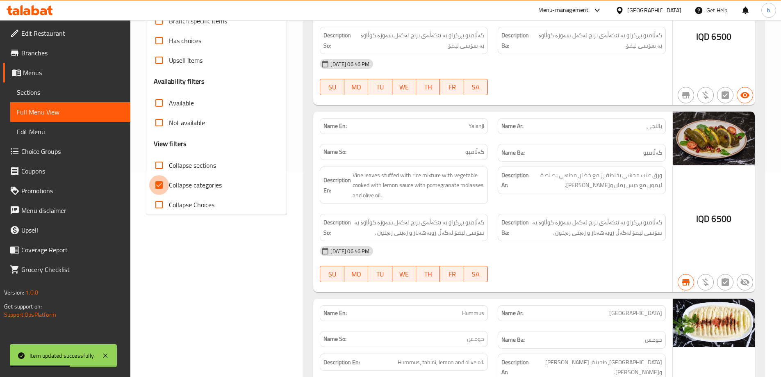
click at [159, 184] on input "Collapse categories" at bounding box center [159, 185] width 20 height 20
checkbox input "false"
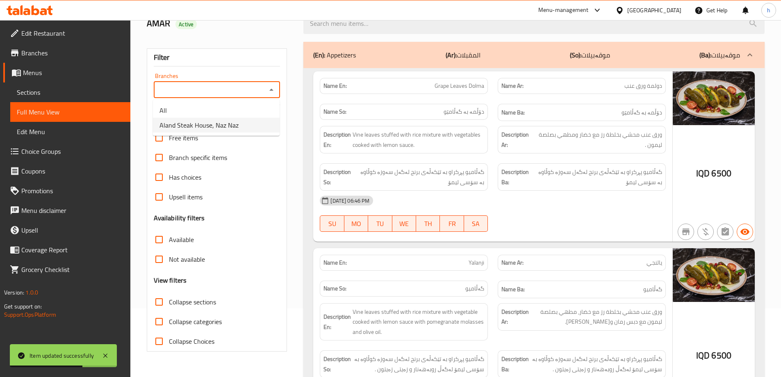
click at [184, 130] on span "Aland Steak House, Naz Naz" at bounding box center [198, 125] width 79 height 10
type input "Aland Steak House, Naz Naz"
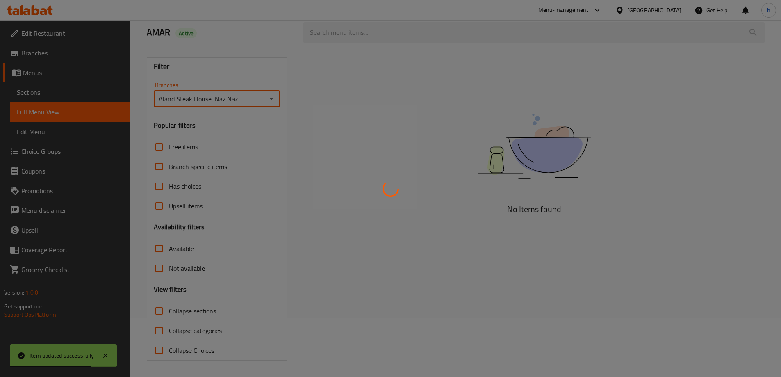
click at [366, 39] on div at bounding box center [390, 188] width 781 height 377
click at [363, 25] on div at bounding box center [390, 188] width 781 height 377
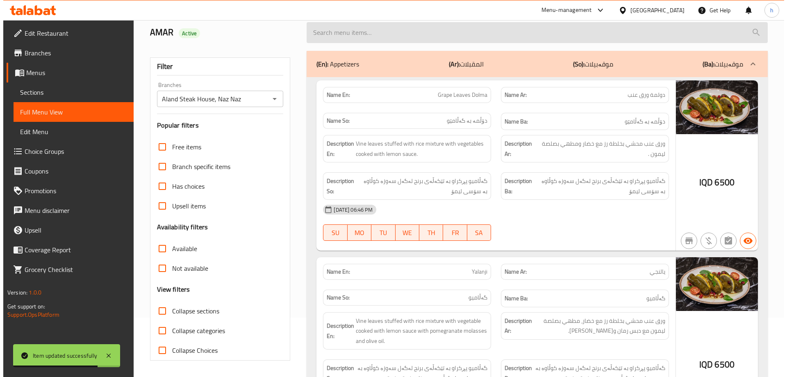
scroll to position [0, 0]
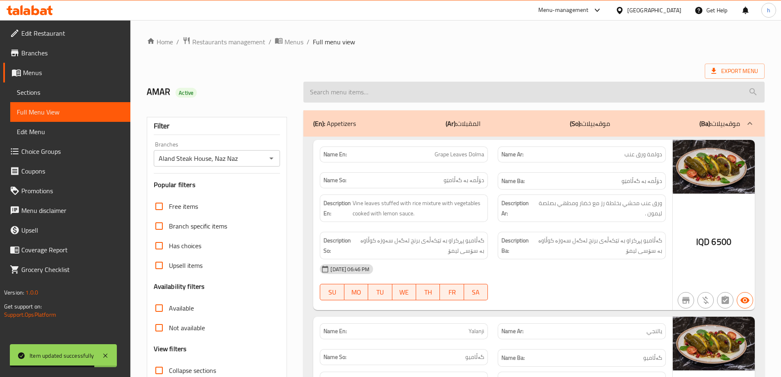
click at [363, 87] on input "search" at bounding box center [533, 92] width 461 height 21
paste input "Fish Slice And Shrimp"
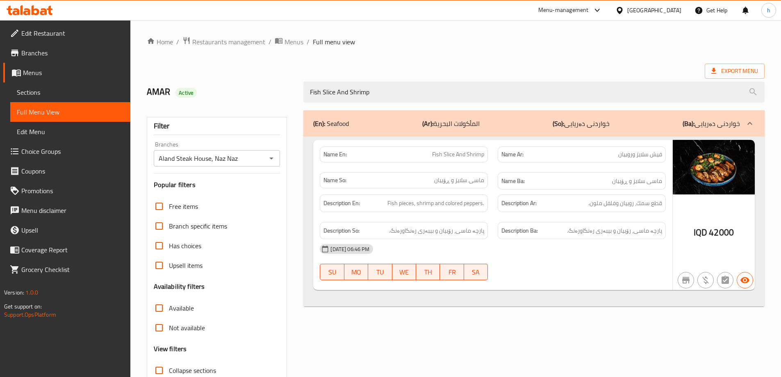
type input "Fish Slice And Shrimp"
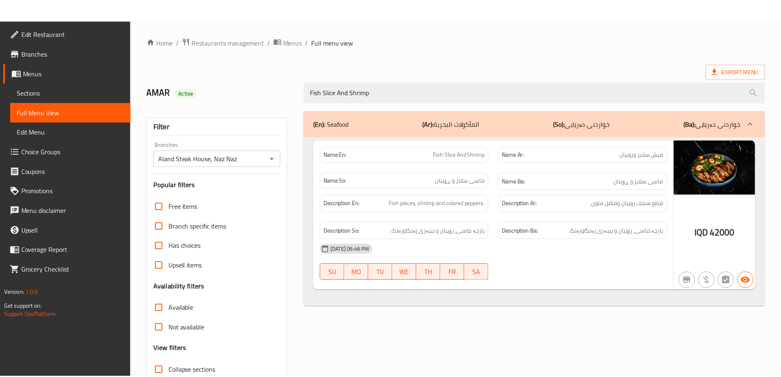
scroll to position [59, 0]
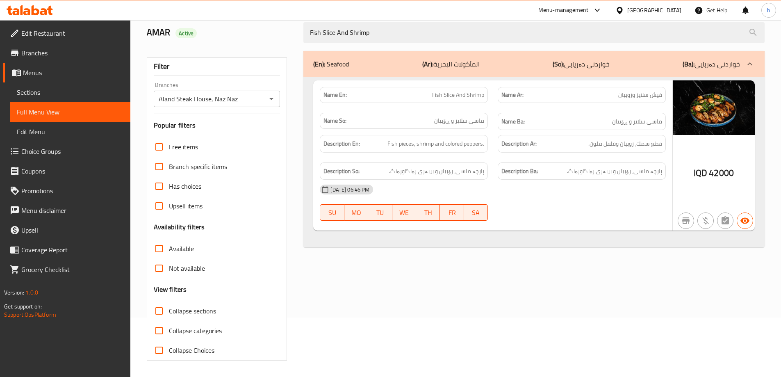
drag, startPoint x: 375, startPoint y: 32, endPoint x: 278, endPoint y: 27, distance: 96.8
click at [278, 27] on div "AMAR Active Fish Slice And Shrimp" at bounding box center [455, 32] width 627 height 36
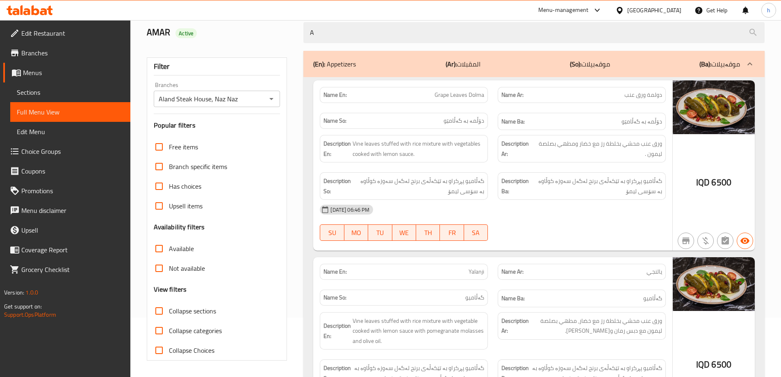
type input "A"
click at [66, 98] on link "Sections" at bounding box center [70, 92] width 120 height 20
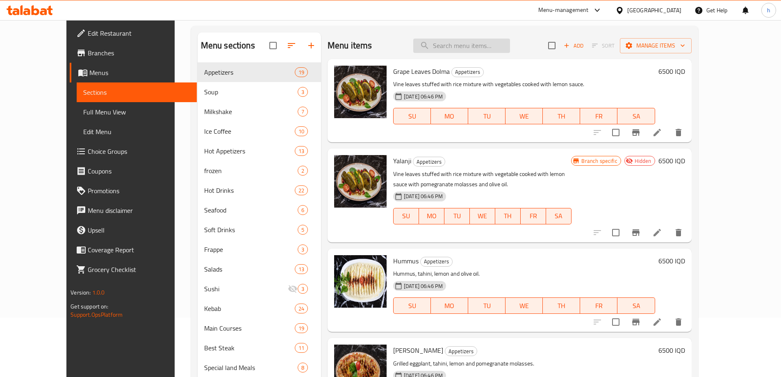
click at [469, 44] on input "search" at bounding box center [461, 46] width 97 height 14
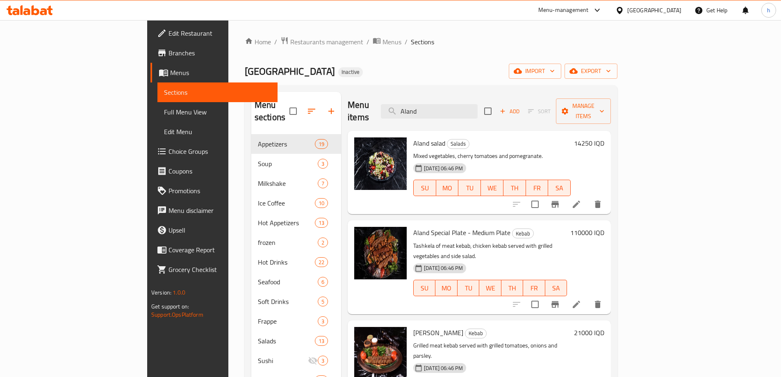
click at [436, 50] on div "Home / Restaurants management / Menus / Sections Aland Steak House Inactive imp…" at bounding box center [431, 316] width 372 height 560
click at [460, 104] on input "Aland" at bounding box center [429, 111] width 97 height 14
click at [477, 104] on input "land" at bounding box center [429, 111] width 97 height 14
type input "l"
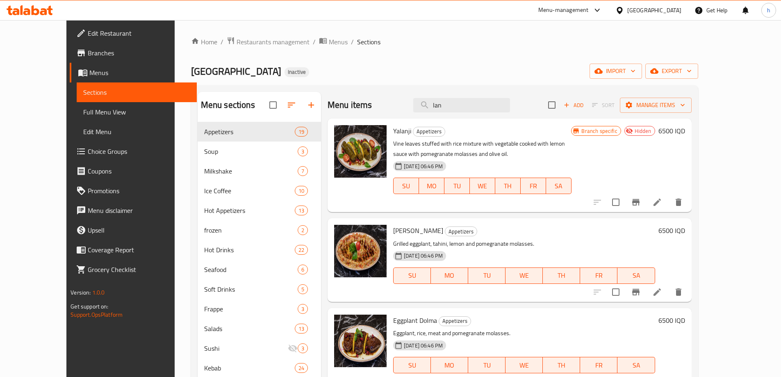
type input "land"
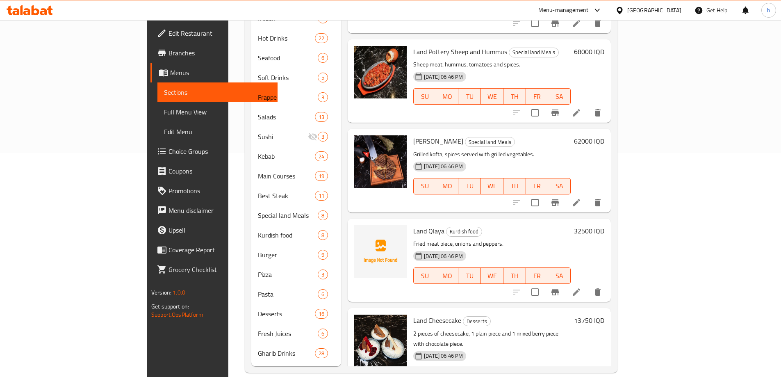
scroll to position [699, 0]
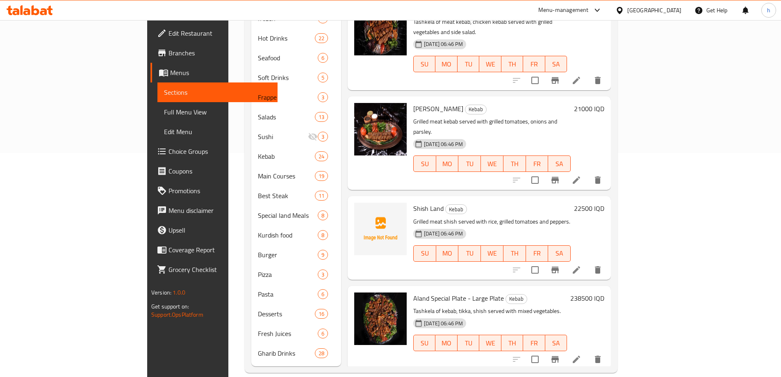
scroll to position [699, 0]
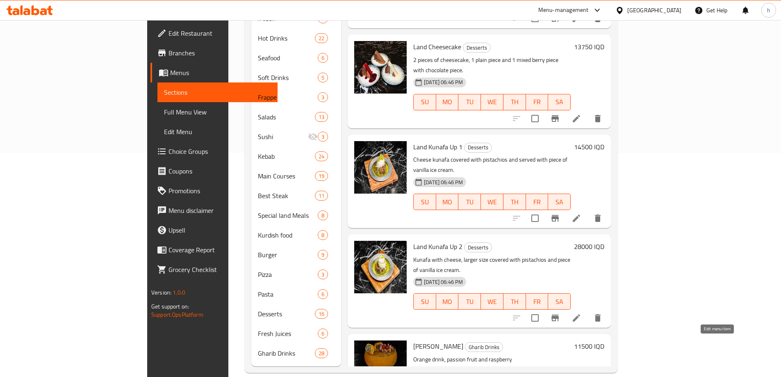
type input "land"
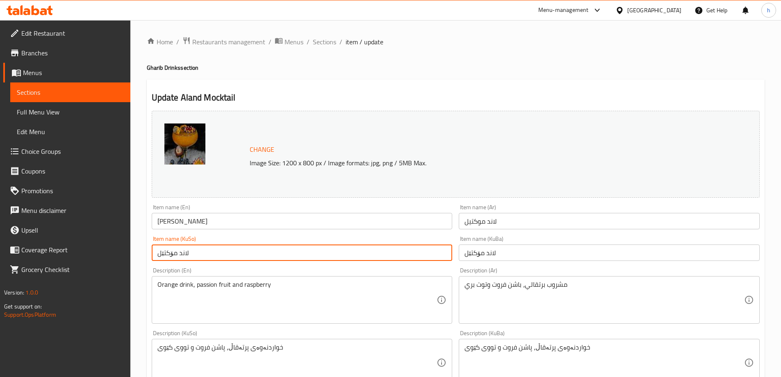
click at [188, 252] on input "لاند مۆکتێل" at bounding box center [302, 252] width 301 height 16
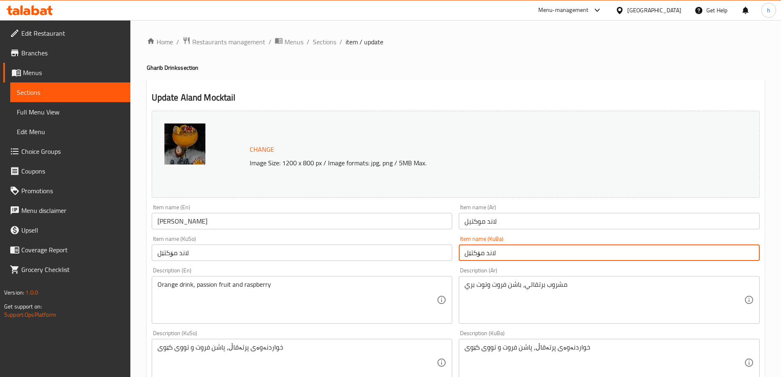
click at [496, 251] on input "لاند مۆکتێل" at bounding box center [609, 252] width 301 height 16
type input "لاند مۆکتێل‌"
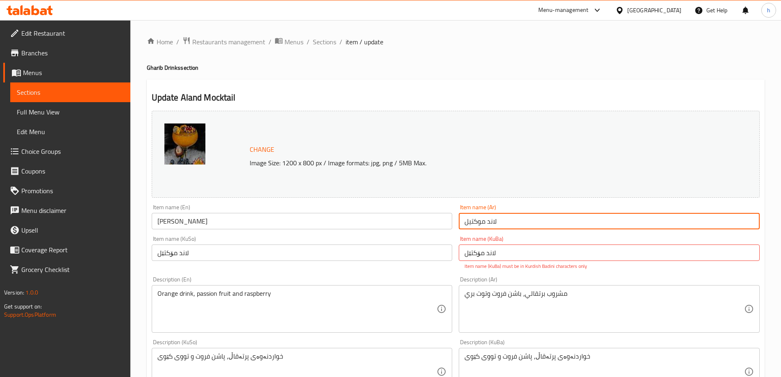
click at [492, 218] on input "لاند موكتيل" at bounding box center [609, 221] width 301 height 16
paste input "آلاند"
type input "[PERSON_NAME]"
click at [503, 253] on input "لاند مۆکتێل‌" at bounding box center [609, 252] width 301 height 16
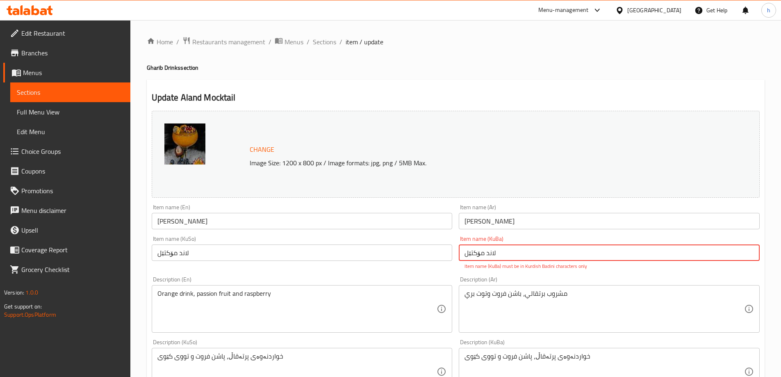
click at [504, 254] on input "لاند مۆکتێل‌" at bounding box center [609, 252] width 301 height 16
drag, startPoint x: 496, startPoint y: 255, endPoint x: 489, endPoint y: 254, distance: 7.6
click at [488, 254] on input "لاند مۆکتێل‌" at bounding box center [609, 252] width 301 height 16
click at [491, 253] on input "لاند مۆکتێل‌" at bounding box center [609, 252] width 301 height 16
drag, startPoint x: 485, startPoint y: 254, endPoint x: 497, endPoint y: 254, distance: 12.3
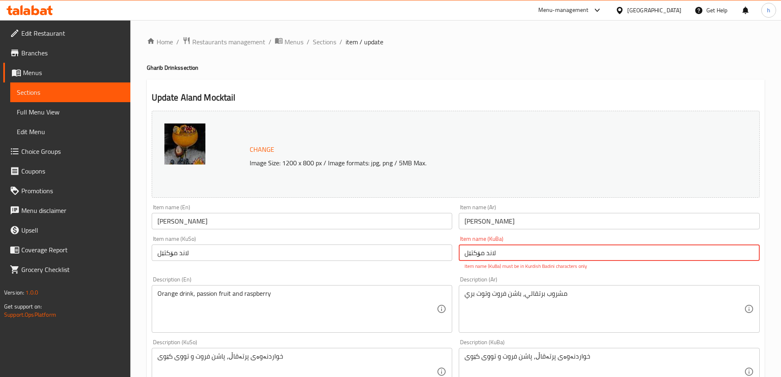
click at [497, 254] on input "لاند مۆکتێل‌" at bounding box center [609, 252] width 301 height 16
click at [490, 255] on input "لاند مۆکتێل‌" at bounding box center [609, 252] width 301 height 16
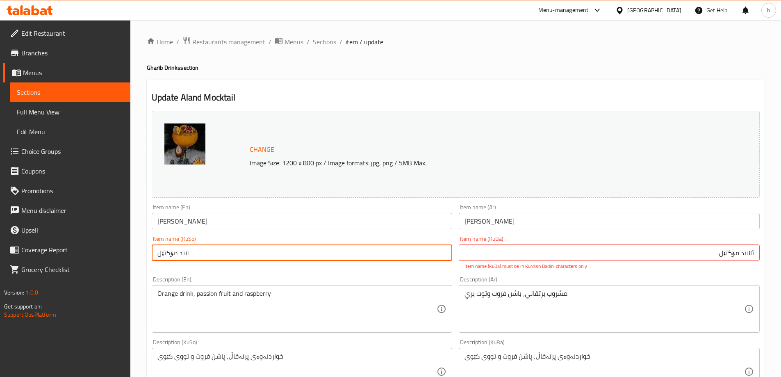
click at [433, 258] on input "لاند مۆکتێل" at bounding box center [302, 252] width 301 height 16
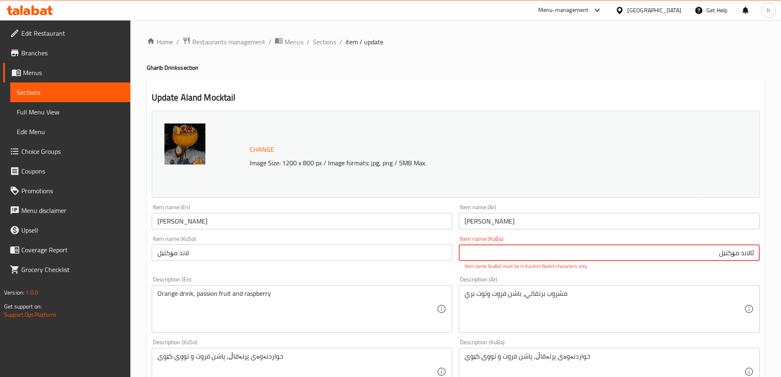
click at [740, 250] on input "ئالاند مۆکتێل‌" at bounding box center [609, 252] width 301 height 16
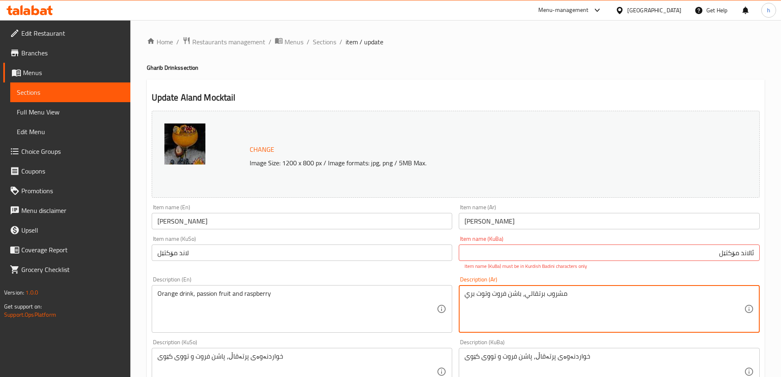
click at [729, 251] on input "ئالاند مۆکتێل‌" at bounding box center [609, 252] width 301 height 16
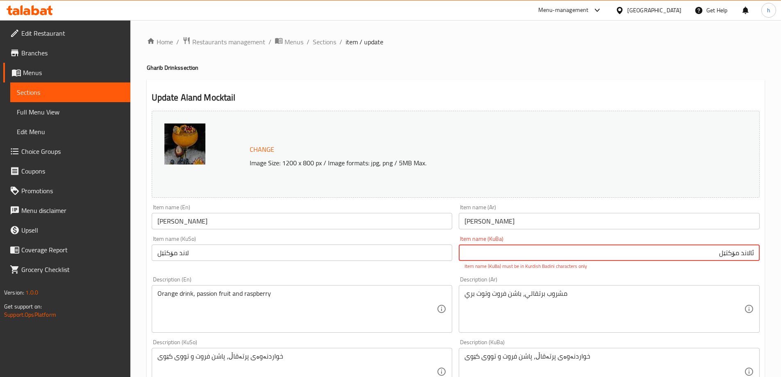
click at [720, 253] on input "ئالاند مۆکتێل‌" at bounding box center [609, 252] width 301 height 16
type input "ئالاند مۆکتێلل"
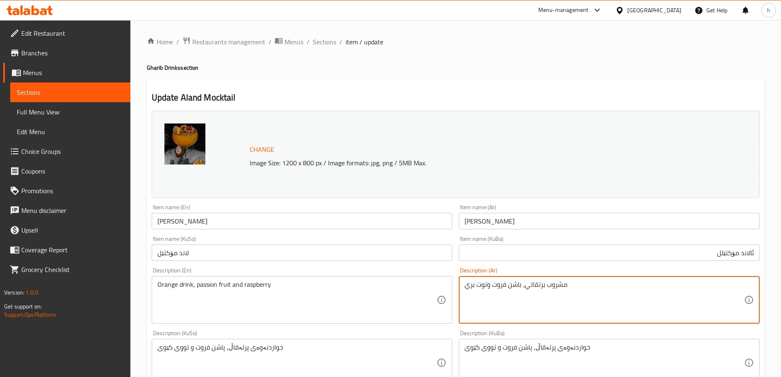
click at [731, 248] on input "ئالاند مۆکتێلل" at bounding box center [609, 252] width 301 height 16
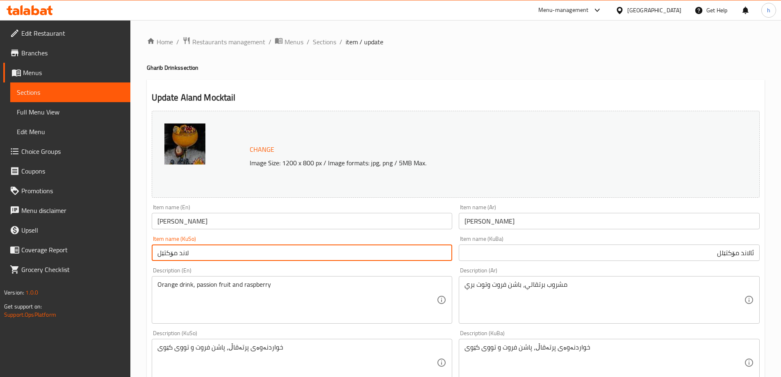
click at [335, 255] on input "لاند مۆکتێل" at bounding box center [302, 252] width 301 height 16
paste input "ئالاند مۆکتێل"
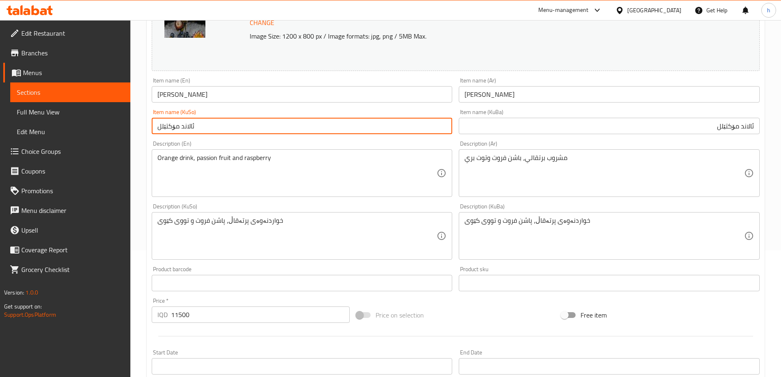
scroll to position [309, 0]
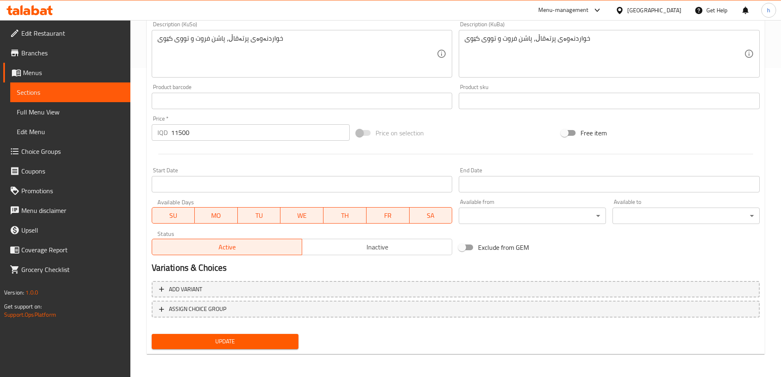
type input "ئالاند مۆکتێلل"
click at [291, 340] on span "Update" at bounding box center [225, 341] width 134 height 10
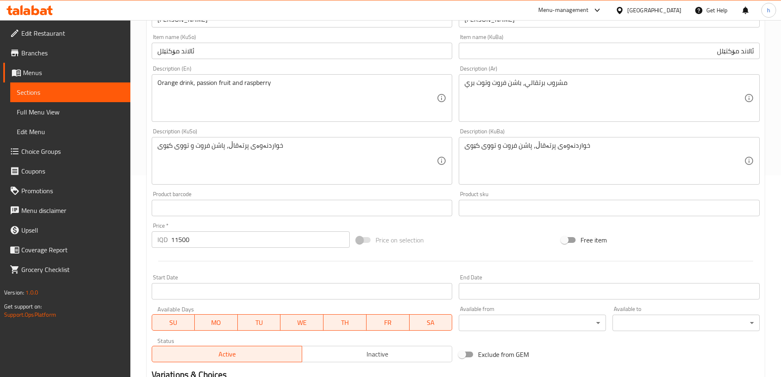
scroll to position [104, 0]
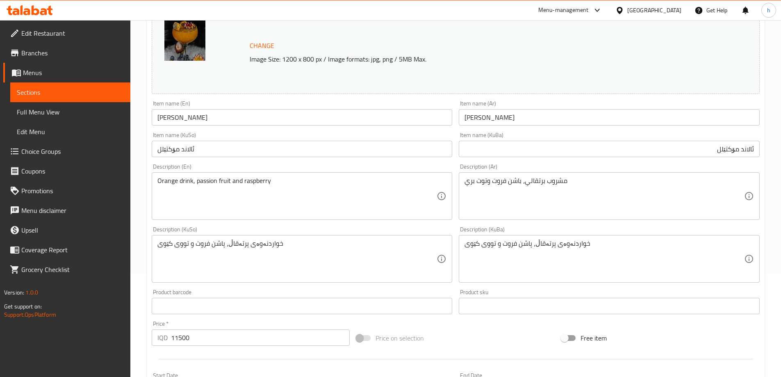
click at [749, 152] on input "ئالاند مۆکتێلل" at bounding box center [609, 149] width 301 height 16
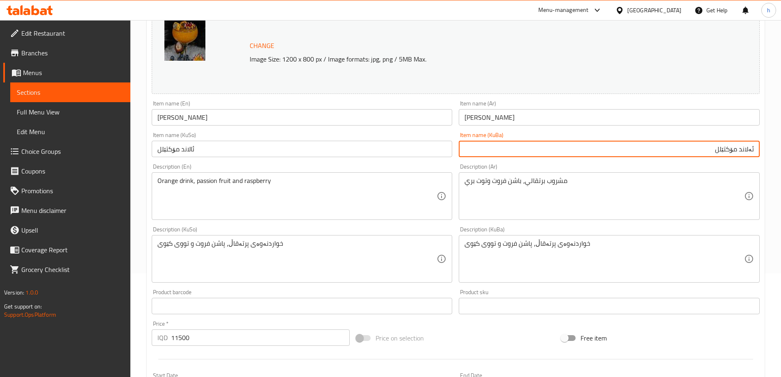
click at [746, 149] on input "ئەلاند مۆکتێلل" at bounding box center [609, 149] width 301 height 16
type input "ئەلەند مۆکتێلل"
click at [261, 145] on input "ئالاند مۆکتێلل" at bounding box center [302, 149] width 301 height 16
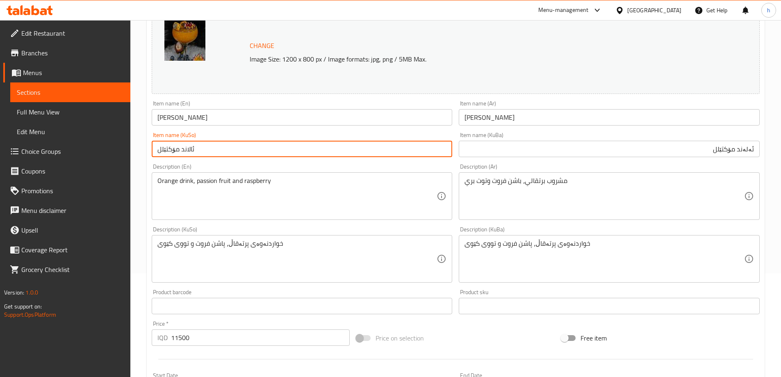
paste input "ەلە"
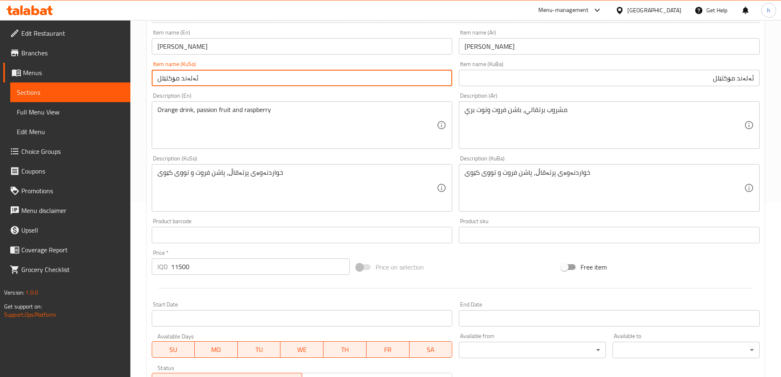
scroll to position [309, 0]
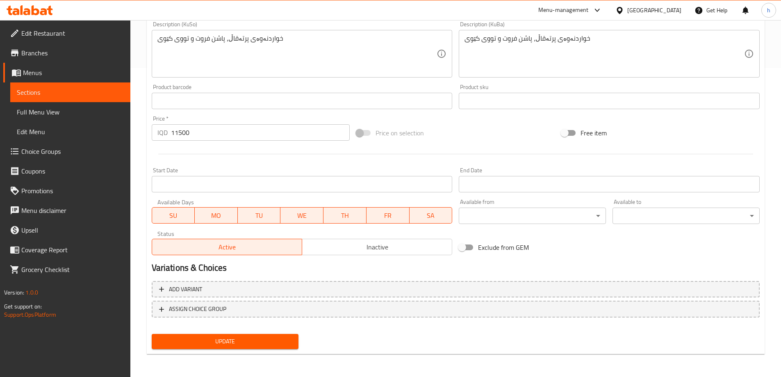
type input "ئەلەند مۆکتێلل"
click at [234, 341] on span "Update" at bounding box center [225, 341] width 134 height 10
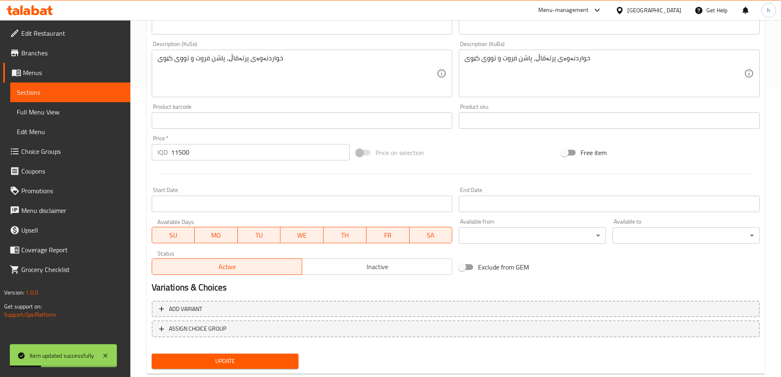
scroll to position [104, 0]
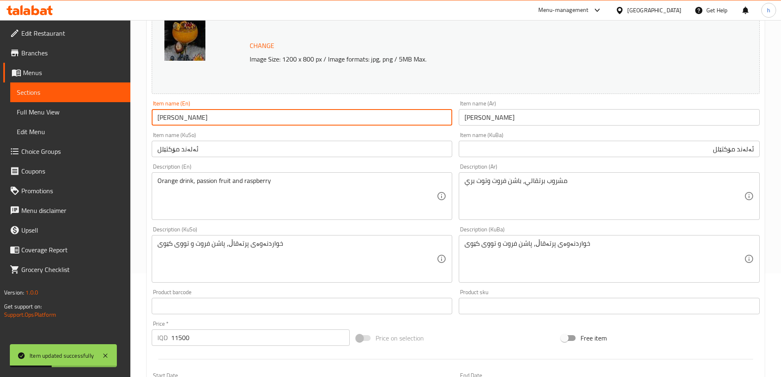
click at [182, 114] on input "[PERSON_NAME]" at bounding box center [302, 117] width 301 height 16
click at [32, 112] on span "Full Menu View" at bounding box center [70, 112] width 107 height 10
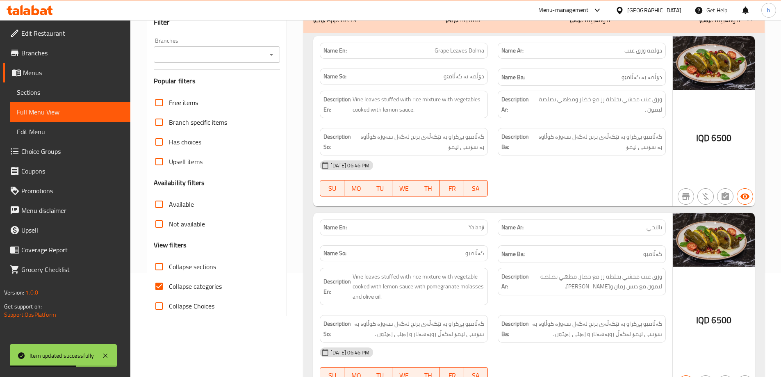
drag, startPoint x: 161, startPoint y: 284, endPoint x: 173, endPoint y: 250, distance: 35.3
click at [160, 284] on input "Collapse categories" at bounding box center [159, 286] width 20 height 20
checkbox input "false"
click at [264, 53] on input "Branches" at bounding box center [210, 54] width 108 height 11
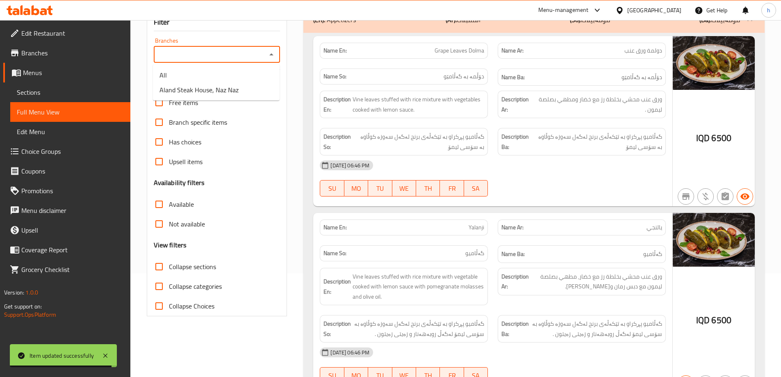
click at [269, 55] on icon "Close" at bounding box center [271, 55] width 10 height 10
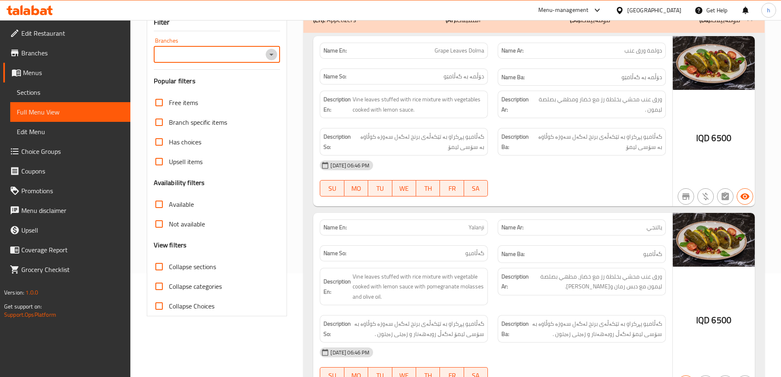
click at [270, 57] on icon "Open" at bounding box center [271, 55] width 10 height 10
click at [235, 88] on span "Aland Steak House, Naz Naz" at bounding box center [198, 90] width 79 height 10
type input "Aland Steak House, Naz Naz"
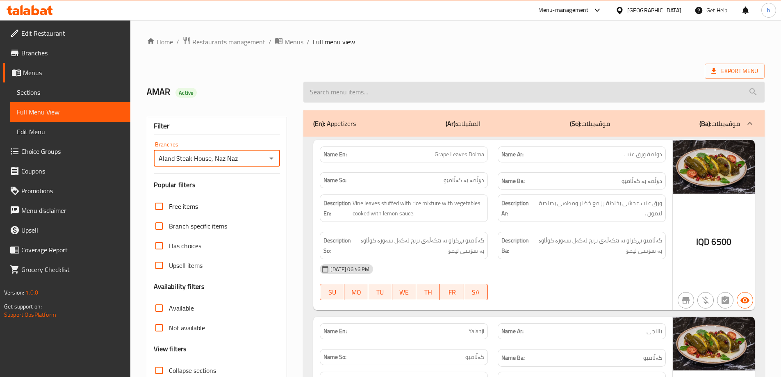
click at [351, 91] on input "search" at bounding box center [533, 92] width 461 height 21
paste input "[PERSON_NAME]"
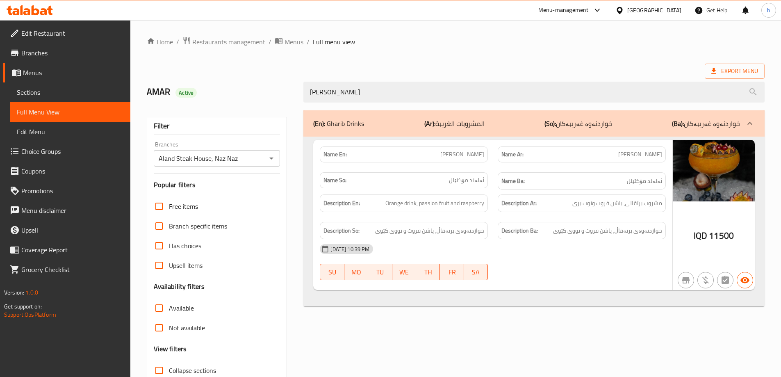
type input "[PERSON_NAME]"
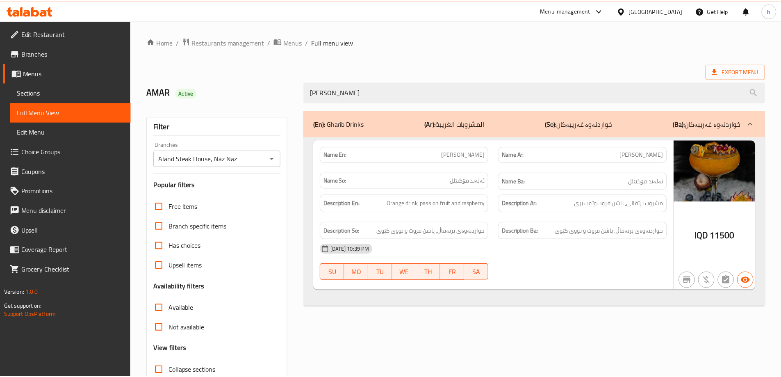
scroll to position [59, 0]
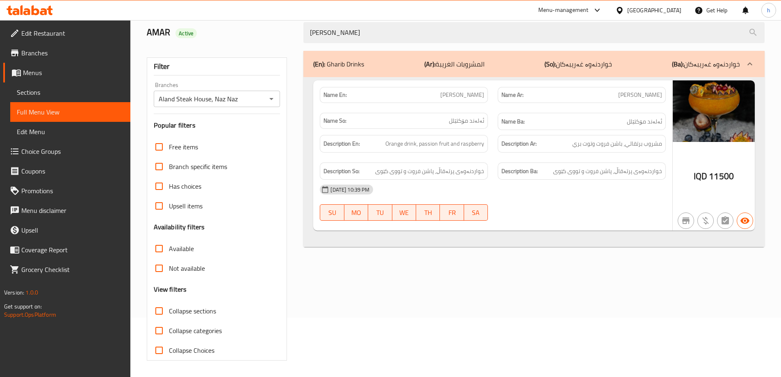
click at [64, 94] on span "Sections" at bounding box center [70, 92] width 107 height 10
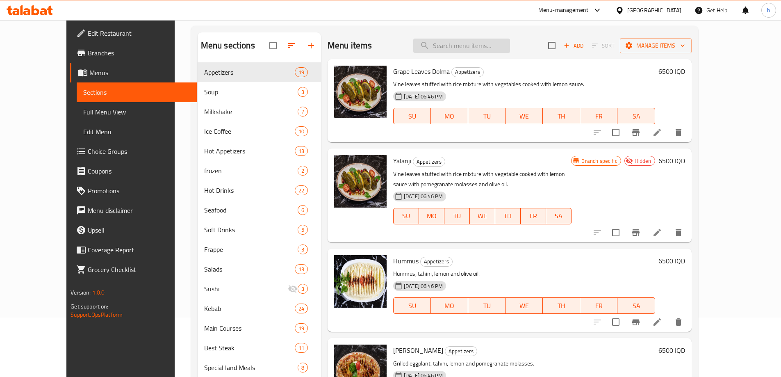
click at [477, 45] on input "search" at bounding box center [461, 46] width 97 height 14
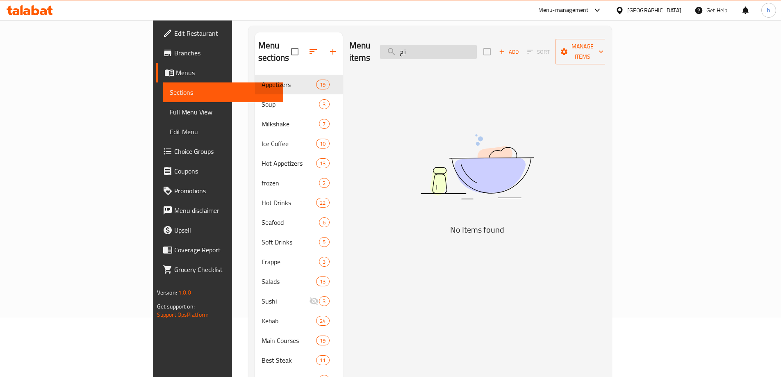
type input "ت"
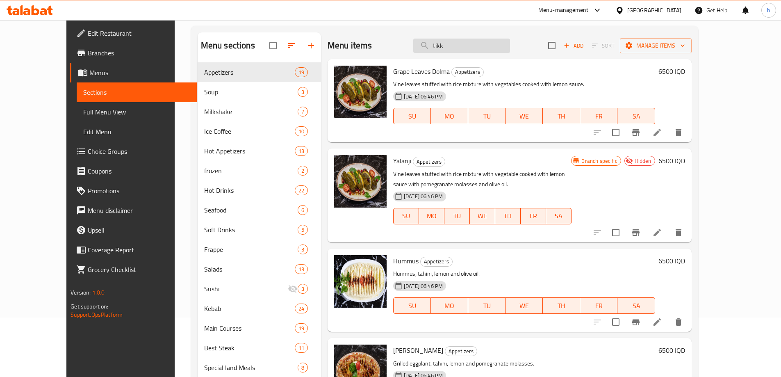
type input "tikki"
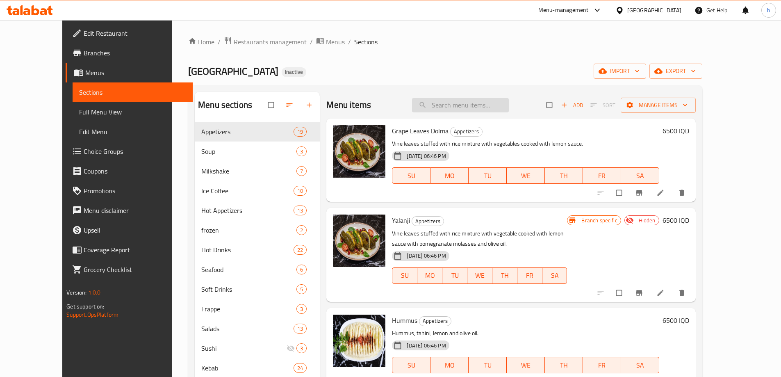
click at [506, 105] on input "search" at bounding box center [460, 105] width 97 height 14
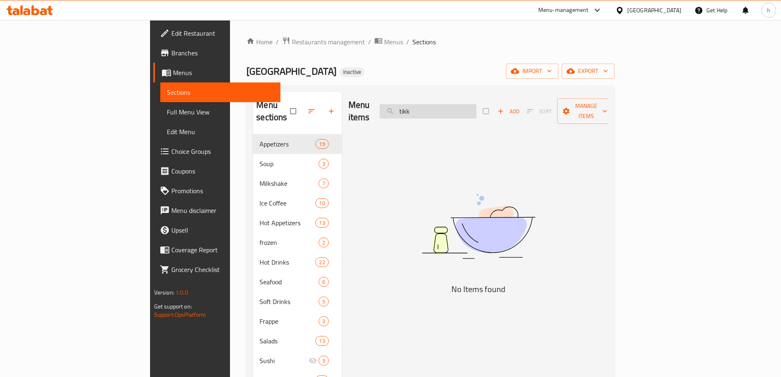
type input "tik"
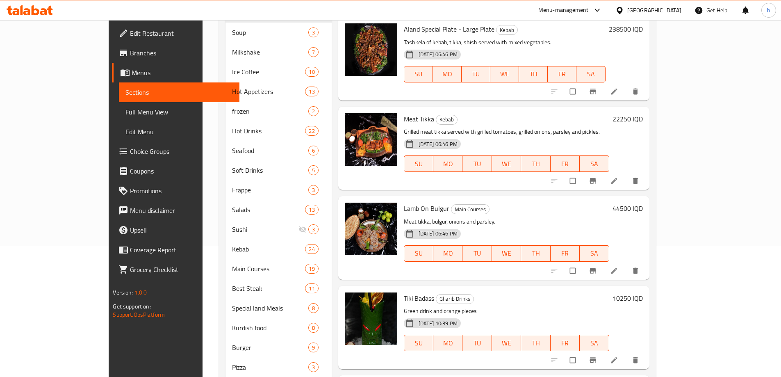
scroll to position [224, 0]
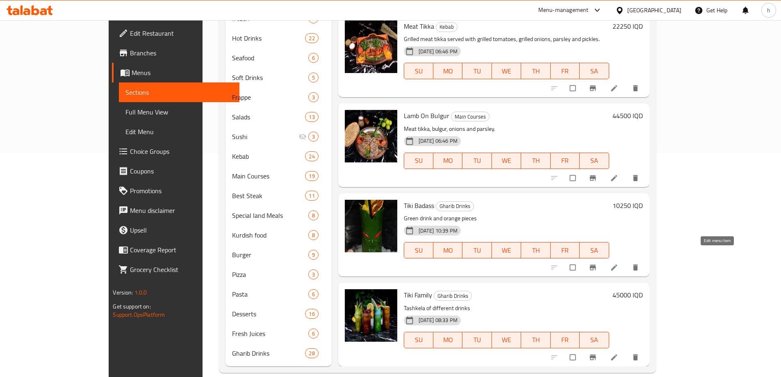
click at [618, 263] on icon at bounding box center [614, 267] width 8 height 8
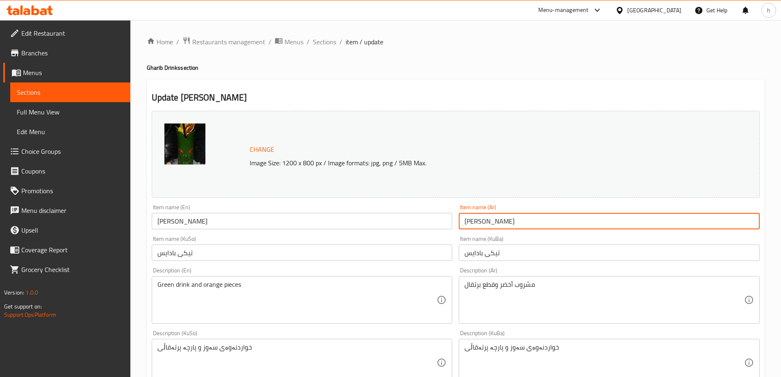
click at [479, 220] on input "[PERSON_NAME]" at bounding box center [609, 221] width 301 height 16
type input "تيكي بارادايس"
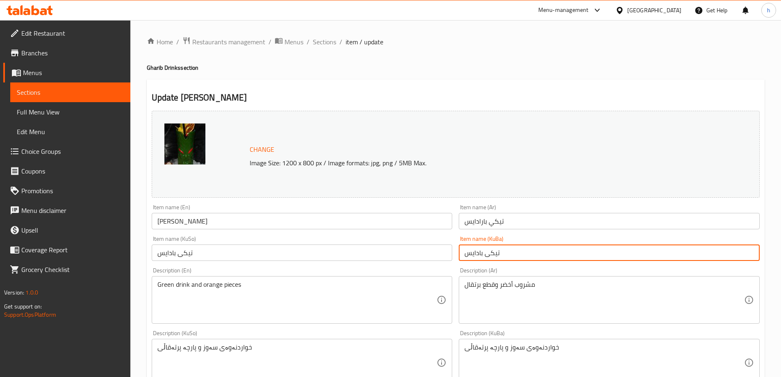
click at [491, 252] on input "تیکی بادایس" at bounding box center [609, 252] width 301 height 16
drag, startPoint x: 483, startPoint y: 251, endPoint x: 464, endPoint y: 250, distance: 18.9
click at [464, 250] on input "تیکی بادایس" at bounding box center [609, 252] width 301 height 16
click at [517, 254] on input "پارادایستیکی" at bounding box center [609, 252] width 301 height 16
click at [513, 253] on input "تیکی پارادایس" at bounding box center [609, 252] width 301 height 16
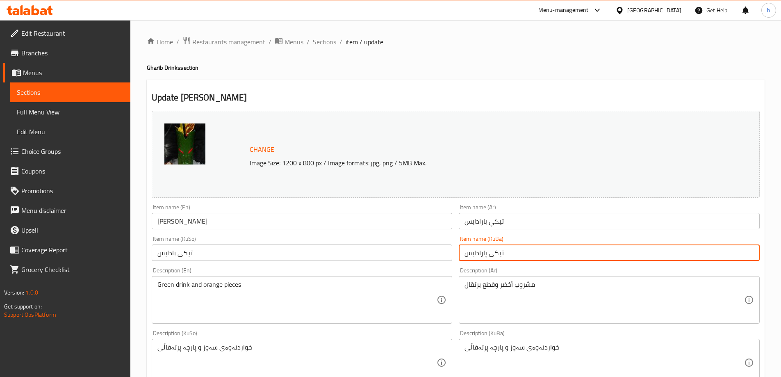
type input "تیکی پارادایس"
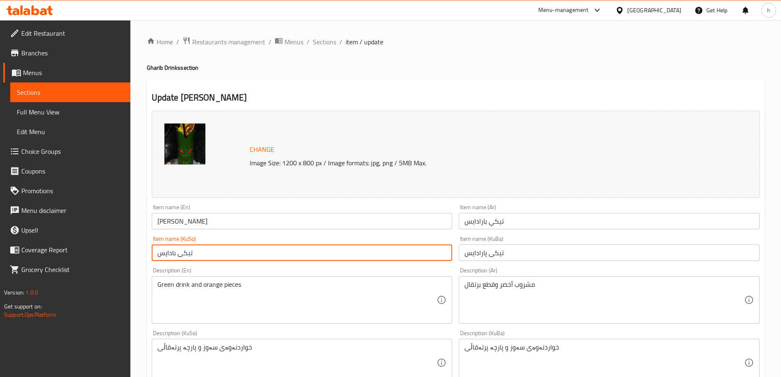
click at [234, 248] on input "تیکی بادایس" at bounding box center [302, 252] width 301 height 16
paste input "پار"
click at [171, 254] on input "تیکی پارادایس" at bounding box center [302, 252] width 301 height 16
type input "تیکی پارەدایس"
click at [490, 252] on input "تیکی پارادایس" at bounding box center [609, 252] width 301 height 16
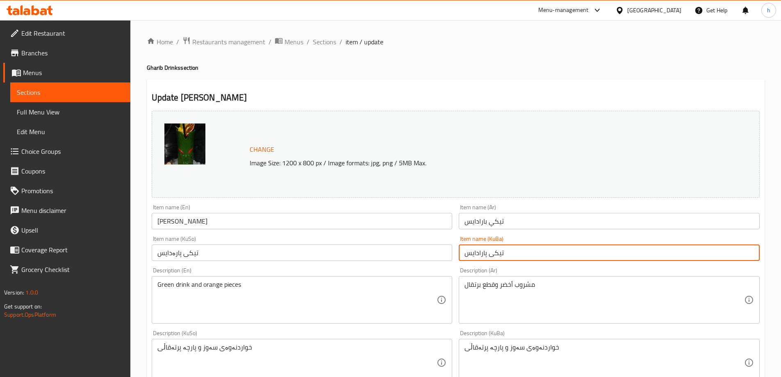
paste input "ە"
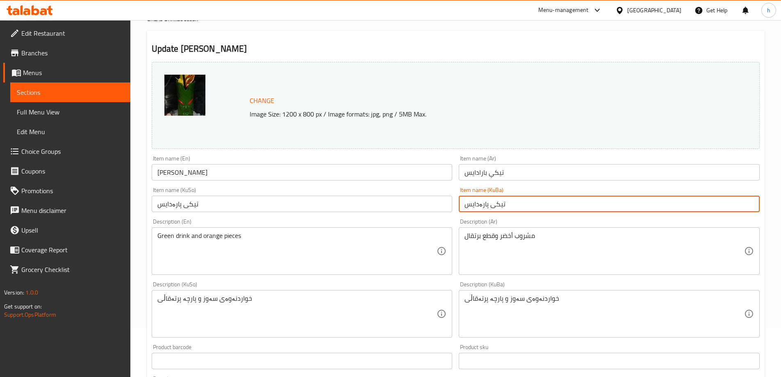
scroll to position [68, 0]
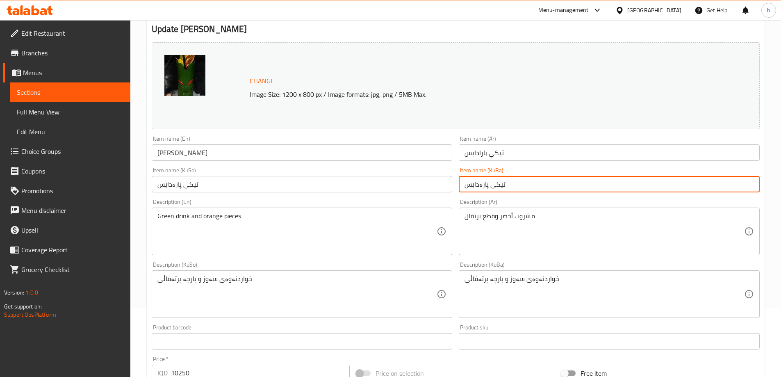
type input "تیکی پارەدایس"
click at [181, 153] on input "[PERSON_NAME]" at bounding box center [302, 152] width 301 height 16
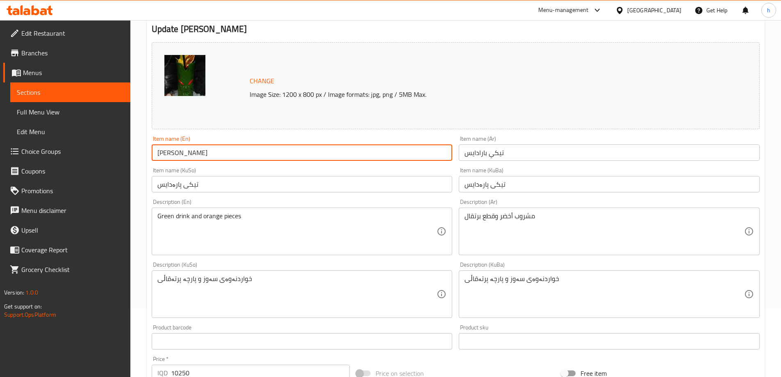
click at [181, 153] on input "[PERSON_NAME]" at bounding box center [302, 152] width 301 height 16
click at [220, 152] on input "[PERSON_NAME]" at bounding box center [302, 152] width 301 height 16
click at [191, 154] on input "[PERSON_NAME]" at bounding box center [302, 152] width 301 height 16
click at [259, 150] on input "[PERSON_NAME]" at bounding box center [302, 152] width 301 height 16
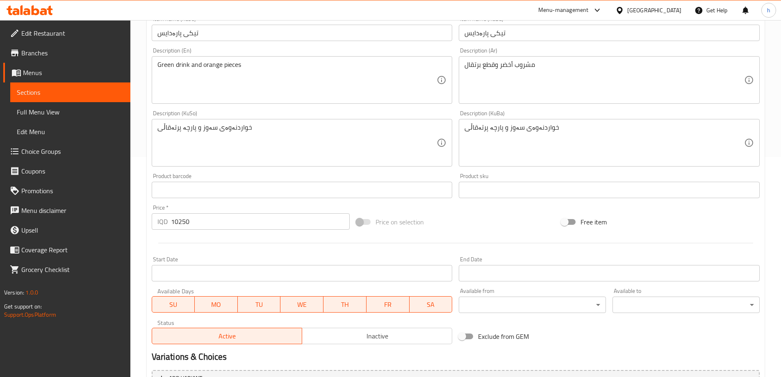
scroll to position [309, 0]
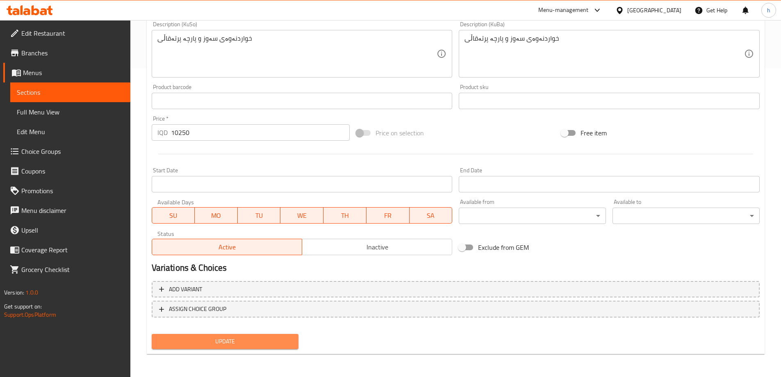
click at [236, 338] on span "Update" at bounding box center [225, 341] width 134 height 10
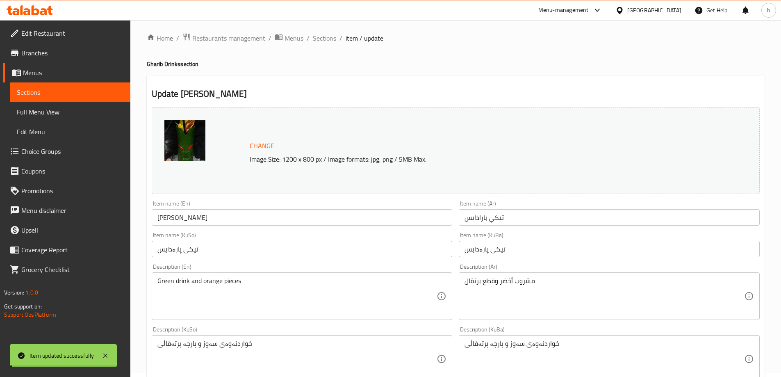
scroll to position [0, 0]
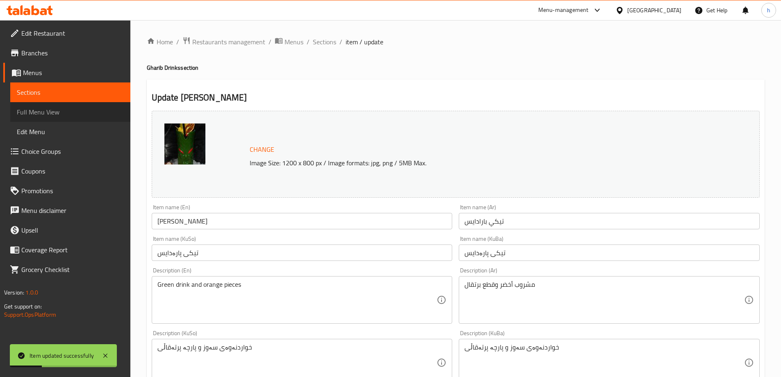
click at [45, 108] on span "Full Menu View" at bounding box center [70, 112] width 107 height 10
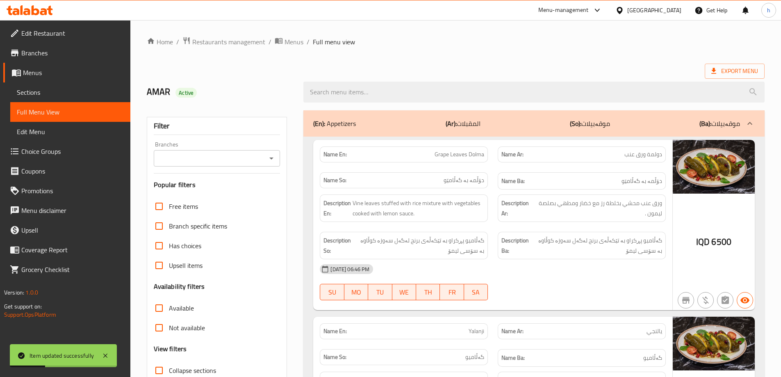
click at [273, 159] on icon "Open" at bounding box center [271, 158] width 10 height 10
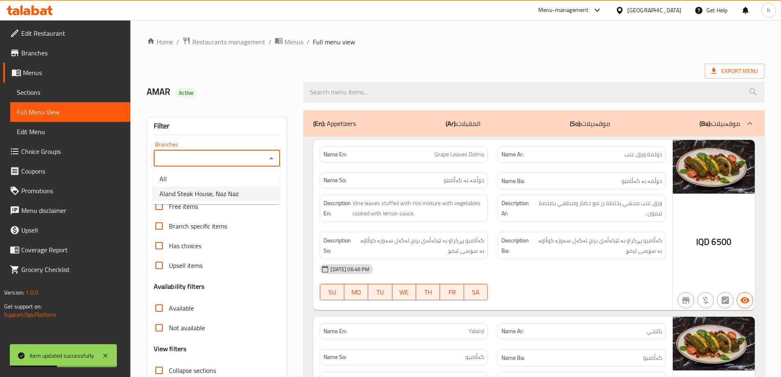
click at [187, 194] on span "Aland Steak House, Naz Naz" at bounding box center [198, 194] width 79 height 10
type input "Aland Steak House, Naz Naz"
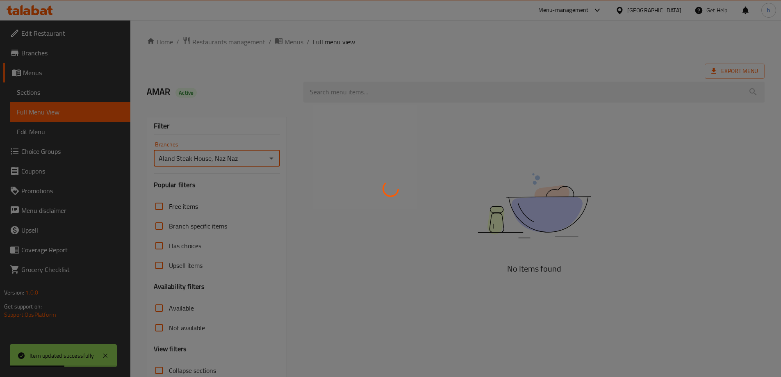
scroll to position [15, 0]
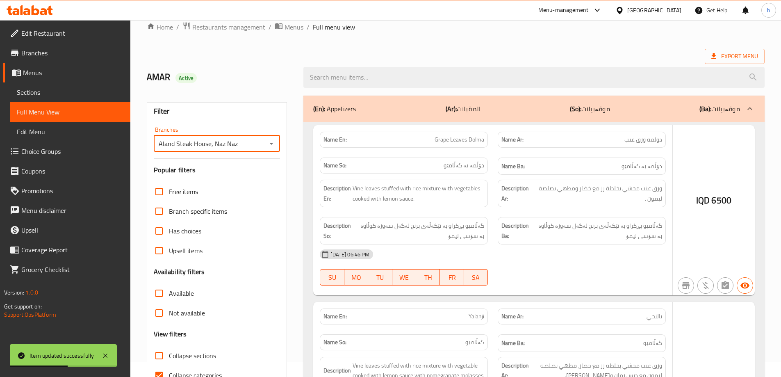
click at [155, 327] on div at bounding box center [390, 188] width 781 height 377
click at [160, 328] on div at bounding box center [390, 188] width 781 height 377
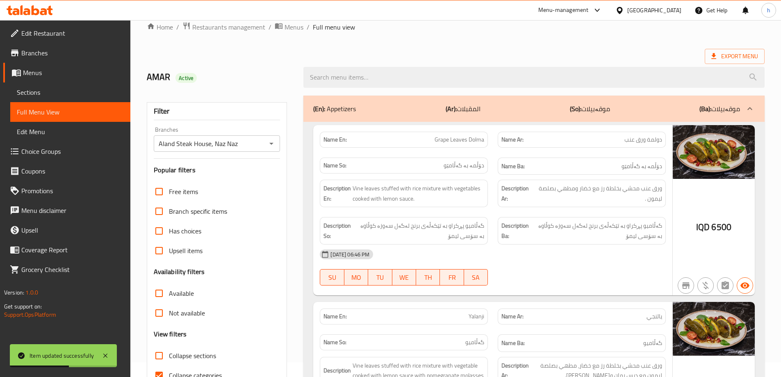
scroll to position [59, 0]
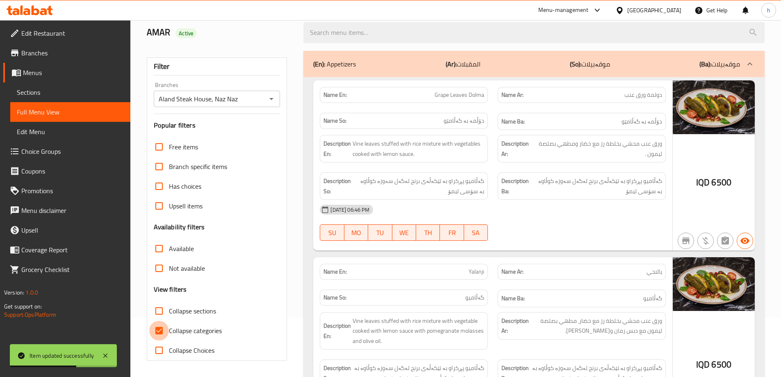
click at [157, 332] on input "Collapse categories" at bounding box center [159, 330] width 20 height 20
checkbox input "false"
click at [159, 310] on input "Collapse sections" at bounding box center [159, 311] width 20 height 20
checkbox input "true"
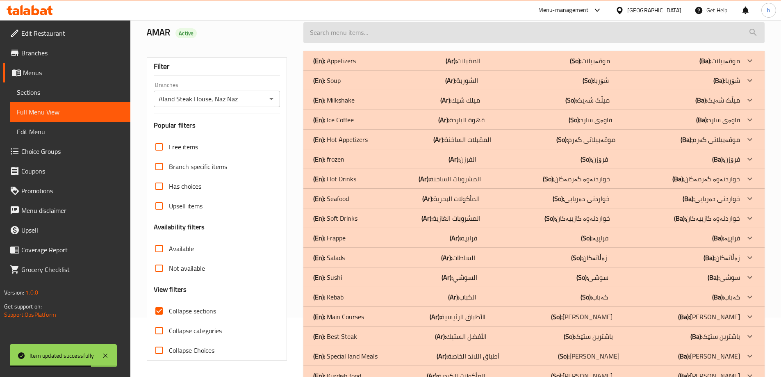
click at [350, 32] on input "search" at bounding box center [533, 32] width 461 height 21
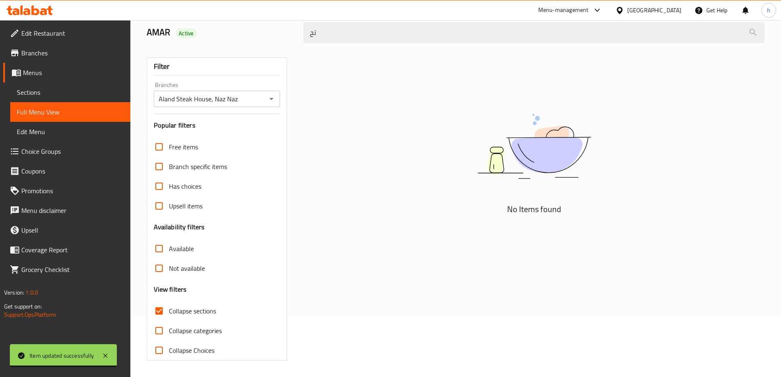
type input "ت"
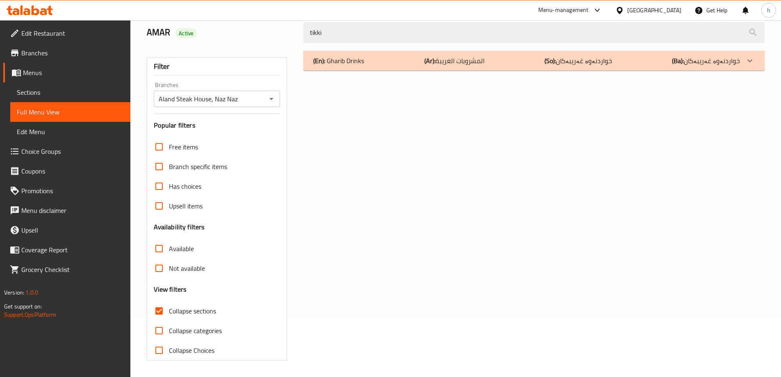
type input "tikki"
click at [393, 57] on div "(En): Gharib Drinks (Ar): المشروبات الغريبة (So): خواردنەوە غەریبەکان (Ba): خوا…" at bounding box center [526, 61] width 427 height 10
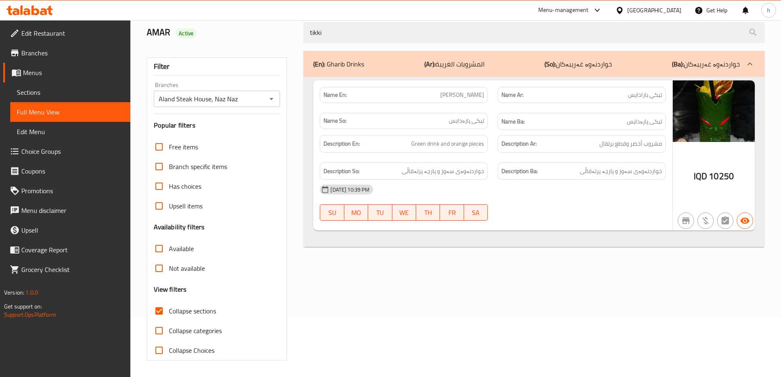
click at [162, 309] on input "Collapse sections" at bounding box center [159, 311] width 20 height 20
checkbox input "false"
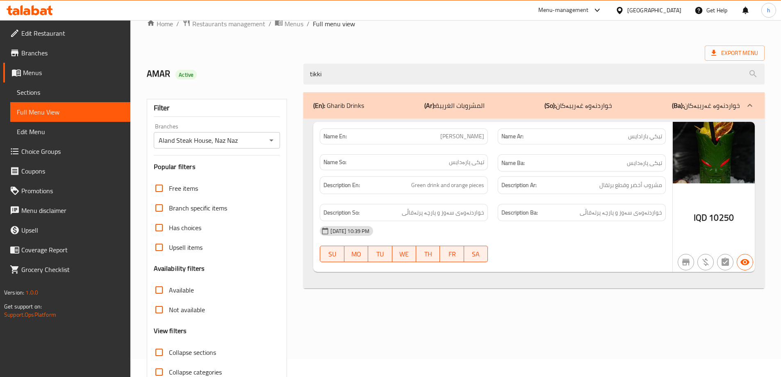
scroll to position [0, 0]
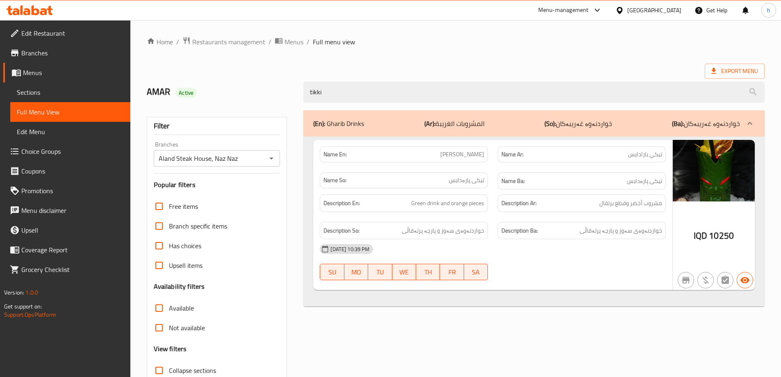
click at [483, 156] on span "Tikki Paradais" at bounding box center [462, 154] width 44 height 9
click at [469, 156] on span "Tikki Paradais" at bounding box center [462, 154] width 44 height 9
click at [482, 158] on span "Tikki Paradais" at bounding box center [462, 154] width 44 height 9
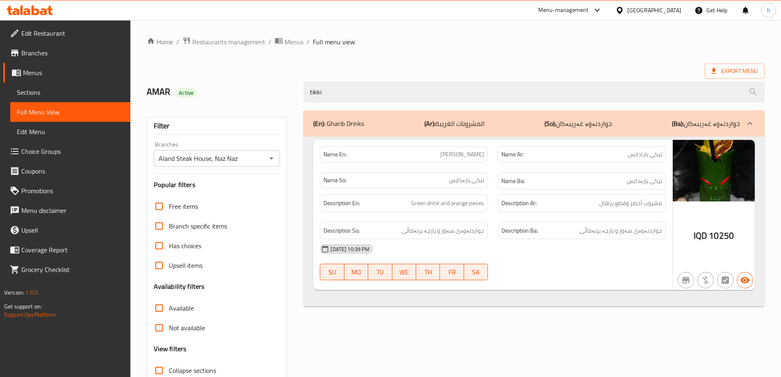
click at [470, 154] on span "Tikki Paradais" at bounding box center [462, 154] width 44 height 9
click at [470, 153] on span "Tikki Paradais" at bounding box center [462, 154] width 44 height 9
drag, startPoint x: 452, startPoint y: 155, endPoint x: 481, endPoint y: 156, distance: 29.1
click at [481, 156] on span "Tikki Paradais" at bounding box center [462, 154] width 44 height 9
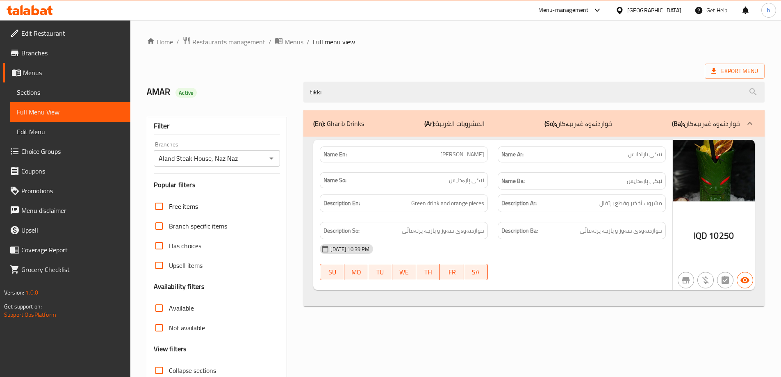
click at [483, 153] on div "Name En: Tikki Paradais" at bounding box center [404, 154] width 168 height 16
drag, startPoint x: 484, startPoint y: 154, endPoint x: 450, endPoint y: 155, distance: 34.1
click at [450, 155] on p "Name En: Tikki Paradais" at bounding box center [403, 154] width 161 height 9
copy span "Tikki Paradais"
click at [58, 95] on span "Sections" at bounding box center [70, 92] width 107 height 10
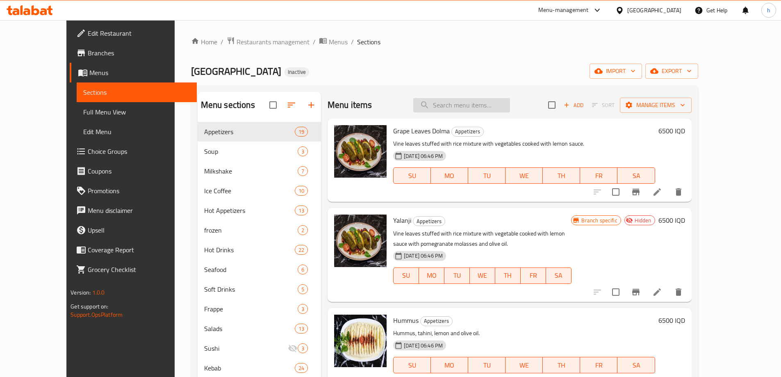
click at [470, 105] on input "search" at bounding box center [461, 105] width 97 height 14
paste input "Tikki Paradais"
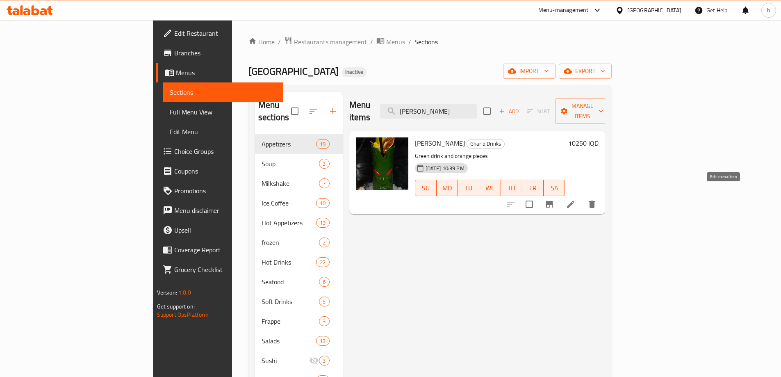
type input "Tikki Paradais"
click at [575, 199] on icon at bounding box center [571, 204] width 10 height 10
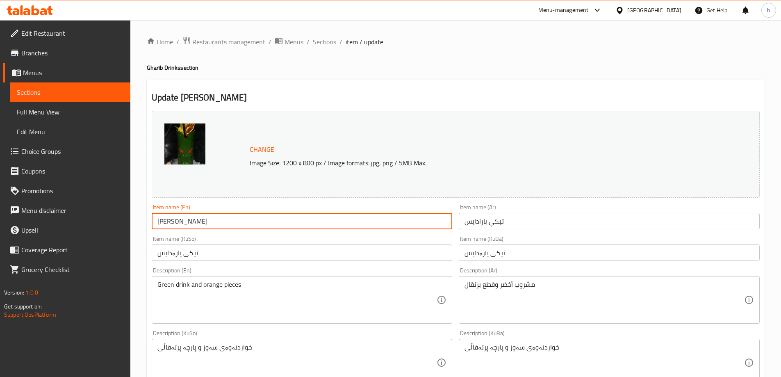
click at [212, 226] on input "Tikki Paradais" at bounding box center [302, 221] width 301 height 16
drag, startPoint x: 199, startPoint y: 219, endPoint x: 169, endPoint y: 221, distance: 30.4
click at [169, 221] on input "Tikki Paradise" at bounding box center [302, 221] width 301 height 16
click at [178, 220] on input "Tikki Paradise" at bounding box center [302, 221] width 301 height 16
click at [188, 222] on input "Tikki Paradise" at bounding box center [302, 221] width 301 height 16
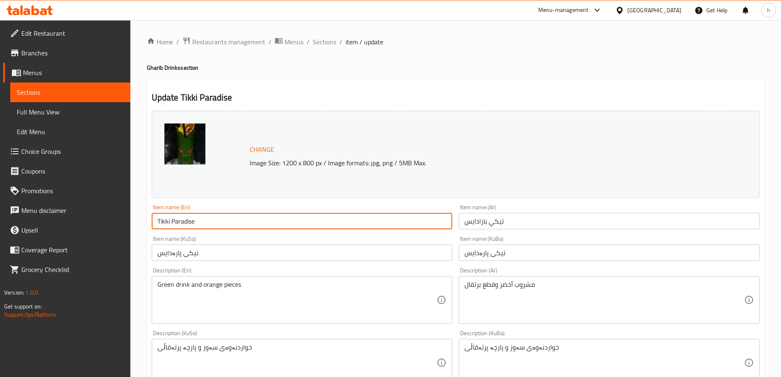
click at [188, 222] on input "Tikki Paradise" at bounding box center [302, 221] width 301 height 16
click at [220, 220] on input "Tikki Paradise" at bounding box center [302, 221] width 301 height 16
type input "Tikki Paradise"
drag, startPoint x: 194, startPoint y: 220, endPoint x: 173, endPoint y: 217, distance: 21.6
click at [173, 217] on input "Tikki Paradise" at bounding box center [302, 221] width 301 height 16
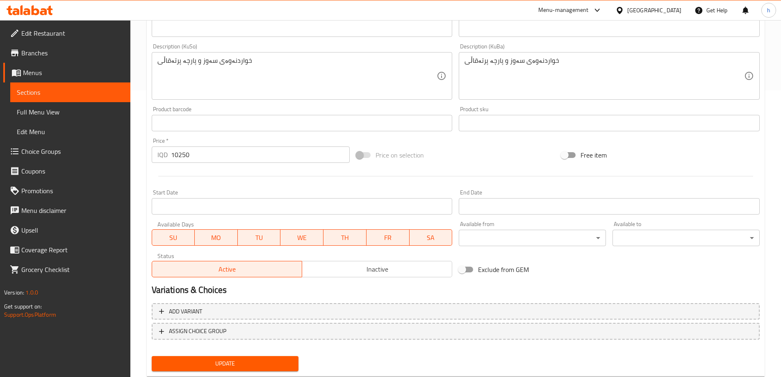
scroll to position [309, 0]
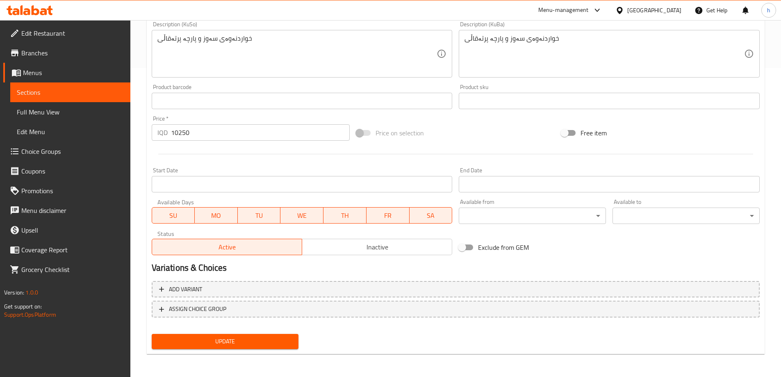
click at [234, 341] on span "Update" at bounding box center [225, 341] width 134 height 10
click at [42, 93] on span "Sections" at bounding box center [70, 92] width 107 height 10
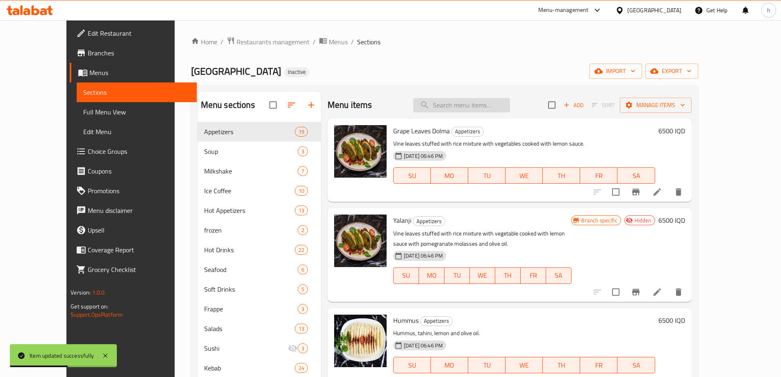
click at [490, 102] on input "search" at bounding box center [461, 105] width 97 height 14
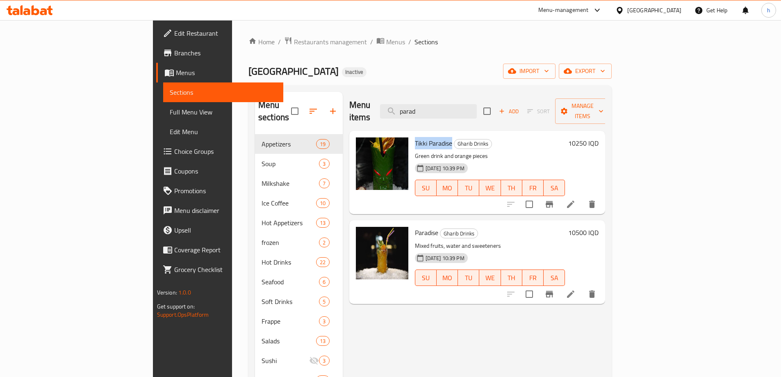
drag, startPoint x: 414, startPoint y: 131, endPoint x: 376, endPoint y: 132, distance: 38.1
click at [411, 134] on div "Tikki Paradise Gharib Drinks Green drink and orange pieces 26-08-2025 10:39 PM …" at bounding box center [489, 172] width 157 height 77
copy span "Tikki Paradise"
drag, startPoint x: 467, startPoint y: 102, endPoint x: 452, endPoint y: 105, distance: 15.6
click at [452, 105] on input "parad" at bounding box center [428, 111] width 97 height 14
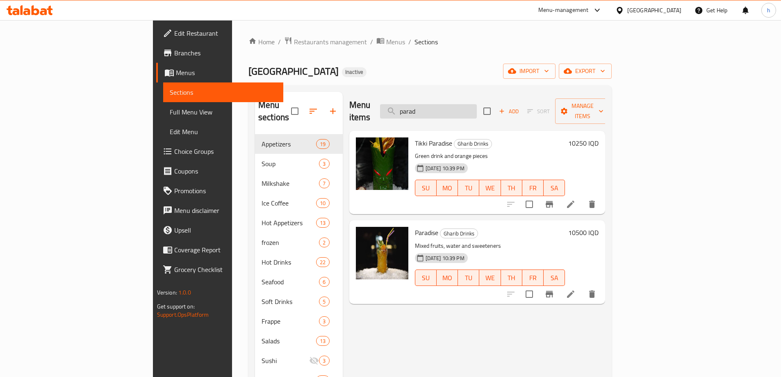
paste input "Tikki Paradise"
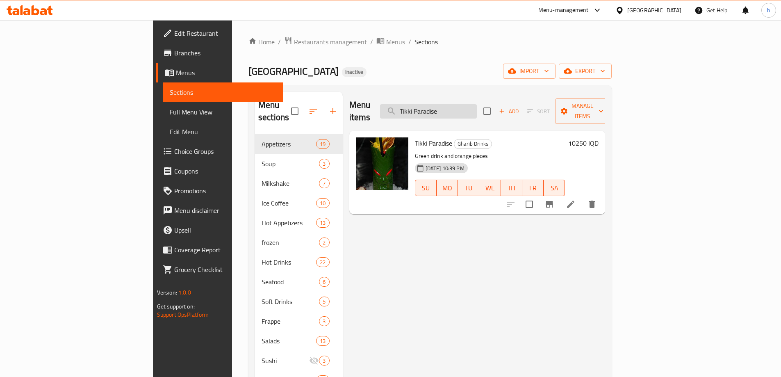
drag, startPoint x: 504, startPoint y: 104, endPoint x: 456, endPoint y: 105, distance: 48.0
click at [456, 105] on input "Tikki Paradise" at bounding box center [428, 111] width 97 height 14
type input "Tikki Paradise"
click at [170, 110] on span "Full Menu View" at bounding box center [223, 112] width 107 height 10
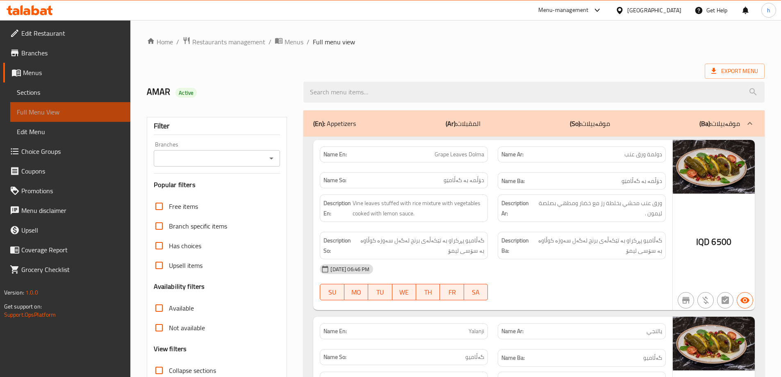
click at [49, 112] on span "Full Menu View" at bounding box center [70, 112] width 107 height 10
click at [272, 162] on icon "Open" at bounding box center [271, 158] width 10 height 10
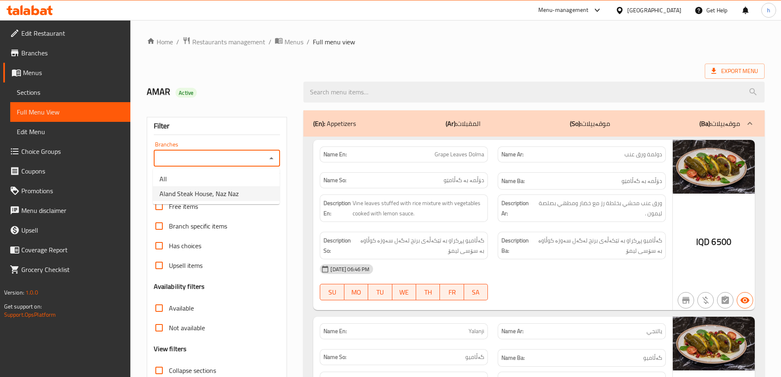
click at [208, 190] on span "Aland Steak House, Naz Naz" at bounding box center [198, 194] width 79 height 10
type input "Aland Steak House, Naz Naz"
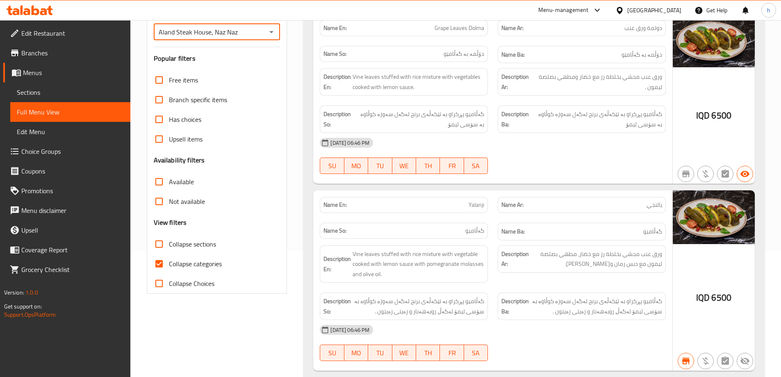
scroll to position [136, 0]
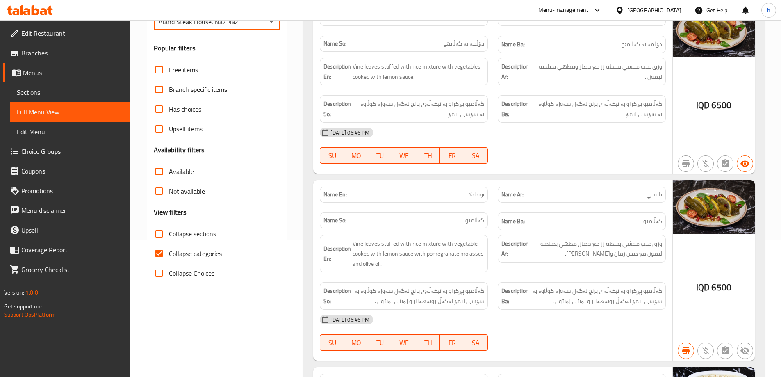
click at [161, 253] on input "Collapse categories" at bounding box center [159, 253] width 20 height 20
checkbox input "false"
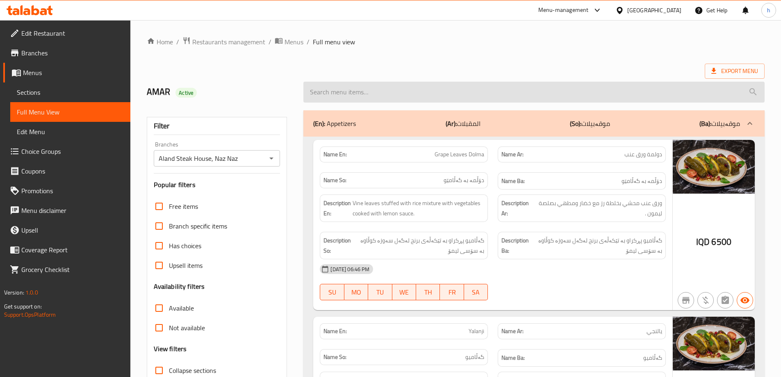
click at [426, 93] on input "search" at bounding box center [533, 92] width 461 height 21
paste input "Tikki Paradise"
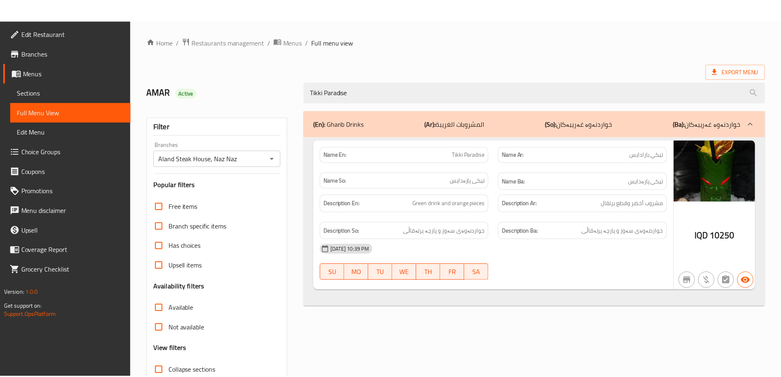
scroll to position [59, 0]
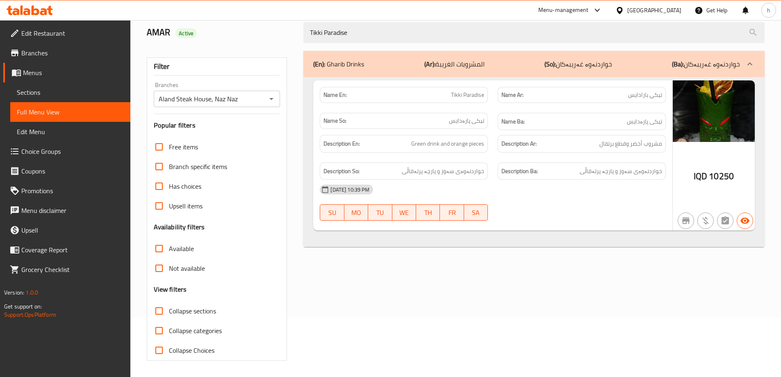
drag, startPoint x: 351, startPoint y: 30, endPoint x: 282, endPoint y: 27, distance: 69.7
click at [282, 27] on div "AMAR Active Tikki Paradise" at bounding box center [455, 32] width 627 height 36
paste input "Strawberry And Banana Mojito"
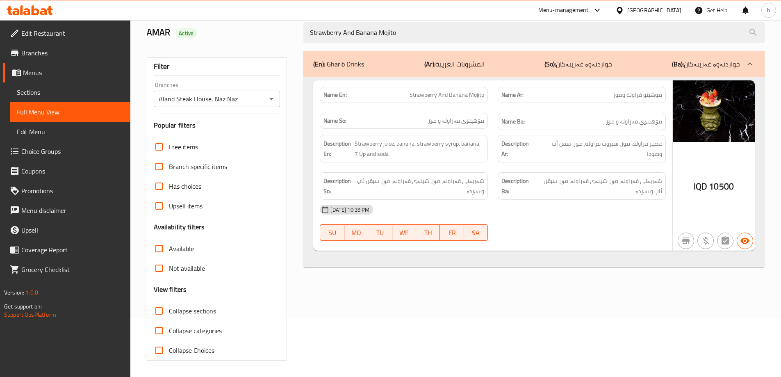
type input "Strawberry And Banana Mojito"
drag, startPoint x: 459, startPoint y: 95, endPoint x: 402, endPoint y: 95, distance: 56.1
click at [402, 95] on p "Name En: Strawberry And Banana Mojito" at bounding box center [403, 95] width 161 height 9
copy span "Strawberry And Banana"
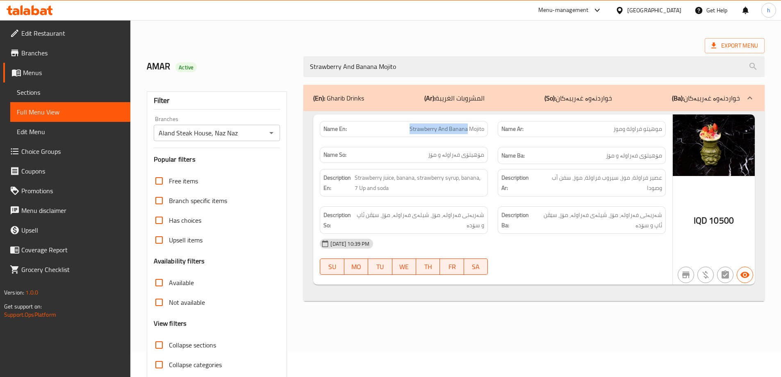
scroll to position [0, 0]
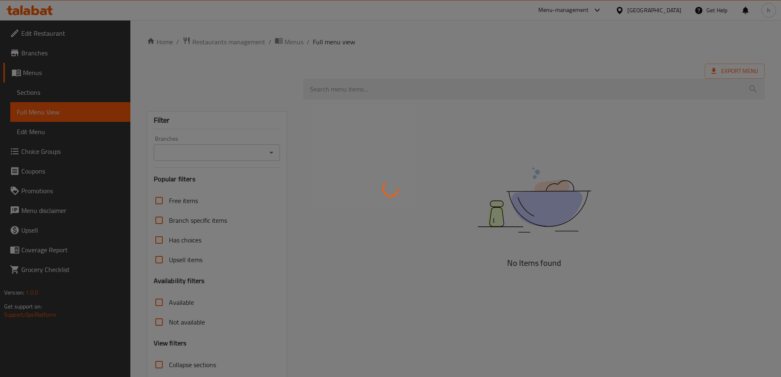
click at [55, 93] on div at bounding box center [390, 188] width 781 height 377
click at [55, 91] on div at bounding box center [390, 188] width 781 height 377
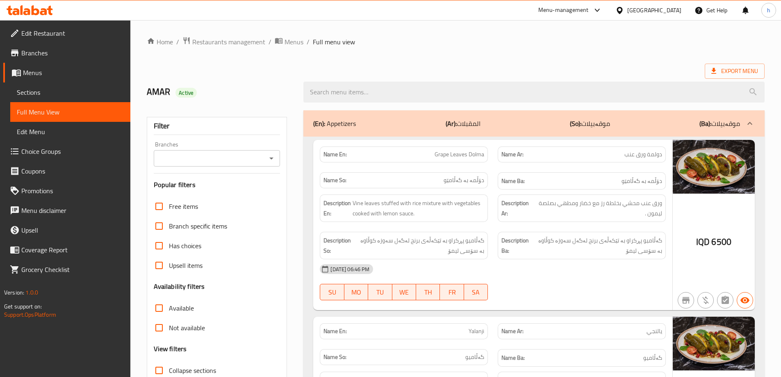
click at [41, 92] on span "Sections" at bounding box center [70, 92] width 107 height 10
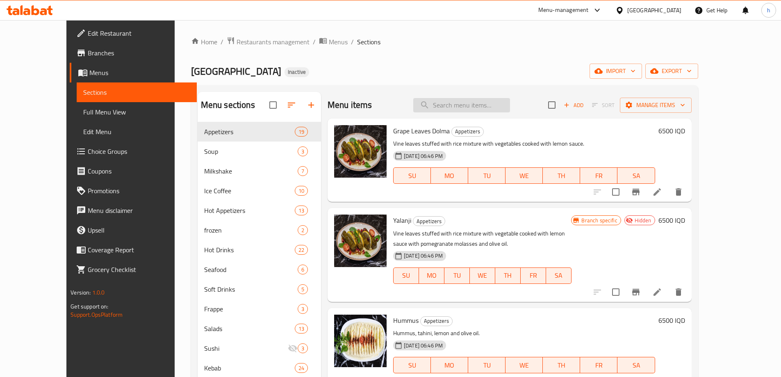
click at [487, 108] on input "search" at bounding box center [461, 105] width 97 height 14
paste input "Strawberry And Banana"
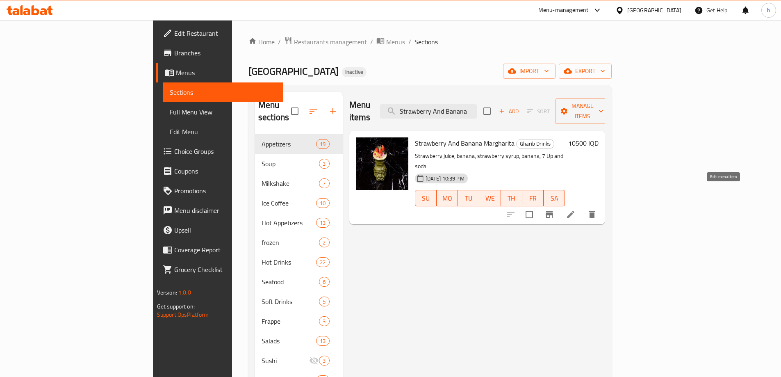
type input "Strawberry And Banana"
click at [574, 211] on icon at bounding box center [570, 214] width 7 height 7
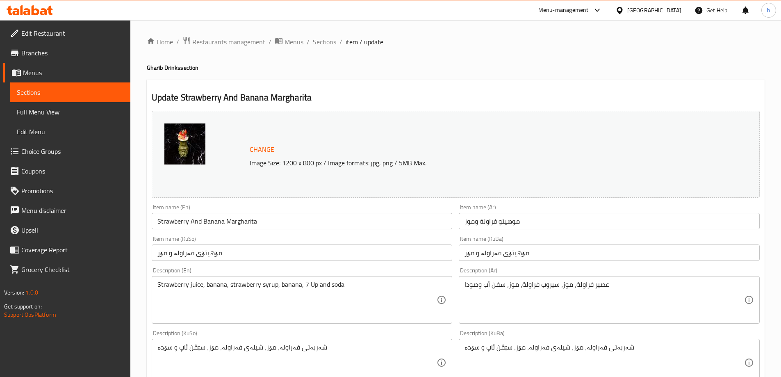
click at [508, 221] on input "موهيتو فراولة وموز" at bounding box center [609, 221] width 301 height 16
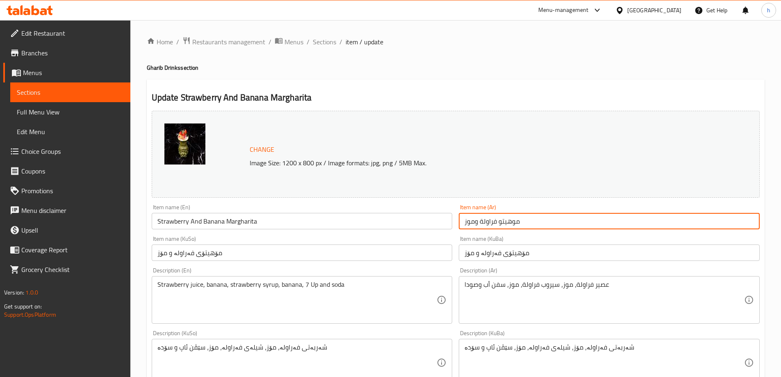
click at [508, 221] on input "موهيتو فراولة وموز" at bounding box center [609, 221] width 301 height 16
paste input "ارجريتا"
type input "مارجريتا فراولة وموز"
click at [209, 253] on input "مۆهیتۆی فەراولە و مۆز" at bounding box center [302, 252] width 301 height 16
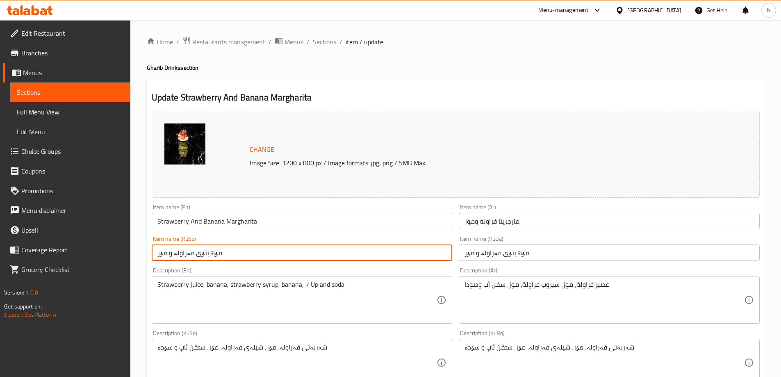
click at [209, 253] on input "مۆهیتۆی فەراولە و مۆز" at bounding box center [302, 252] width 301 height 16
type input "مارگەرێتا فەراولە و مۆز"
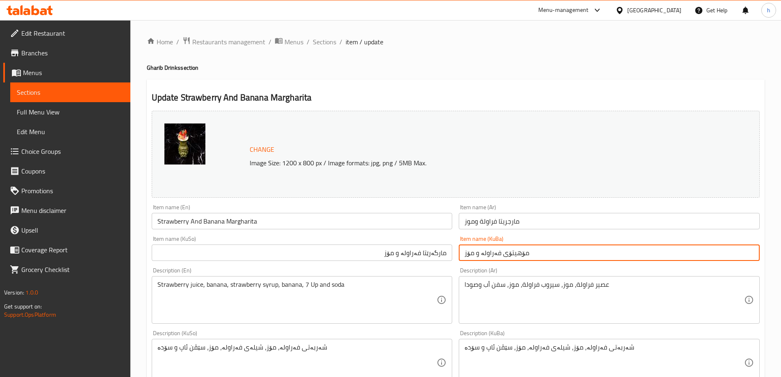
click at [533, 257] on input "مۆهیتۆی فەراولە و مۆز" at bounding box center [609, 252] width 301 height 16
paste input "ارگەرێتا"
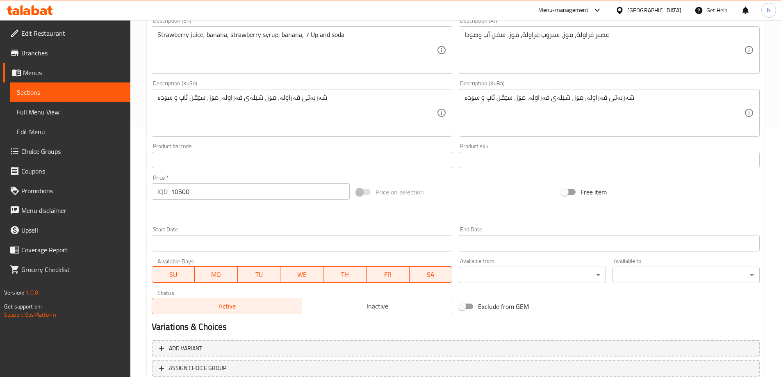
scroll to position [309, 0]
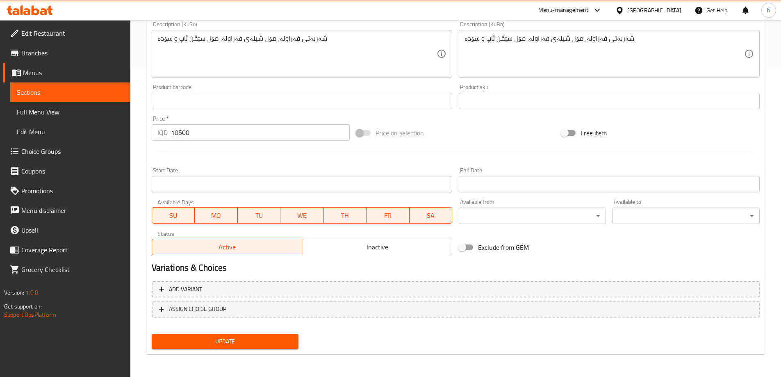
type input "مارگەرێتا فەراولە و مۆز"
click at [274, 335] on button "Update" at bounding box center [225, 341] width 147 height 15
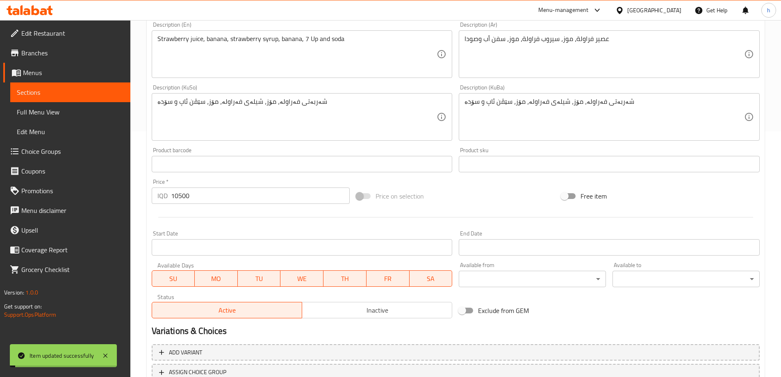
scroll to position [172, 0]
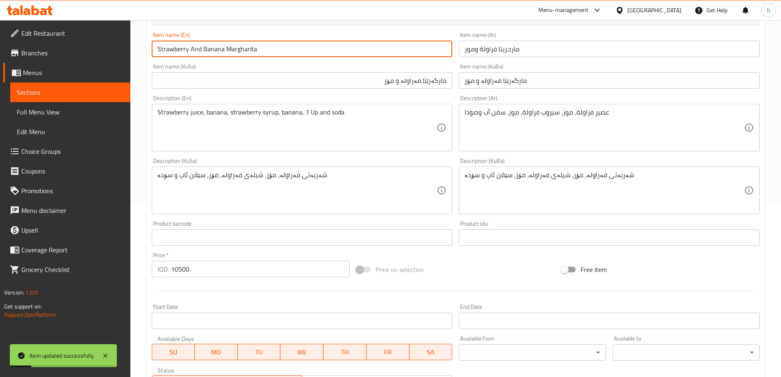
drag, startPoint x: 266, startPoint y: 49, endPoint x: 155, endPoint y: 52, distance: 111.5
click at [155, 52] on input "Strawberry And Banana Margharita" at bounding box center [302, 49] width 301 height 16
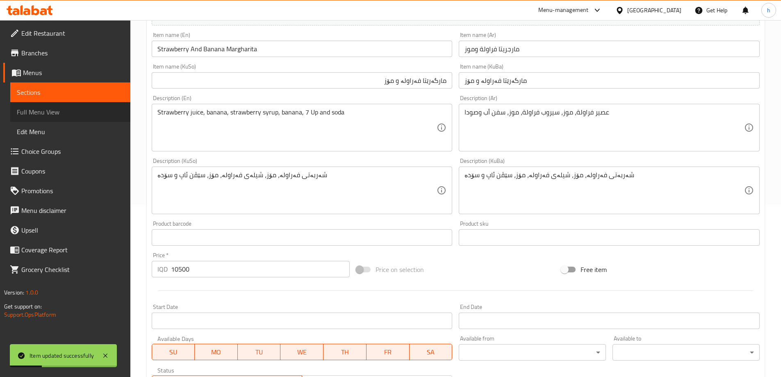
click at [74, 102] on link "Full Menu View" at bounding box center [70, 112] width 120 height 20
click at [72, 113] on span "Full Menu View" at bounding box center [70, 112] width 107 height 10
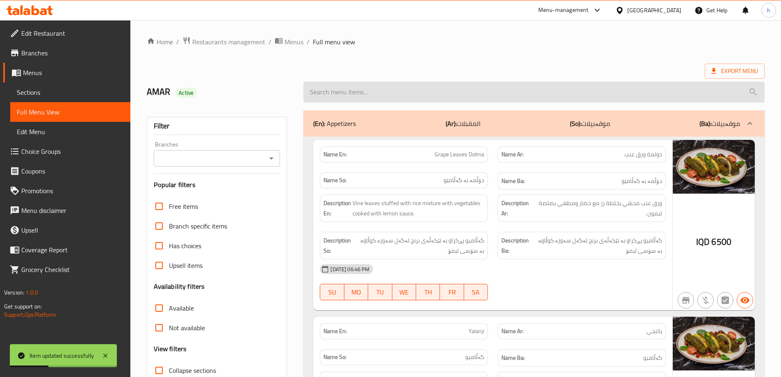
click at [388, 90] on input "search" at bounding box center [533, 92] width 461 height 21
paste input "Strawberry And Banana Margharita"
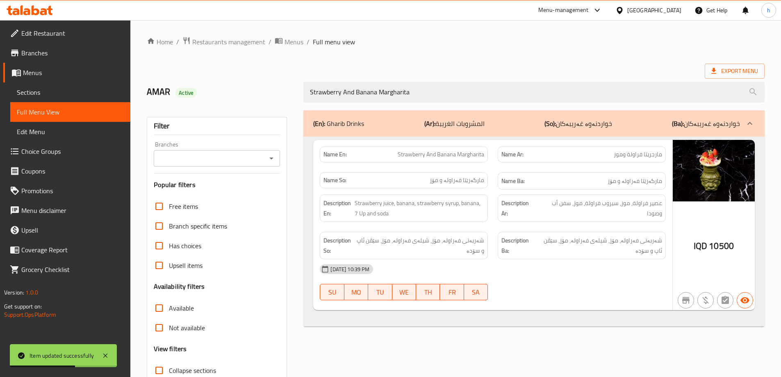
click at [277, 157] on button "Open" at bounding box center [271, 157] width 11 height 11
type input "Strawberry And Banana Margharita"
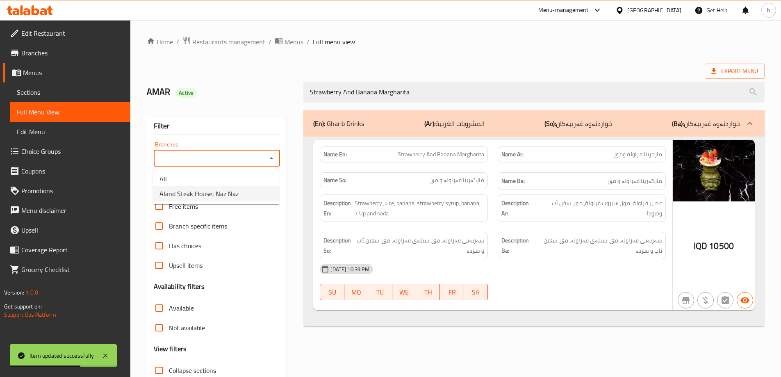
click at [230, 189] on span "Aland Steak House, Naz Naz" at bounding box center [198, 194] width 79 height 10
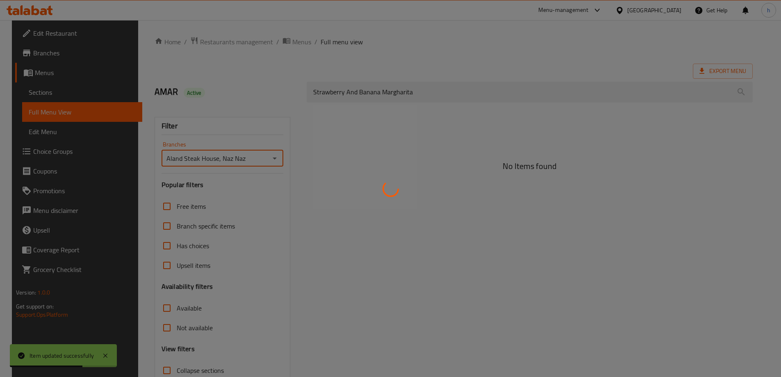
type input "Aland Steak House, Naz Naz"
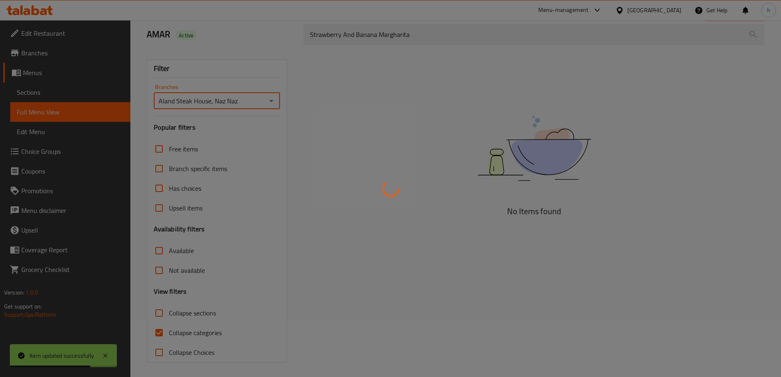
scroll to position [59, 0]
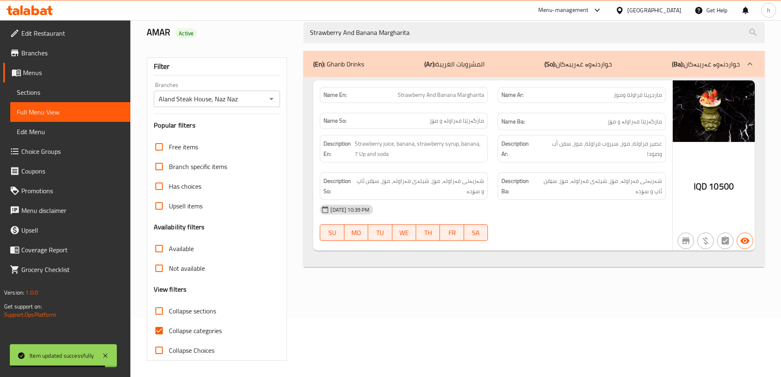
click at [158, 332] on div at bounding box center [390, 188] width 781 height 377
click at [158, 332] on input "Collapse categories" at bounding box center [159, 330] width 20 height 20
checkbox input "false"
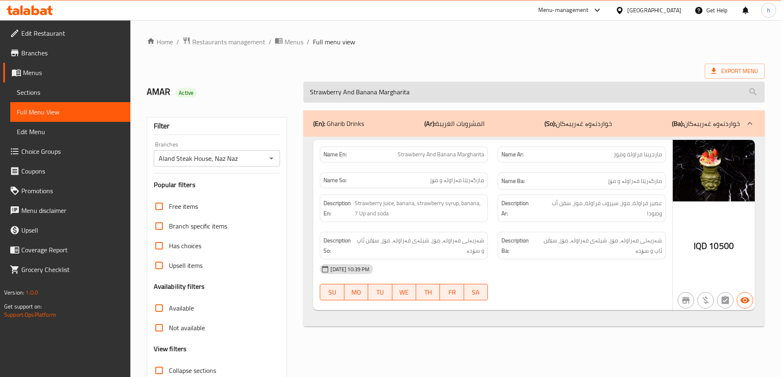
drag, startPoint x: 423, startPoint y: 88, endPoint x: 304, endPoint y: 96, distance: 119.9
click at [304, 96] on input "Strawberry And Banana Margharita" at bounding box center [533, 92] width 461 height 21
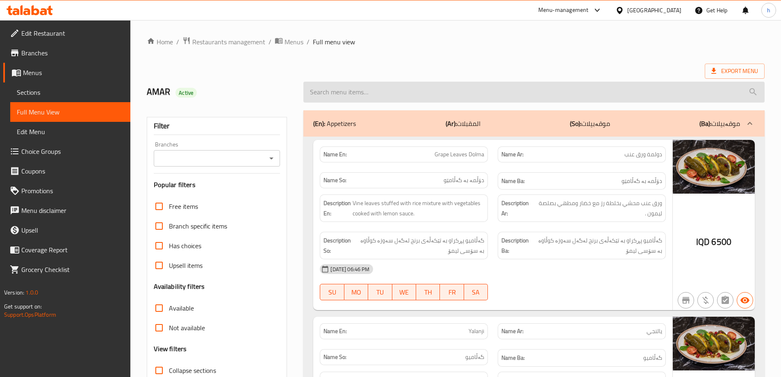
click at [334, 89] on input "search" at bounding box center [533, 92] width 461 height 21
click at [354, 92] on input "search" at bounding box center [533, 92] width 461 height 21
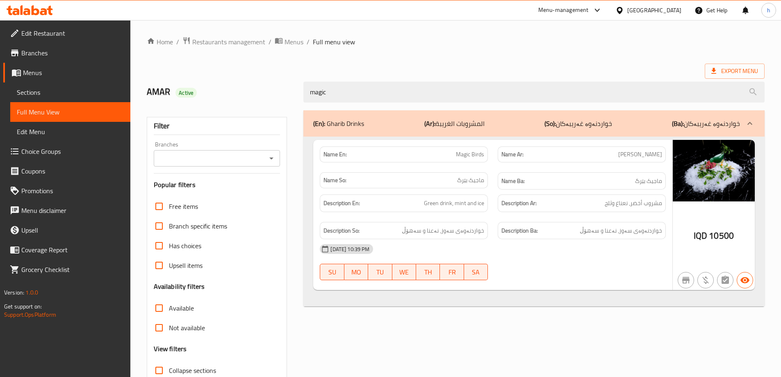
type input "magic"
click at [64, 88] on span "Sections" at bounding box center [70, 92] width 107 height 10
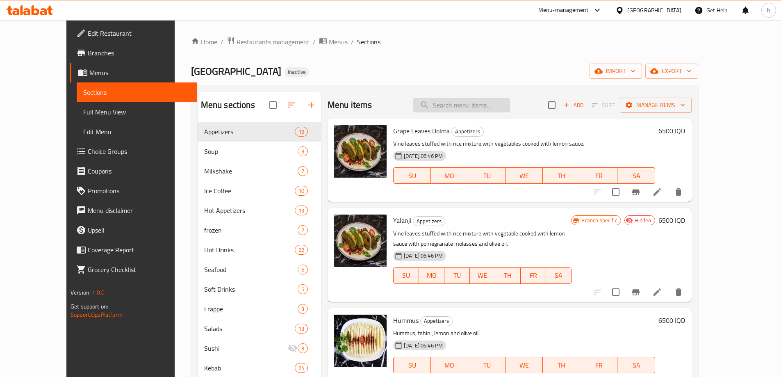
click at [491, 98] on input "search" at bounding box center [461, 105] width 97 height 14
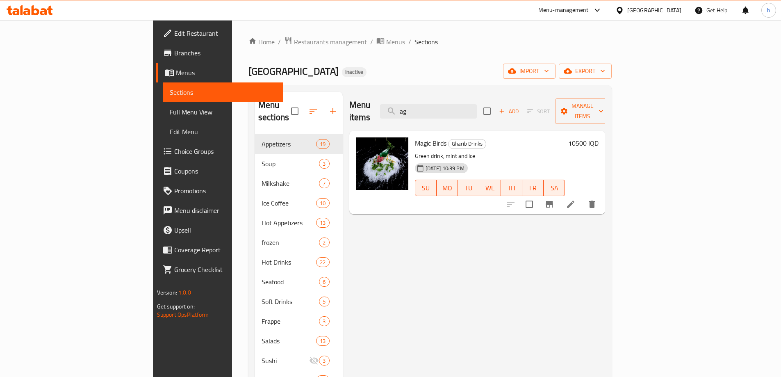
type input "a"
type input "magic"
click at [574, 200] on icon at bounding box center [570, 203] width 7 height 7
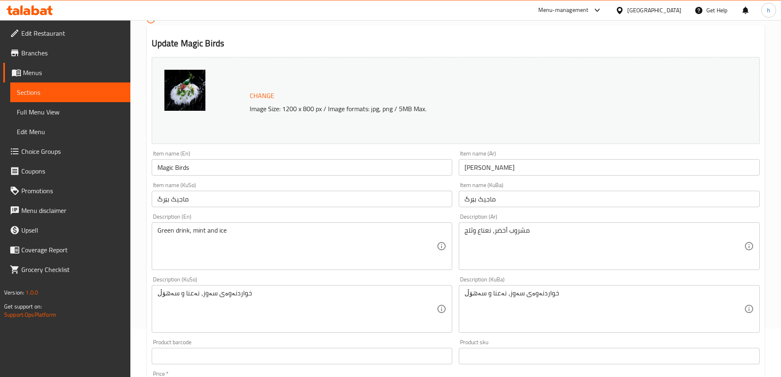
scroll to position [68, 0]
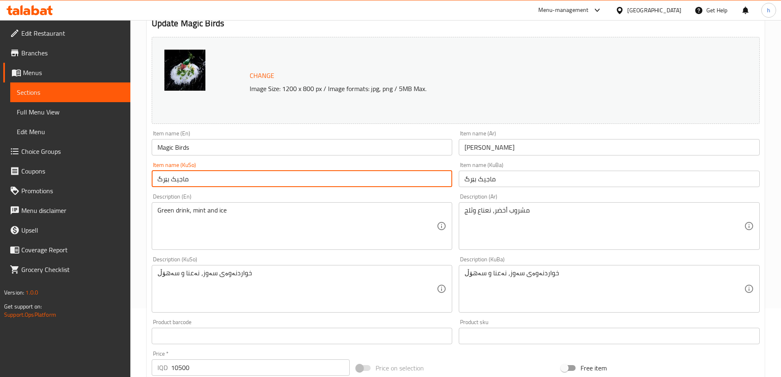
drag, startPoint x: 168, startPoint y: 180, endPoint x: 132, endPoint y: 178, distance: 36.5
click at [132, 178] on div "Home / Restaurants management / Menus / Sections / item / update Update Magic B…" at bounding box center [455, 282] width 650 height 660
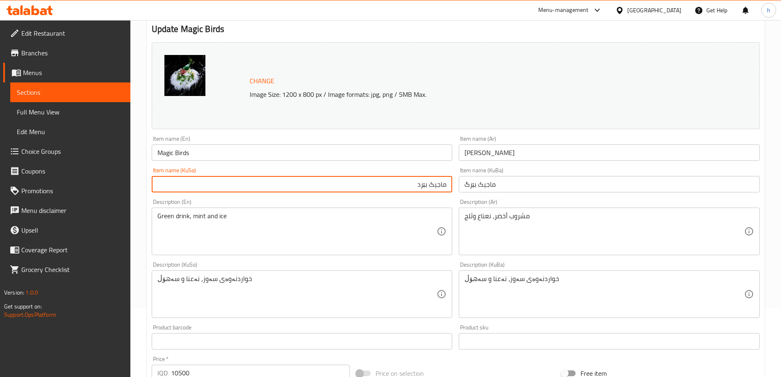
click at [422, 184] on input "ماجیک بێرد" at bounding box center [302, 184] width 301 height 16
type input "ماجیک بێرد"
click at [488, 184] on input "ماجیک بێرگ" at bounding box center [609, 184] width 301 height 16
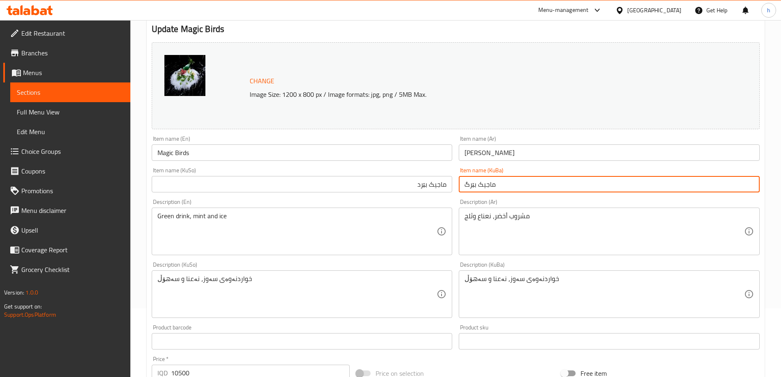
paste input "text"
type input "ماجیک بێرد"
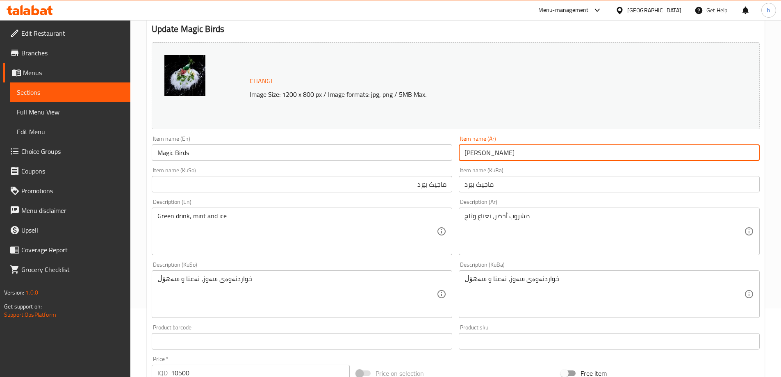
click at [463, 151] on input "[PERSON_NAME]" at bounding box center [609, 152] width 301 height 16
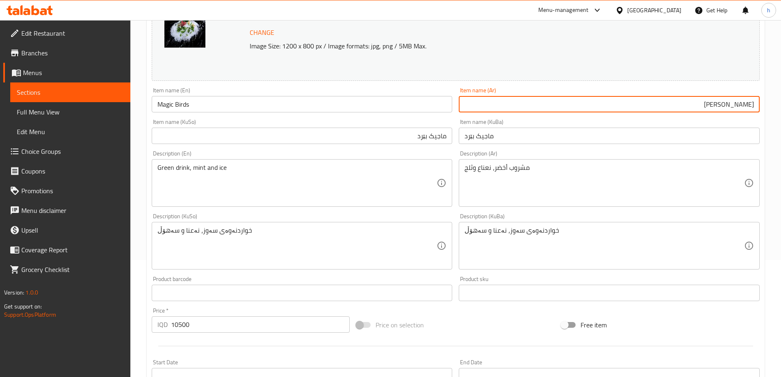
scroll to position [136, 0]
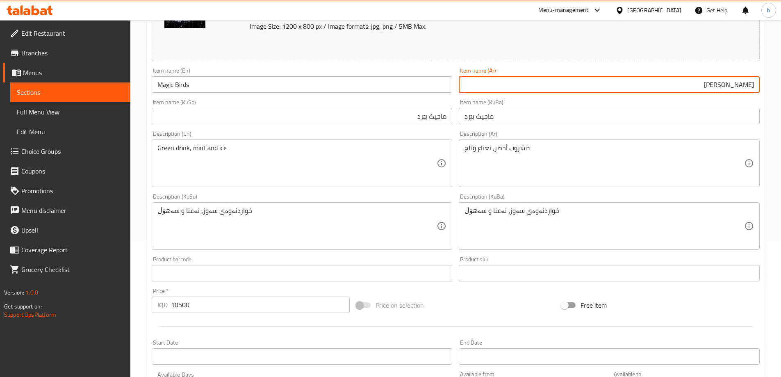
type input "[PERSON_NAME]"
click at [417, 115] on input "ماجیک بێرد" at bounding box center [302, 116] width 301 height 16
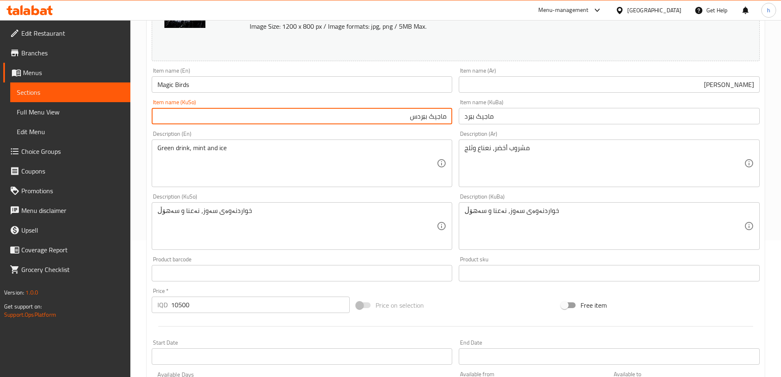
type input "ماجیک بێردس"
click at [466, 116] on input "ماجیک بێرد" at bounding box center [609, 116] width 301 height 16
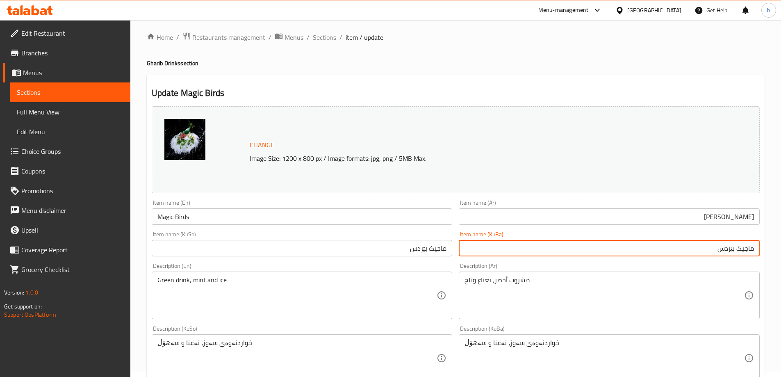
scroll to position [0, 0]
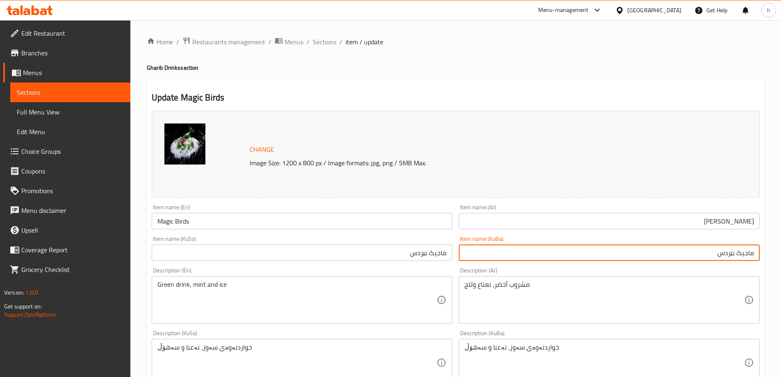
type input "ماجیک بێردس"
click at [179, 221] on input "Magic Birds" at bounding box center [302, 221] width 301 height 16
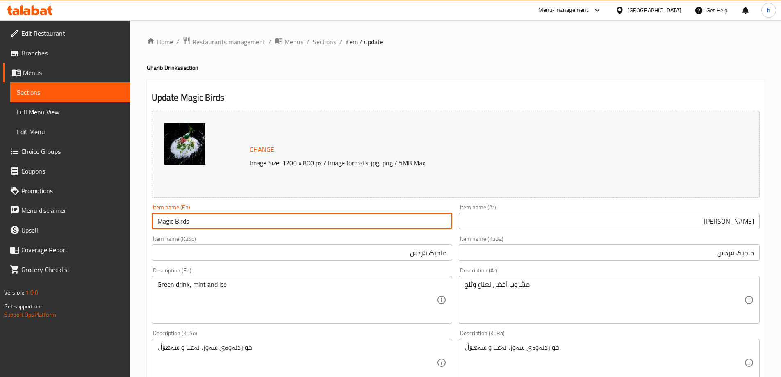
click at [179, 221] on input "Magic Birds" at bounding box center [302, 221] width 301 height 16
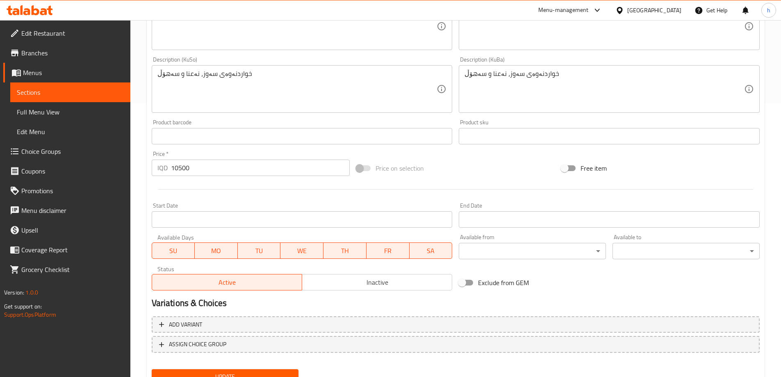
scroll to position [309, 0]
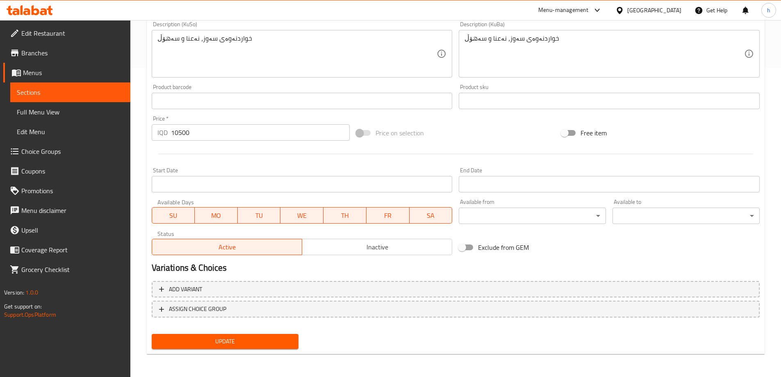
click at [249, 349] on div "Update" at bounding box center [225, 341] width 154 height 22
click at [251, 344] on span "Update" at bounding box center [225, 341] width 134 height 10
click at [46, 94] on span "Sections" at bounding box center [70, 92] width 107 height 10
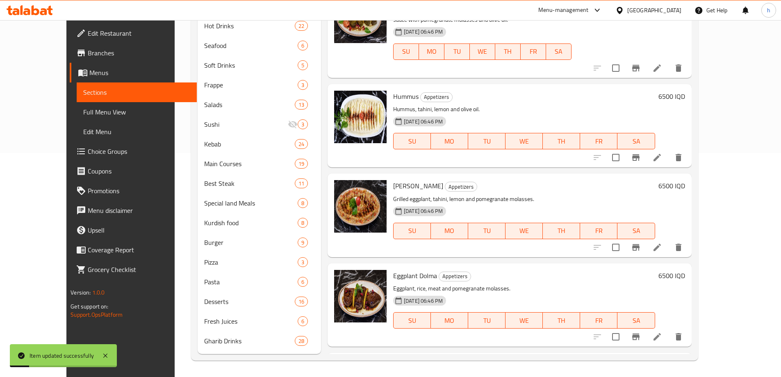
scroll to position [224, 0]
click at [83, 111] on span "Full Menu View" at bounding box center [136, 112] width 107 height 10
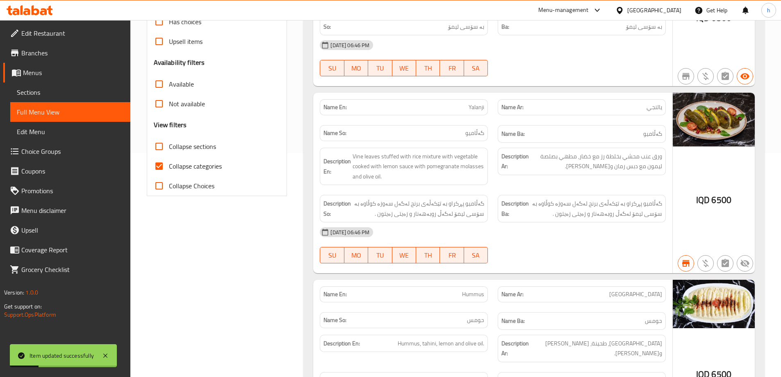
scroll to position [19, 0]
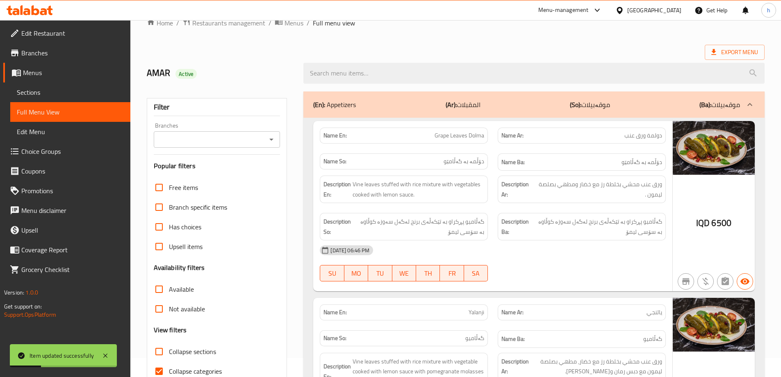
click at [279, 140] on div "Branches" at bounding box center [217, 139] width 127 height 16
click at [271, 140] on icon "Open" at bounding box center [271, 140] width 4 height 2
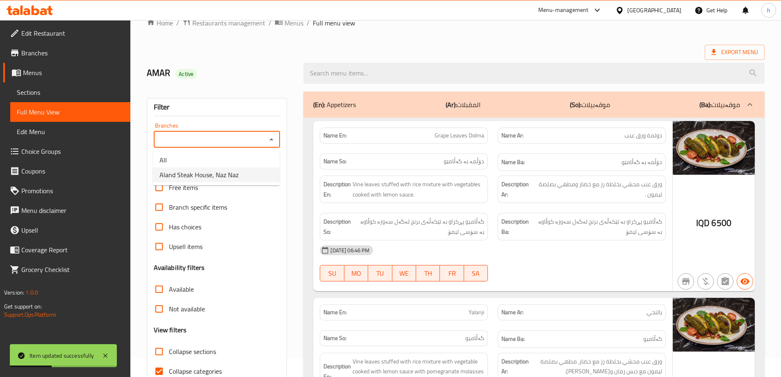
click at [215, 174] on span "Aland Steak House, Naz Naz" at bounding box center [198, 175] width 79 height 10
type input "Aland Steak House, Naz Naz"
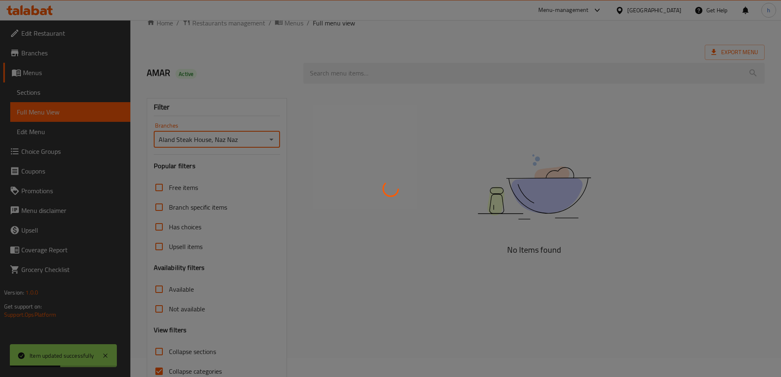
click at [372, 76] on div at bounding box center [390, 188] width 781 height 377
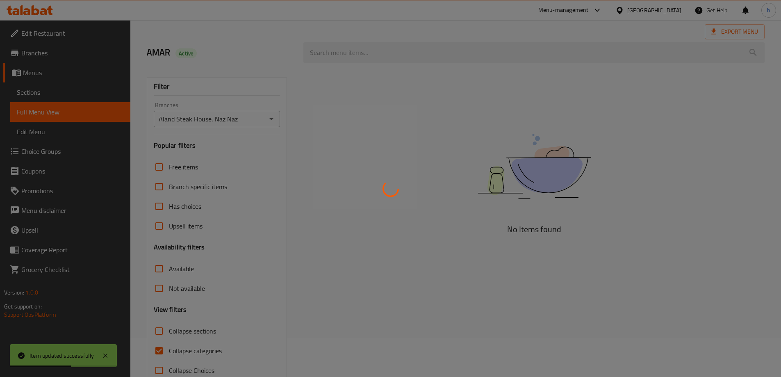
scroll to position [59, 0]
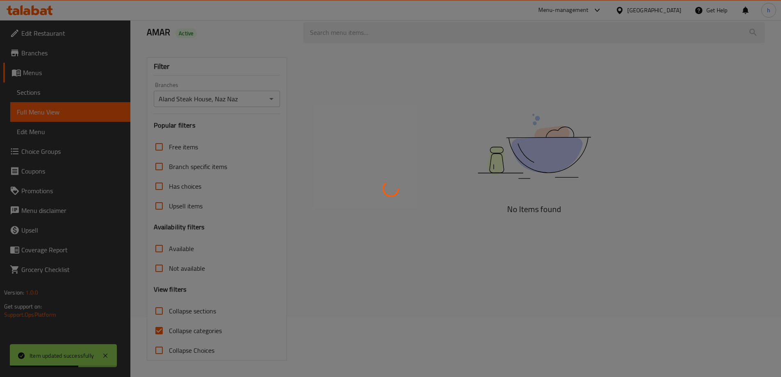
click at [158, 331] on div at bounding box center [390, 188] width 781 height 377
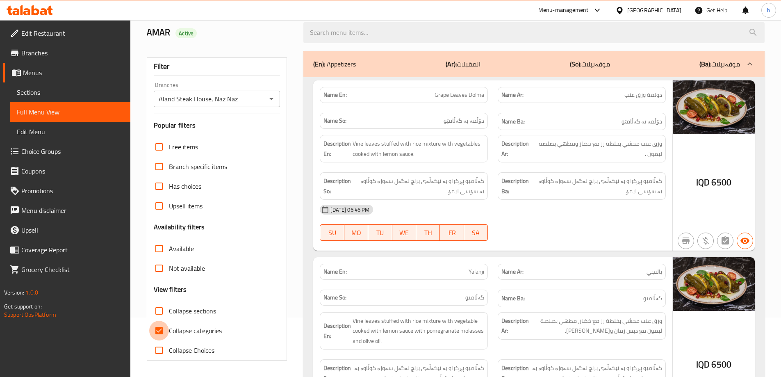
click at [153, 330] on input "Collapse categories" at bounding box center [159, 330] width 20 height 20
click at [158, 330] on input "Collapse categories" at bounding box center [159, 330] width 20 height 20
checkbox input "true"
click at [410, 43] on div at bounding box center [533, 32] width 471 height 31
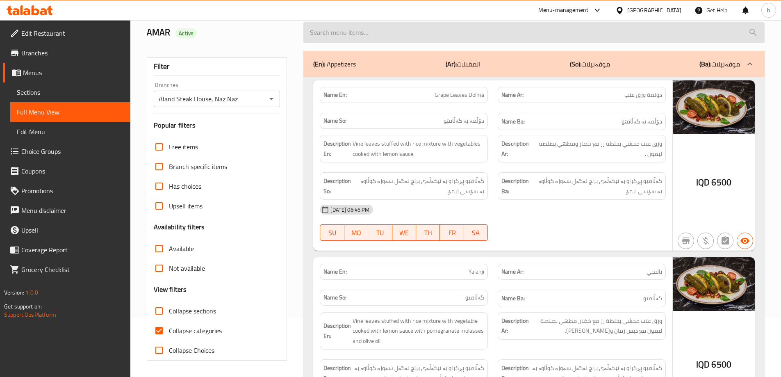
click at [412, 36] on input "search" at bounding box center [533, 32] width 461 height 21
paste input "Magic Birds"
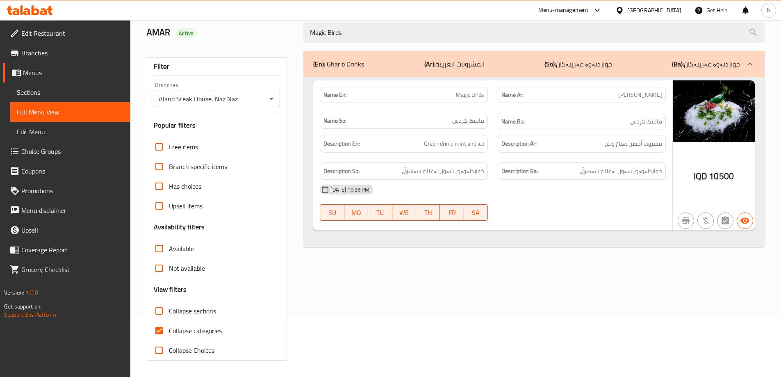
type input "Magic Birds"
drag, startPoint x: 378, startPoint y: 25, endPoint x: 269, endPoint y: 14, distance: 110.0
click at [269, 14] on div "​ Menu-management Iraq Get Help h Edit Restaurant Branches Menus Sections Full …" at bounding box center [390, 139] width 781 height 357
type input "ڤ"
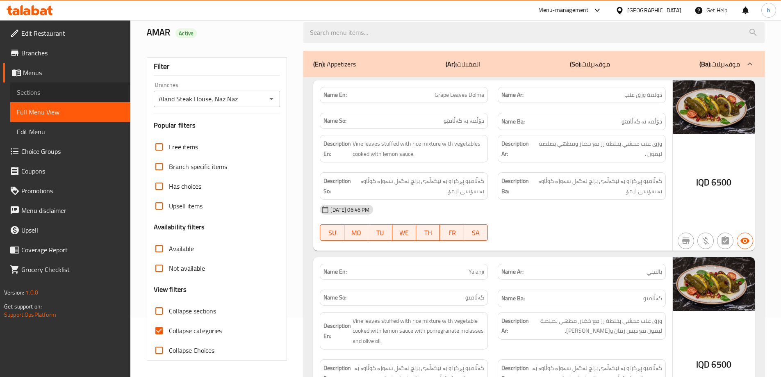
click at [80, 94] on span "Sections" at bounding box center [70, 92] width 107 height 10
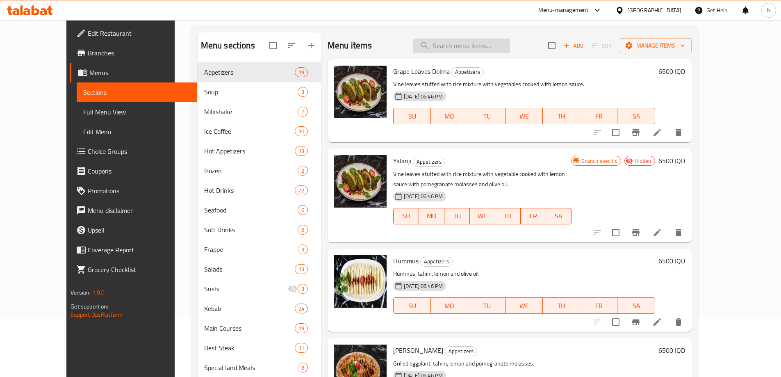
click at [462, 45] on input "search" at bounding box center [461, 46] width 97 height 14
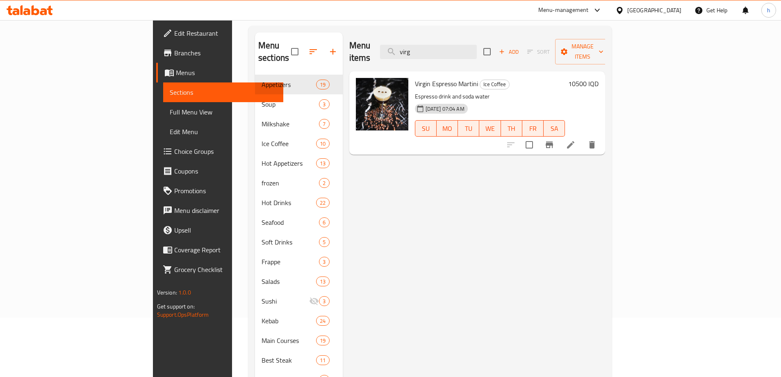
type input "virg"
click at [575, 140] on icon at bounding box center [571, 145] width 10 height 10
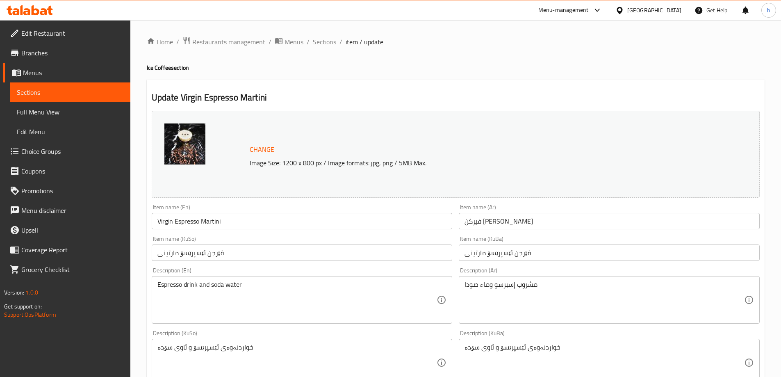
click at [173, 225] on input "Virgin Espresso Martini" at bounding box center [302, 221] width 301 height 16
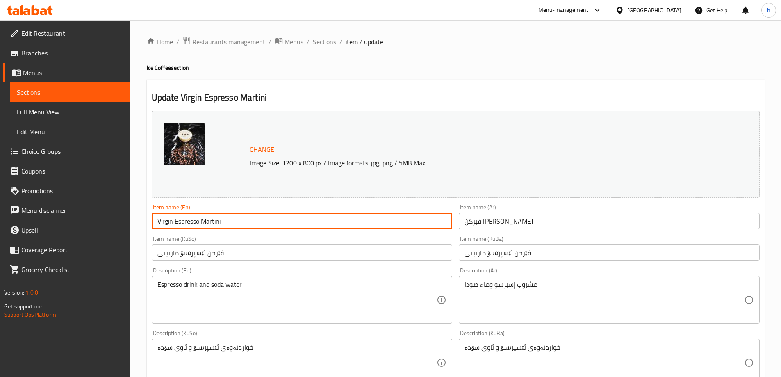
click at [209, 254] on input "ڤێرجن ئێسپرێسۆ مارتینی" at bounding box center [302, 252] width 301 height 16
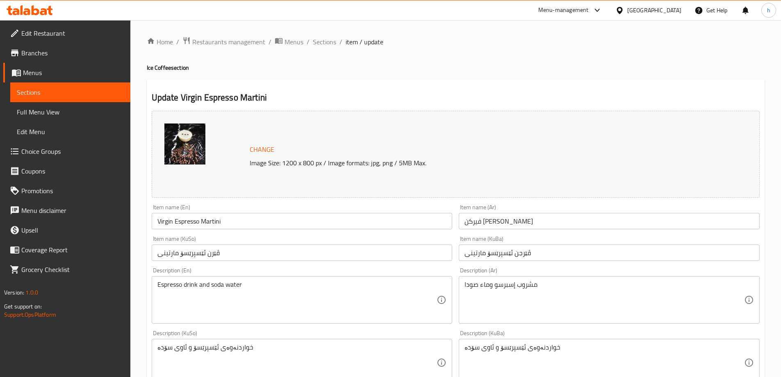
click at [209, 257] on input "ڤێرن ئێسپرێسۆ مارتینی" at bounding box center [302, 252] width 301 height 16
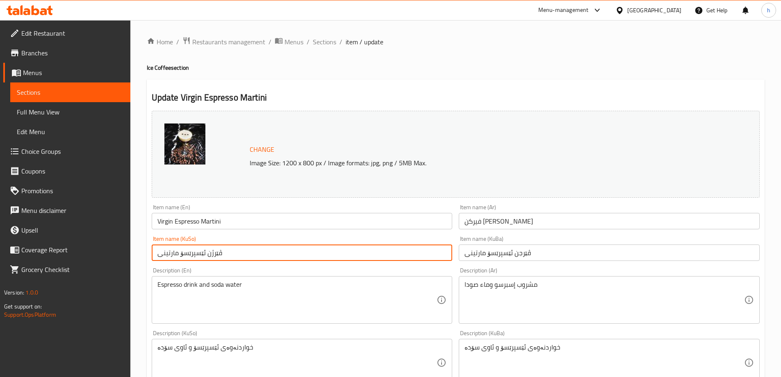
type input "ڤێرژن ئێسپرێسۆ مارتینی"
click at [510, 255] on input "ڤێرجن ئێسپرێسۆ مارتینی" at bounding box center [609, 252] width 301 height 16
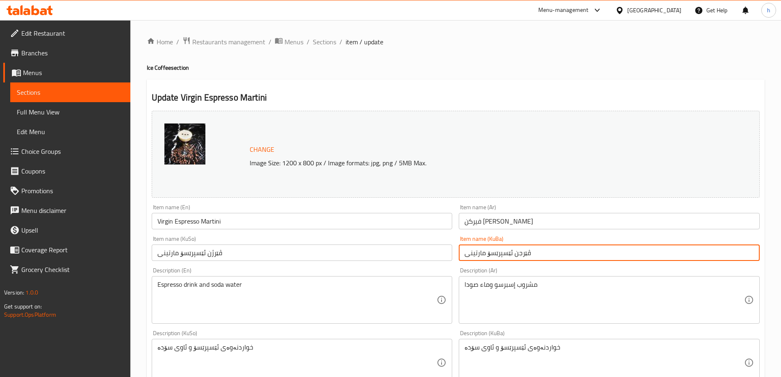
paste input "ژ"
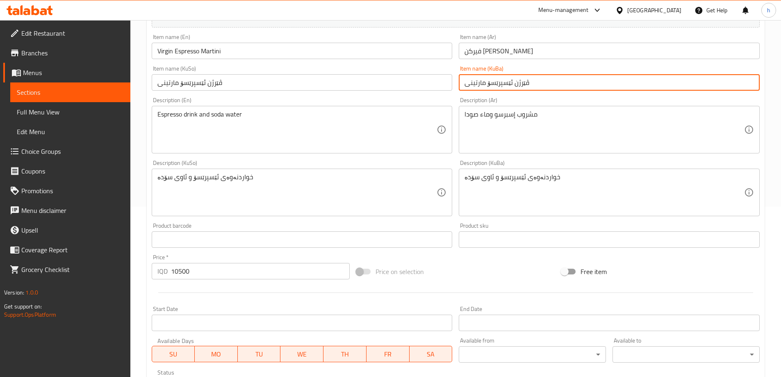
scroll to position [309, 0]
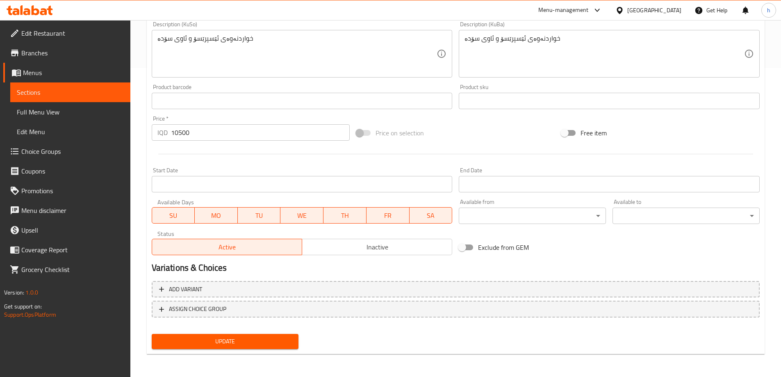
type input "ڤێرژن ئێسپرێسۆ مارتینی"
click at [218, 342] on span "Update" at bounding box center [225, 341] width 134 height 10
click at [63, 114] on span "Full Menu View" at bounding box center [70, 112] width 107 height 10
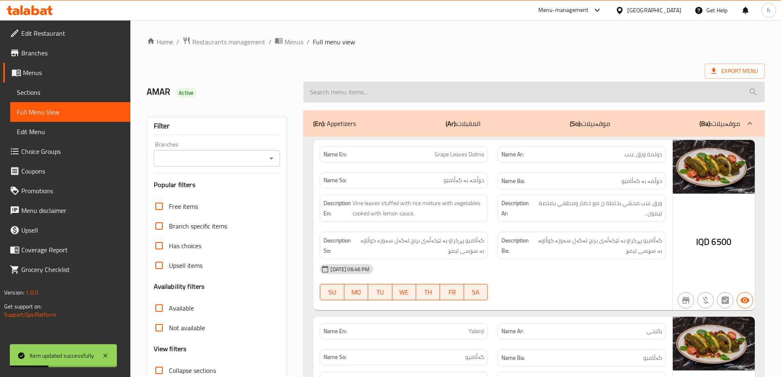
click at [431, 89] on input "search" at bounding box center [533, 92] width 461 height 21
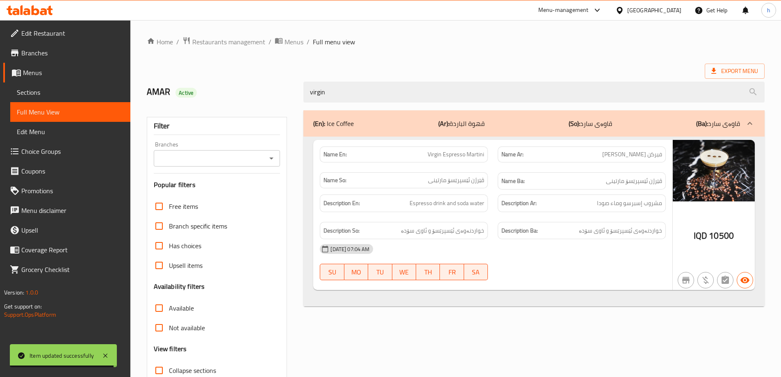
drag, startPoint x: 345, startPoint y: 94, endPoint x: 299, endPoint y: 92, distance: 45.9
click at [299, 92] on div "virgin" at bounding box center [533, 92] width 471 height 31
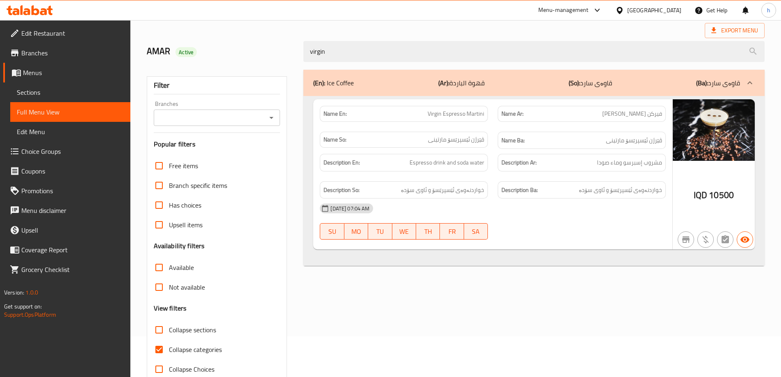
scroll to position [59, 0]
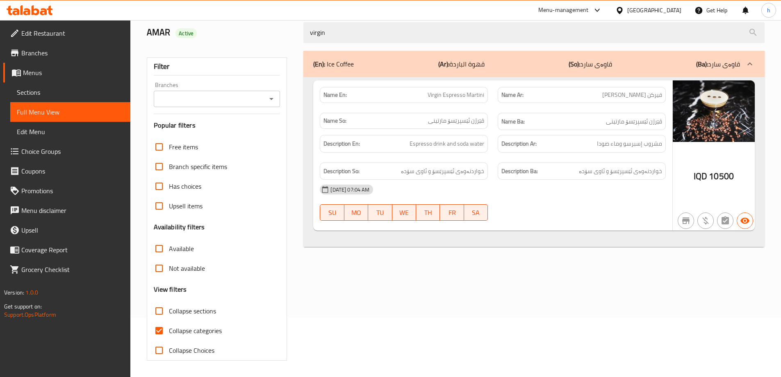
type input "virgin"
click at [163, 327] on input "Collapse categories" at bounding box center [159, 330] width 20 height 20
checkbox input "false"
click at [162, 312] on input "Collapse sections" at bounding box center [159, 311] width 20 height 20
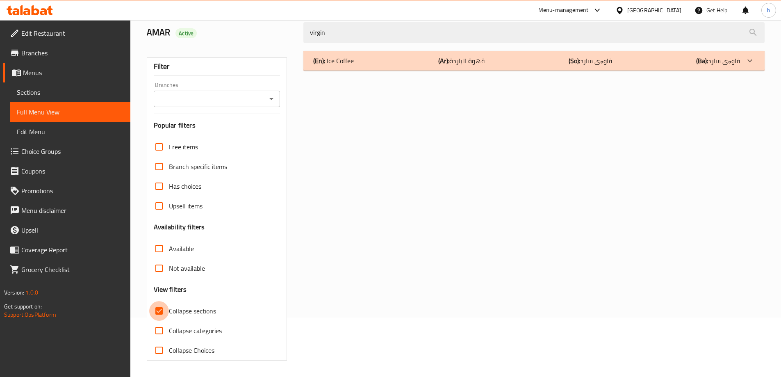
click at [162, 312] on input "Collapse sections" at bounding box center [159, 311] width 20 height 20
checkbox input "false"
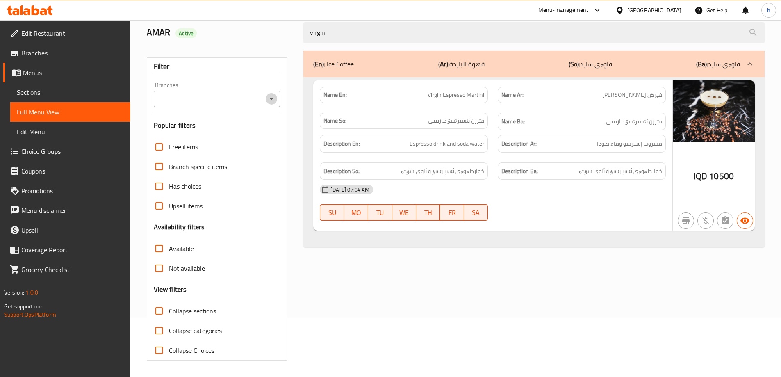
click at [270, 101] on icon "Open" at bounding box center [271, 99] width 10 height 10
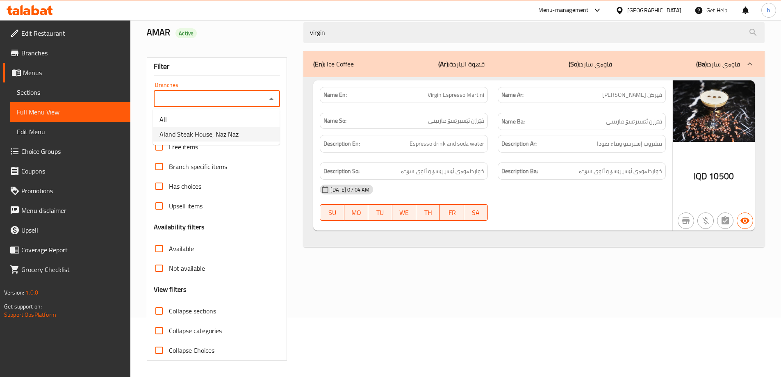
click at [197, 134] on span "Aland Steak House, Naz Naz" at bounding box center [198, 134] width 79 height 10
type input "Aland Steak House, Naz Naz"
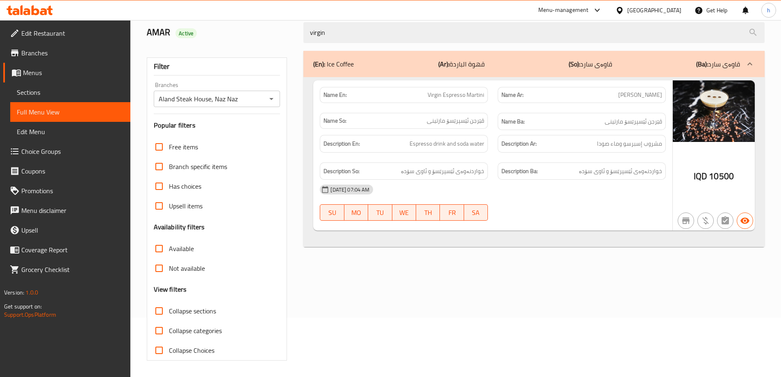
drag, startPoint x: 368, startPoint y: 28, endPoint x: 296, endPoint y: 37, distance: 72.7
click at [296, 37] on div "AMAR Active virgin" at bounding box center [455, 32] width 627 height 36
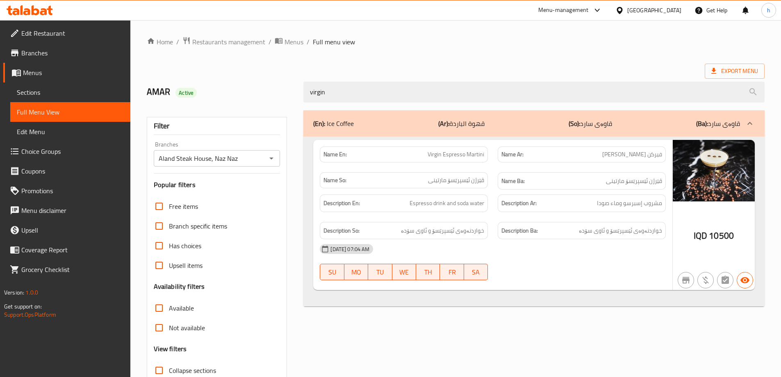
drag, startPoint x: 310, startPoint y: 91, endPoint x: 300, endPoint y: 91, distance: 10.3
click at [301, 92] on div "virgin" at bounding box center [533, 92] width 471 height 31
paste input "Beef Fajita"
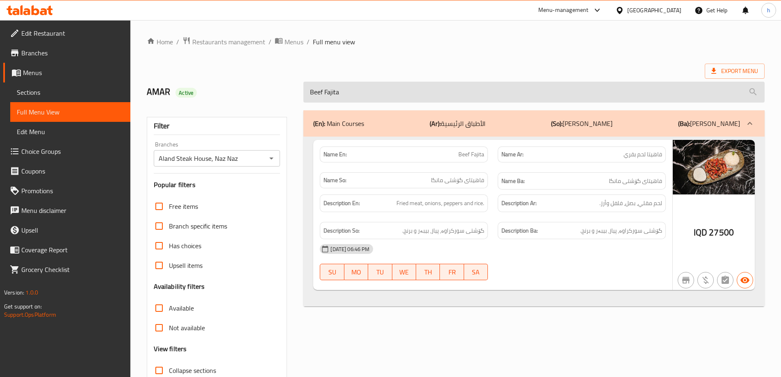
type input "Beef Fajita"
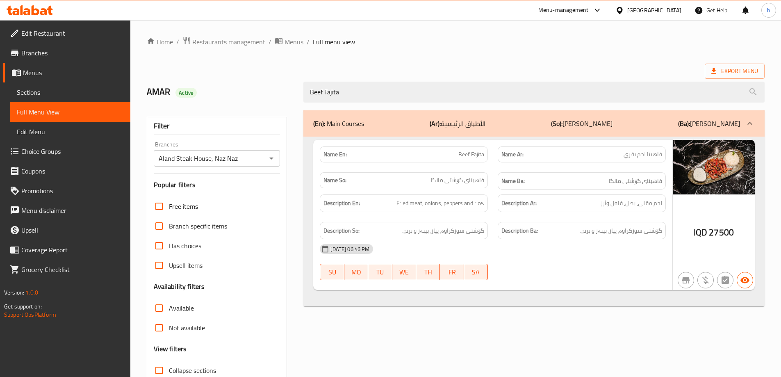
click at [81, 86] on link "Sections" at bounding box center [70, 92] width 120 height 20
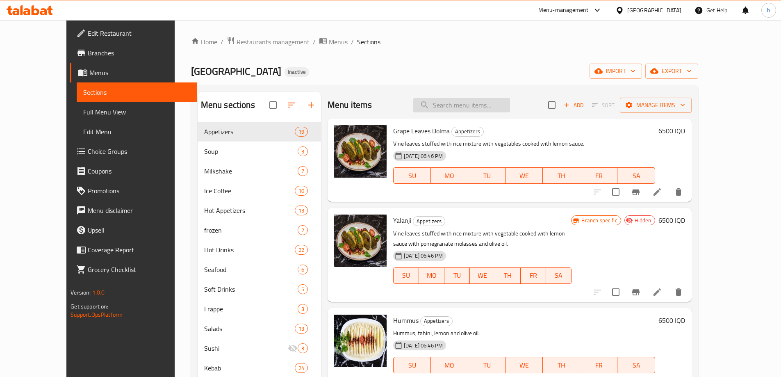
click at [466, 109] on input "search" at bounding box center [461, 105] width 97 height 14
paste input "Meat Fajita"
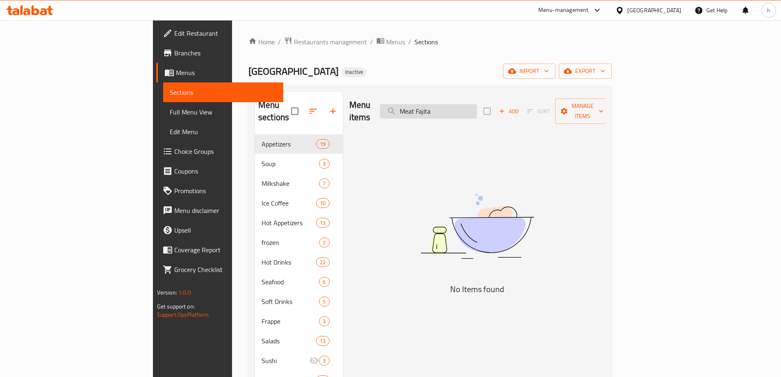
click at [477, 104] on input "Meat Fajita" at bounding box center [428, 111] width 97 height 14
paste input "Beef"
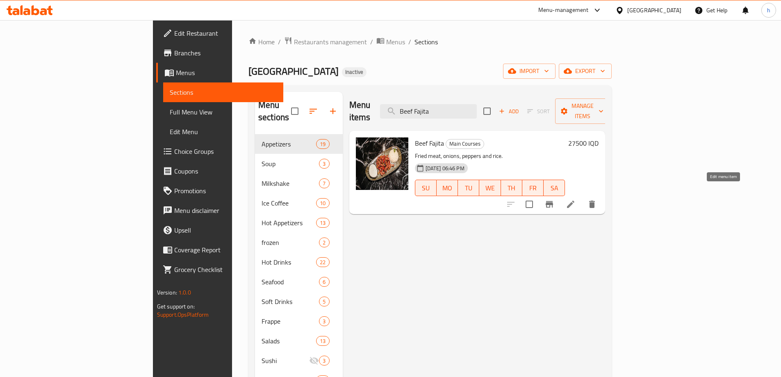
type input "Beef Fajita"
click at [575, 199] on icon at bounding box center [571, 204] width 10 height 10
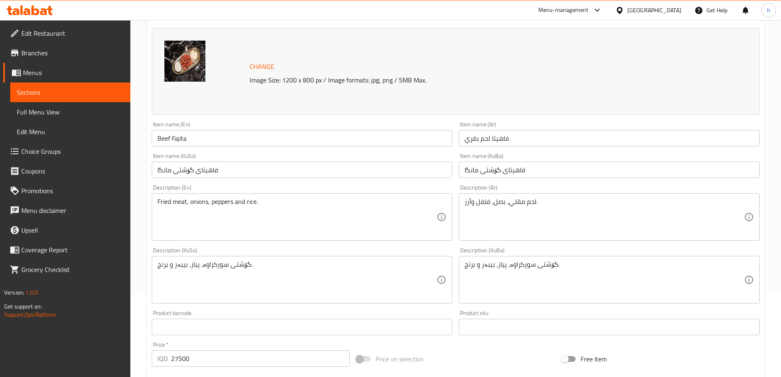
scroll to position [136, 0]
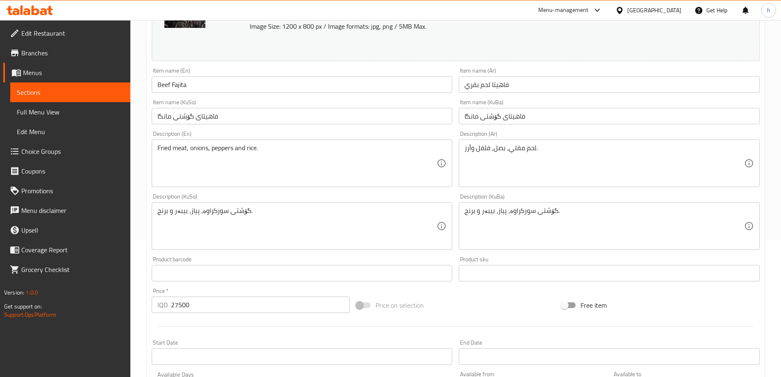
click at [48, 96] on span "Sections" at bounding box center [70, 92] width 107 height 10
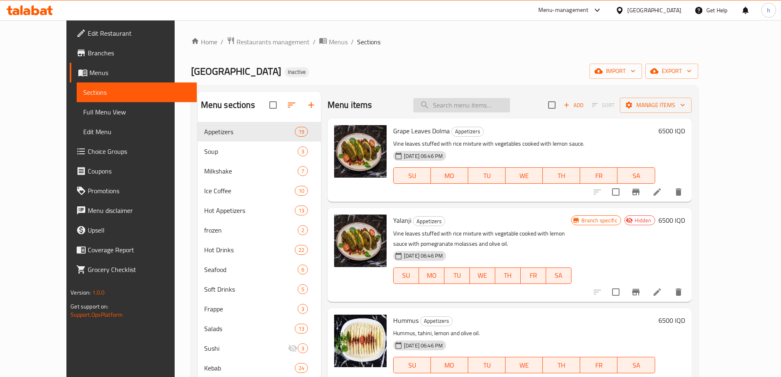
click at [466, 108] on input "search" at bounding box center [461, 105] width 97 height 14
paste input "Beef Fajita"
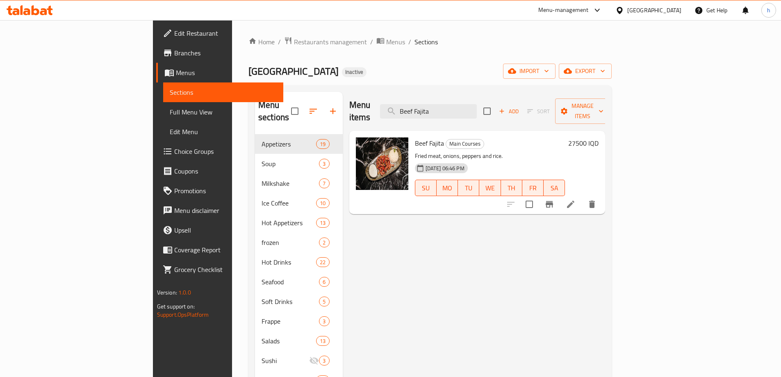
type input "Beef Fajita"
click at [575, 199] on icon at bounding box center [571, 204] width 10 height 10
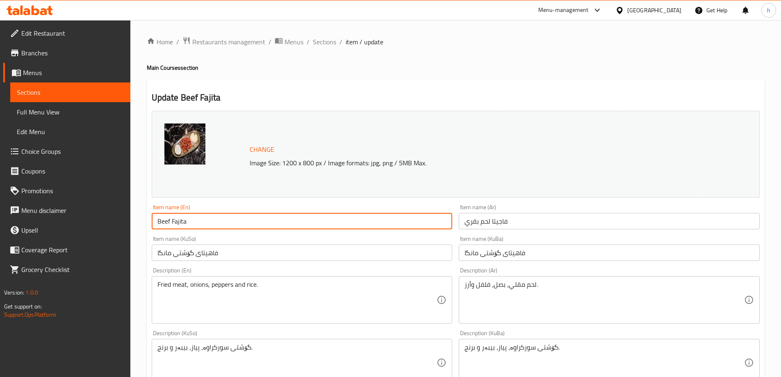
drag, startPoint x: 189, startPoint y: 221, endPoint x: 159, endPoint y: 220, distance: 30.4
click at [159, 220] on input "Beef Fajita" at bounding box center [302, 221] width 301 height 16
click at [39, 100] on link "Sections" at bounding box center [70, 92] width 120 height 20
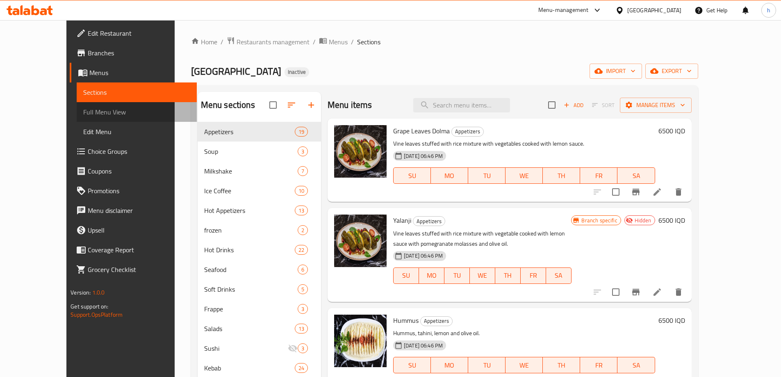
click at [83, 113] on span "Full Menu View" at bounding box center [136, 112] width 107 height 10
click at [83, 110] on span "Full Menu View" at bounding box center [136, 112] width 107 height 10
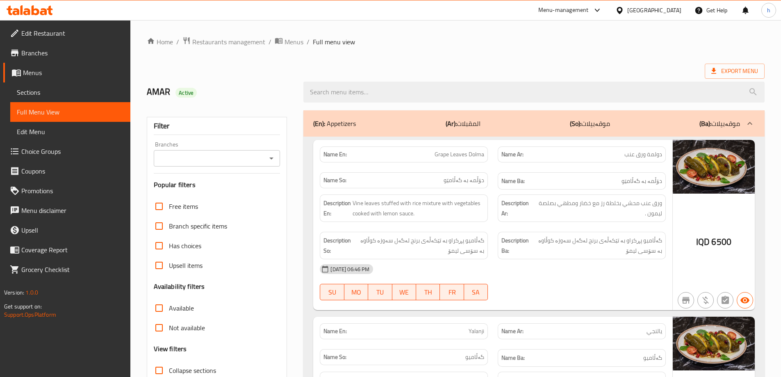
click at [275, 157] on icon "Open" at bounding box center [271, 158] width 10 height 10
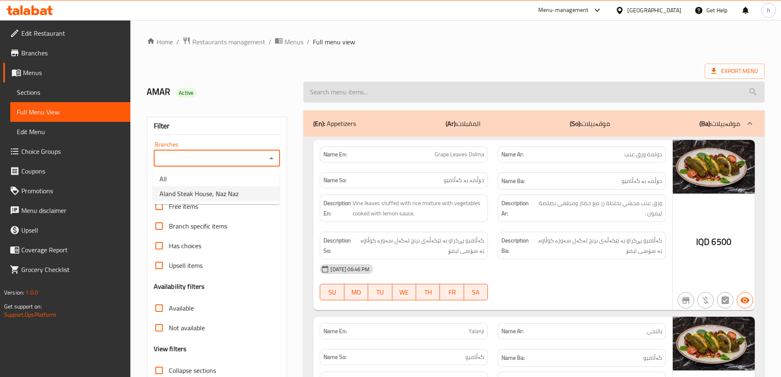
click at [218, 191] on span "Aland Steak House, Naz Naz" at bounding box center [198, 194] width 79 height 10
type input "Aland Steak House, Naz Naz"
click at [331, 89] on input "search" at bounding box center [533, 92] width 461 height 21
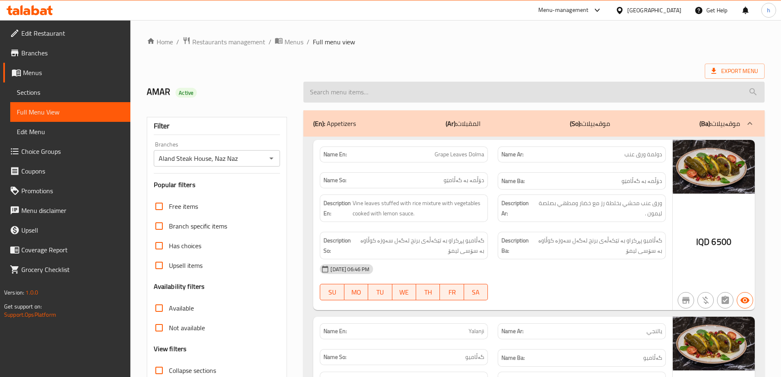
paste input "Beef Fajita"
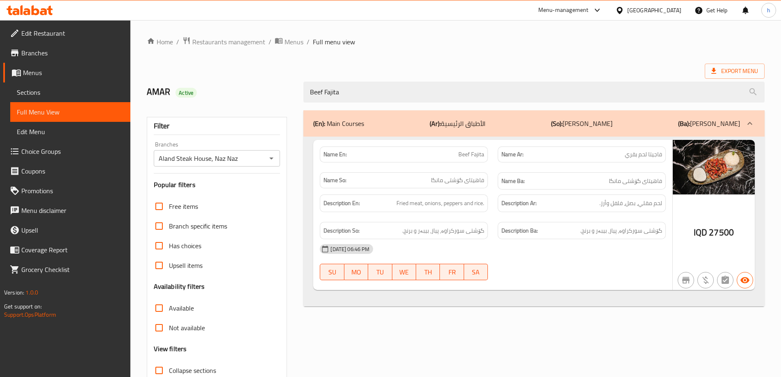
scroll to position [59, 0]
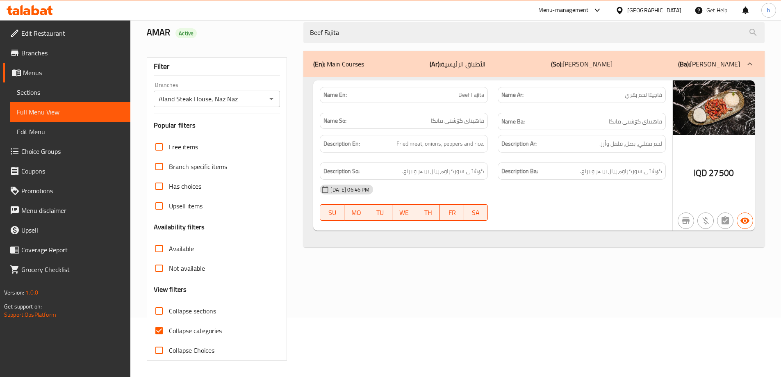
type input "Beef Fajita"
drag, startPoint x: 157, startPoint y: 329, endPoint x: 239, endPoint y: 316, distance: 83.4
click at [157, 329] on input "Collapse categories" at bounding box center [159, 330] width 20 height 20
checkbox input "false"
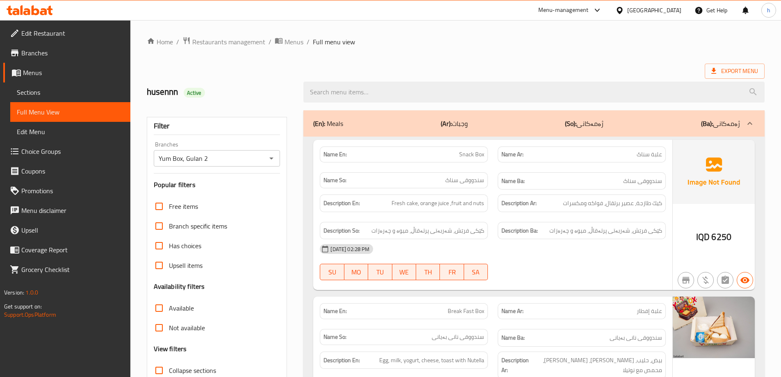
scroll to position [1078, 0]
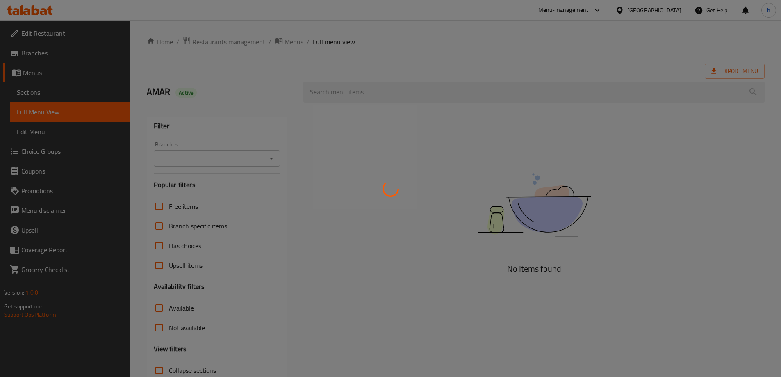
click at [389, 93] on div at bounding box center [390, 188] width 781 height 377
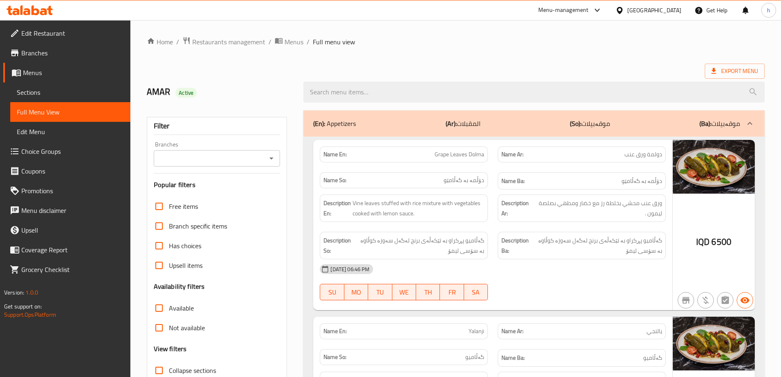
click at [276, 160] on icon "Open" at bounding box center [271, 158] width 10 height 10
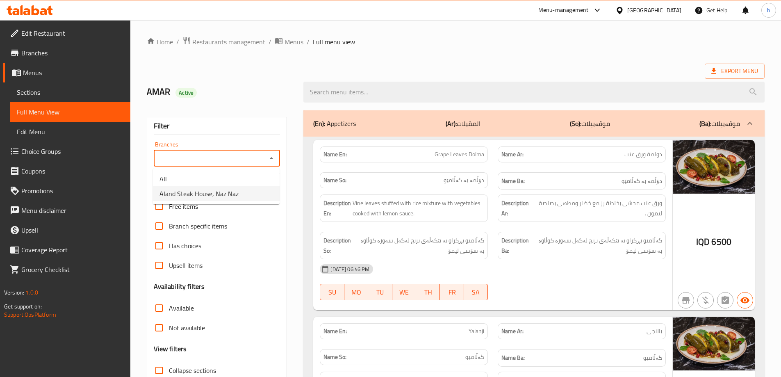
click at [219, 194] on span "Aland Steak House, Naz Naz" at bounding box center [198, 194] width 79 height 10
type input "Aland Steak House, Naz Naz"
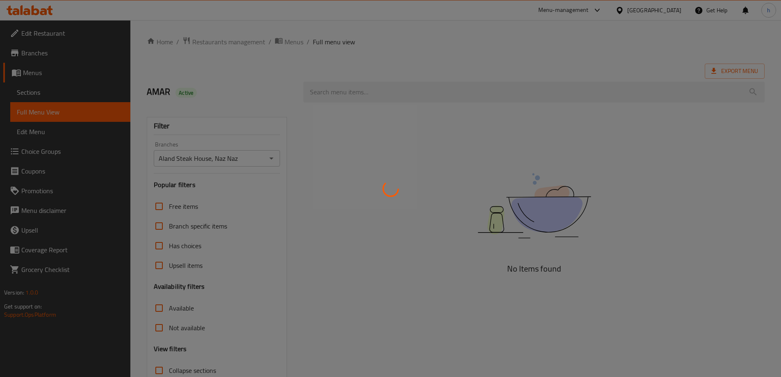
click at [338, 88] on div at bounding box center [390, 188] width 781 height 377
click at [464, 89] on div at bounding box center [390, 188] width 781 height 377
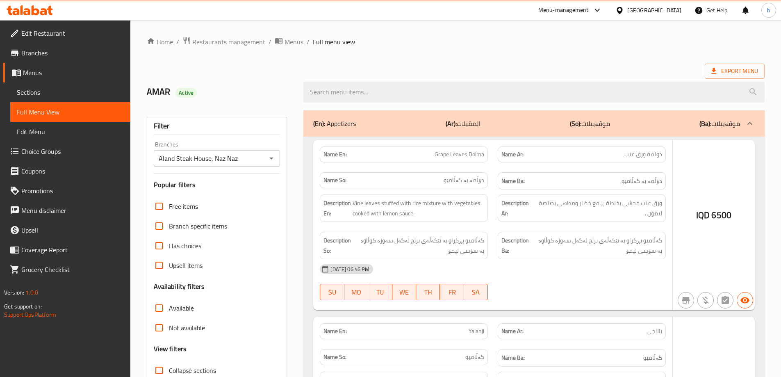
click at [423, 97] on div at bounding box center [390, 188] width 781 height 377
click at [427, 95] on div at bounding box center [390, 188] width 781 height 377
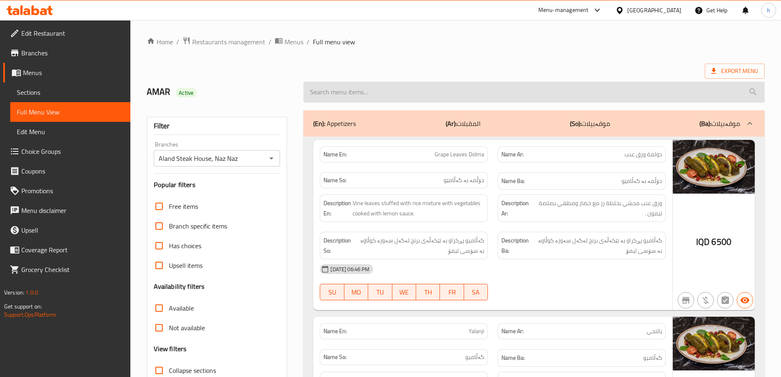
click at [343, 92] on input "search" at bounding box center [533, 92] width 461 height 21
paste input "Spaghetti Iskender"
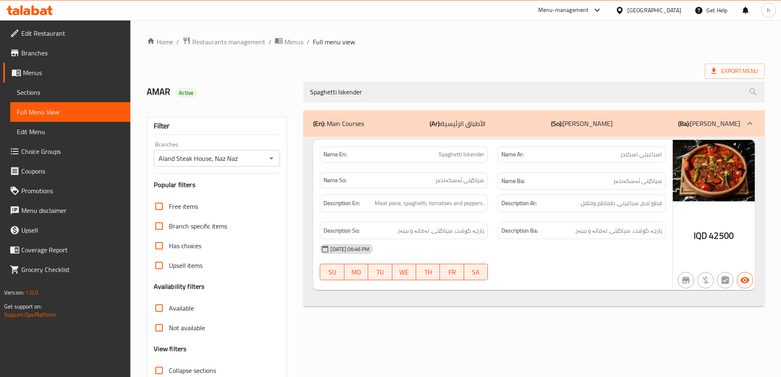
type input "Spaghetti Iskender"
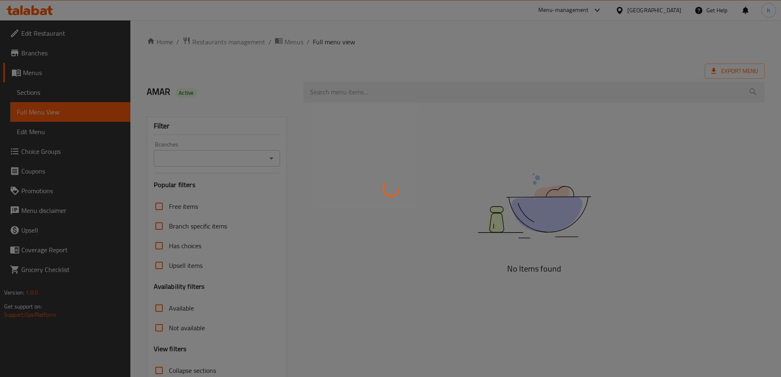
click at [347, 86] on div at bounding box center [390, 188] width 781 height 377
click at [329, 97] on div at bounding box center [390, 188] width 781 height 377
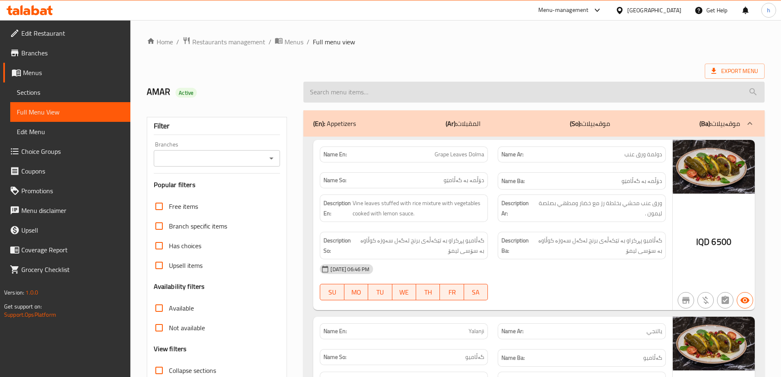
click at [388, 98] on input "search" at bounding box center [533, 92] width 461 height 21
paste input "Spaghetti Iskender"
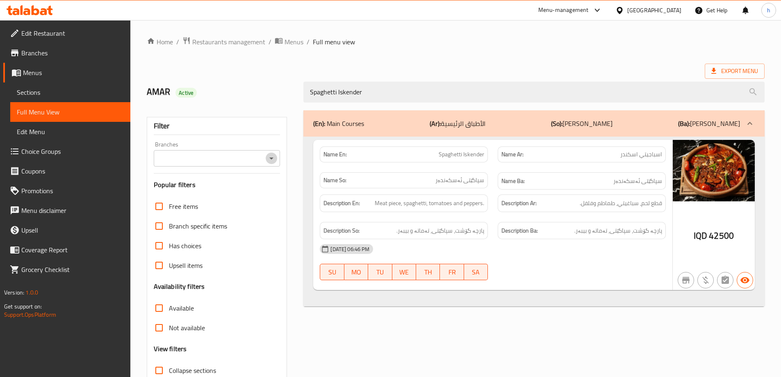
click at [271, 158] on icon "Open" at bounding box center [271, 158] width 4 height 2
type input "Spaghetti Iskender"
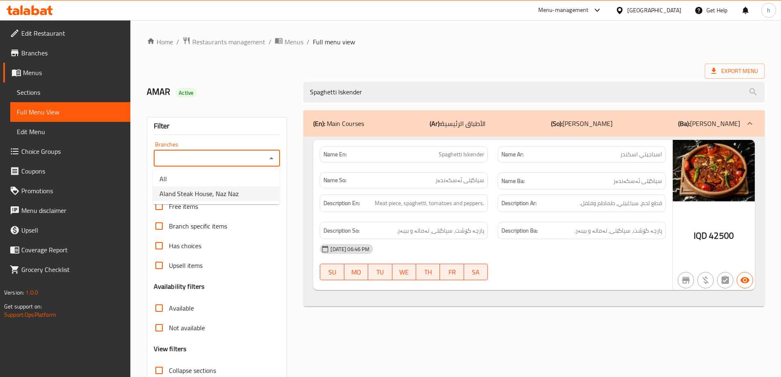
click at [201, 195] on span "Aland Steak House, Naz Naz" at bounding box center [198, 194] width 79 height 10
type input "Aland Steak House, Naz Naz"
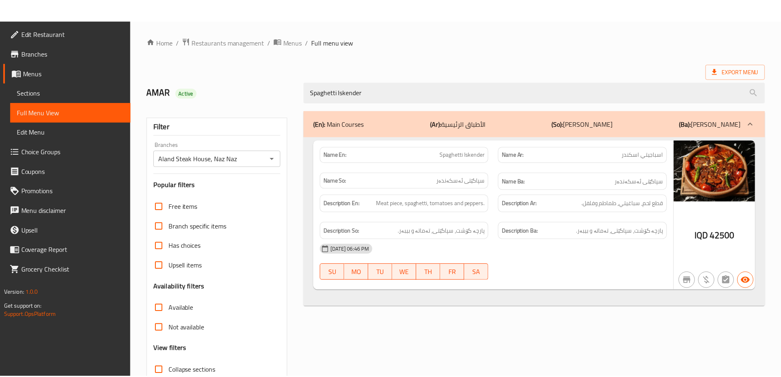
scroll to position [59, 0]
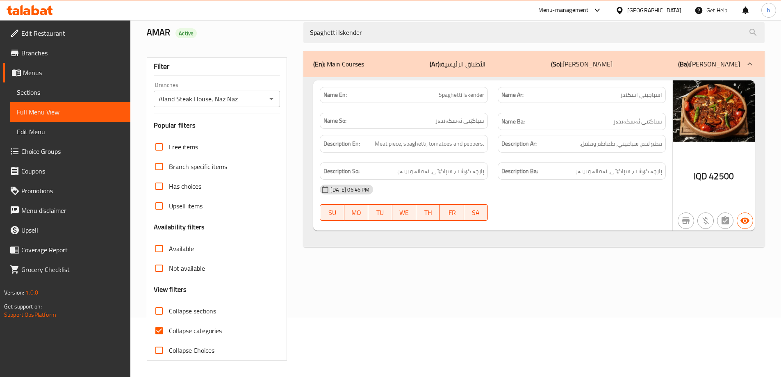
drag, startPoint x: 367, startPoint y: 32, endPoint x: 293, endPoint y: 23, distance: 74.7
click at [293, 23] on div "AMAR Active Spaghetti Iskender" at bounding box center [455, 32] width 627 height 36
paste input "Casseroll"
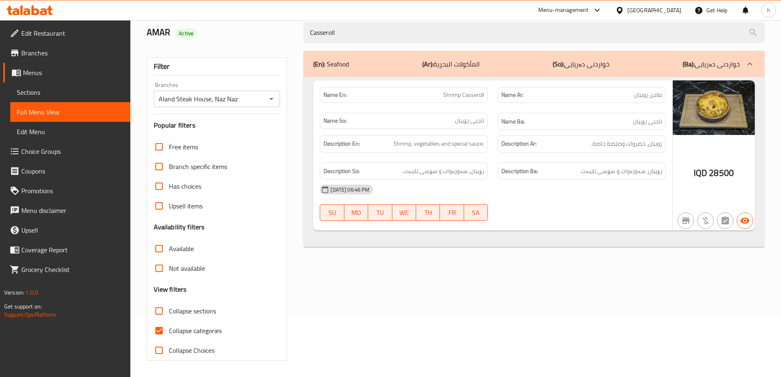
type input "Casseroll"
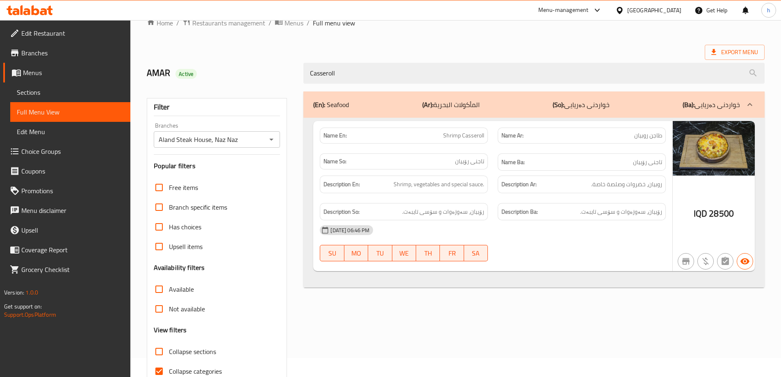
scroll to position [0, 0]
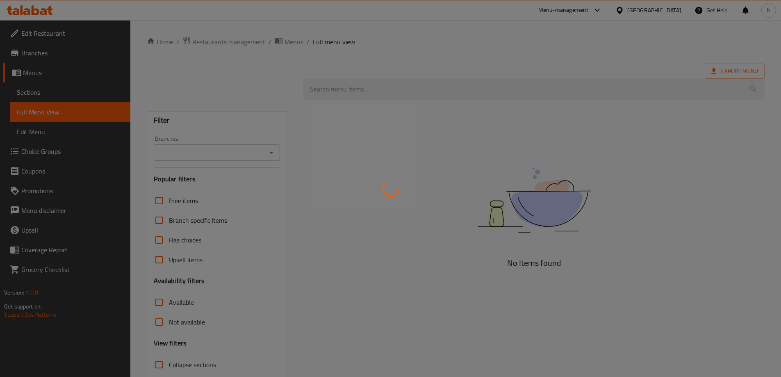
click at [36, 91] on div at bounding box center [390, 188] width 781 height 377
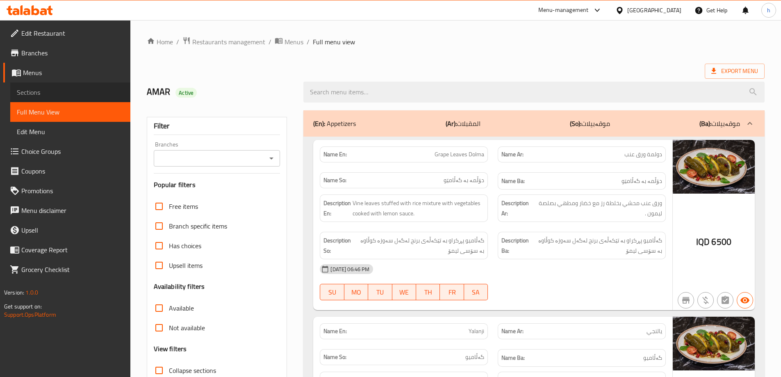
click at [37, 100] on link "Sections" at bounding box center [70, 92] width 120 height 20
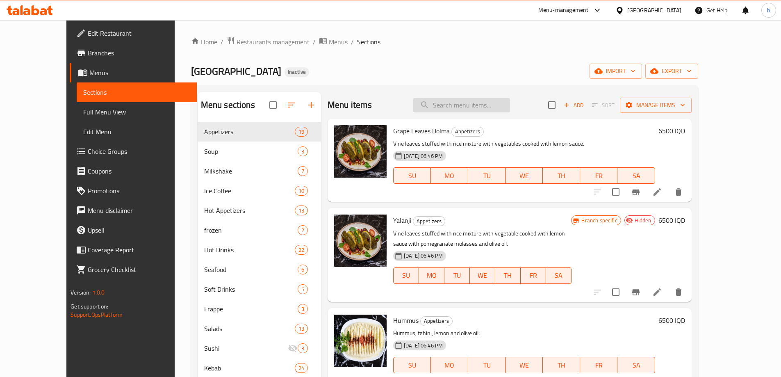
click at [481, 107] on input "search" at bounding box center [461, 105] width 97 height 14
paste input "Casseroll"
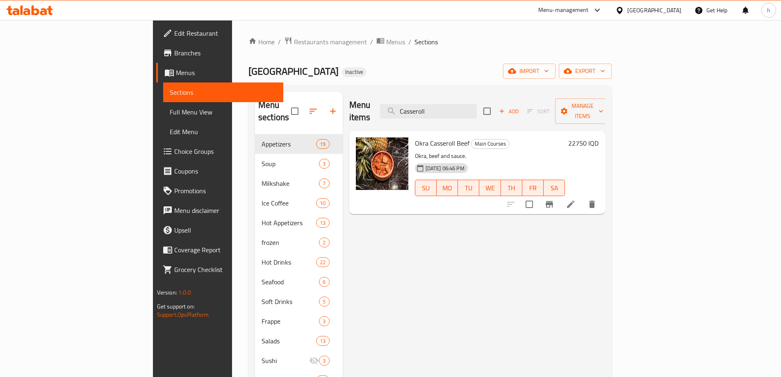
type input "Casseroll"
click at [575, 199] on icon at bounding box center [571, 204] width 10 height 10
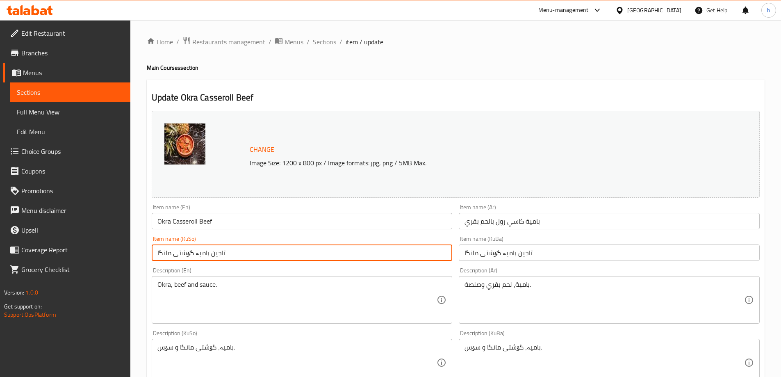
drag, startPoint x: 228, startPoint y: 255, endPoint x: 211, endPoint y: 254, distance: 17.2
click at [211, 254] on input "تاجین بامیە گۆشتی مانگا" at bounding box center [302, 252] width 301 height 16
click at [432, 255] on input "بامیە گۆشتی مانگا" at bounding box center [302, 252] width 301 height 16
type input "بامیەی کاسی ڕۆڵ بە گۆشتی مانگا"
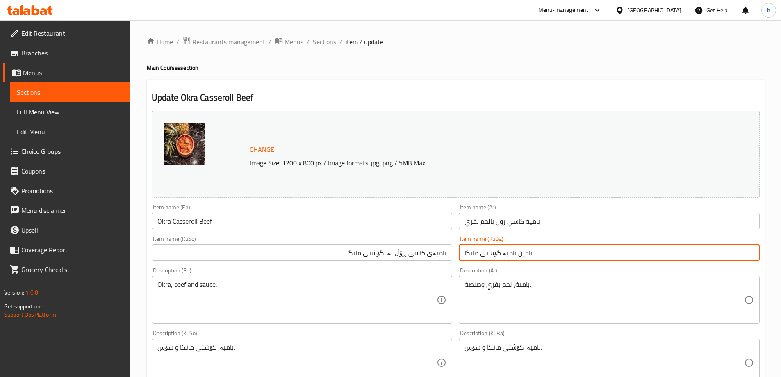
click at [521, 250] on input "تاجین بامیە گۆشتی مانگا" at bounding box center [609, 252] width 301 height 16
paste input "بامیەی کاسی ڕۆڵ بە"
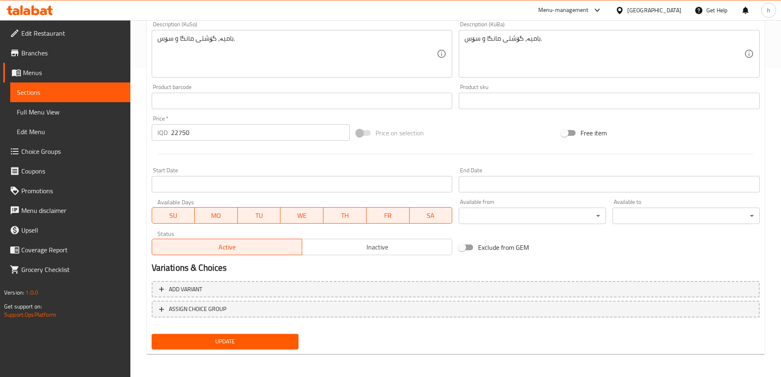
type input "بامیەی کاسی ڕۆڵ بە گۆشتی مانگا"
click at [289, 338] on span "Update" at bounding box center [225, 341] width 134 height 10
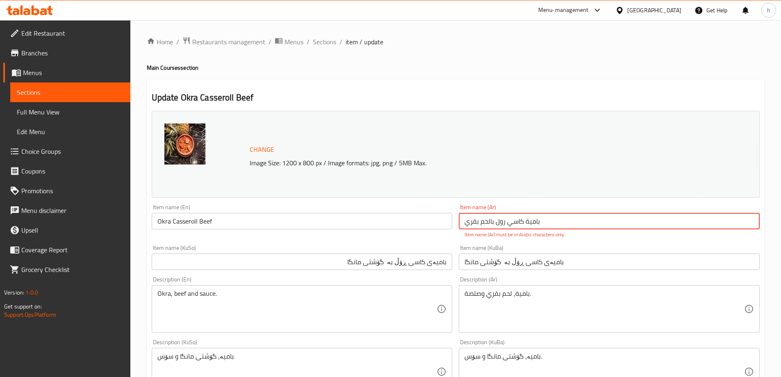
click at [509, 224] on input "بامية کاسي رول بالحم بقري" at bounding box center [609, 221] width 301 height 16
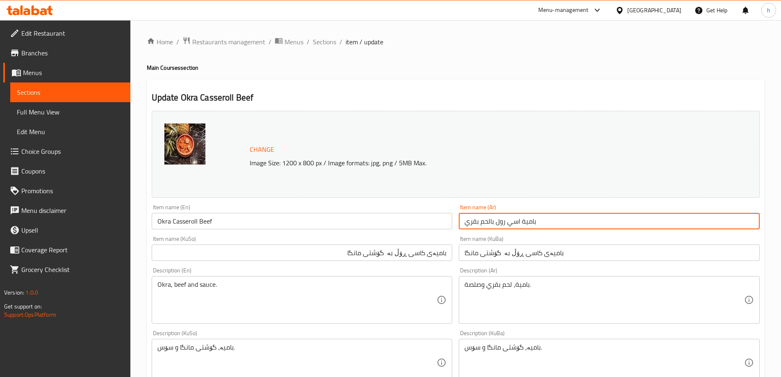
paste input "ك"
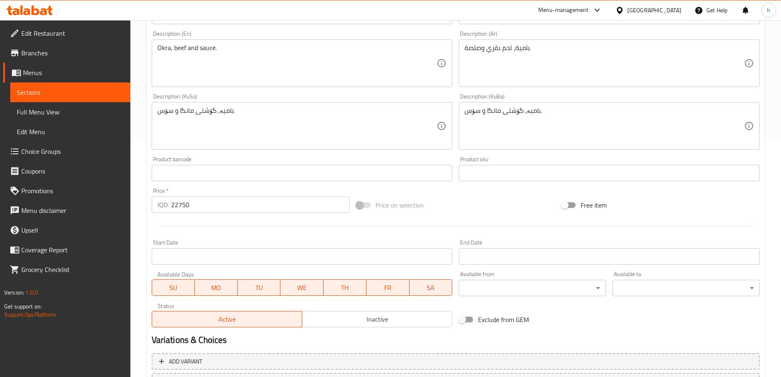
scroll to position [309, 0]
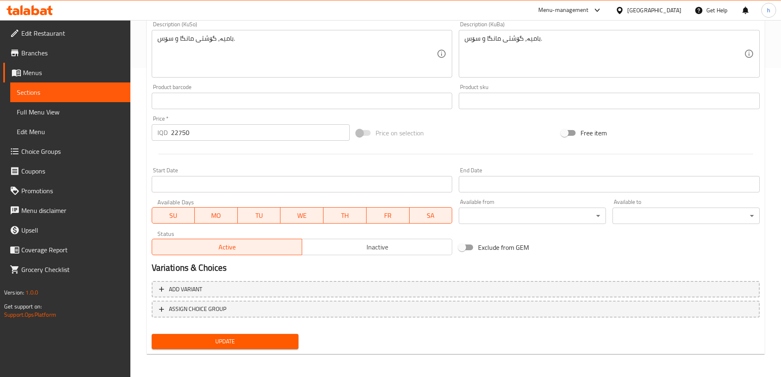
type input "بامية كاسي رول بالحم بقري"
click at [280, 346] on span "Update" at bounding box center [225, 341] width 134 height 10
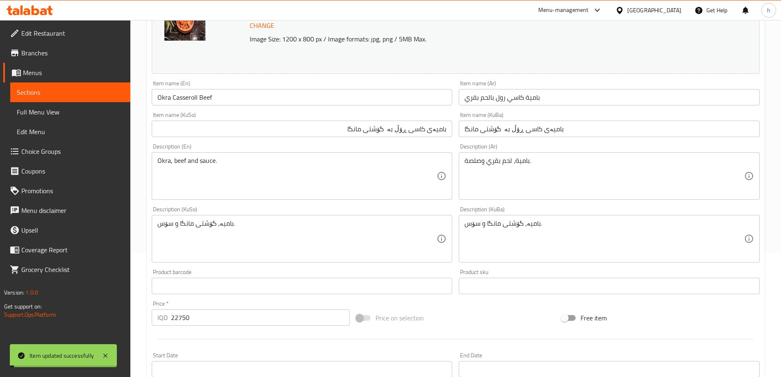
scroll to position [104, 0]
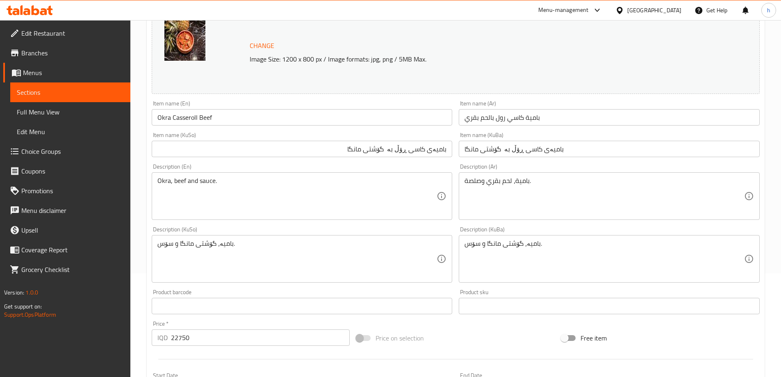
click at [190, 122] on input "Okra Casseroll Beef" at bounding box center [302, 117] width 301 height 16
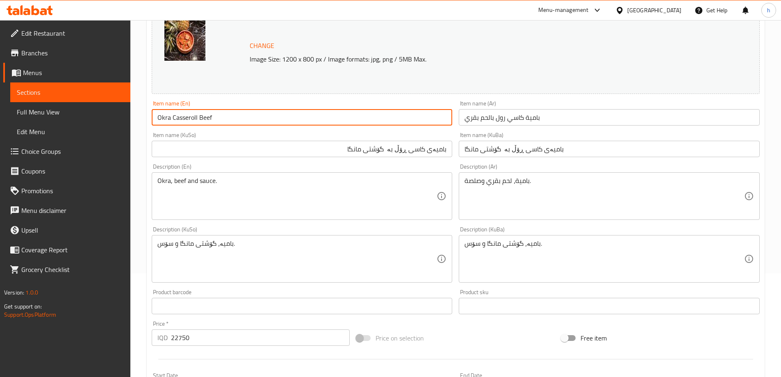
click at [190, 122] on input "Okra Casseroll Beef" at bounding box center [302, 117] width 301 height 16
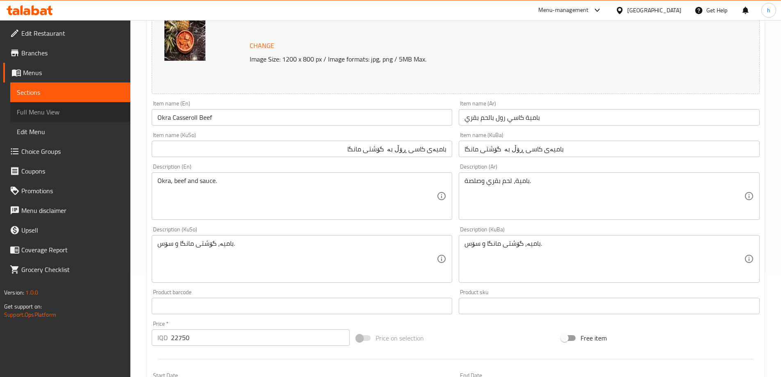
click at [36, 114] on span "Full Menu View" at bounding box center [70, 112] width 107 height 10
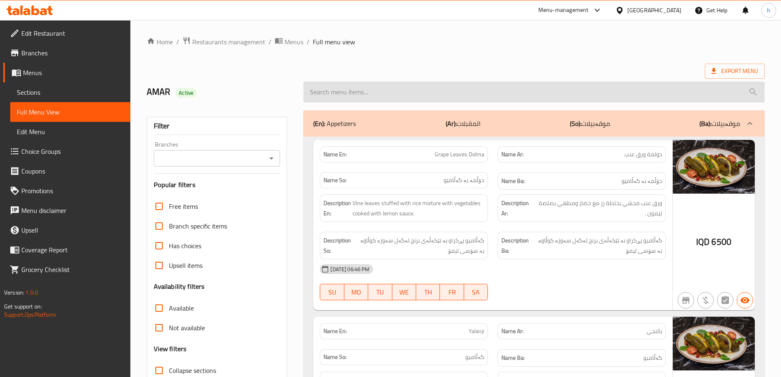
click at [346, 94] on input "search" at bounding box center [533, 92] width 461 height 21
paste input "Okra Casseroll Beef"
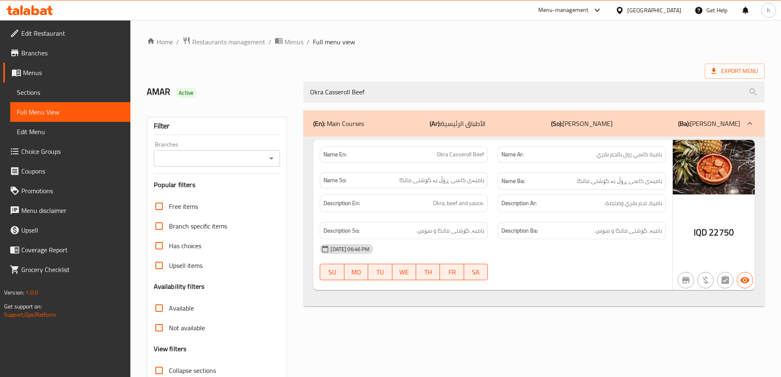
click at [273, 158] on icon "Open" at bounding box center [271, 158] width 10 height 10
type input "Okra Casseroll Beef"
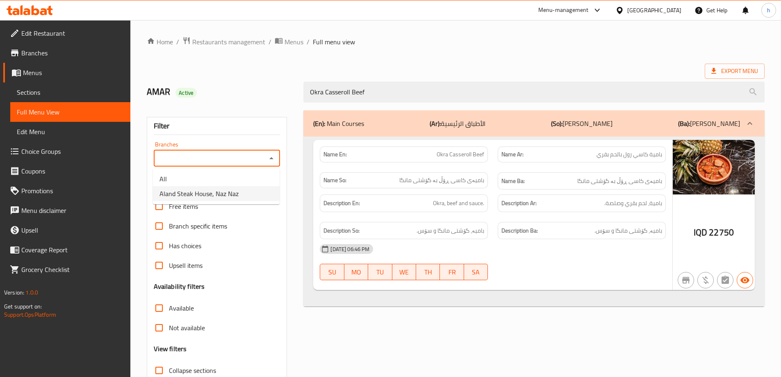
click at [223, 191] on span "Aland Steak House, Naz Naz" at bounding box center [198, 194] width 79 height 10
type input "Aland Steak House, Naz Naz"
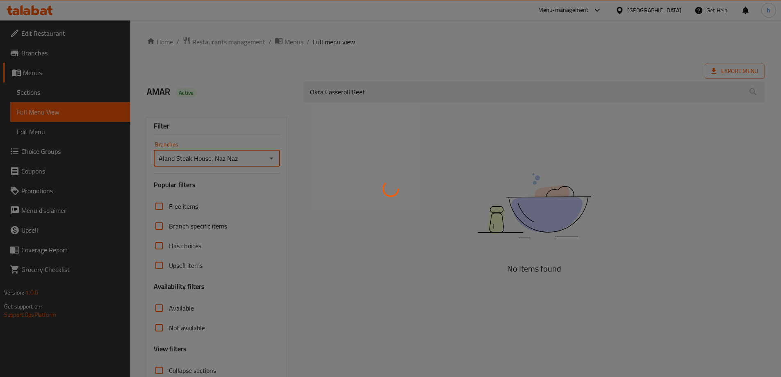
scroll to position [59, 0]
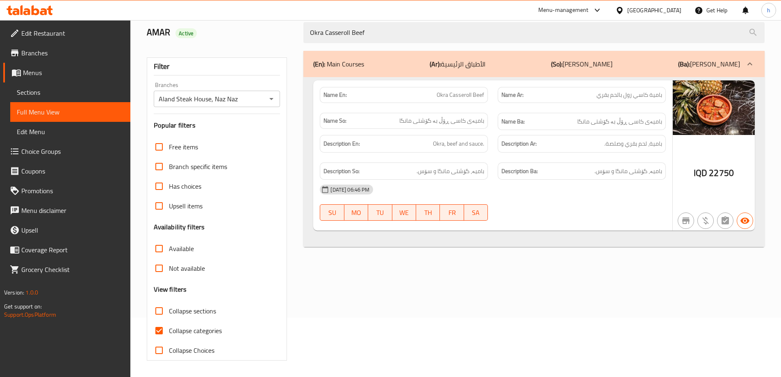
click at [161, 332] on div at bounding box center [390, 188] width 781 height 377
click at [161, 332] on input "Collapse categories" at bounding box center [159, 330] width 20 height 20
checkbox input "false"
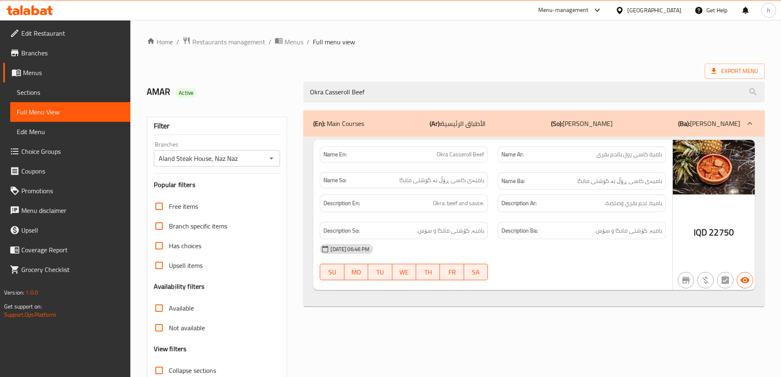
drag, startPoint x: 376, startPoint y: 94, endPoint x: 268, endPoint y: 91, distance: 107.8
click at [268, 91] on div "AMAR Active Okra Casseroll Beef" at bounding box center [455, 92] width 627 height 36
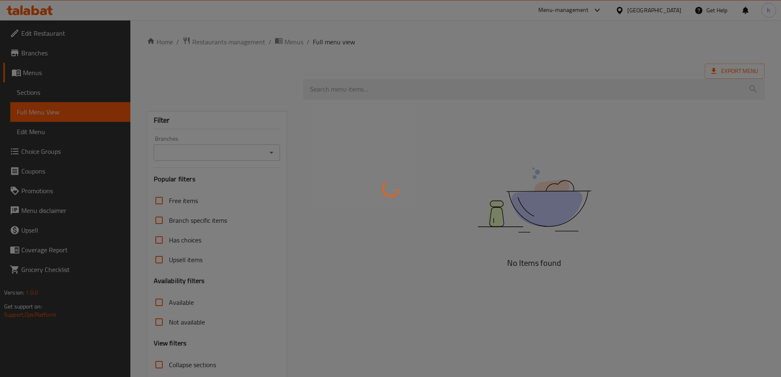
click at [334, 91] on div at bounding box center [390, 188] width 781 height 377
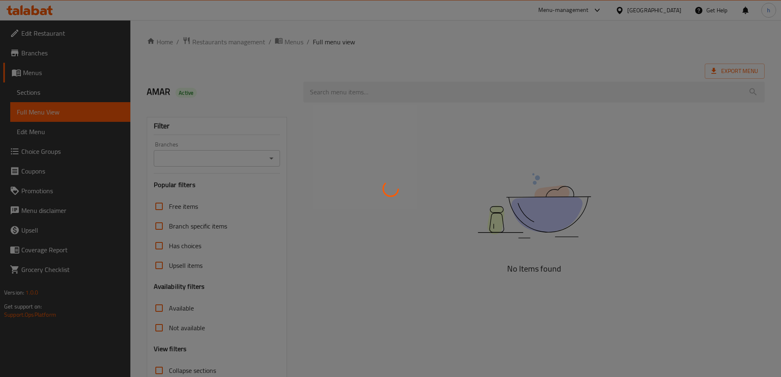
click at [57, 90] on div at bounding box center [390, 188] width 781 height 377
click at [45, 91] on div at bounding box center [390, 188] width 781 height 377
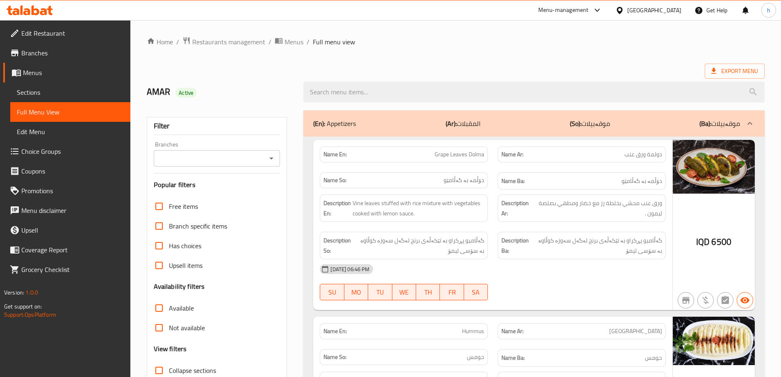
click at [97, 91] on span "Sections" at bounding box center [70, 92] width 107 height 10
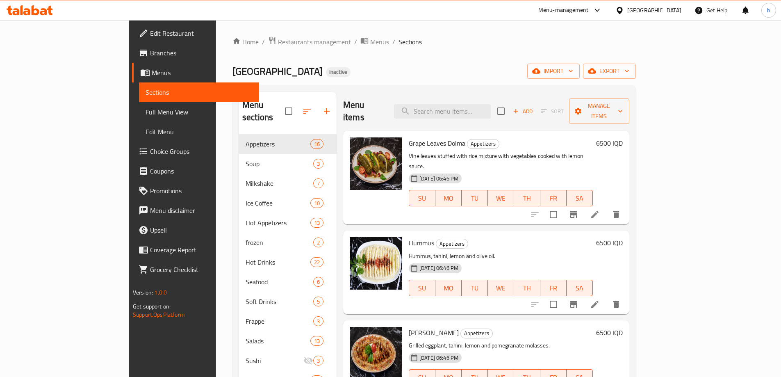
click at [343, 93] on div "Menu items Add Sort Manage items" at bounding box center [486, 111] width 286 height 39
click at [484, 104] on input "search" at bounding box center [442, 111] width 97 height 14
paste input "Lamb"
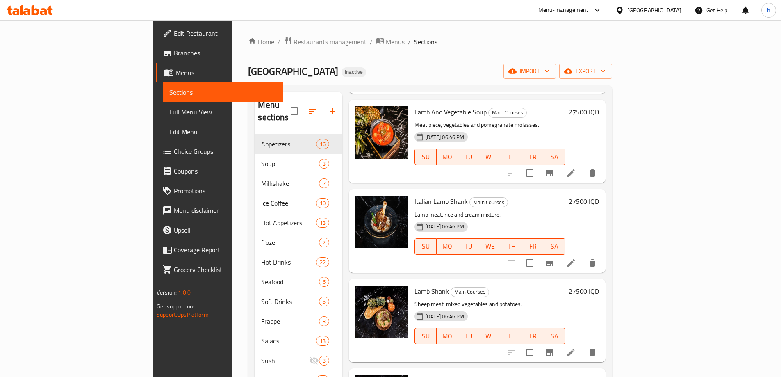
scroll to position [341, 0]
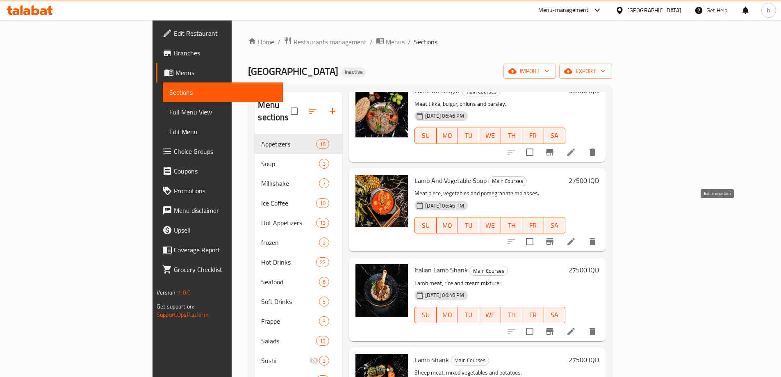
type input "Lamb"
click at [575, 238] on icon at bounding box center [570, 241] width 7 height 7
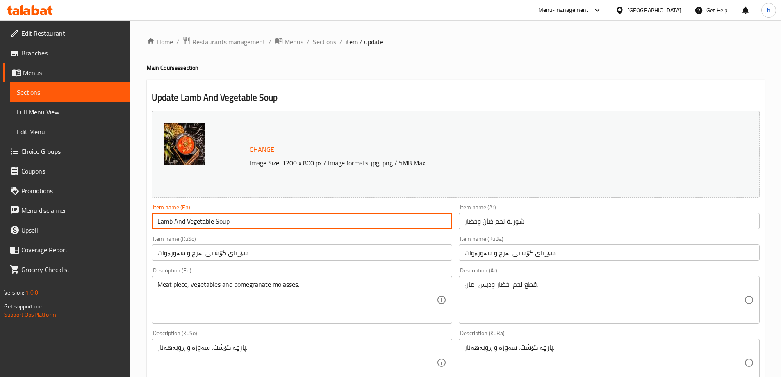
drag, startPoint x: 232, startPoint y: 221, endPoint x: 159, endPoint y: 226, distance: 73.9
click at [159, 226] on input "Lamb And Vegetable Soup" at bounding box center [302, 221] width 301 height 16
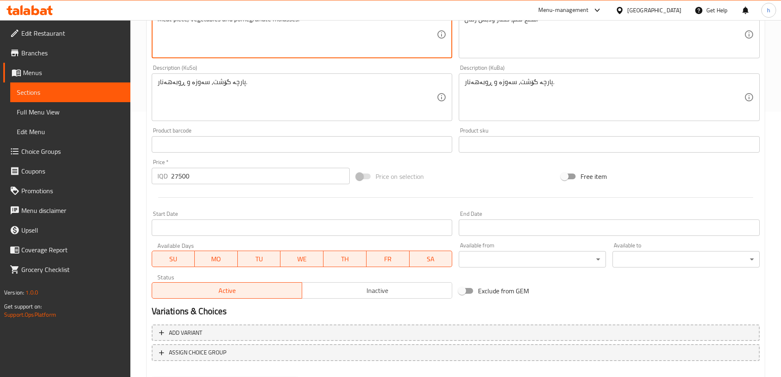
scroll to position [309, 0]
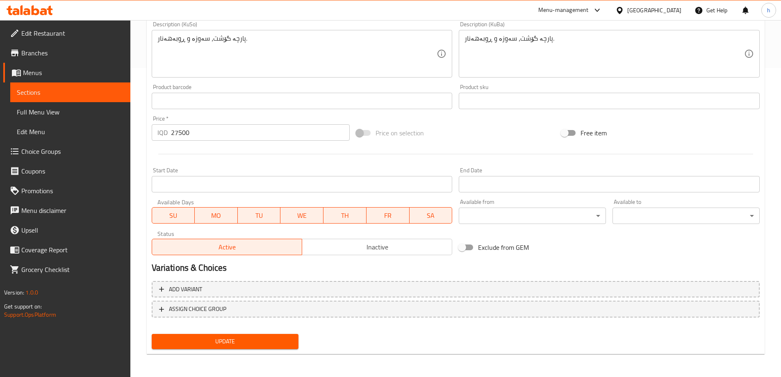
click at [194, 337] on span "Update" at bounding box center [225, 341] width 134 height 10
click at [41, 112] on span "Full Menu View" at bounding box center [70, 112] width 107 height 10
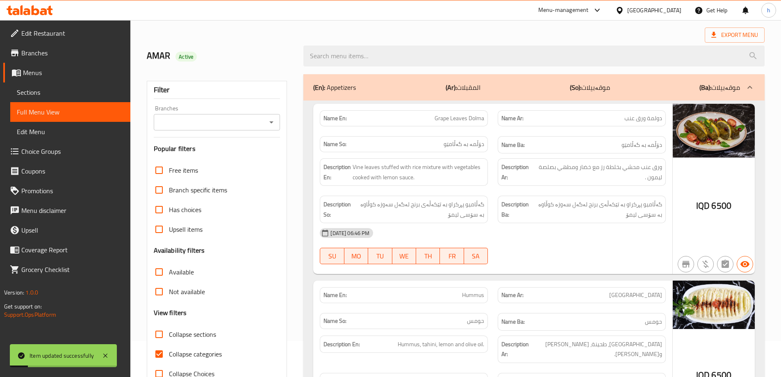
scroll to position [35, 0]
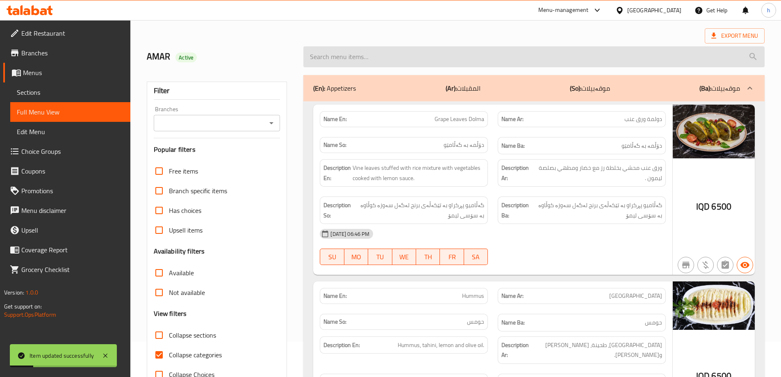
click at [355, 57] on input "search" at bounding box center [533, 56] width 461 height 21
paste input "Lamb And Vegetable Soup"
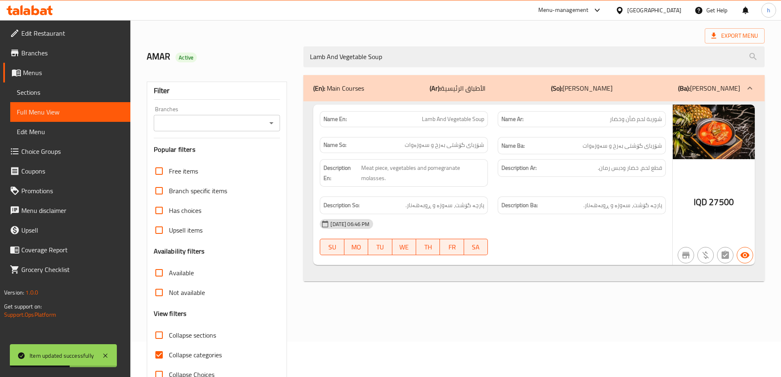
click at [268, 118] on icon "Open" at bounding box center [271, 123] width 10 height 10
type input "Lamb And Vegetable Soup"
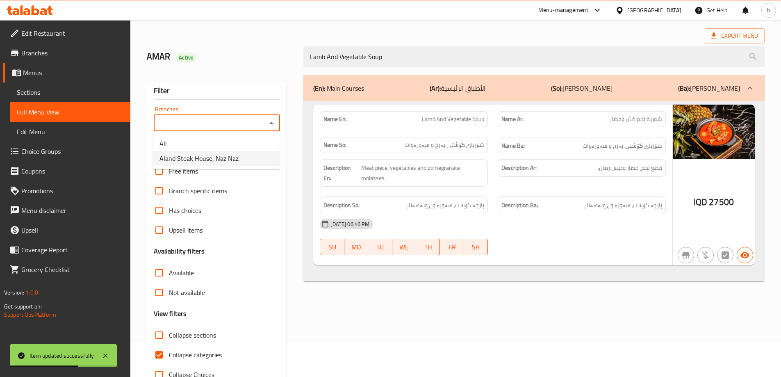
click at [229, 154] on span "Aland Steak House, Naz Naz" at bounding box center [198, 158] width 79 height 10
type input "Aland Steak House, Naz Naz"
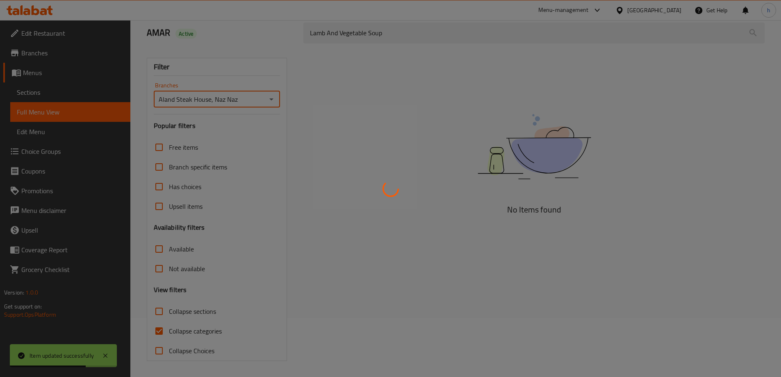
scroll to position [59, 0]
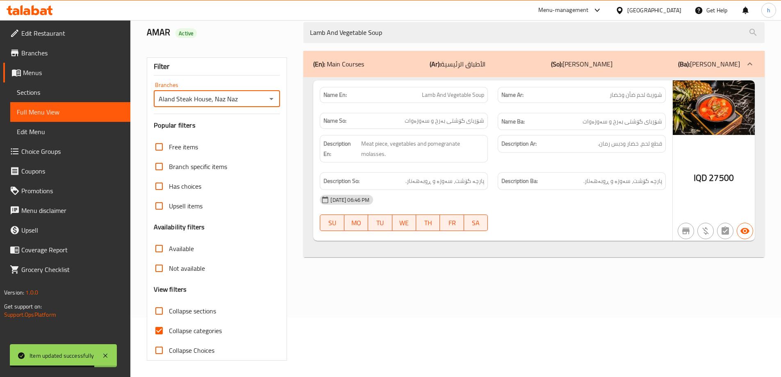
click at [155, 333] on input "Collapse categories" at bounding box center [159, 330] width 20 height 20
checkbox input "false"
